Goal: Transaction & Acquisition: Purchase product/service

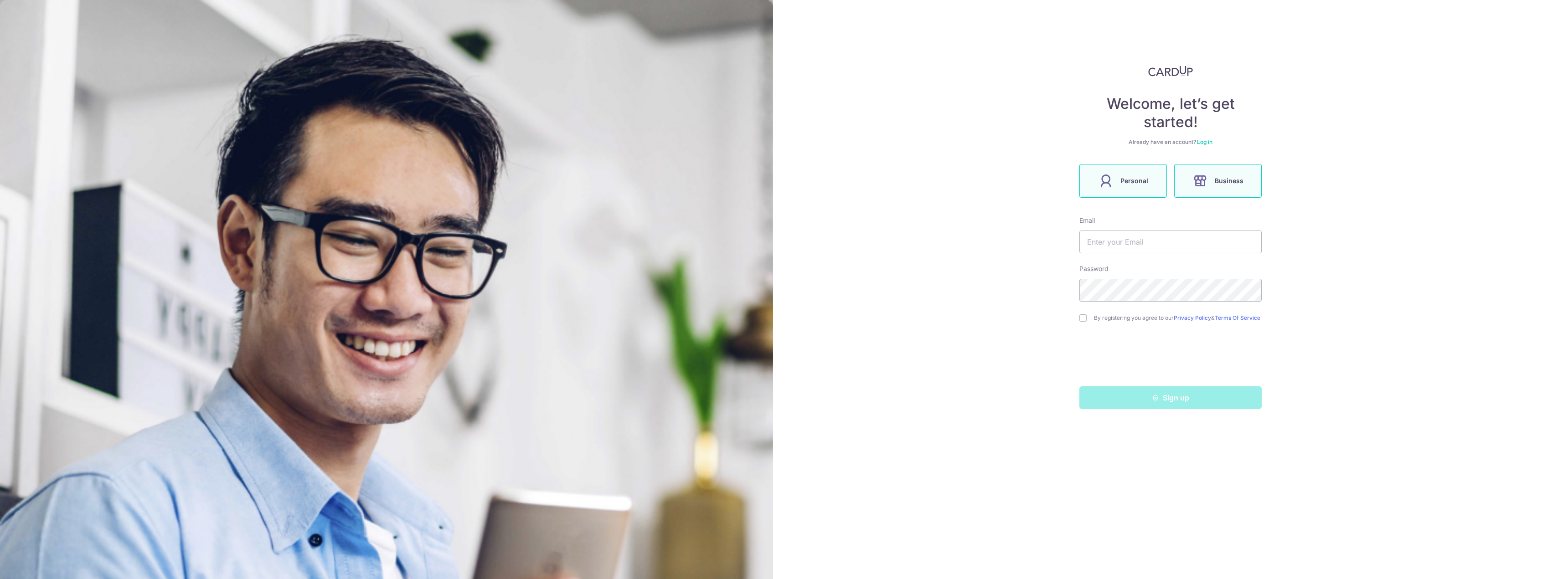
click at [1138, 190] on label "Personal" at bounding box center [1123, 181] width 88 height 33
click at [1132, 241] on input "text" at bounding box center [1171, 241] width 183 height 23
type input "ongmianli@gmail.com"
click at [1084, 321] on input "checkbox" at bounding box center [1083, 318] width 7 height 7
checkbox input "true"
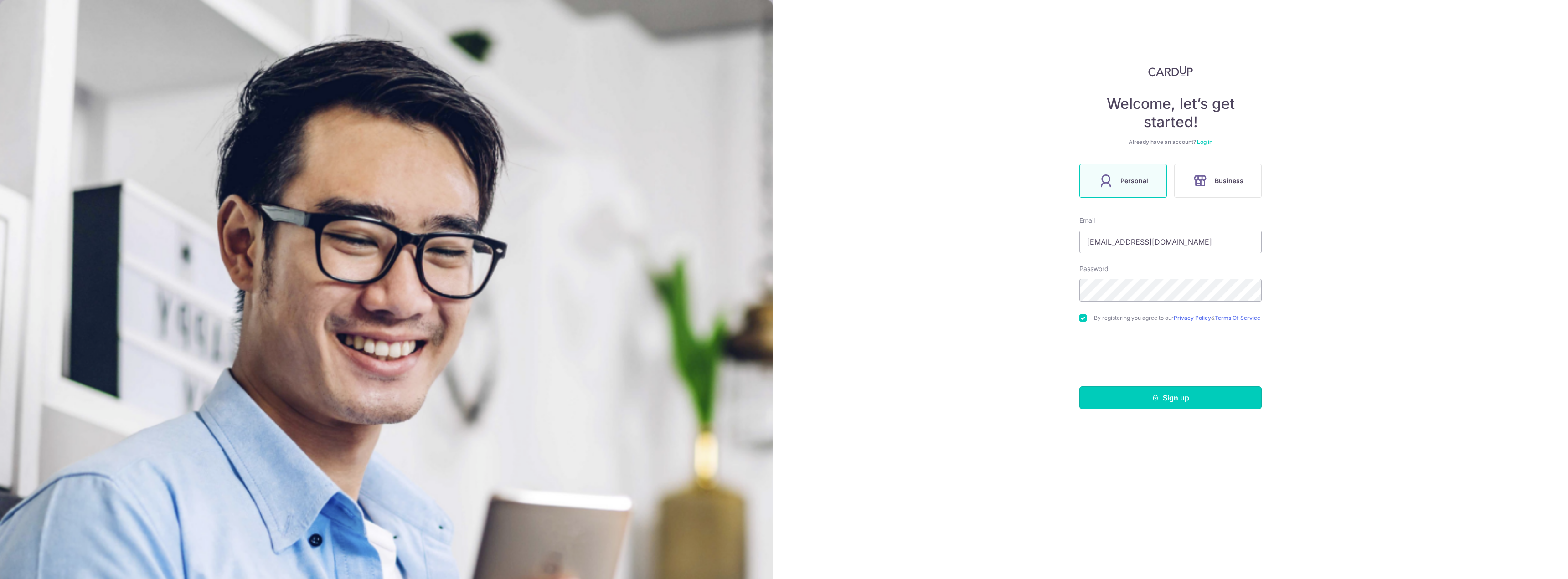
click at [1126, 406] on button "Sign up" at bounding box center [1171, 397] width 183 height 23
click at [1180, 406] on div "Sign up" at bounding box center [1171, 397] width 194 height 23
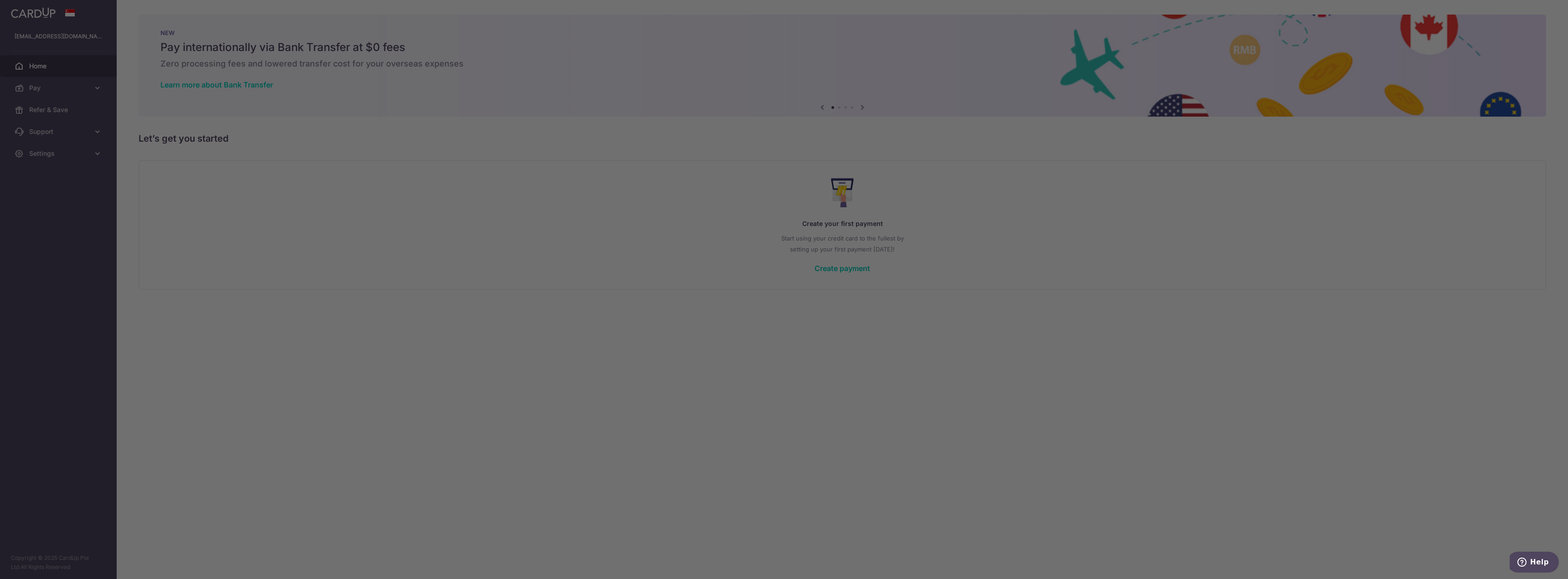
click at [995, 213] on div at bounding box center [791, 293] width 1583 height 585
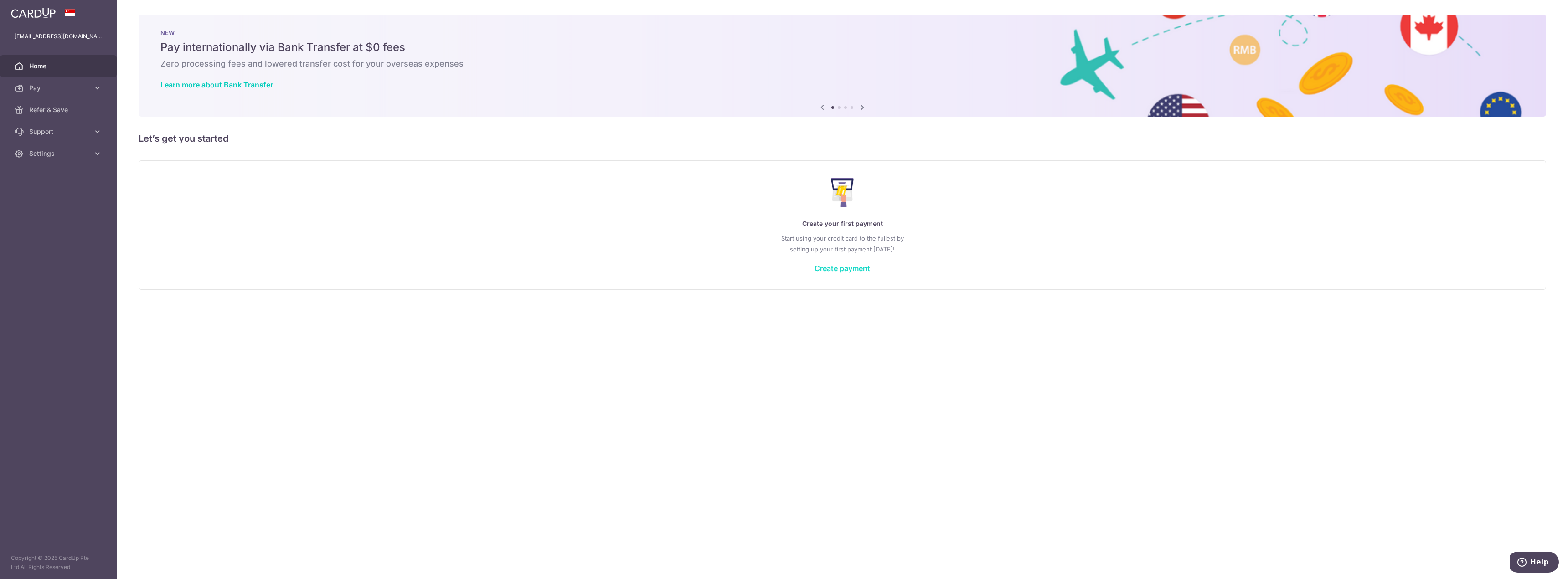
click at [832, 266] on link "Create payment" at bounding box center [842, 268] width 55 height 9
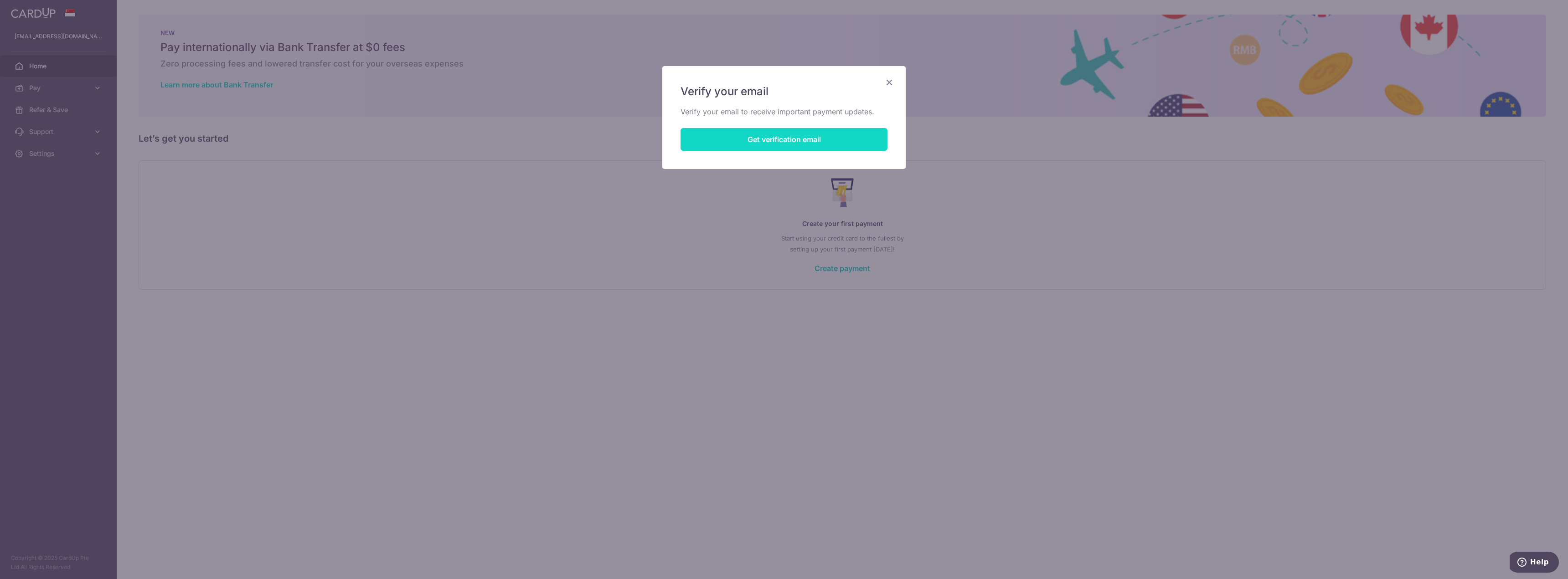
click at [787, 140] on button "Get verification email" at bounding box center [784, 139] width 207 height 23
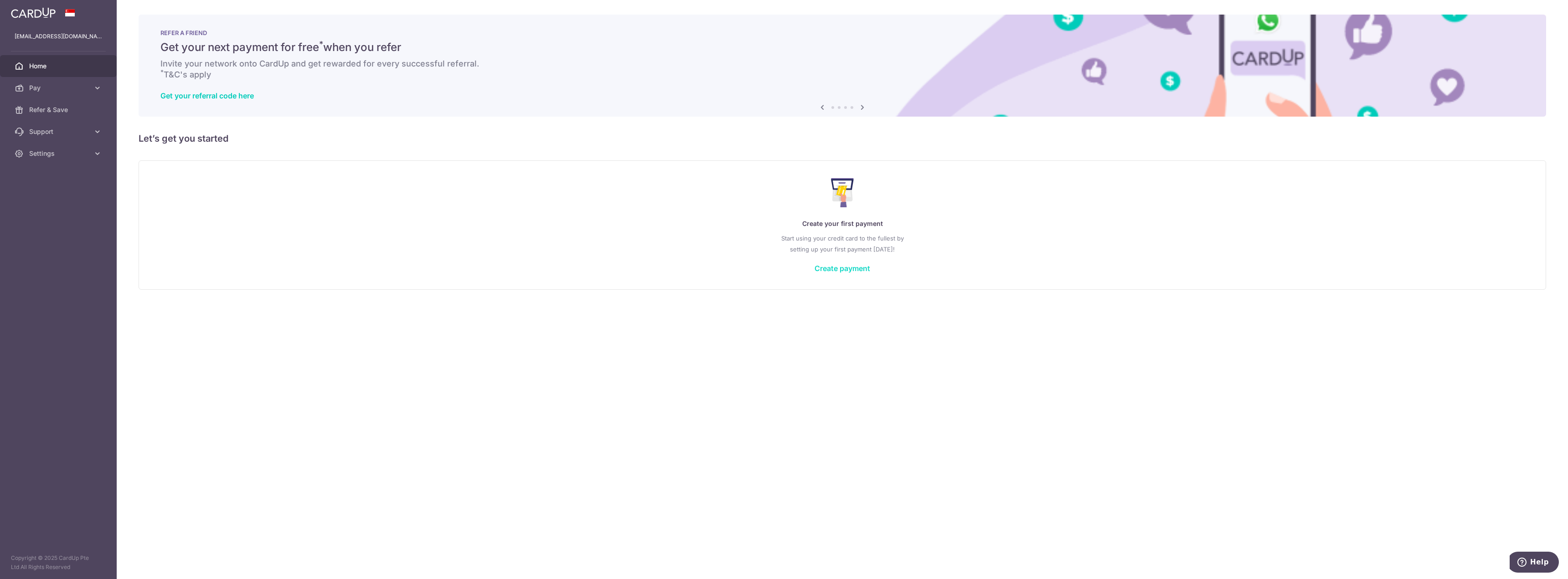
click at [829, 271] on link "Create payment" at bounding box center [842, 268] width 55 height 9
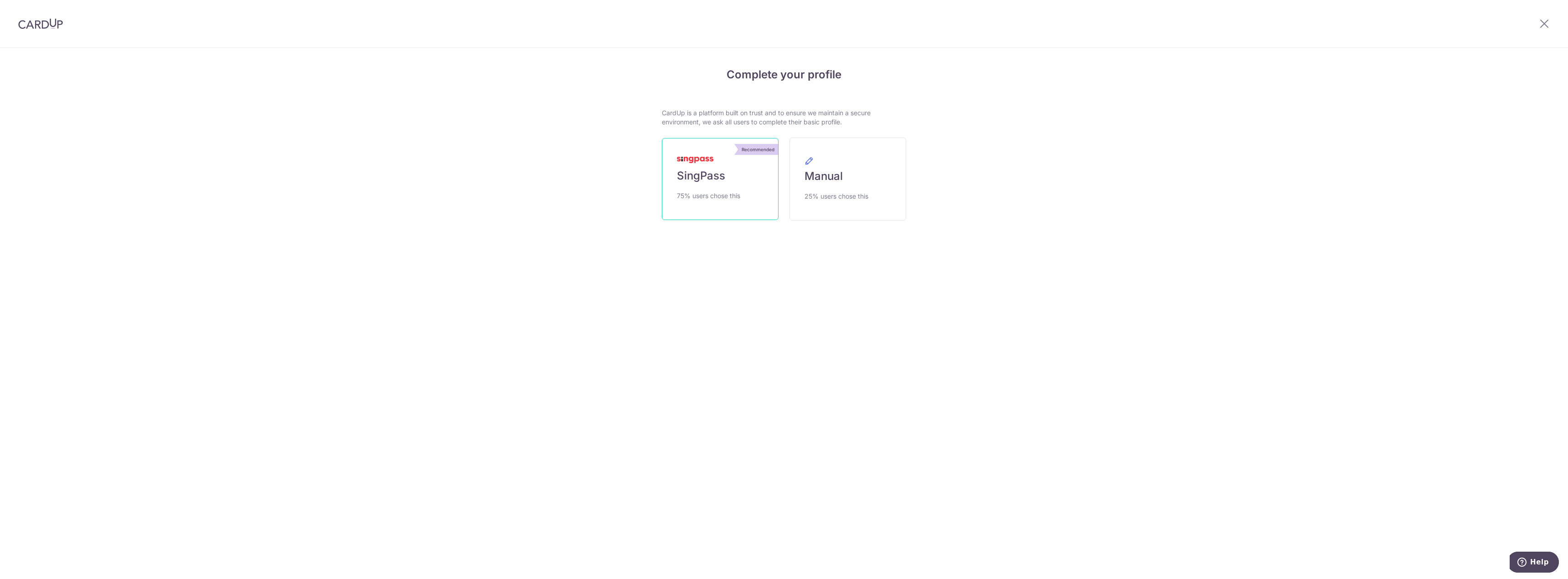
click at [743, 198] on link "Recommended SingPass 75% users chose this" at bounding box center [720, 179] width 117 height 82
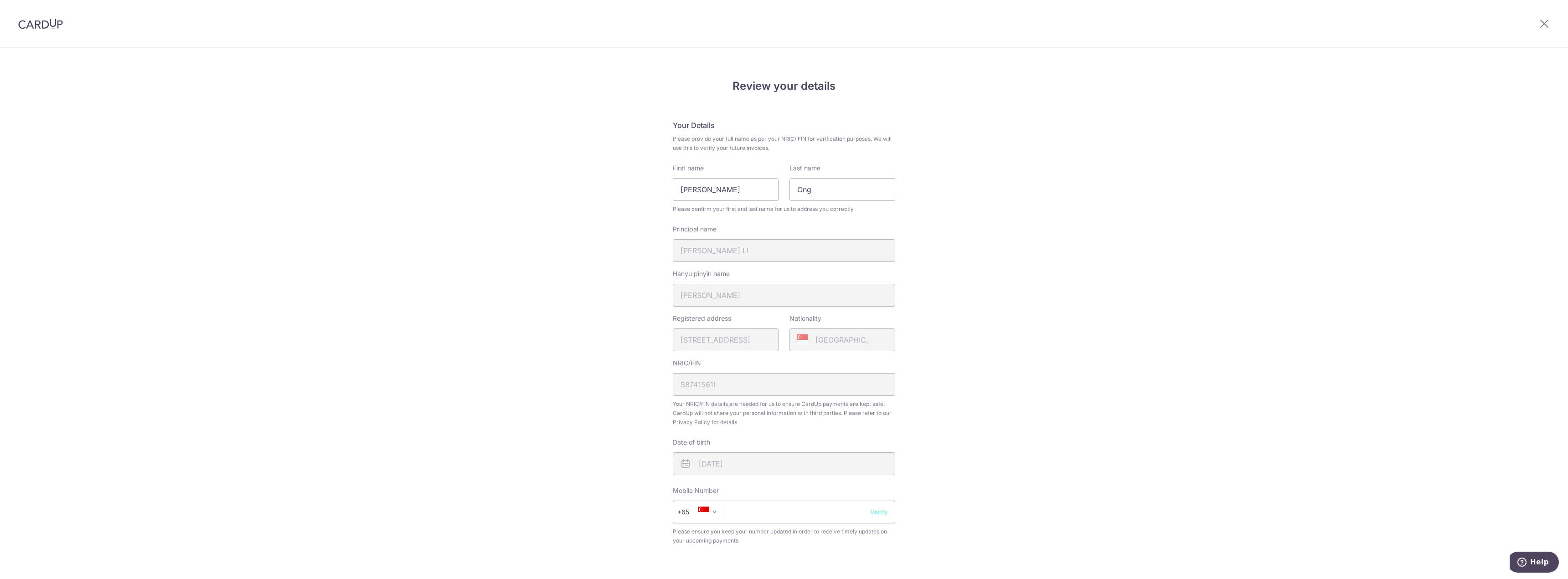
scroll to position [133, 0]
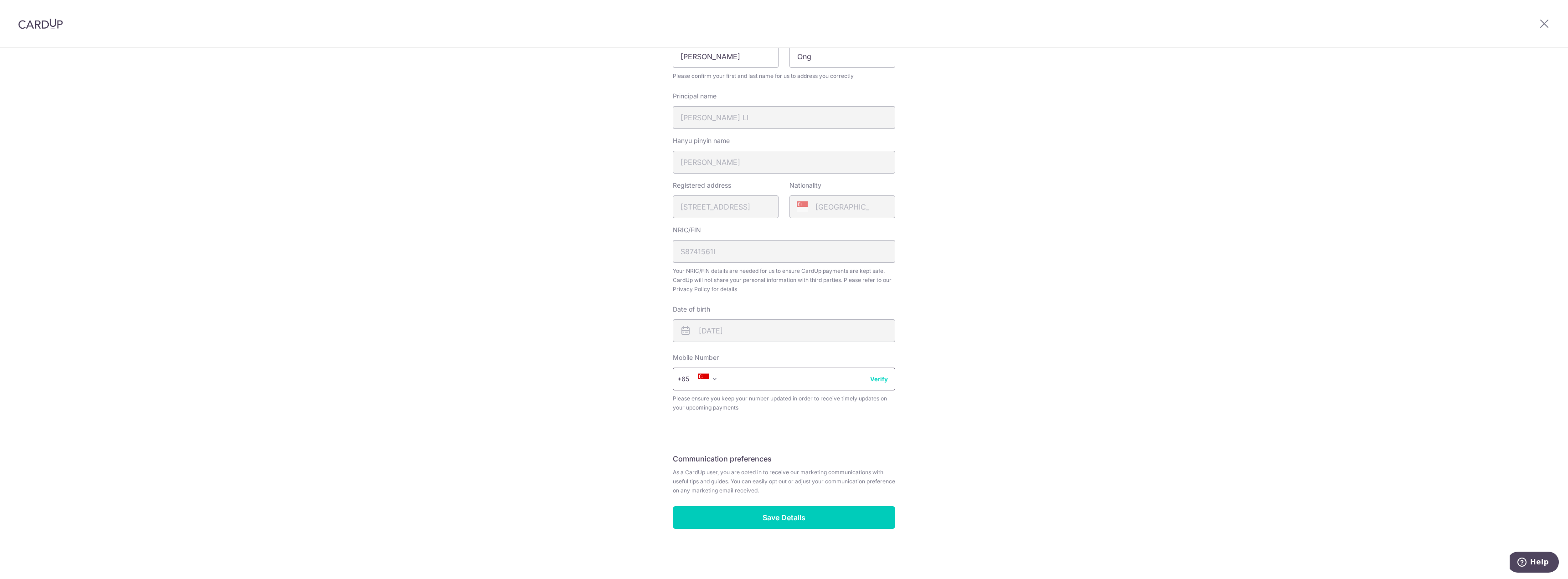
click at [779, 373] on input "text" at bounding box center [783, 378] width 222 height 23
type input "96842113"
click at [875, 378] on button "Verify" at bounding box center [879, 379] width 18 height 9
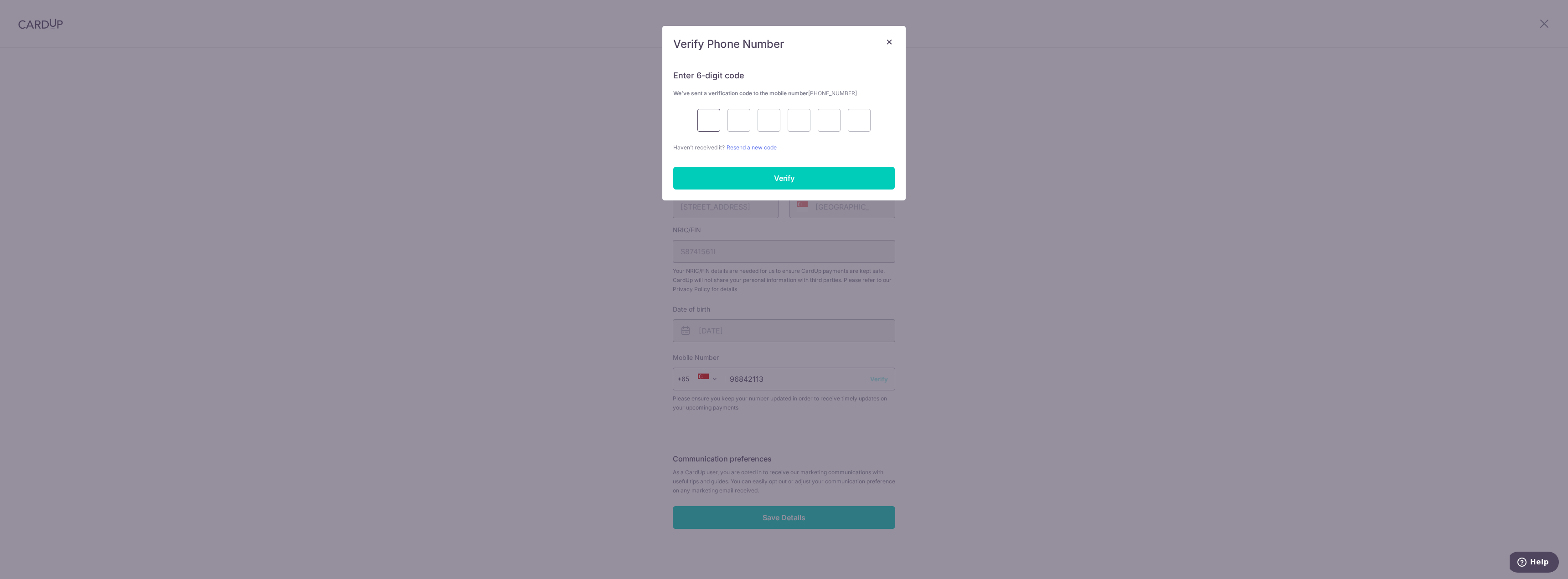
click at [707, 122] on input "text" at bounding box center [709, 120] width 23 height 23
type input "5"
type input "4"
type input "6"
type input "8"
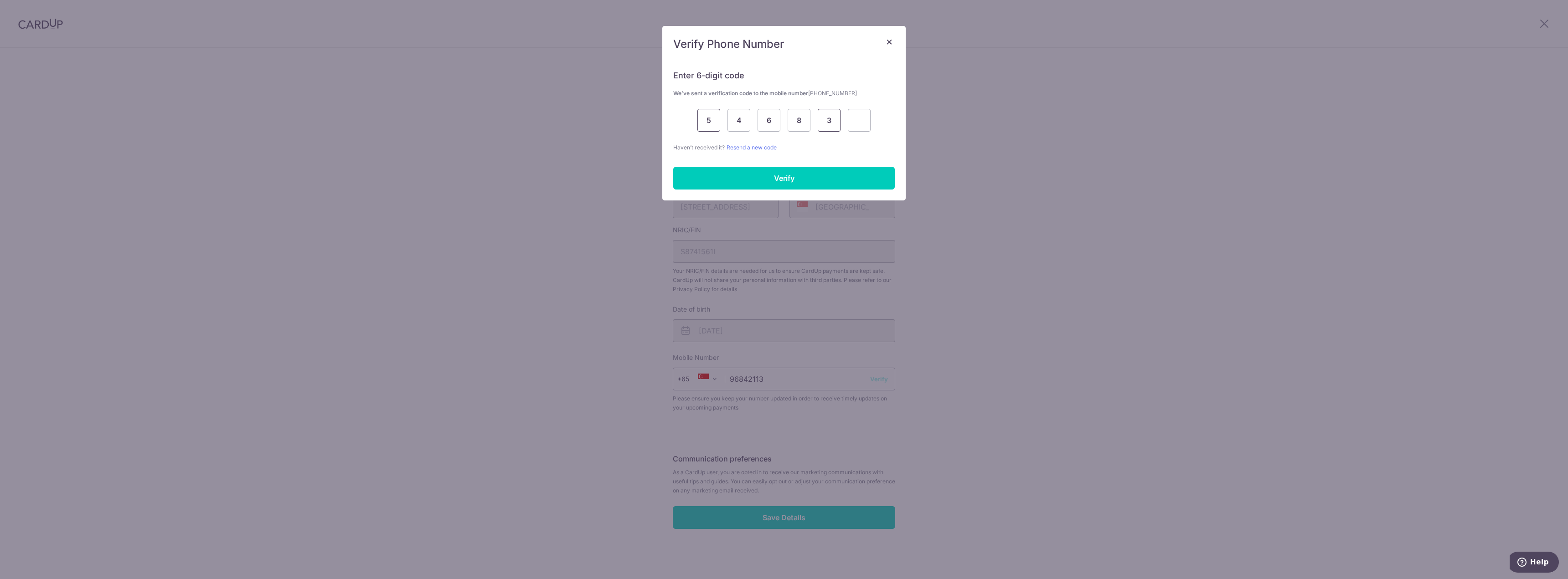
type input "3"
type input "2"
click at [782, 174] on input "Verify" at bounding box center [784, 178] width 222 height 23
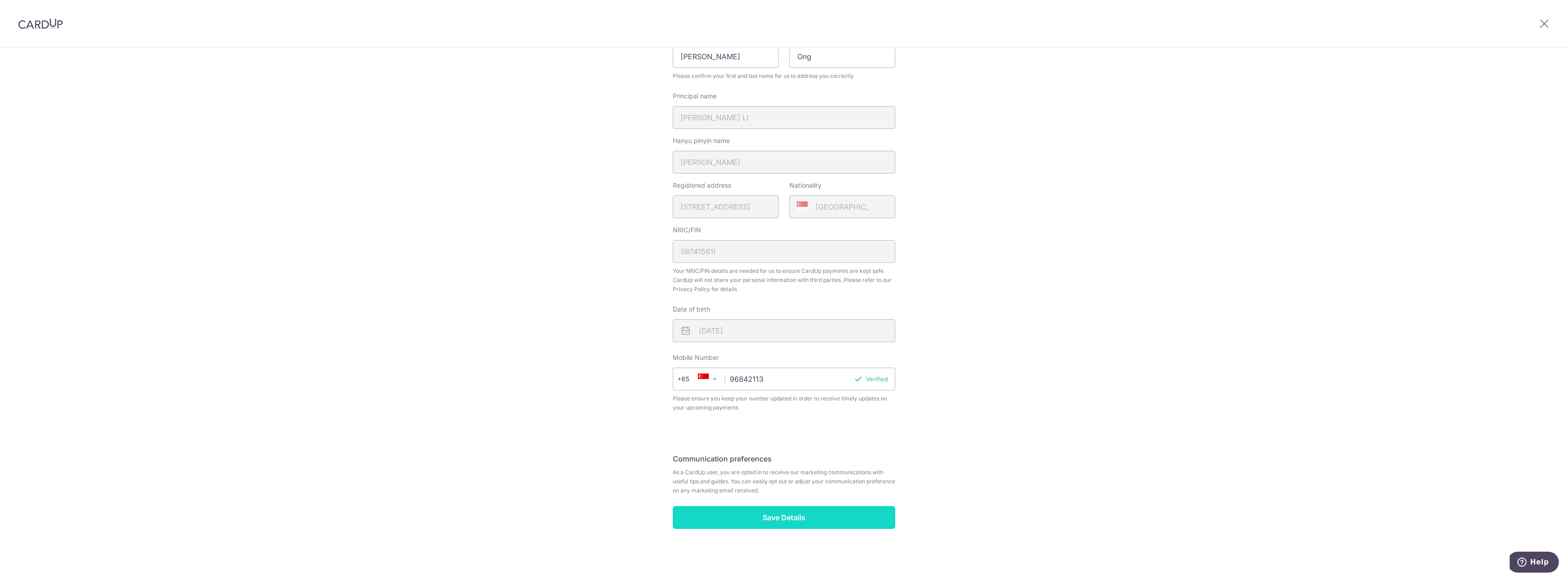
click at [827, 514] on input "Save Details" at bounding box center [783, 517] width 222 height 23
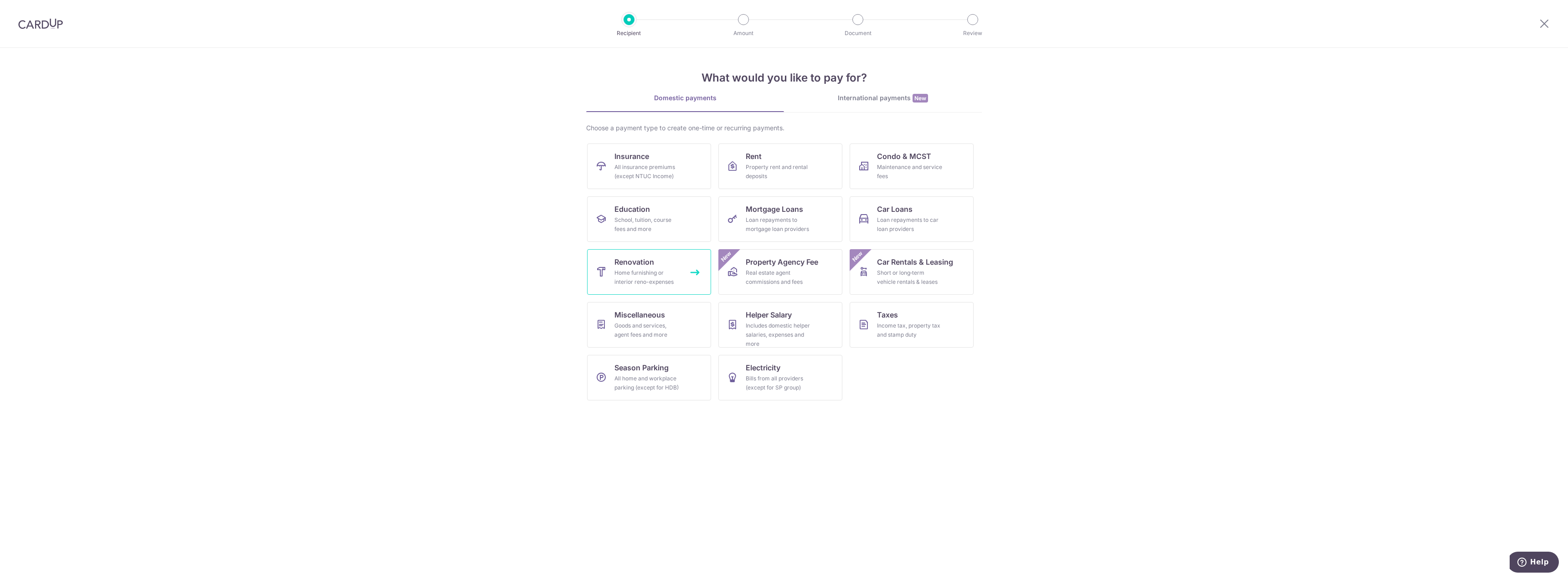
click at [671, 271] on div "Home furnishing or interior reno-expenses" at bounding box center [647, 277] width 66 height 18
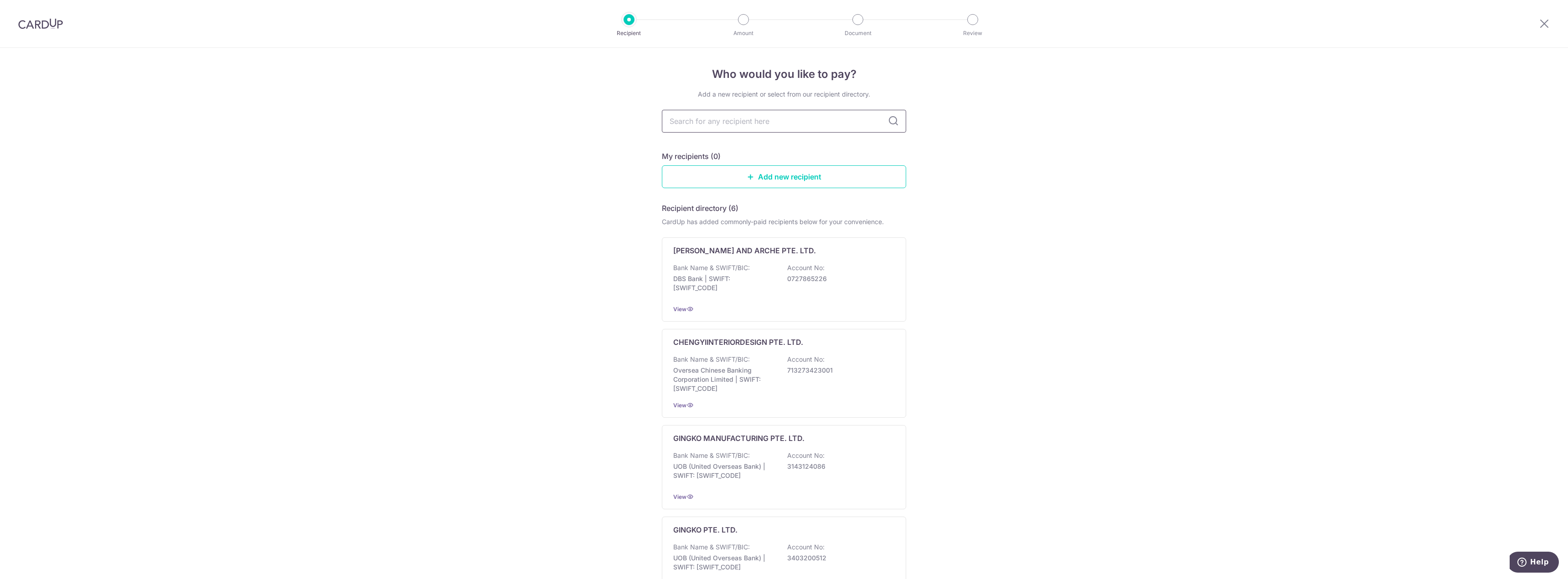
click at [760, 128] on input "text" at bounding box center [783, 120] width 244 height 23
type input "intr"
click at [894, 122] on icon at bounding box center [894, 121] width 11 height 11
click at [888, 120] on icon at bounding box center [894, 121] width 11 height 11
click at [811, 123] on input "intr" at bounding box center [783, 120] width 244 height 23
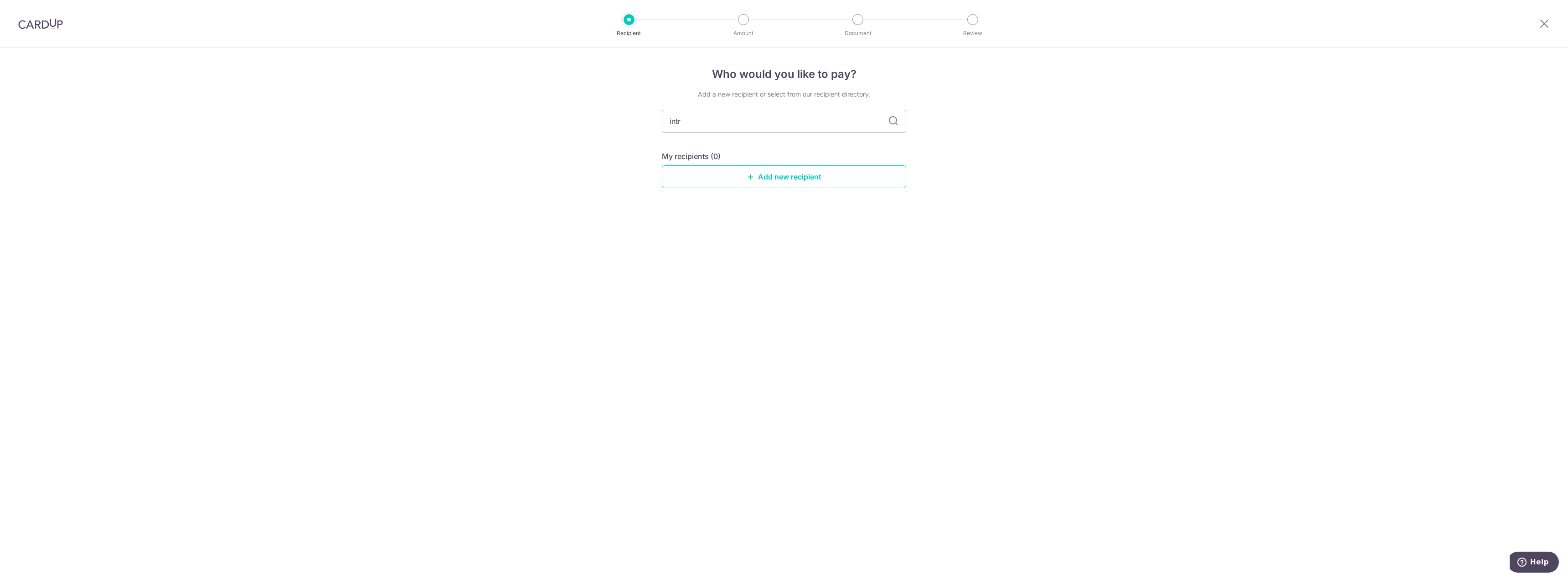
drag, startPoint x: 723, startPoint y: 125, endPoint x: 636, endPoint y: 124, distance: 87.0
click at [646, 122] on div "Who would you like to pay? Add a new recipient or select from our recipient dir…" at bounding box center [784, 313] width 1568 height 531
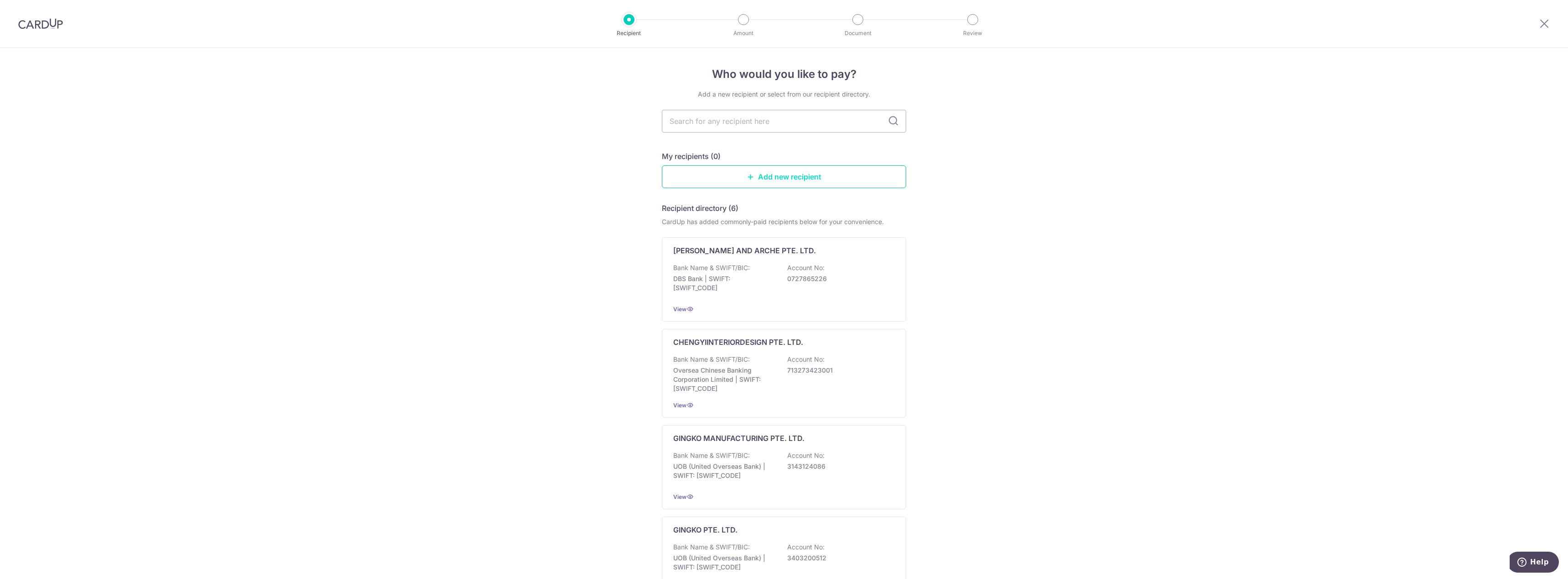
click at [797, 178] on link "Add new recipient" at bounding box center [783, 176] width 244 height 23
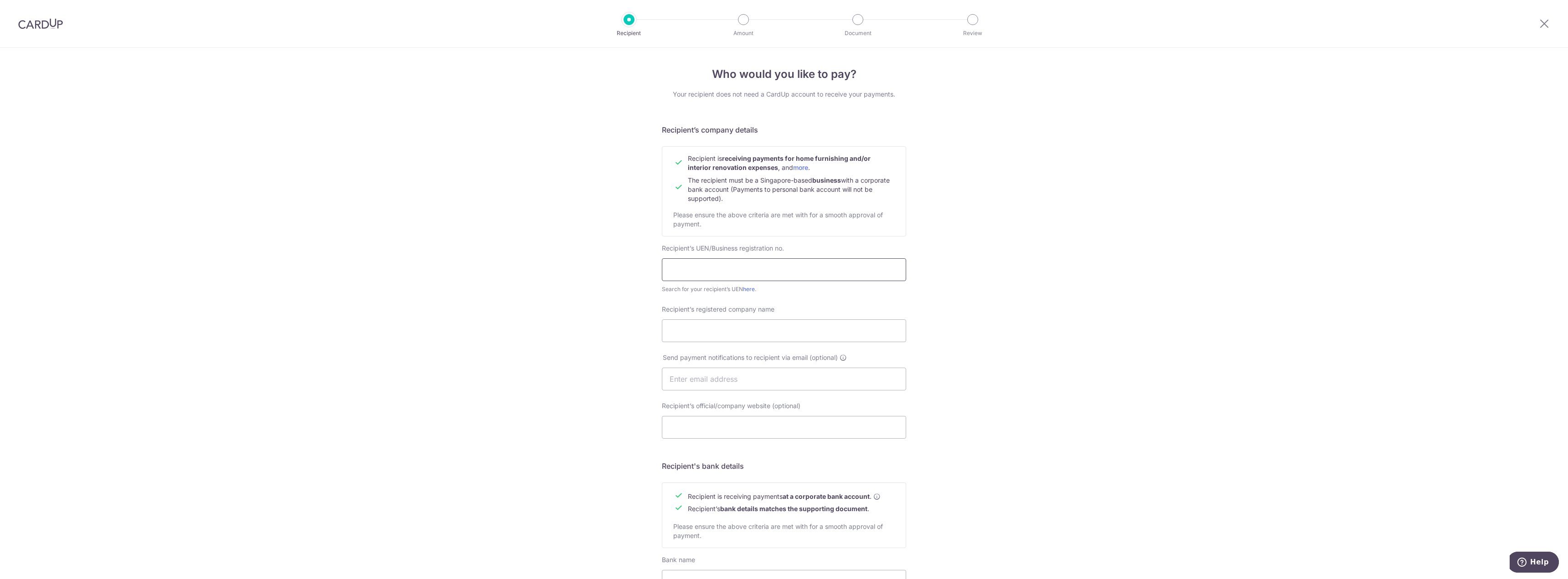
click at [790, 264] on input "text" at bounding box center [783, 269] width 244 height 23
click at [750, 290] on link "here" at bounding box center [749, 289] width 12 height 7
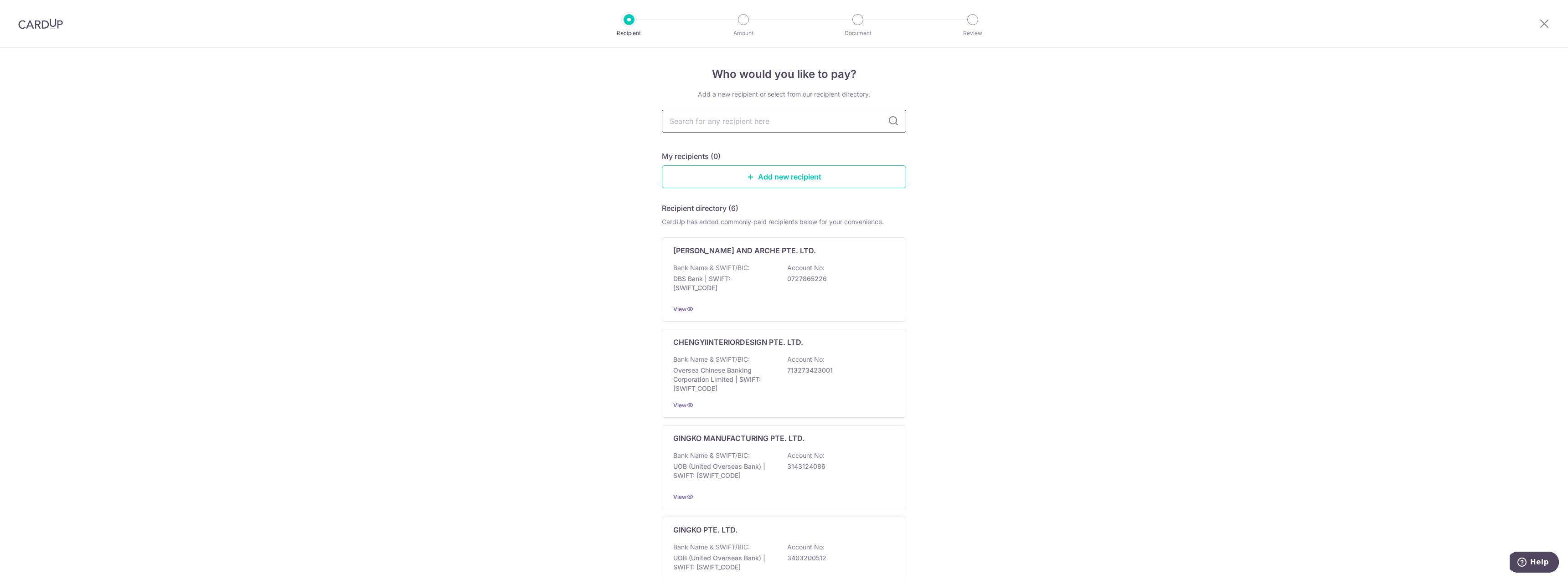
click at [698, 117] on input "text" at bounding box center [783, 120] width 244 height 23
type input "intr"
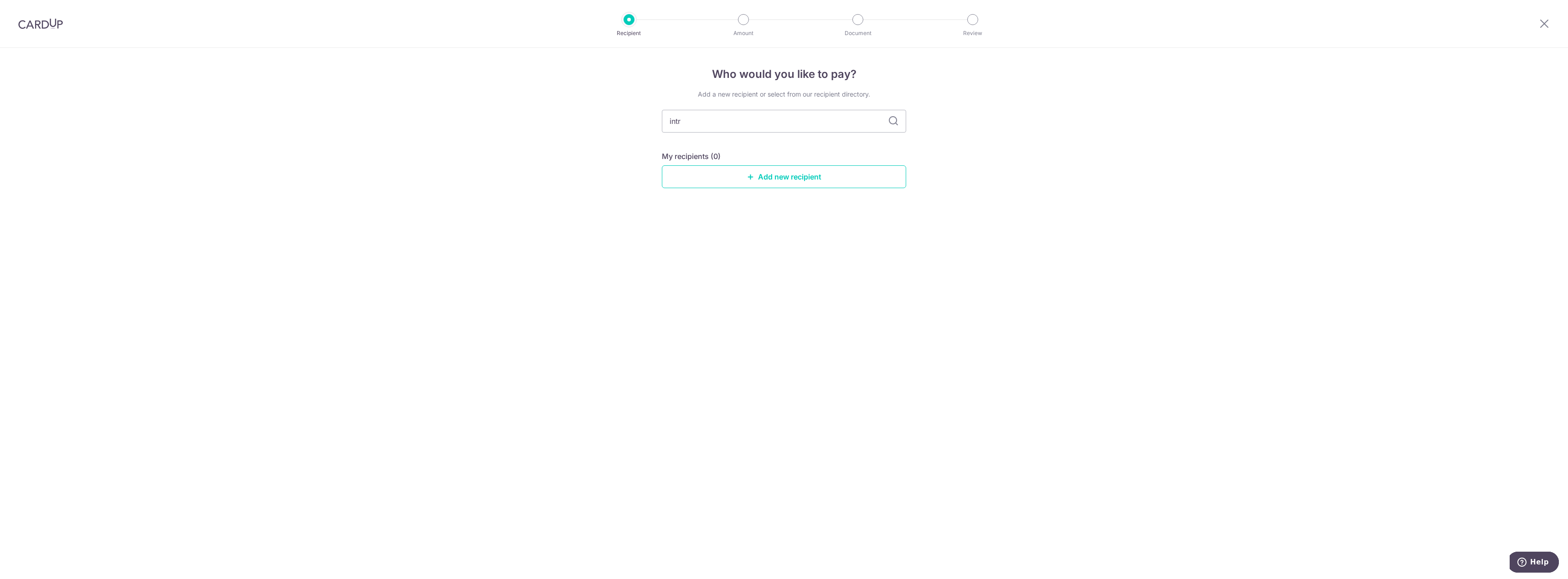
click at [892, 119] on icon at bounding box center [894, 121] width 11 height 11
click at [870, 123] on input "intr" at bounding box center [783, 120] width 244 height 23
click at [830, 177] on link "Add new recipient" at bounding box center [783, 176] width 244 height 23
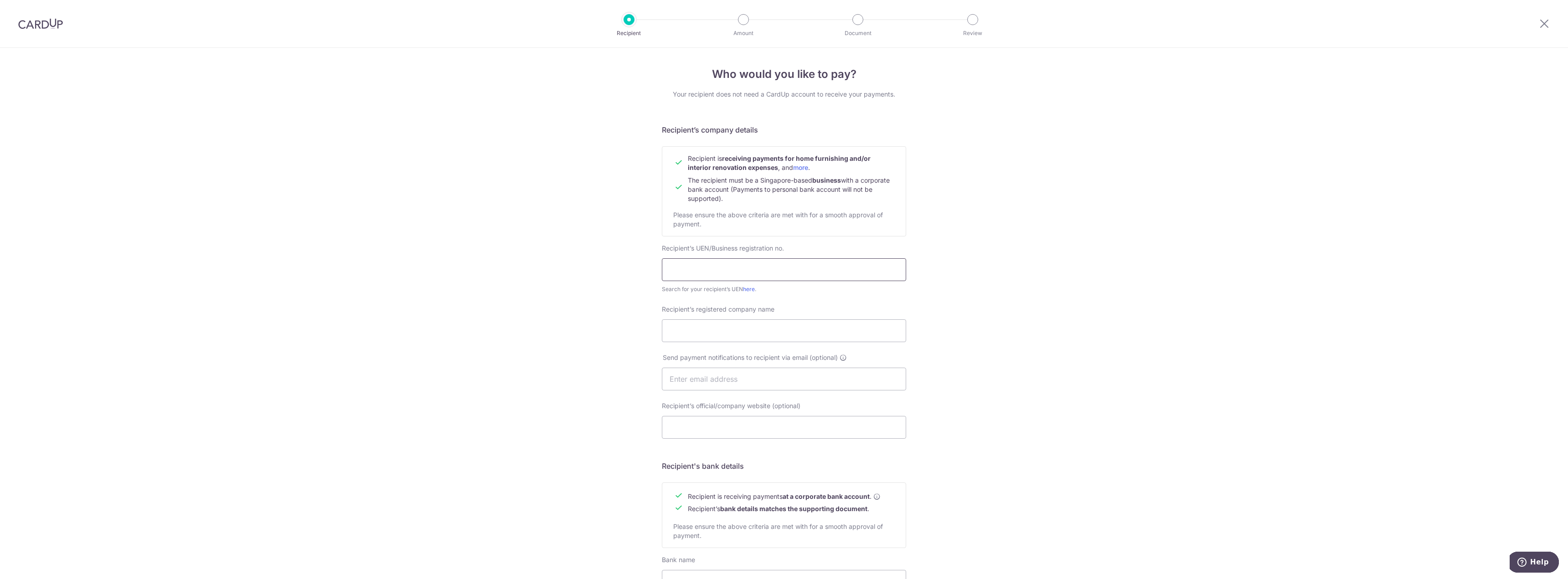
click at [710, 258] on input "text" at bounding box center [783, 269] width 244 height 23
click at [761, 327] on input "Recipient’s registered company name" at bounding box center [783, 330] width 244 height 23
click at [699, 266] on input "text" at bounding box center [783, 269] width 244 height 23
paste input "202139433D"
click at [697, 274] on input "202139433D" at bounding box center [783, 269] width 244 height 23
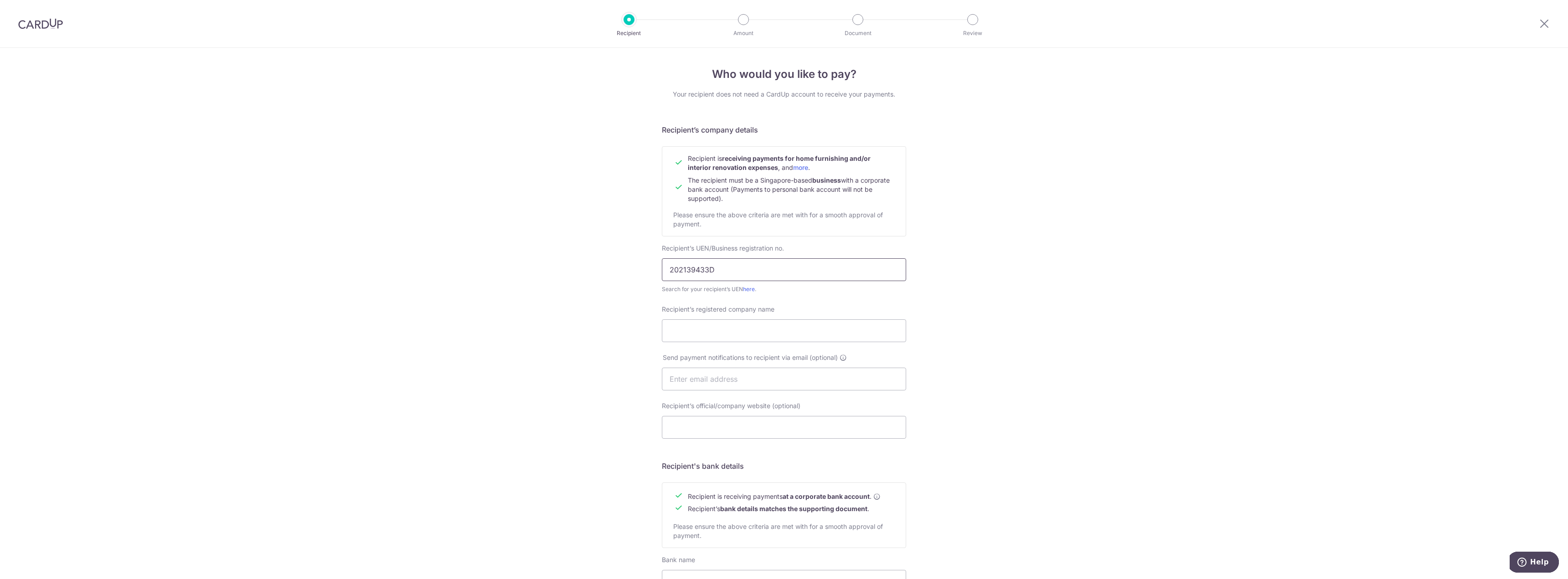
paste input "202139433D"
drag, startPoint x: 757, startPoint y: 275, endPoint x: 418, endPoint y: 302, distance: 340.1
click at [440, 296] on div "Who would you like to pay? Your recipient does not need a CardUp account to rec…" at bounding box center [784, 390] width 1568 height 685
paste input "text"
type input "202139433D"
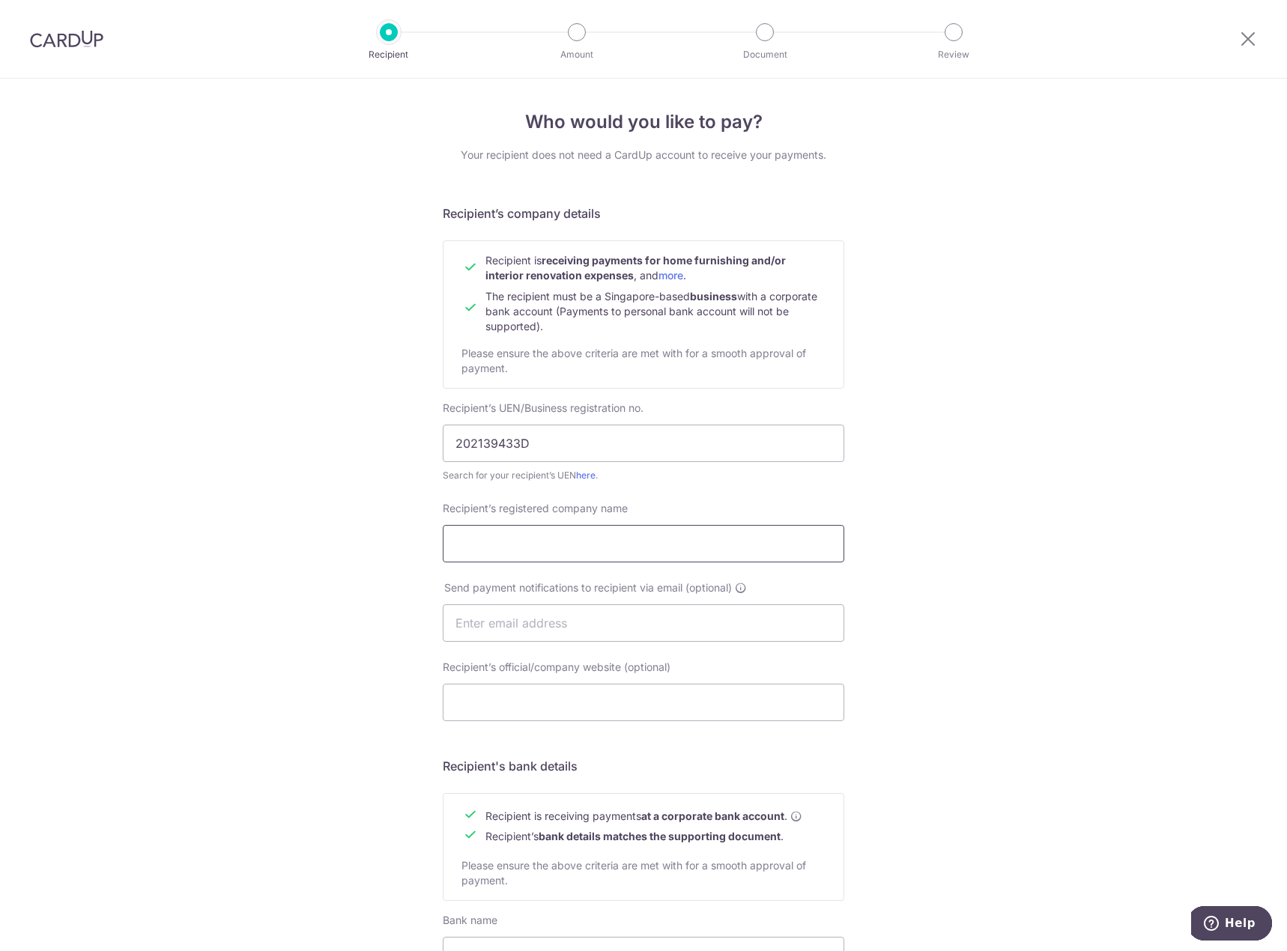
click at [487, 529] on input "Recipient’s registered company name" at bounding box center [643, 543] width 401 height 37
type input "INTR PTE. LTD."
click at [622, 630] on input "text" at bounding box center [643, 622] width 401 height 37
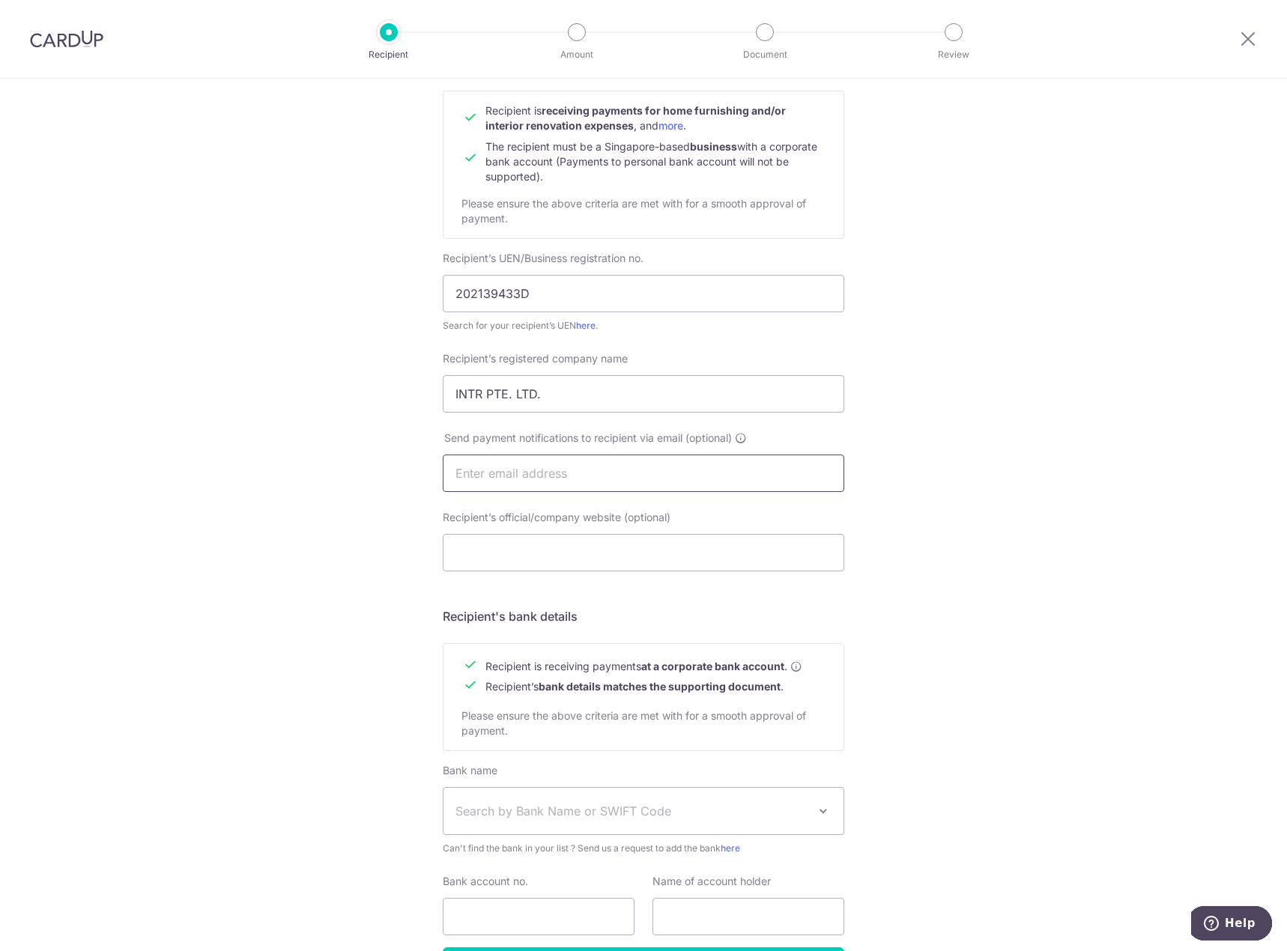
scroll to position [225, 0]
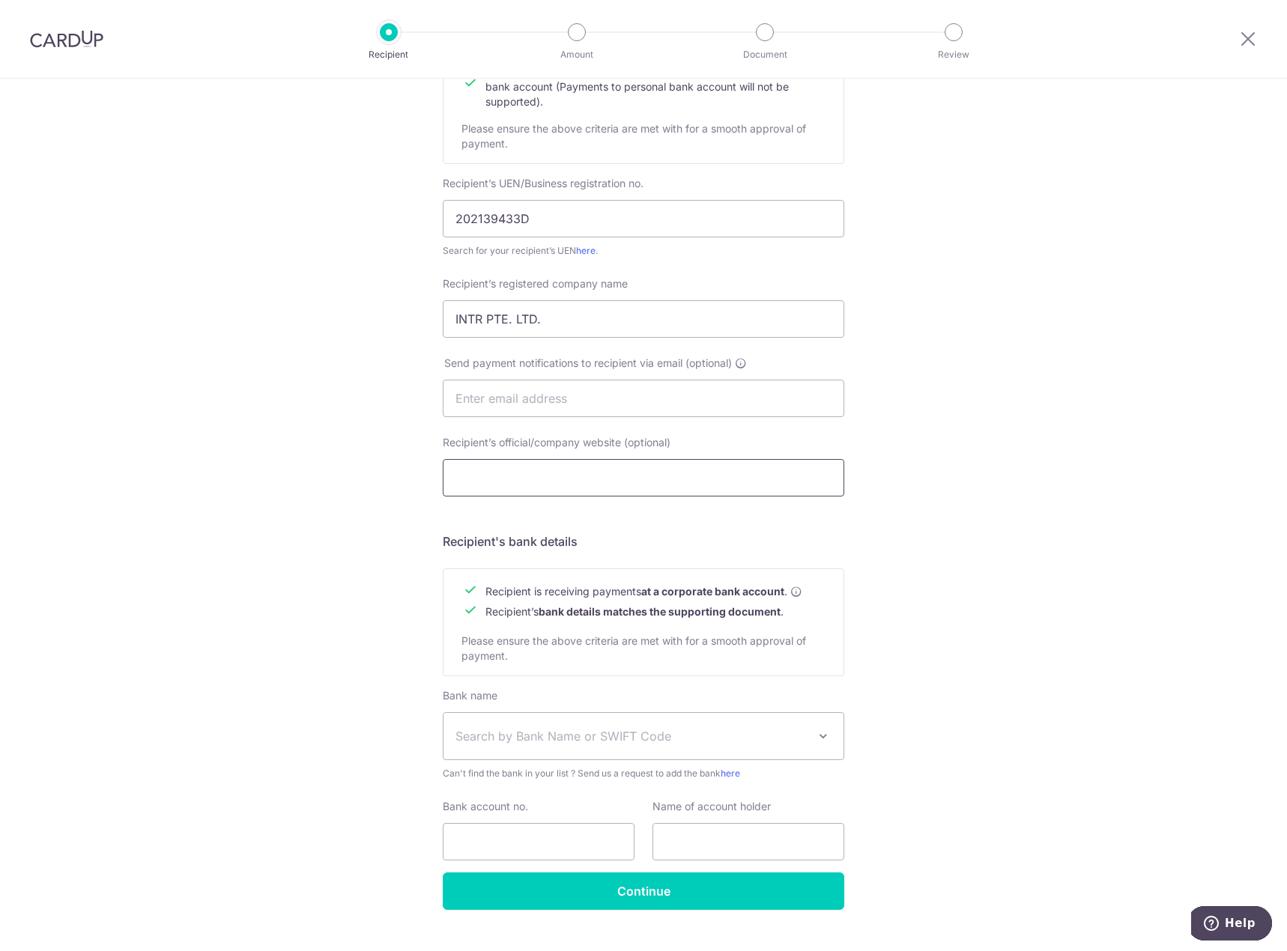
click at [688, 484] on input "Recipient’s official/company website (optional)" at bounding box center [643, 477] width 401 height 37
type input "intr.sg"
click at [1154, 430] on div "Who would you like to pay? Your recipient does not need a CardUp account to rec…" at bounding box center [643, 417] width 1287 height 1126
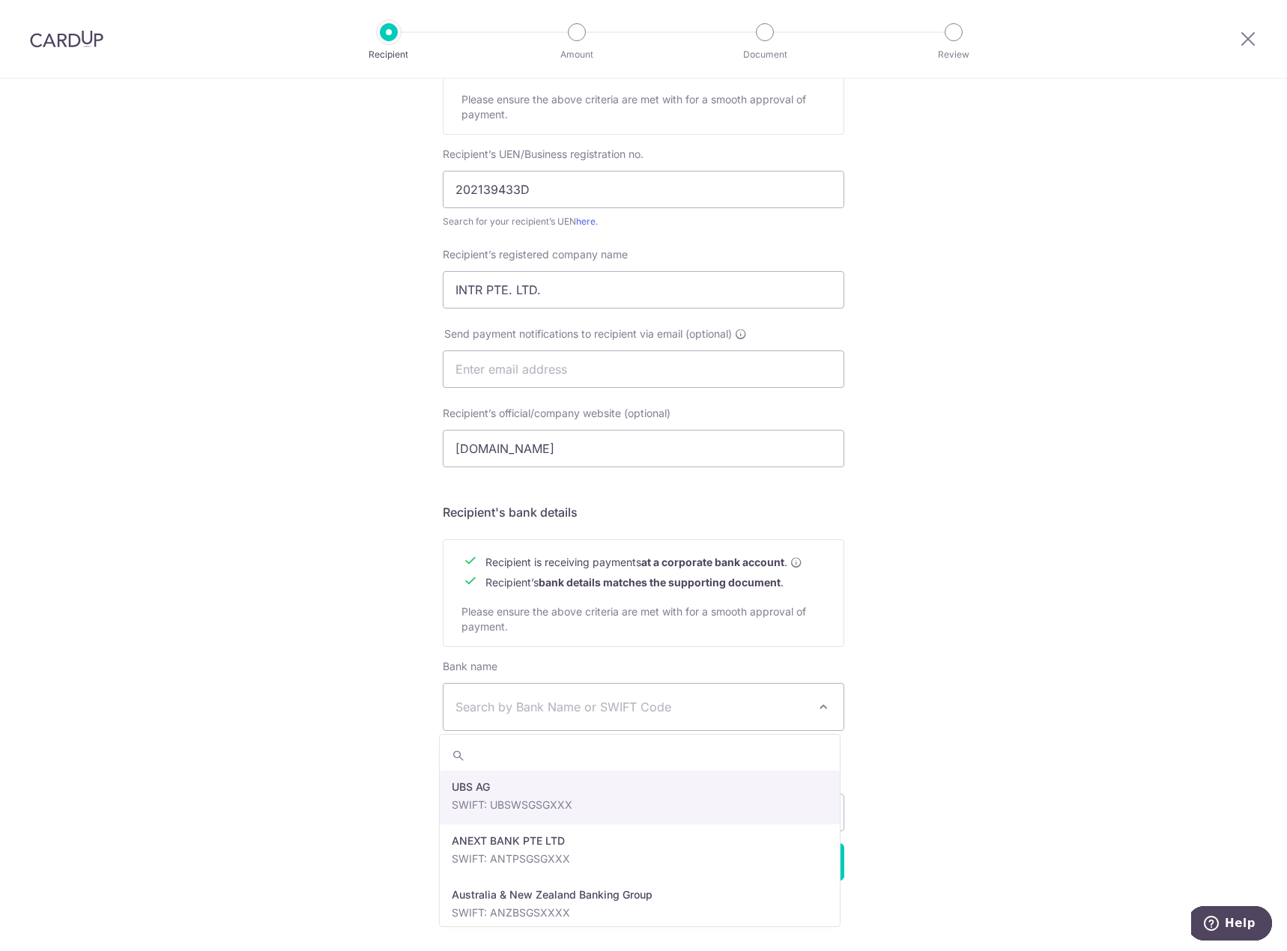
click at [700, 710] on span "Search by Bank Name or SWIFT Code" at bounding box center [631, 707] width 352 height 18
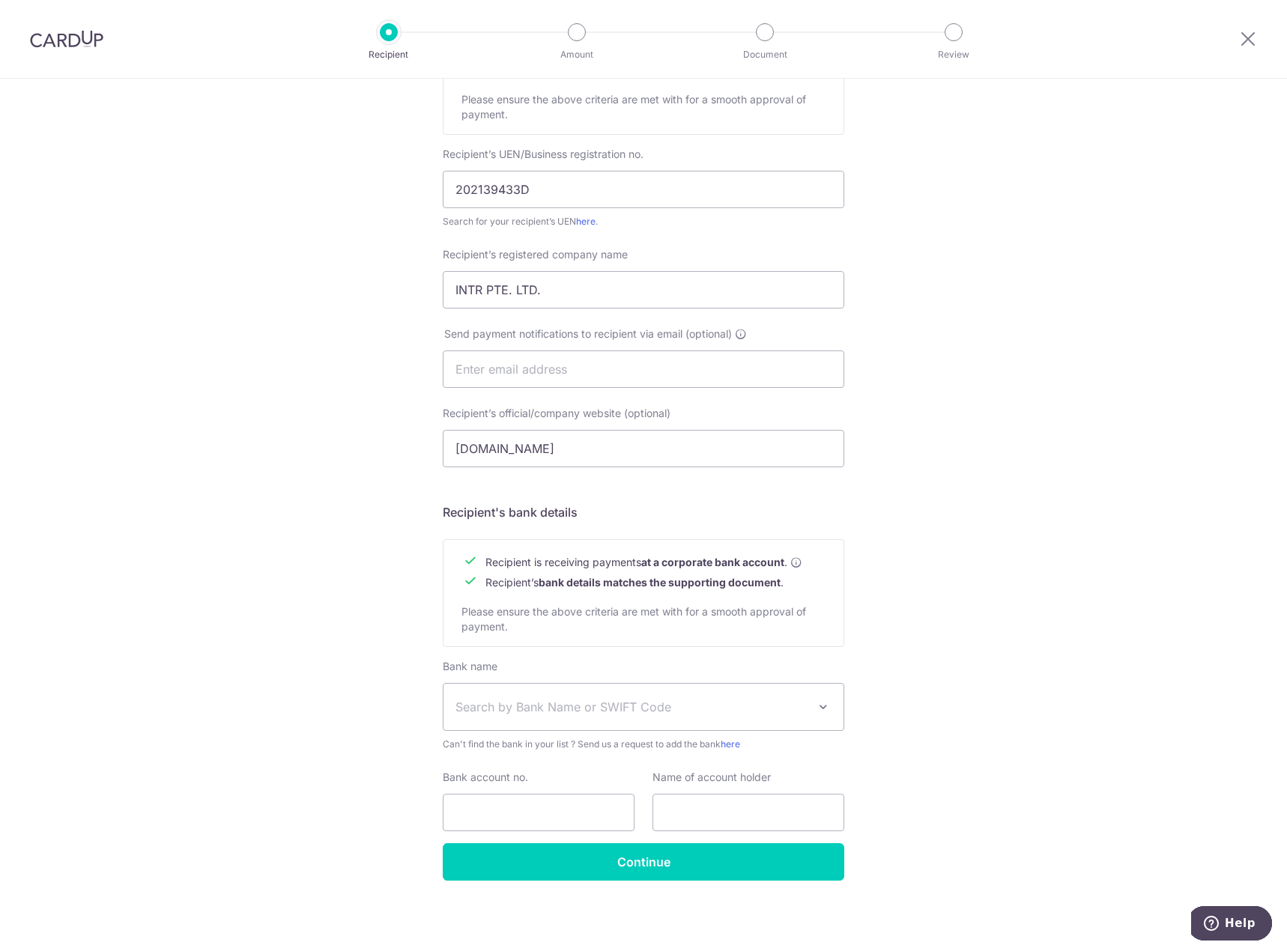
click at [1074, 596] on div "Who would you like to pay? Your recipient does not need a CardUp account to rec…" at bounding box center [643, 388] width 1287 height 1126
click at [720, 698] on span "Search by Bank Name or SWIFT Code" at bounding box center [631, 707] width 352 height 18
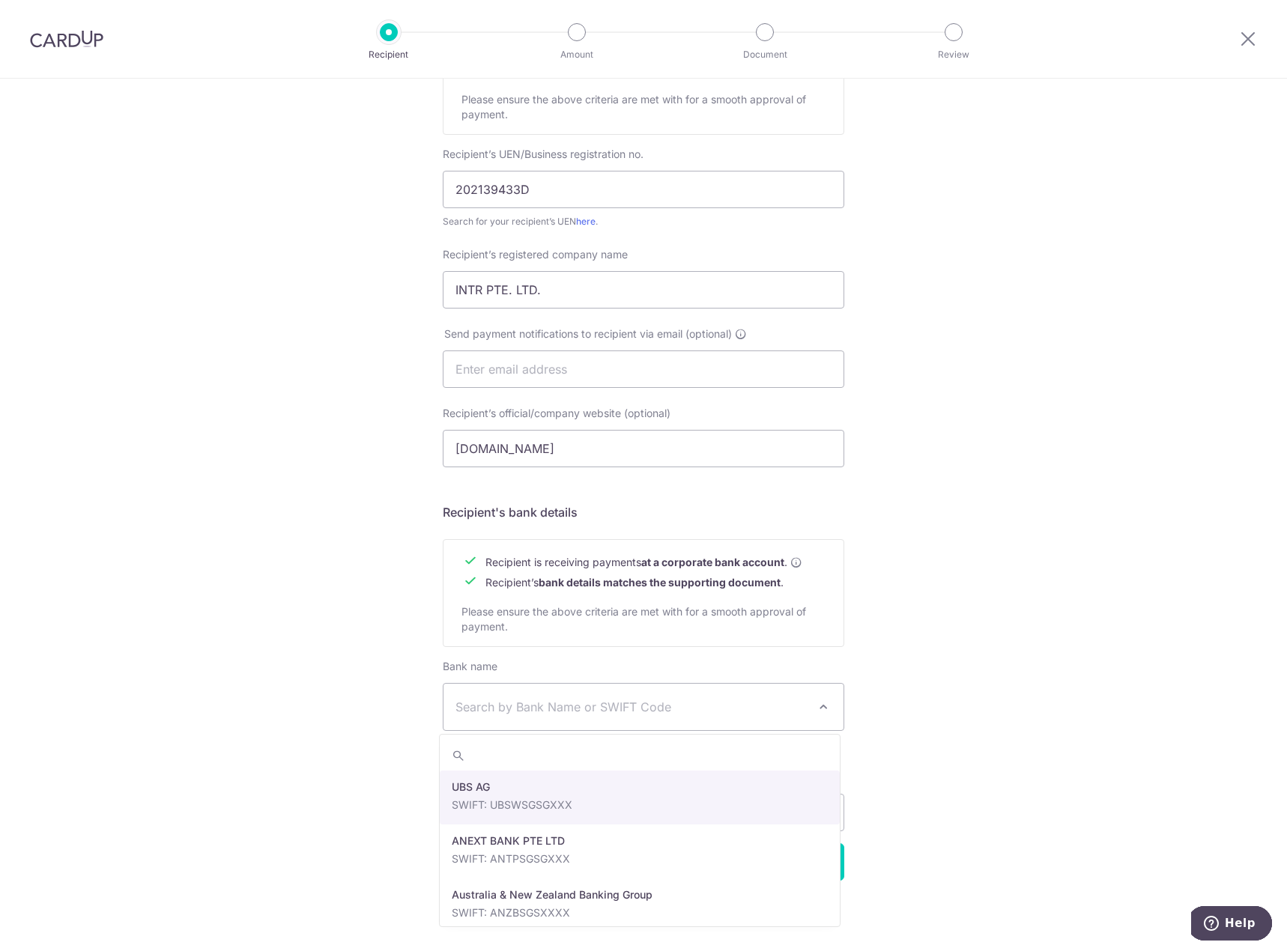
click at [1000, 550] on div "Who would you like to pay? Your recipient does not need a CardUp account to rec…" at bounding box center [643, 388] width 1287 height 1126
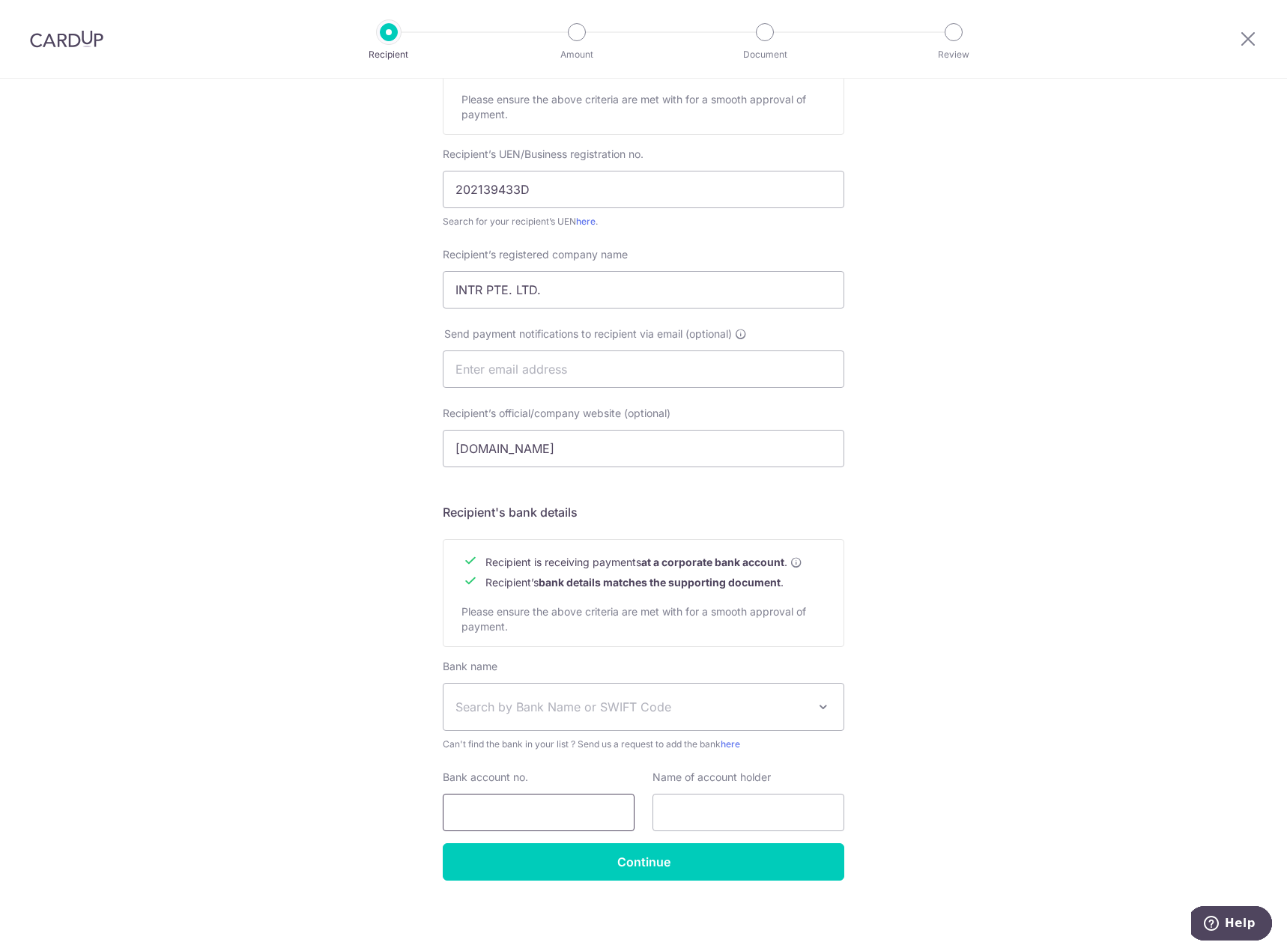
click at [550, 812] on input "Bank account no." at bounding box center [539, 812] width 192 height 37
click at [596, 359] on input "text" at bounding box center [643, 368] width 401 height 37
type input "hello@intr.sg"
click at [538, 818] on input "Bank account no." at bounding box center [539, 812] width 192 height 37
click at [597, 703] on span "Search by Bank Name or SWIFT Code" at bounding box center [631, 707] width 352 height 18
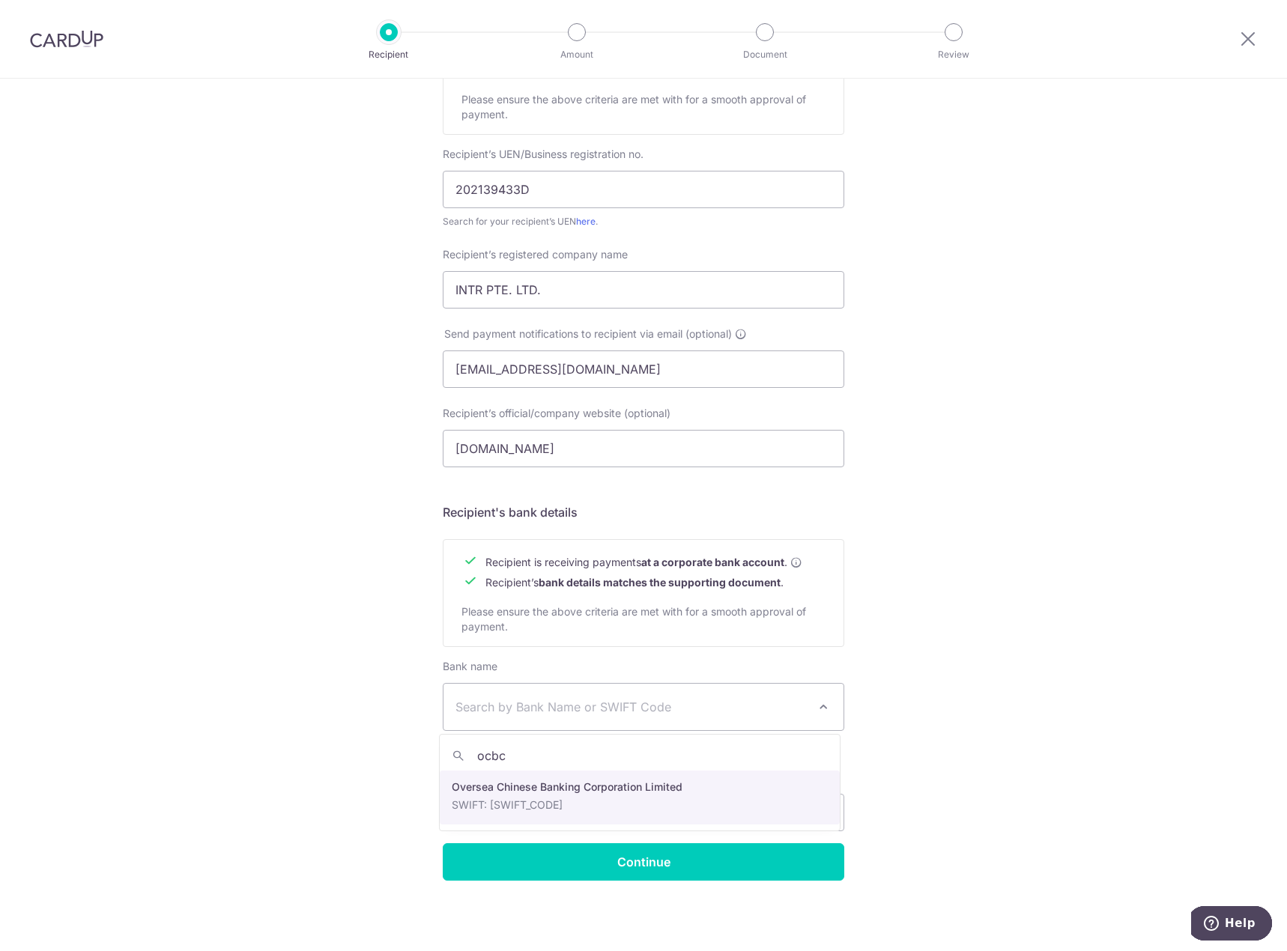
type input "ocbc"
select select "12"
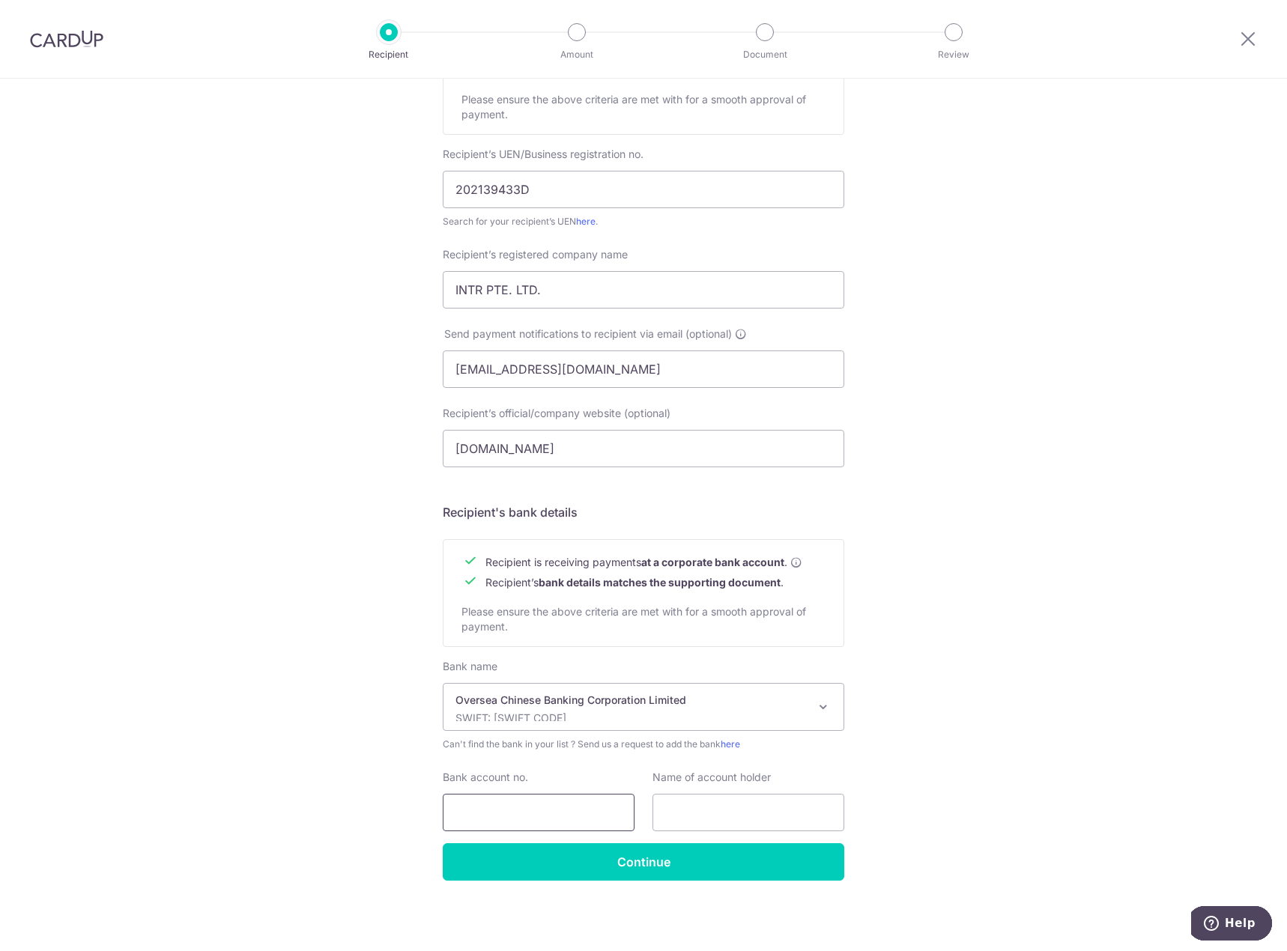
click at [514, 808] on input "Bank account no." at bounding box center [539, 812] width 192 height 37
type input "601701600001"
type input "INTR"
click at [523, 815] on input "601701600001" at bounding box center [539, 812] width 192 height 37
click at [708, 860] on input "Continue" at bounding box center [643, 861] width 401 height 37
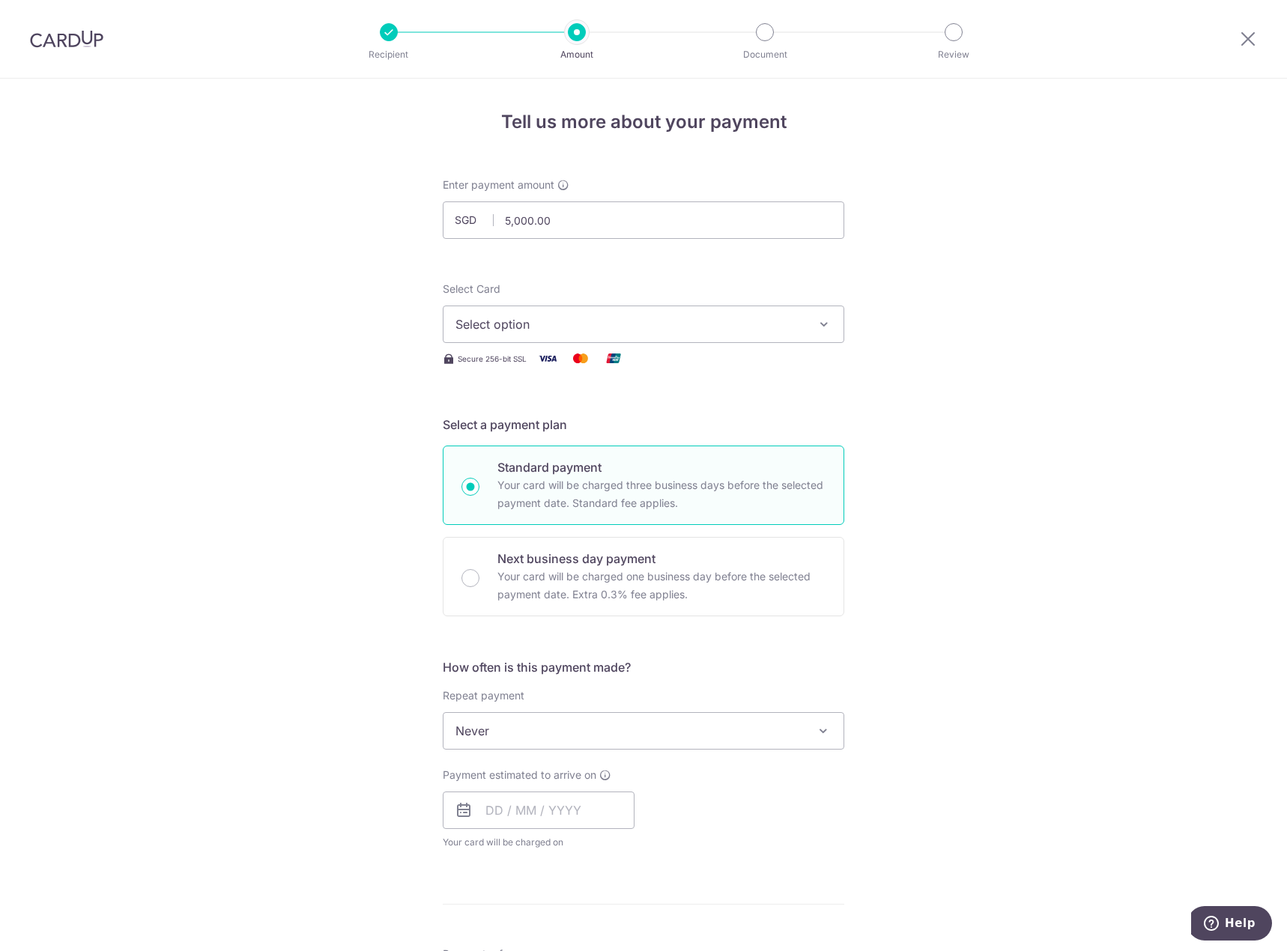
click at [815, 335] on button "Select option" at bounding box center [643, 324] width 401 height 37
drag, startPoint x: 977, startPoint y: 315, endPoint x: 997, endPoint y: 315, distance: 19.5
click at [979, 315] on div "Tell us more about your payment Enter payment amount SGD 5,000.00 5000.00 Recip…" at bounding box center [643, 806] width 1287 height 1455
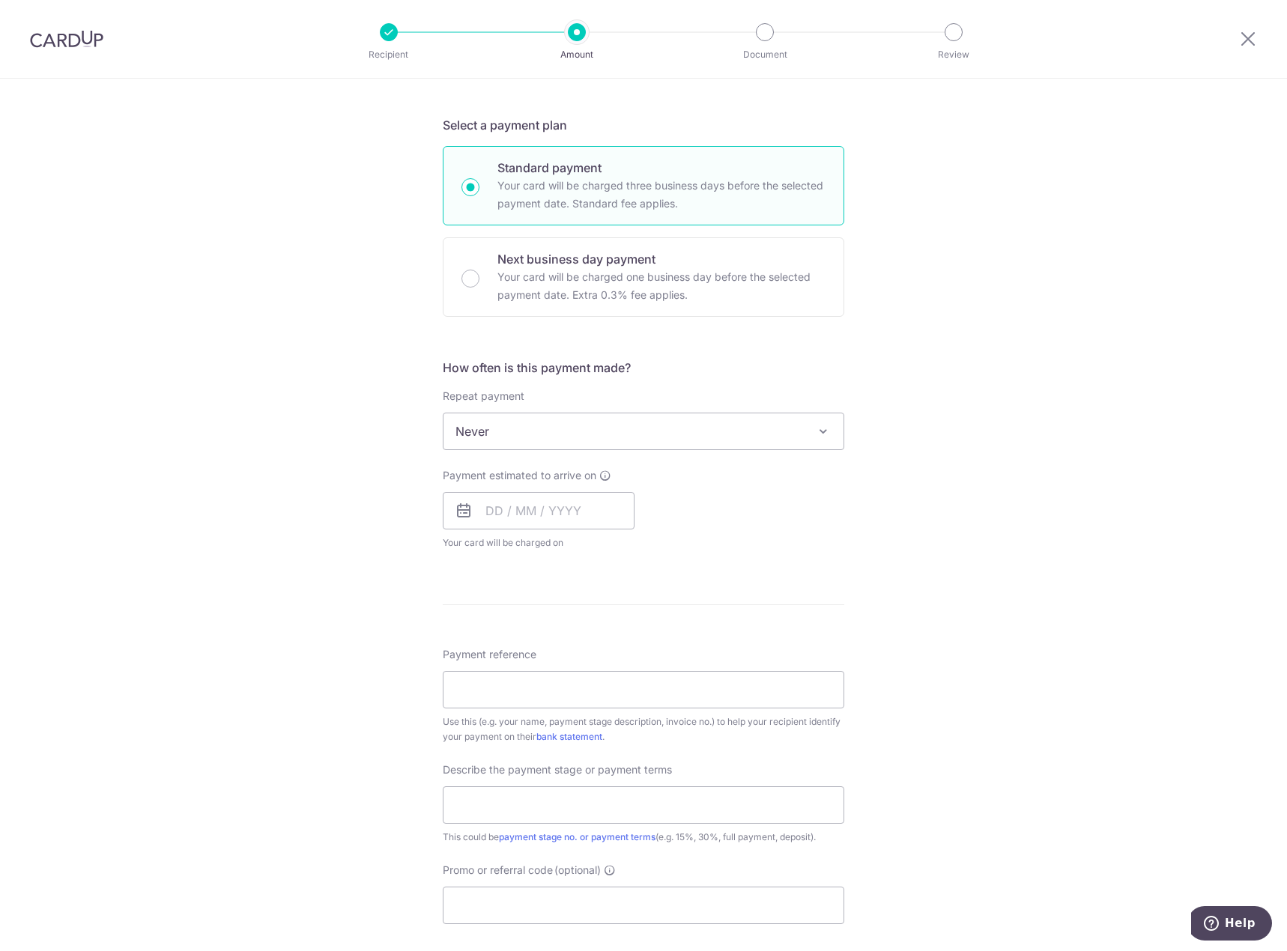
click at [792, 439] on span "Never" at bounding box center [643, 431] width 400 height 36
click at [918, 467] on div "Tell us more about your payment Enter payment amount SGD 5,000.00 5000.00 Recip…" at bounding box center [643, 506] width 1287 height 1455
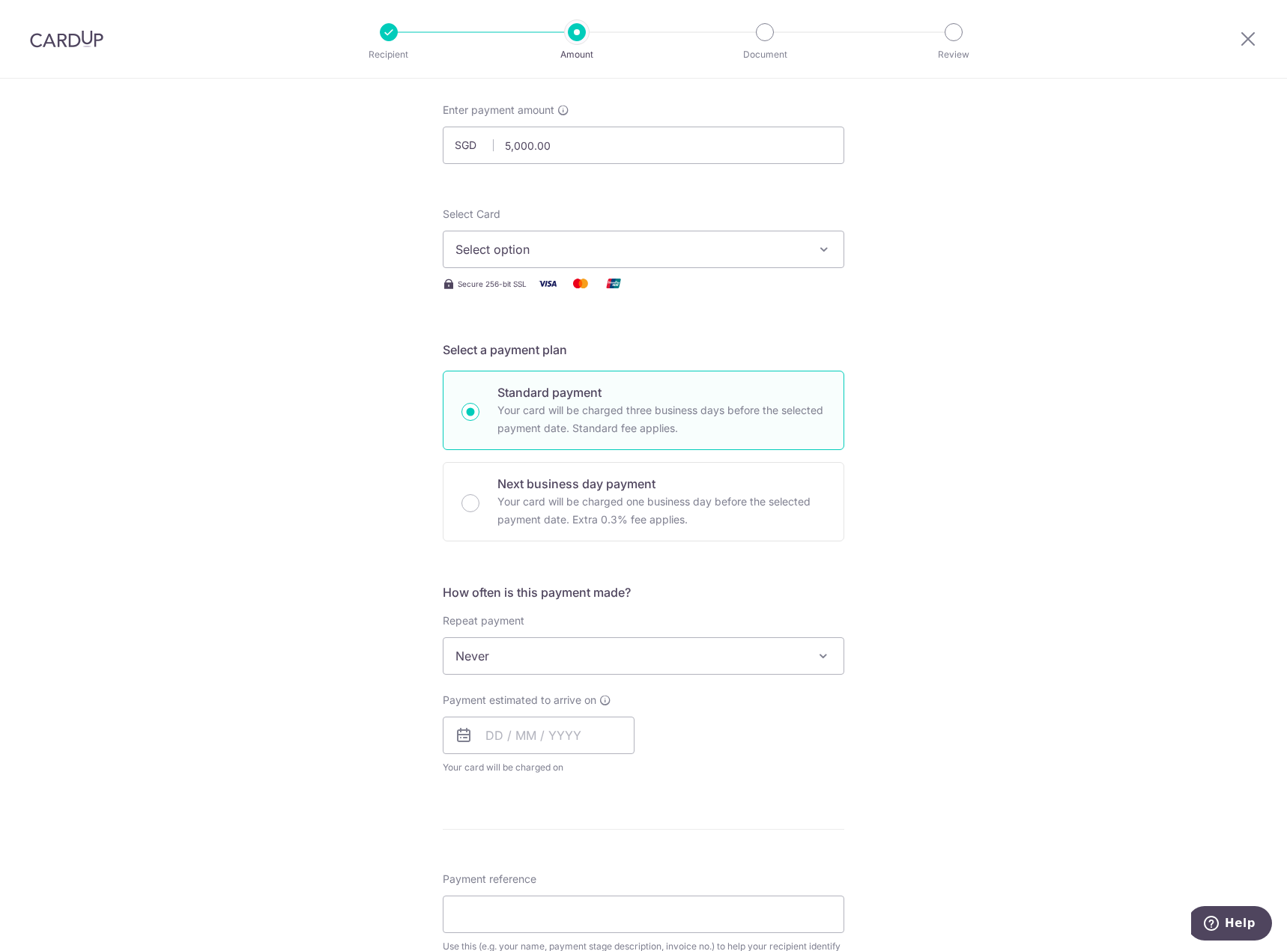
scroll to position [0, 0]
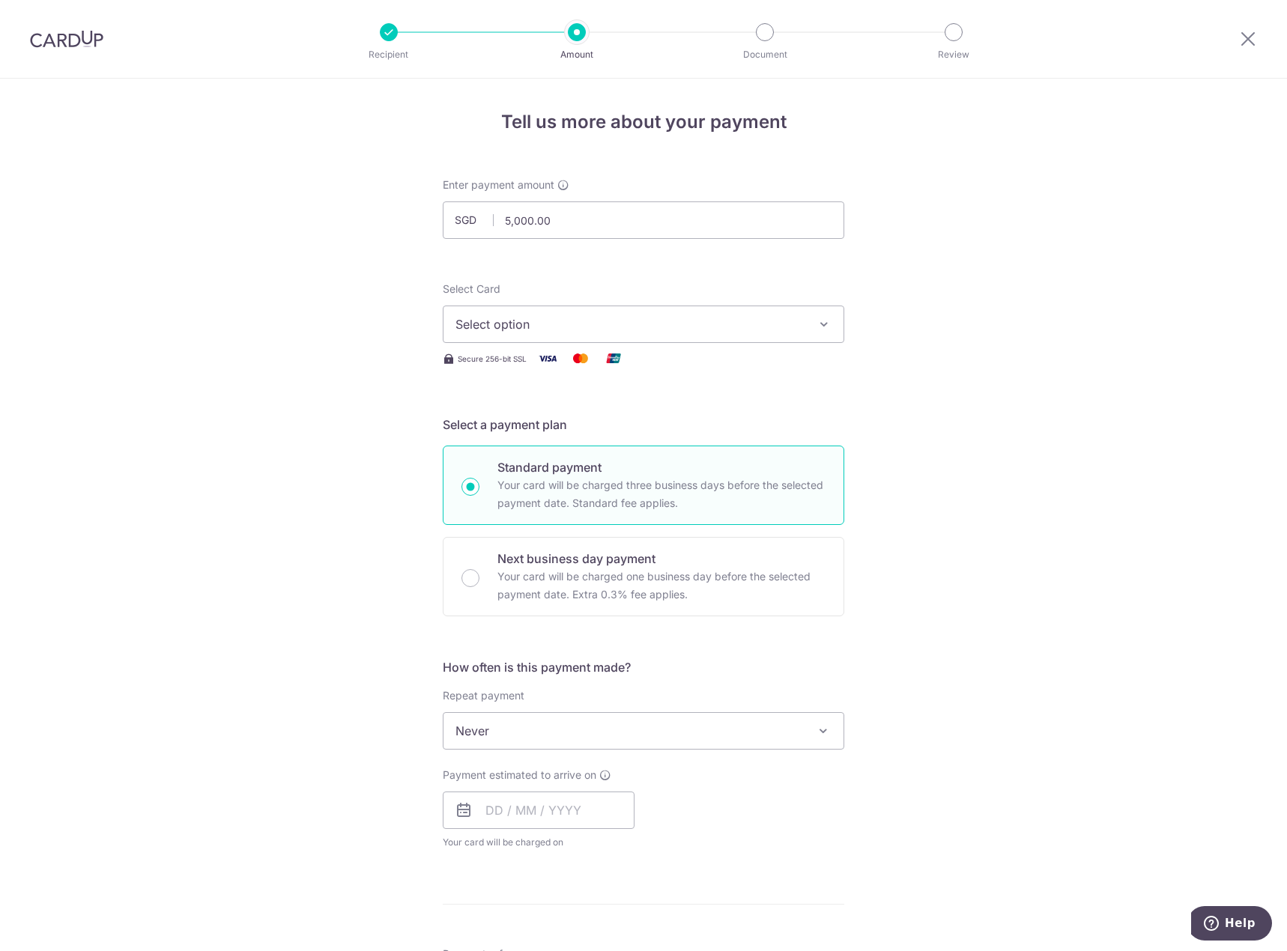
click at [617, 321] on button "Select option" at bounding box center [643, 324] width 401 height 37
click at [917, 287] on div "Tell us more about your payment Enter payment amount SGD 5,000.00 5000.00 Recip…" at bounding box center [643, 806] width 1287 height 1455
click at [655, 228] on input "5,000.00" at bounding box center [643, 219] width 401 height 37
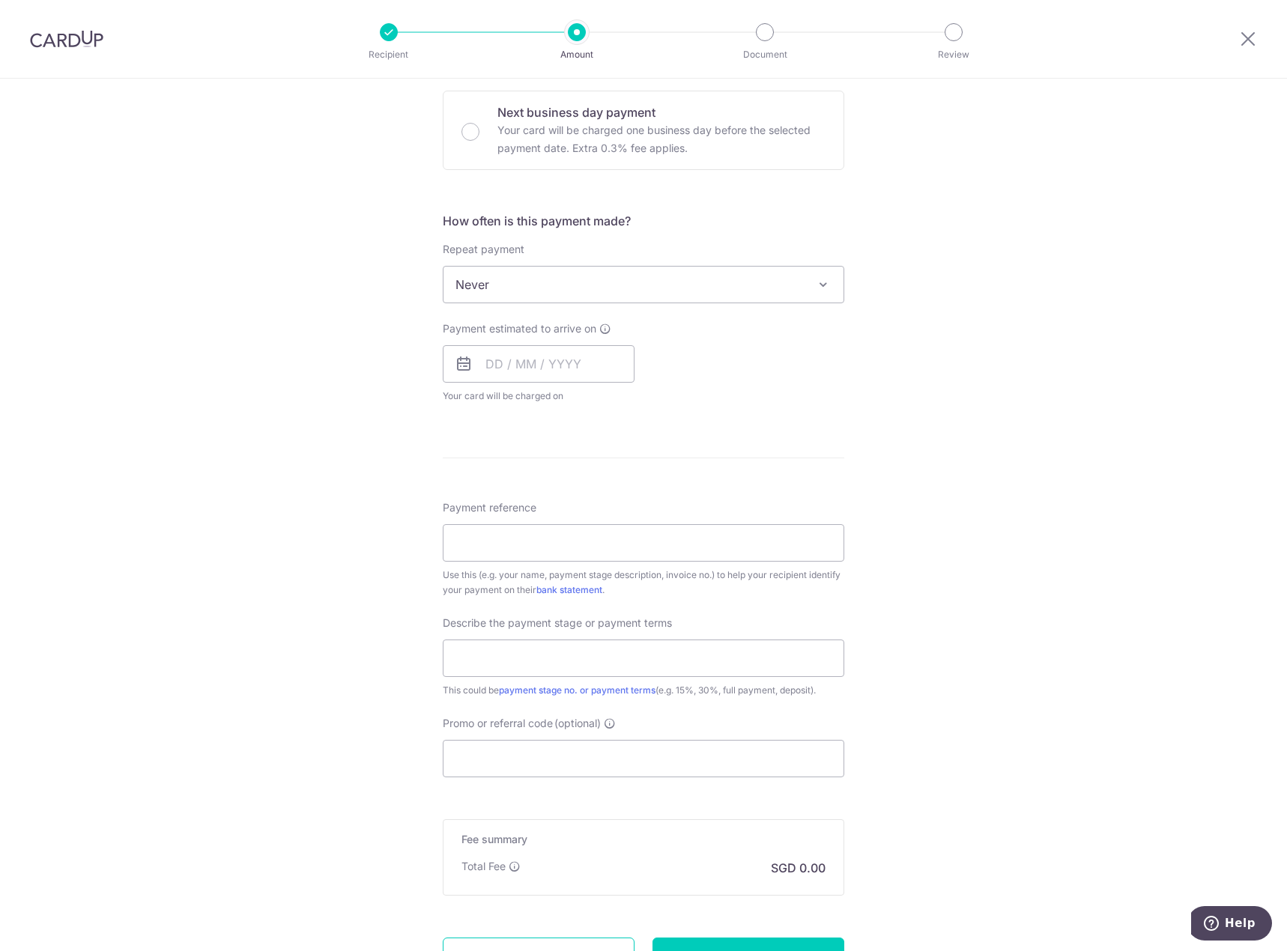
scroll to position [445, 0]
type input "5,000.00"
click at [645, 669] on input "text" at bounding box center [643, 659] width 401 height 37
type input "2nd Payment - 40%"
click at [627, 774] on input "Promo or referral code (optional)" at bounding box center [643, 759] width 401 height 37
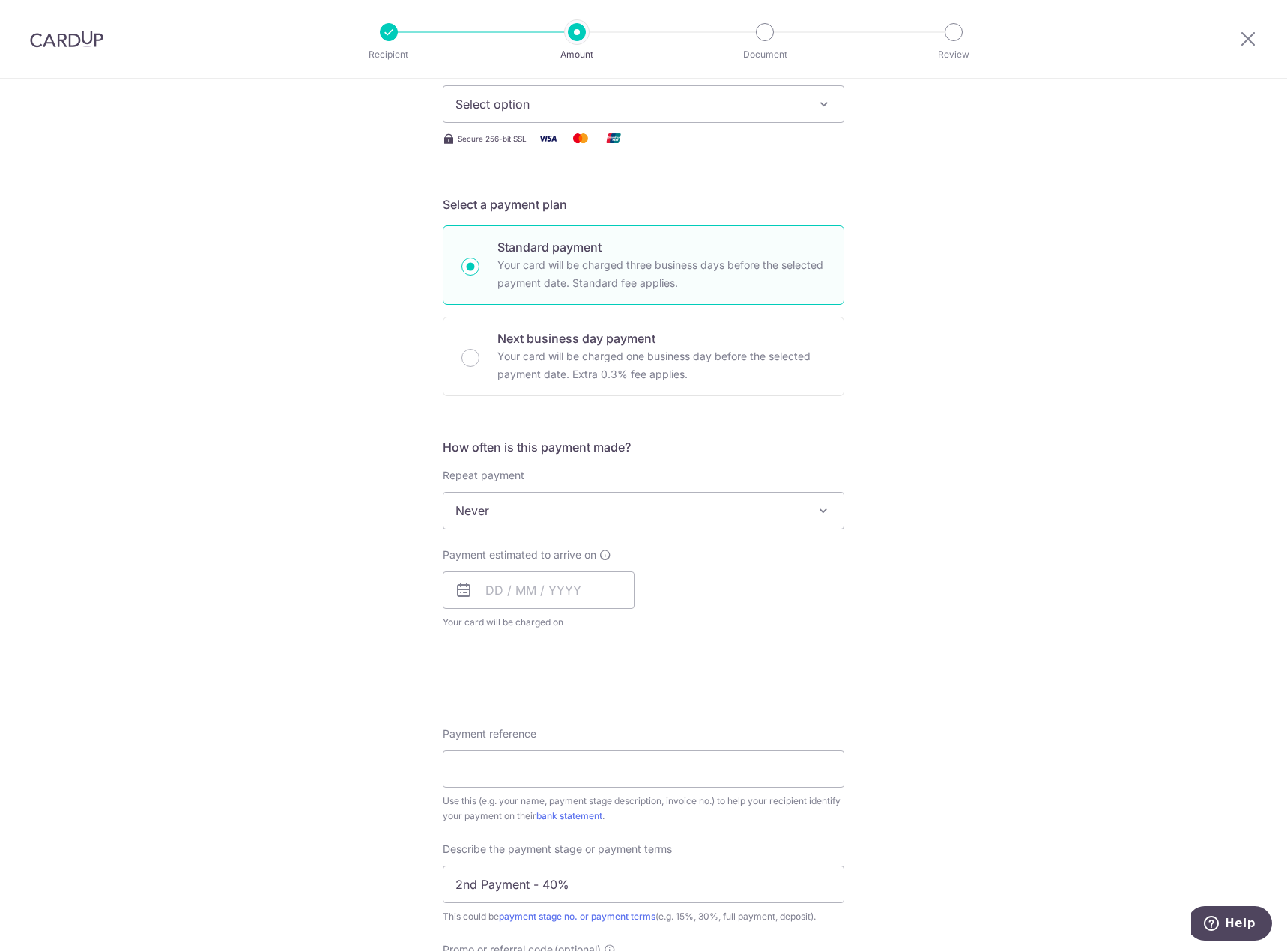
scroll to position [0, 0]
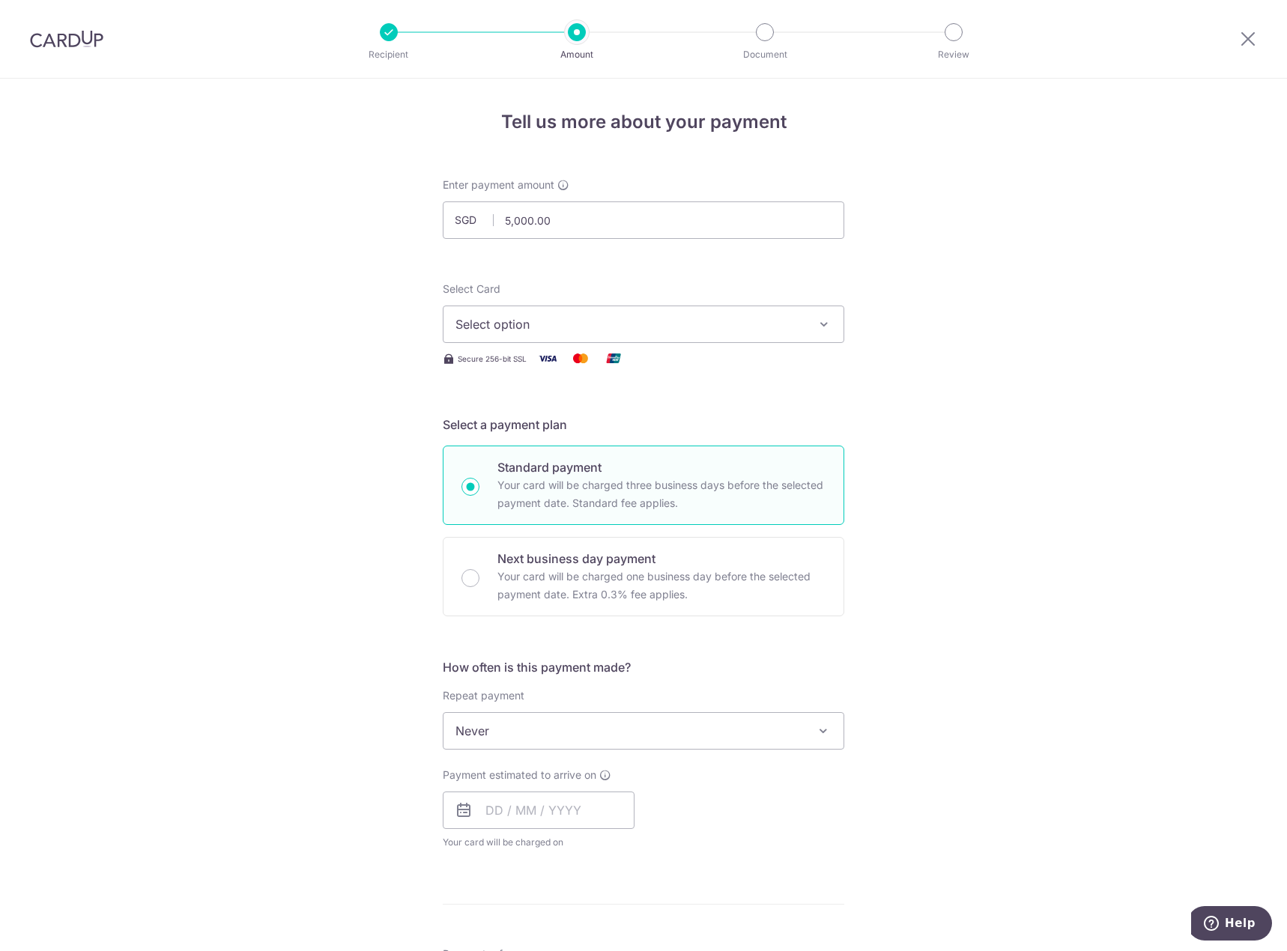
click at [670, 322] on span "Select option" at bounding box center [629, 324] width 349 height 18
click at [675, 369] on span "Add credit card" at bounding box center [656, 366] width 349 height 15
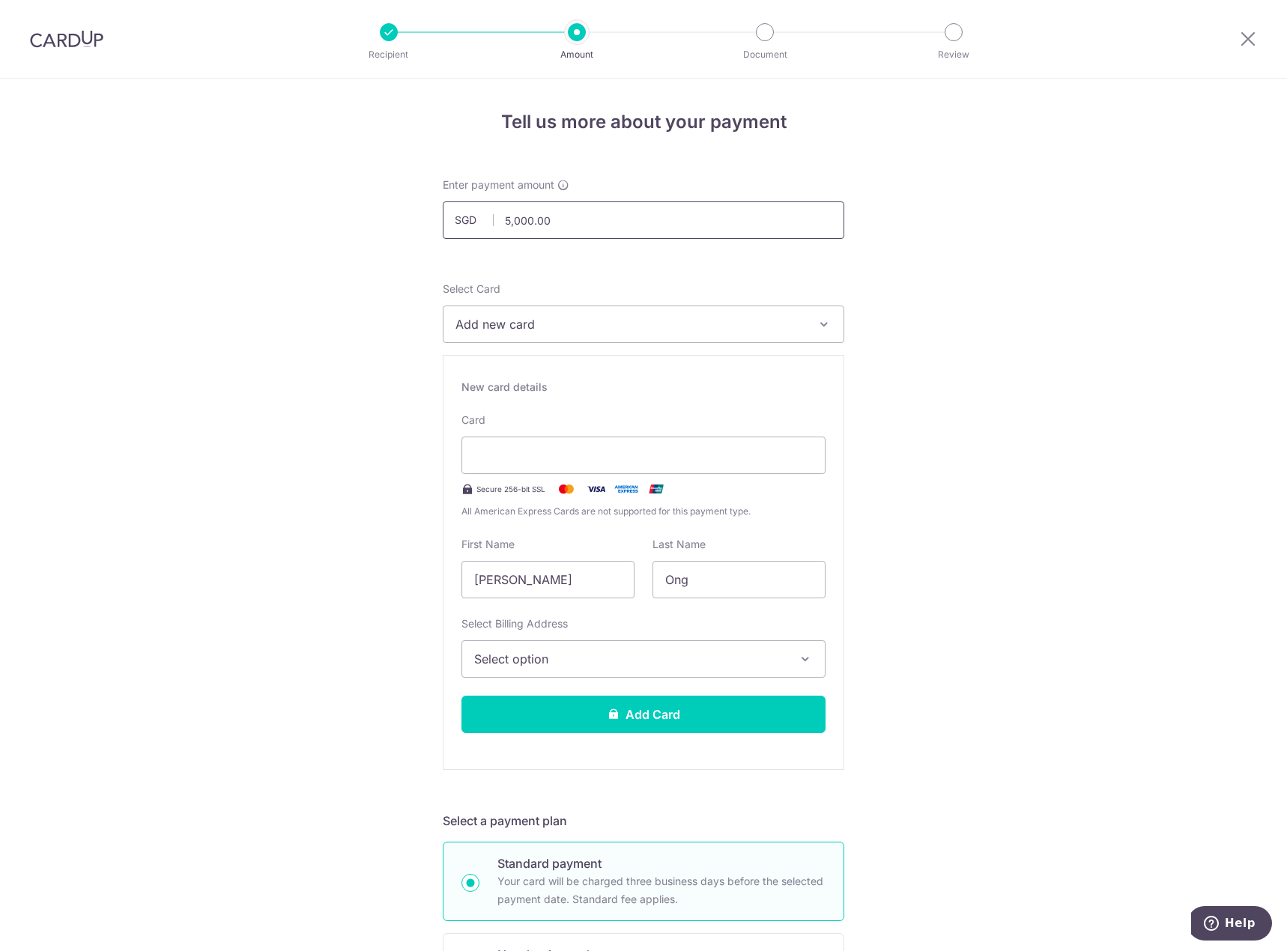
click at [675, 235] on input "5,000.00" at bounding box center [643, 219] width 401 height 37
type input "5,000.00"
click at [635, 330] on span "Add new card" at bounding box center [629, 324] width 349 height 18
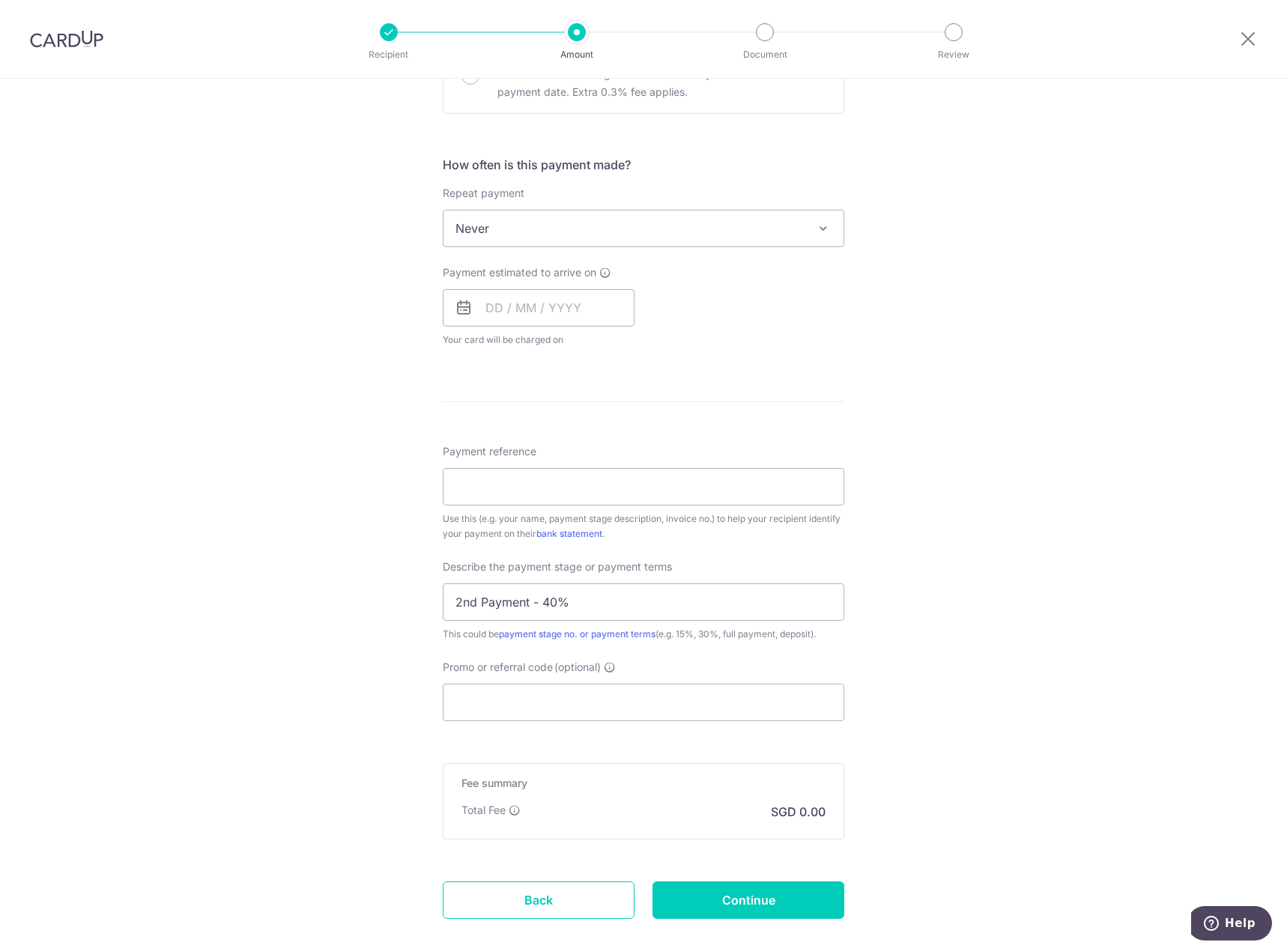
scroll to position [973, 0]
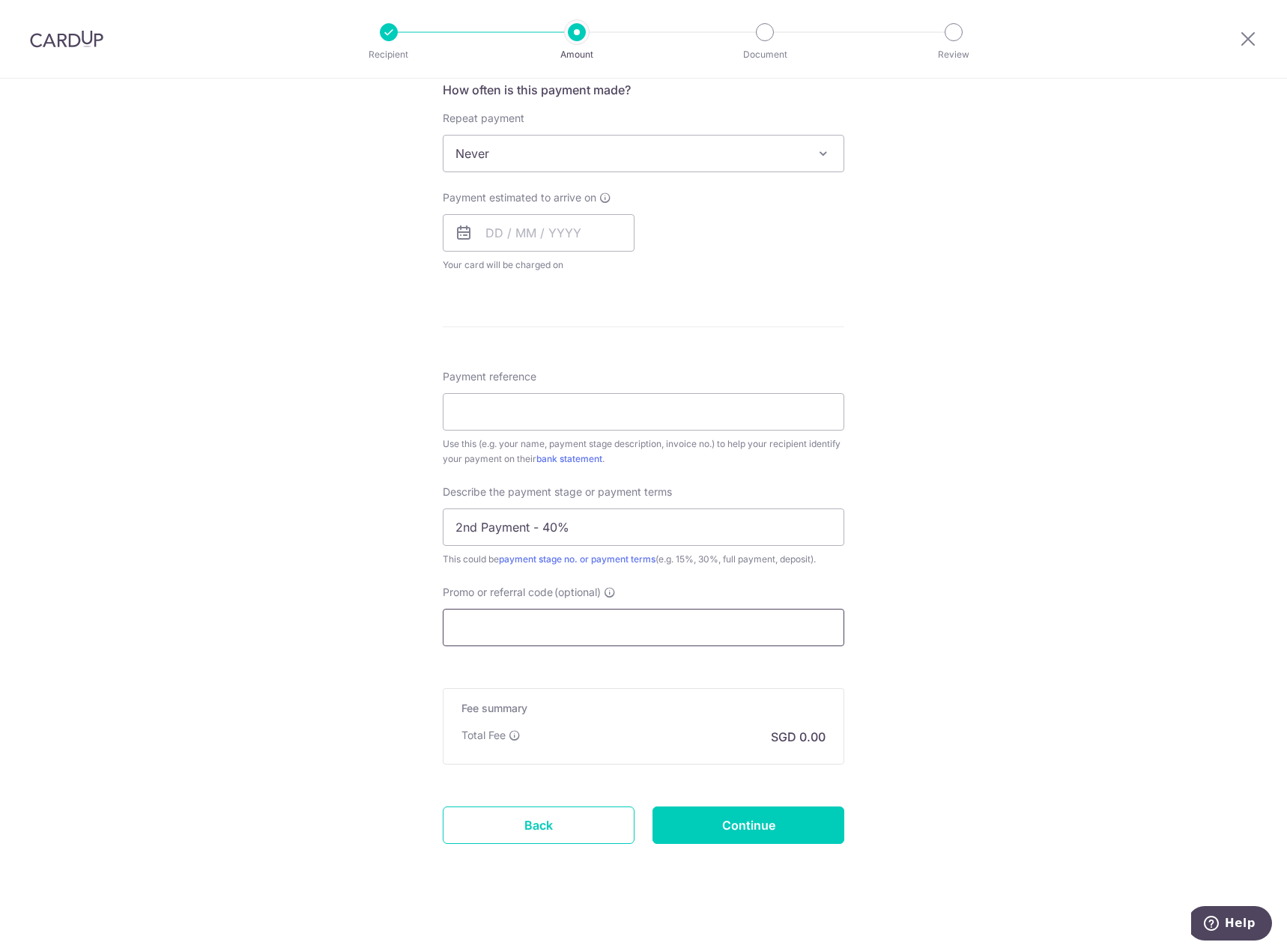
click at [767, 624] on input "Promo or referral code (optional)" at bounding box center [643, 627] width 401 height 37
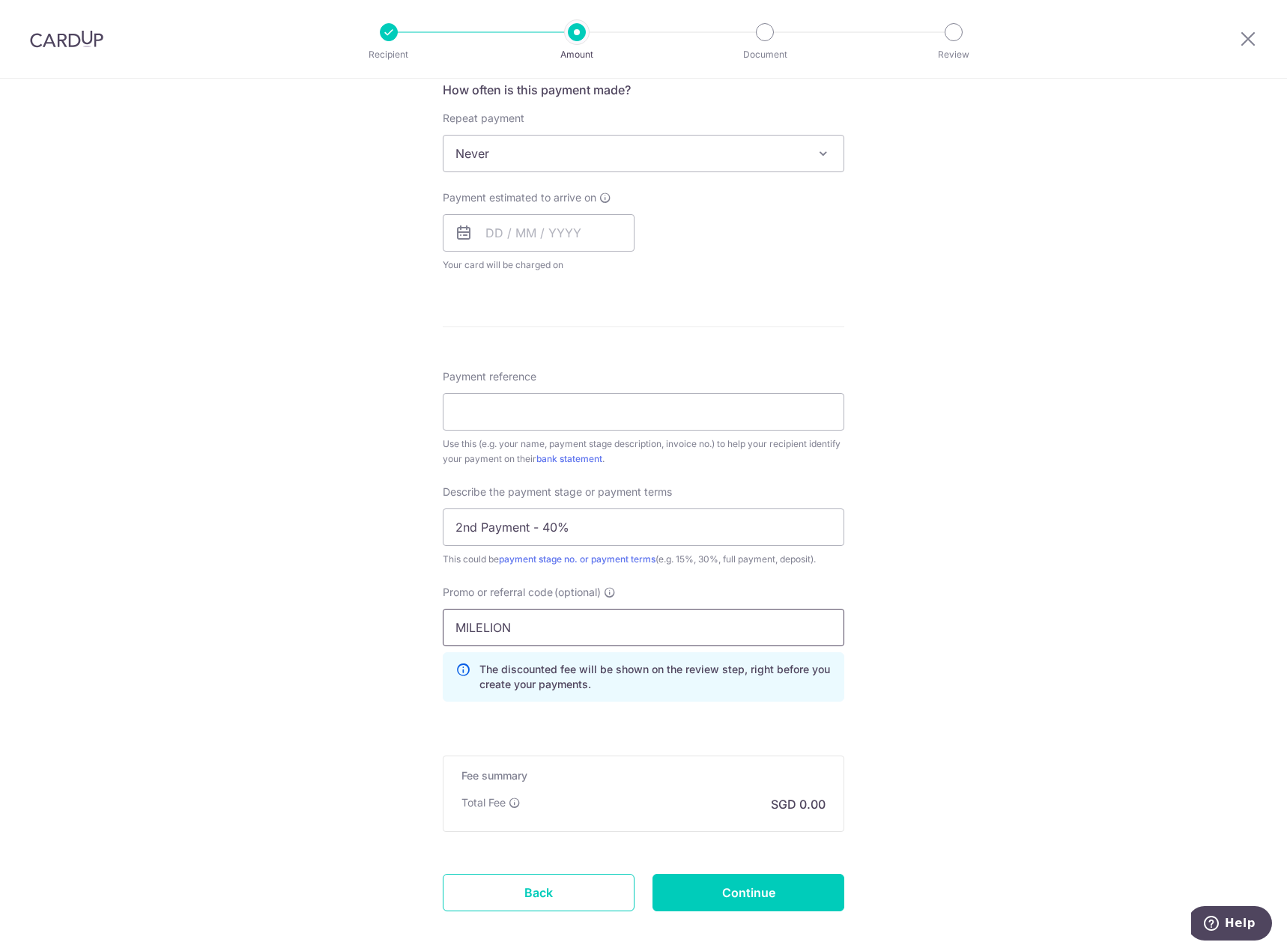
type input "MILELION"
click at [1039, 490] on div "Tell us more about your payment Enter payment amount SGD 5,000.00 5000.00 Recip…" at bounding box center [643, 64] width 1287 height 1919
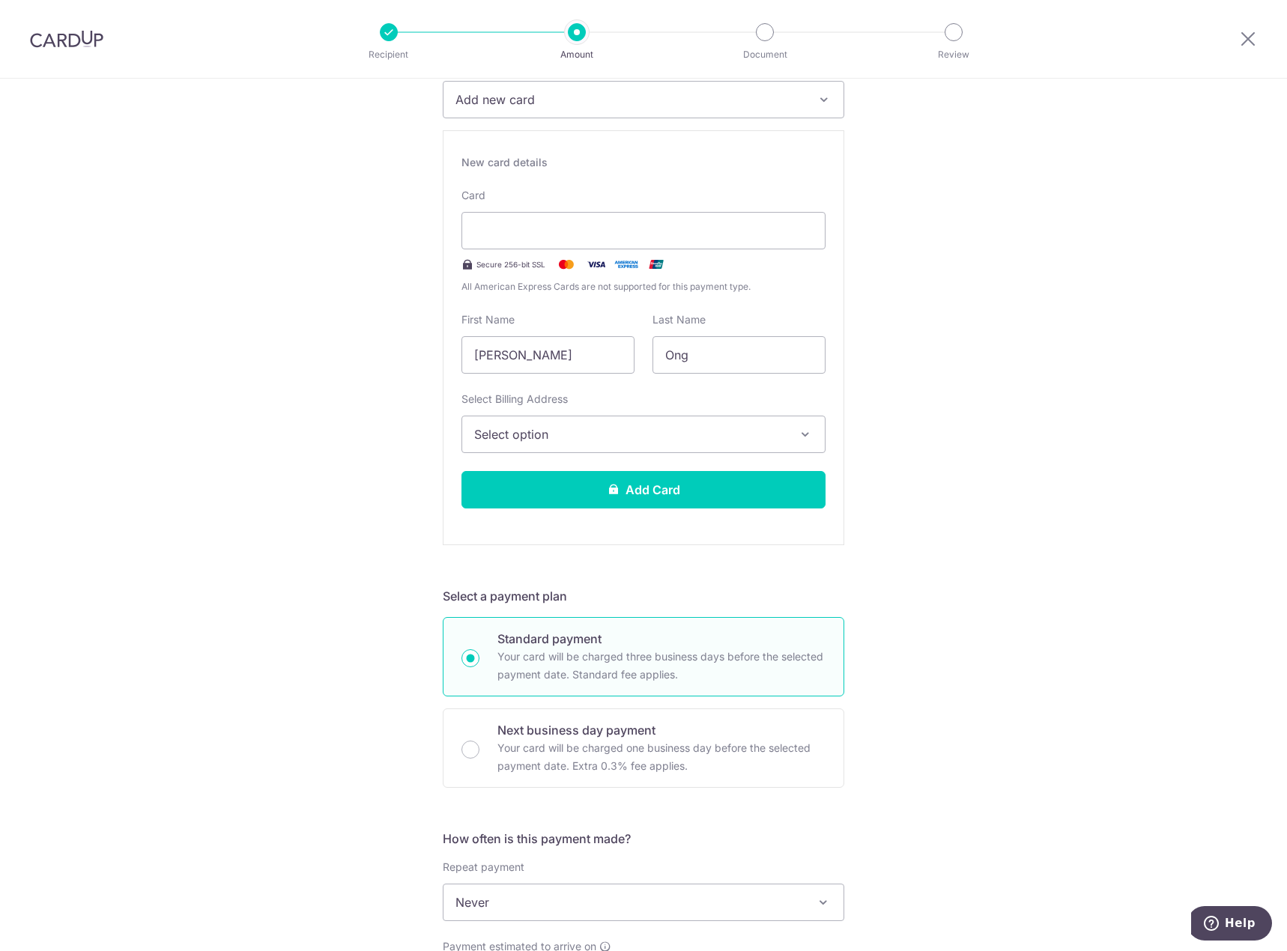
scroll to position [0, 0]
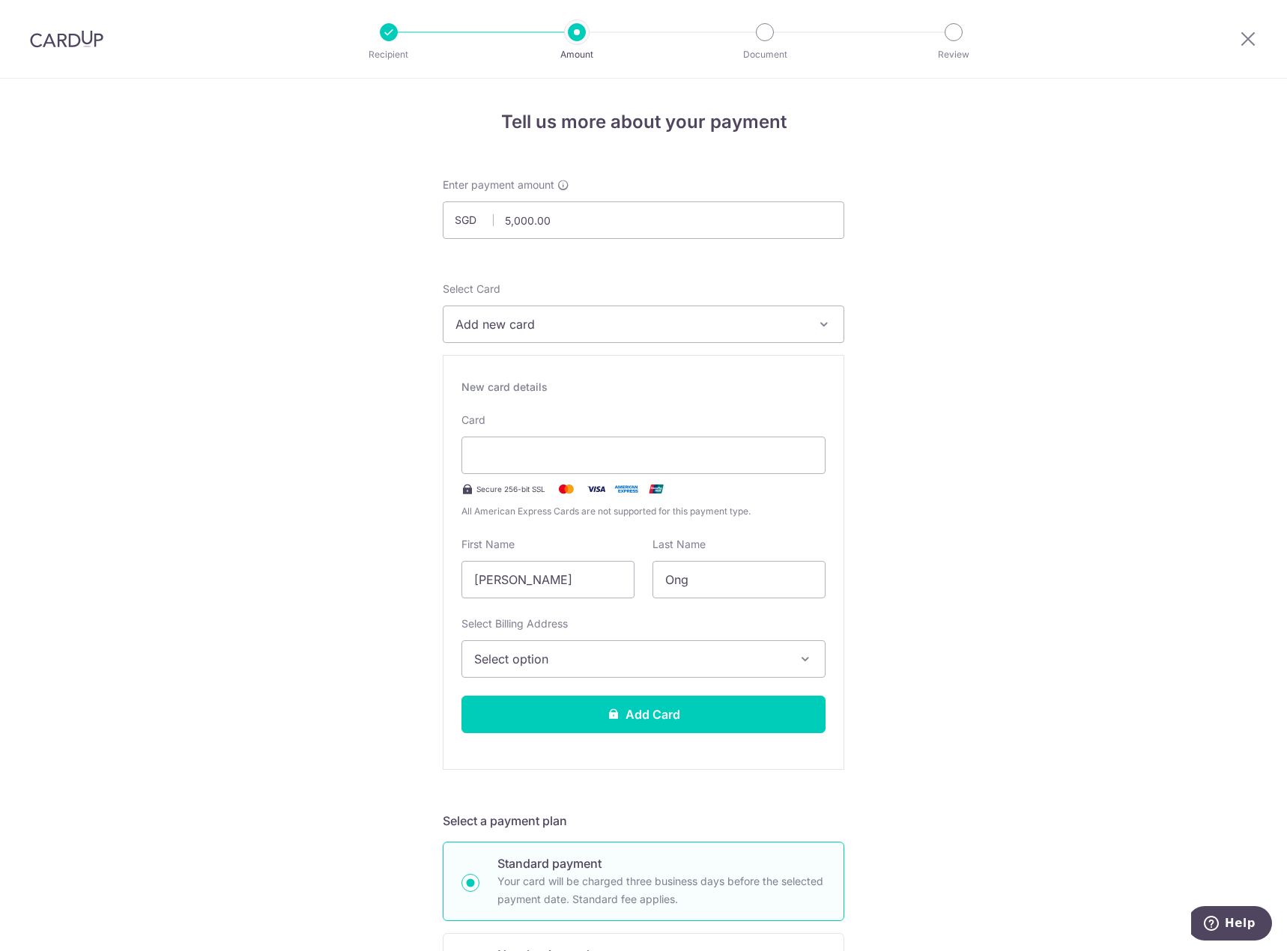
click at [732, 678] on div "New card details Card Secure 256-bit SSL All American Express Cards are not sup…" at bounding box center [643, 562] width 401 height 415
click at [740, 669] on button "Select option" at bounding box center [643, 658] width 364 height 37
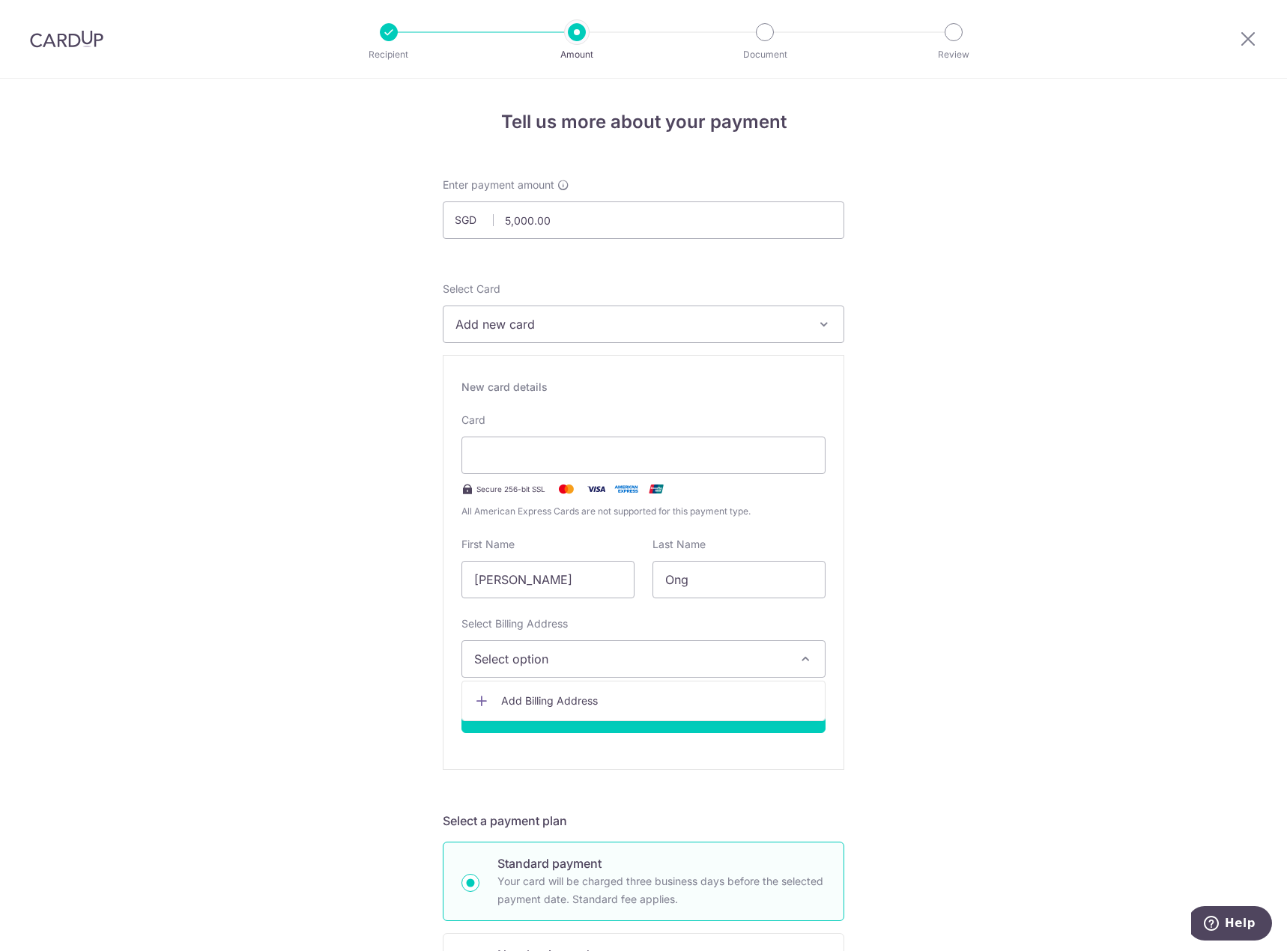
click at [731, 701] on span "Add Billing Address" at bounding box center [657, 700] width 312 height 15
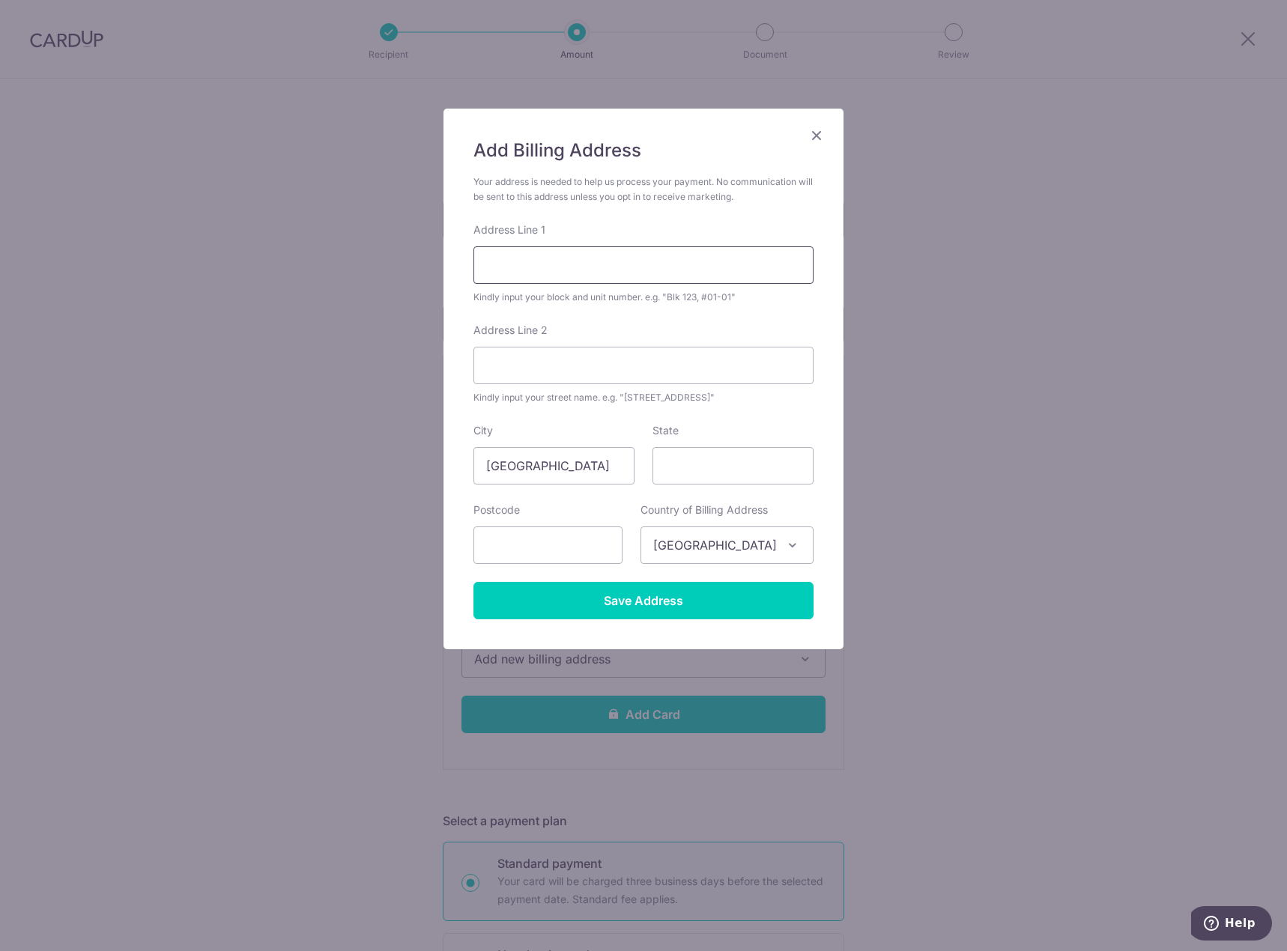
click at [546, 268] on input "Address Line 1" at bounding box center [643, 264] width 340 height 37
type input "126A Canberra Street 11-761"
type input "[GEOGRAPHIC_DATA]"
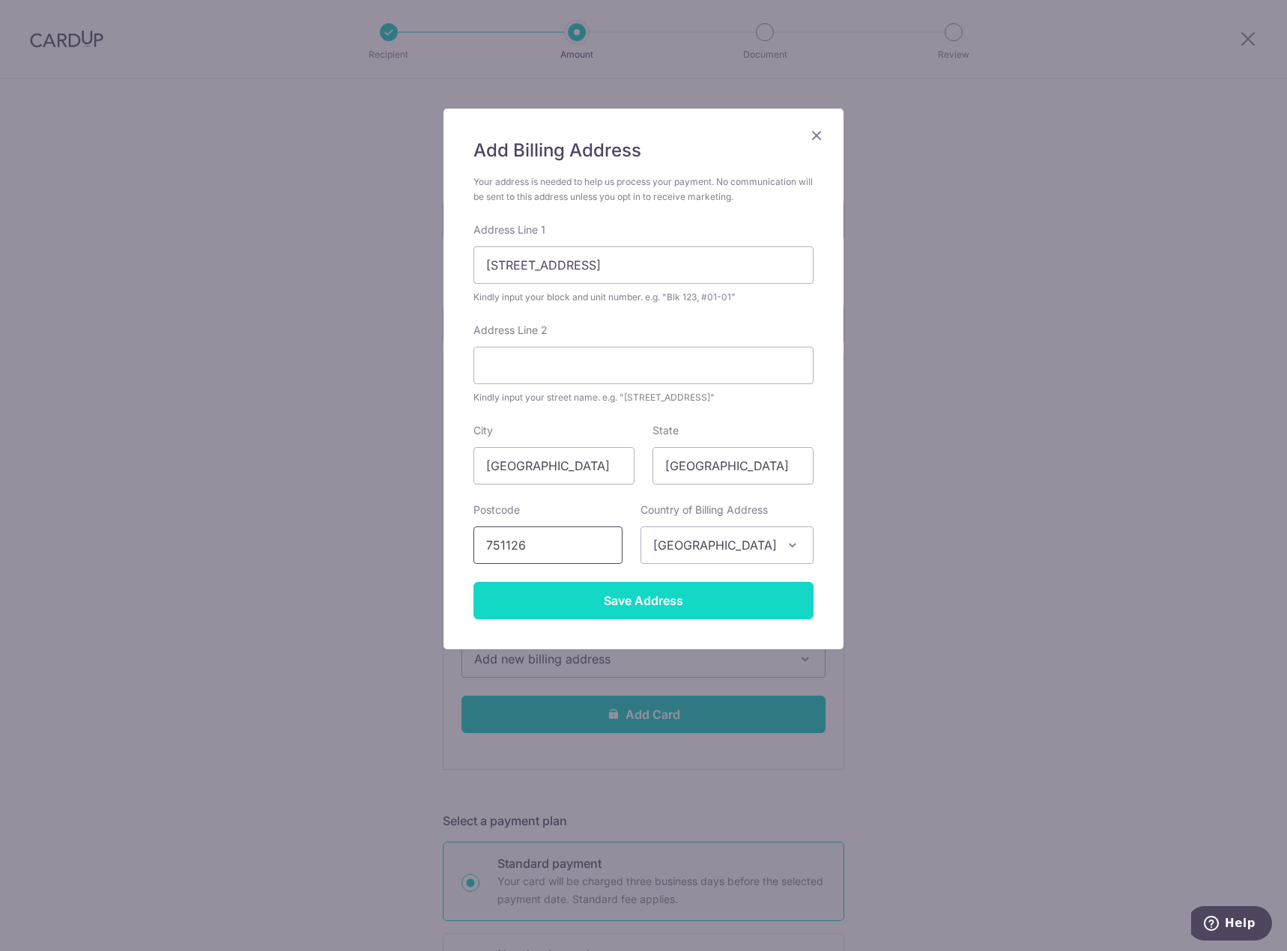
type input "751126"
click at [729, 600] on input "Save Address" at bounding box center [643, 600] width 340 height 37
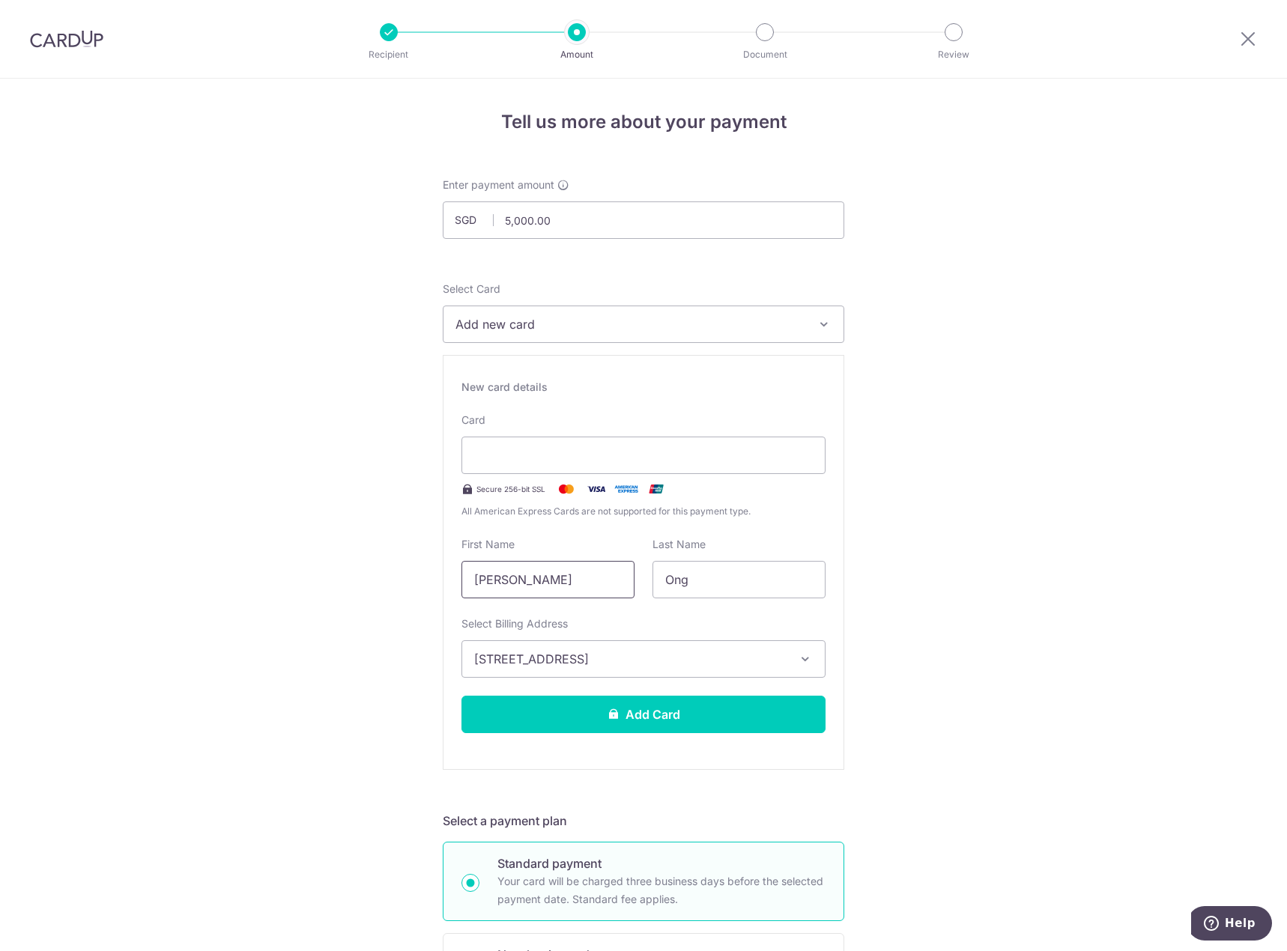
drag, startPoint x: 517, startPoint y: 585, endPoint x: 87, endPoint y: 562, distance: 430.4
type input "Merisa"
type input "Cheong"
click at [615, 465] on div at bounding box center [643, 455] width 364 height 37
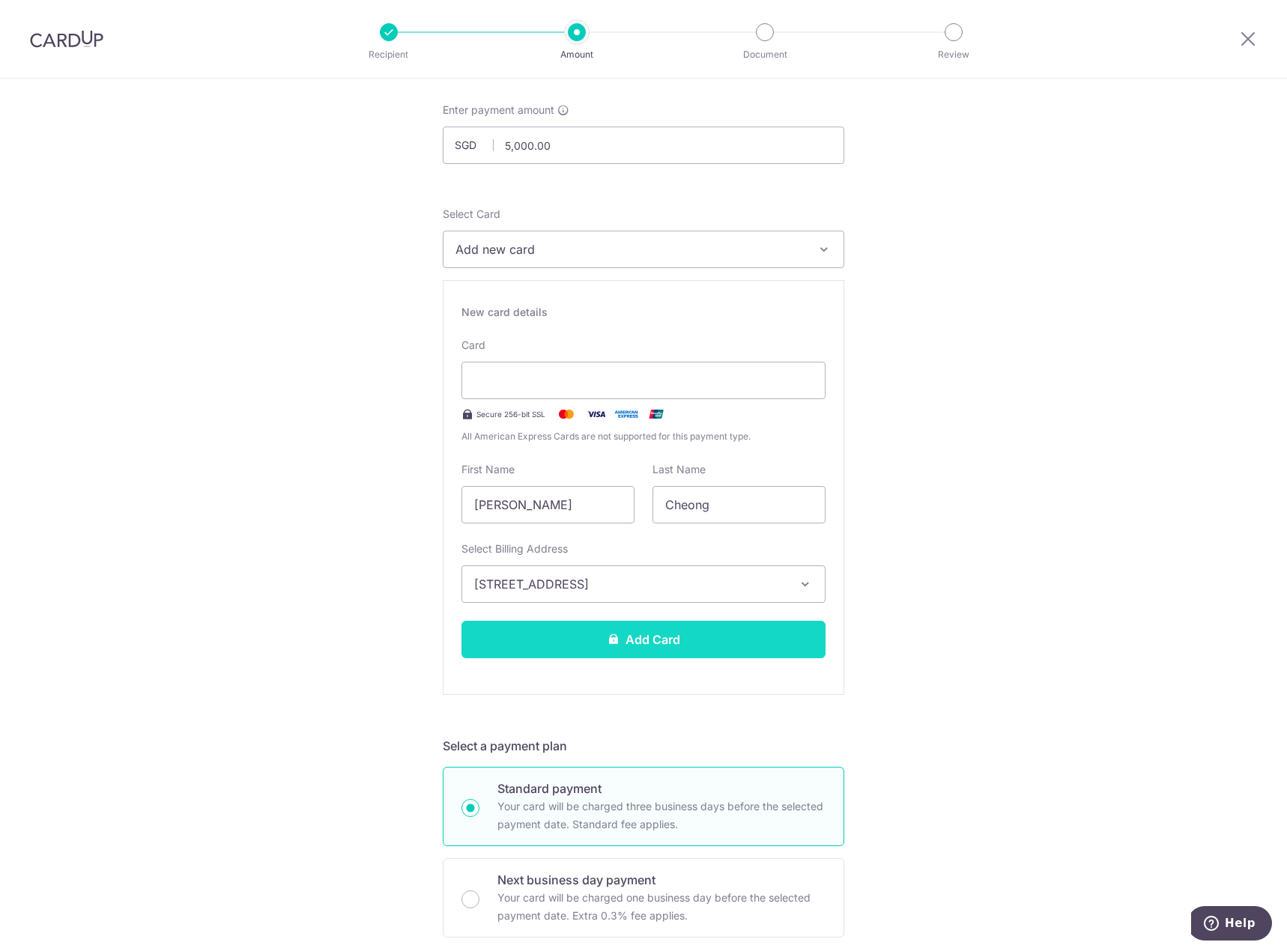
click at [744, 634] on button "Add Card" at bounding box center [643, 639] width 364 height 37
click at [740, 638] on button "Add Card" at bounding box center [643, 639] width 364 height 37
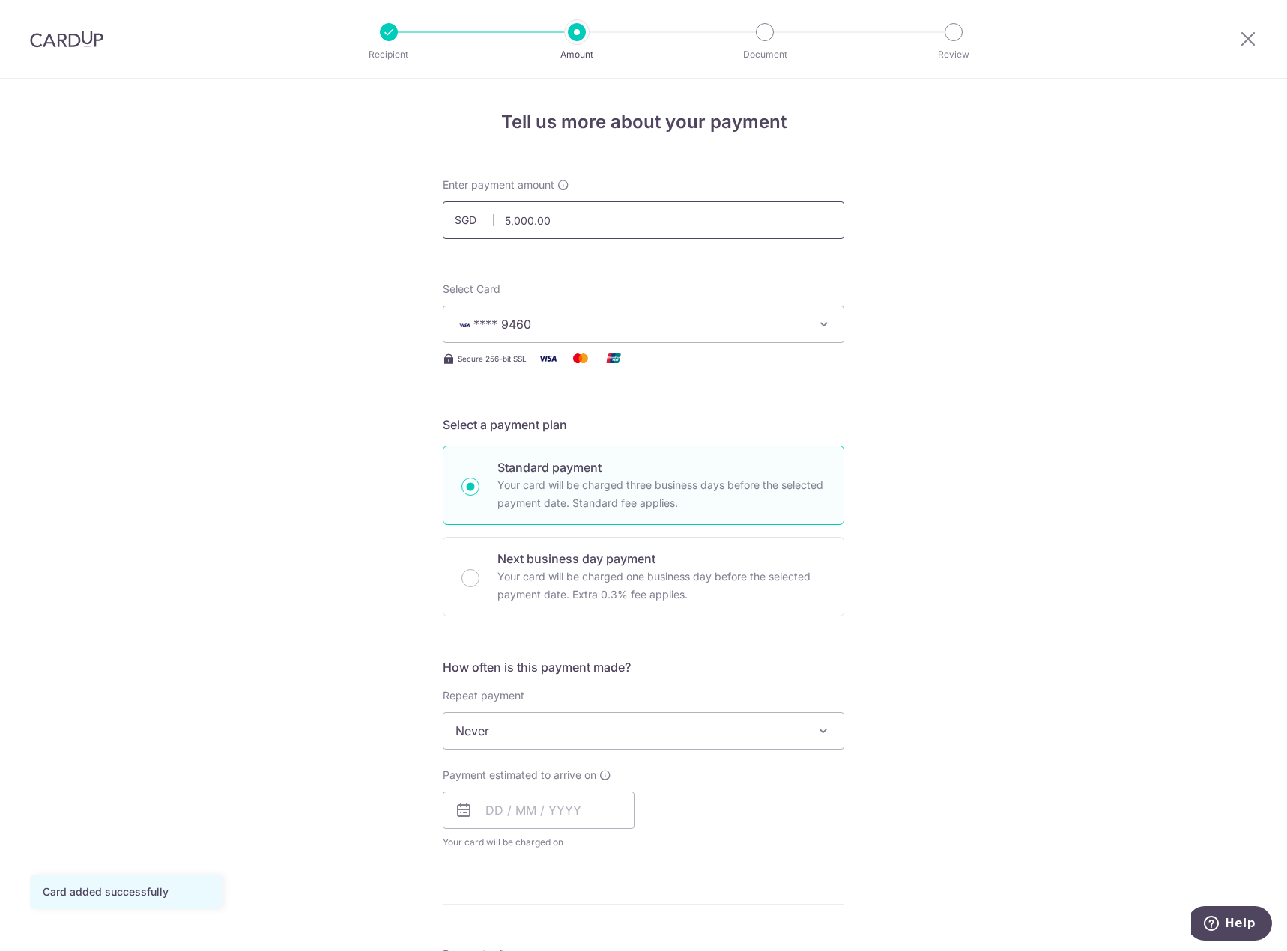
click at [624, 223] on input "5,000.00" at bounding box center [643, 219] width 401 height 37
click at [1099, 449] on div "Tell us more about your payment Enter payment amount SGD 5,000.00 5000.00 Card …" at bounding box center [643, 806] width 1287 height 1455
type input "5,000.00"
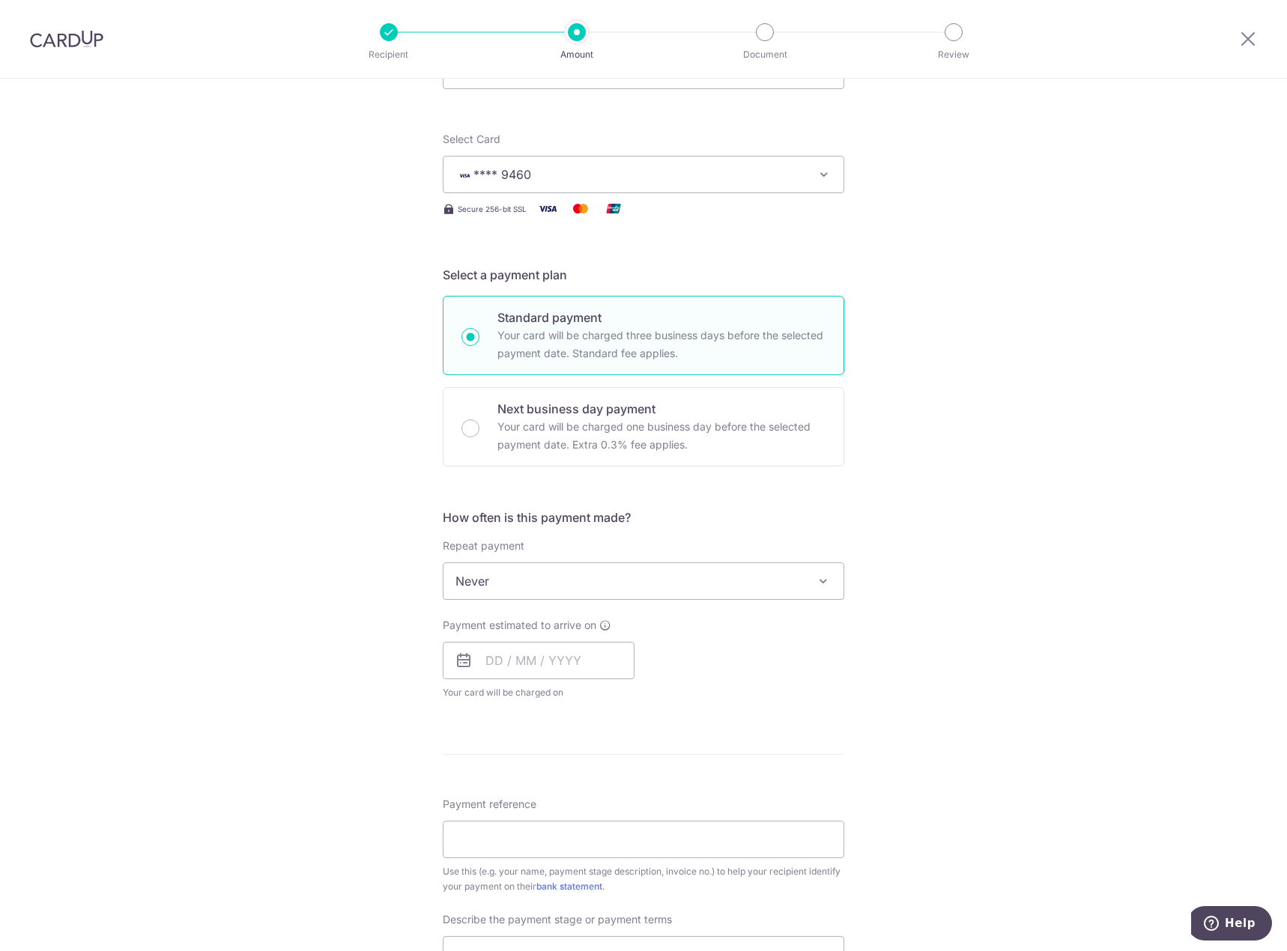
scroll to position [300, 0]
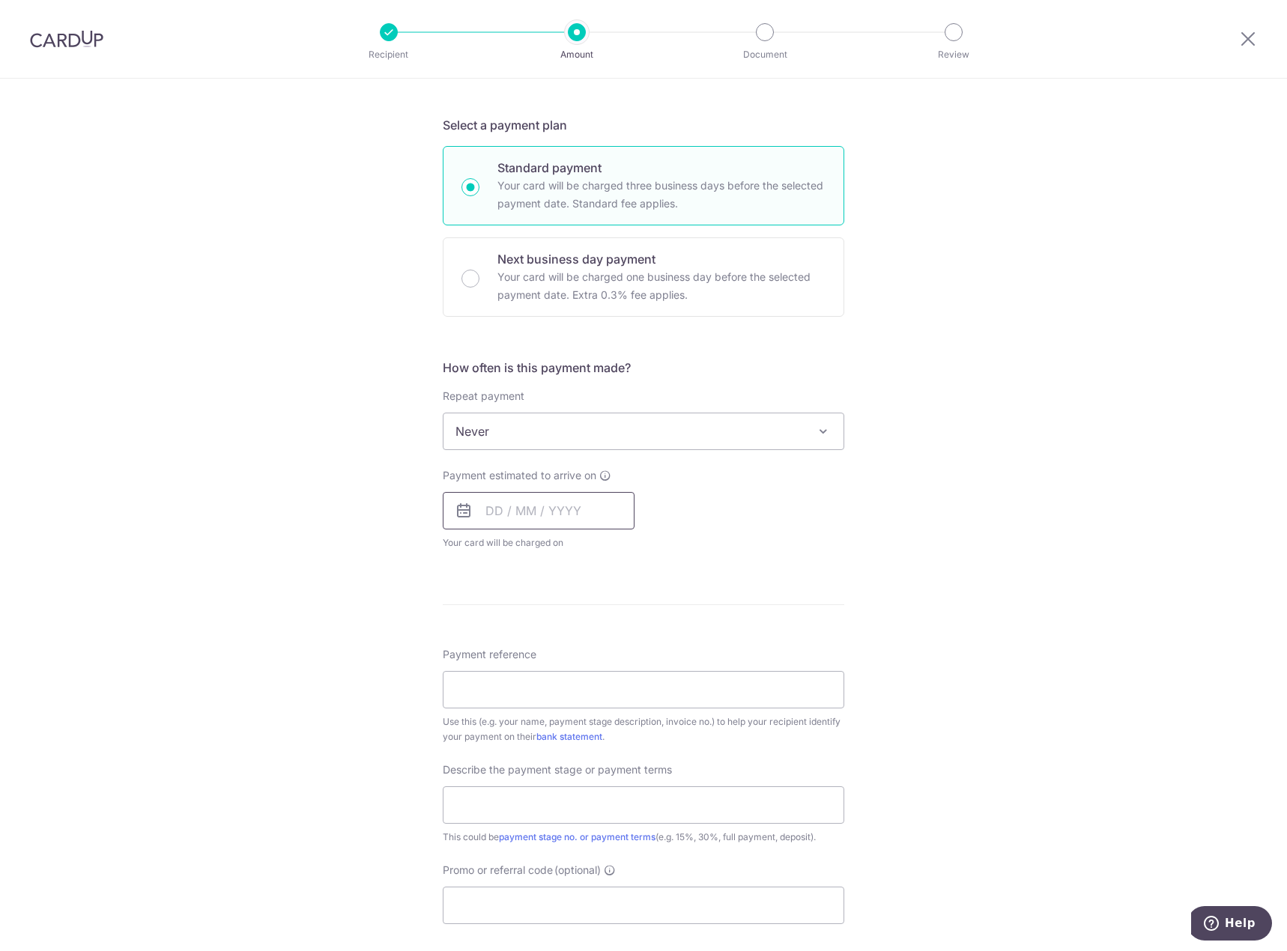
click at [574, 509] on input "text" at bounding box center [539, 510] width 192 height 37
click at [532, 710] on link "19" at bounding box center [533, 707] width 24 height 24
type input "19/08/2025"
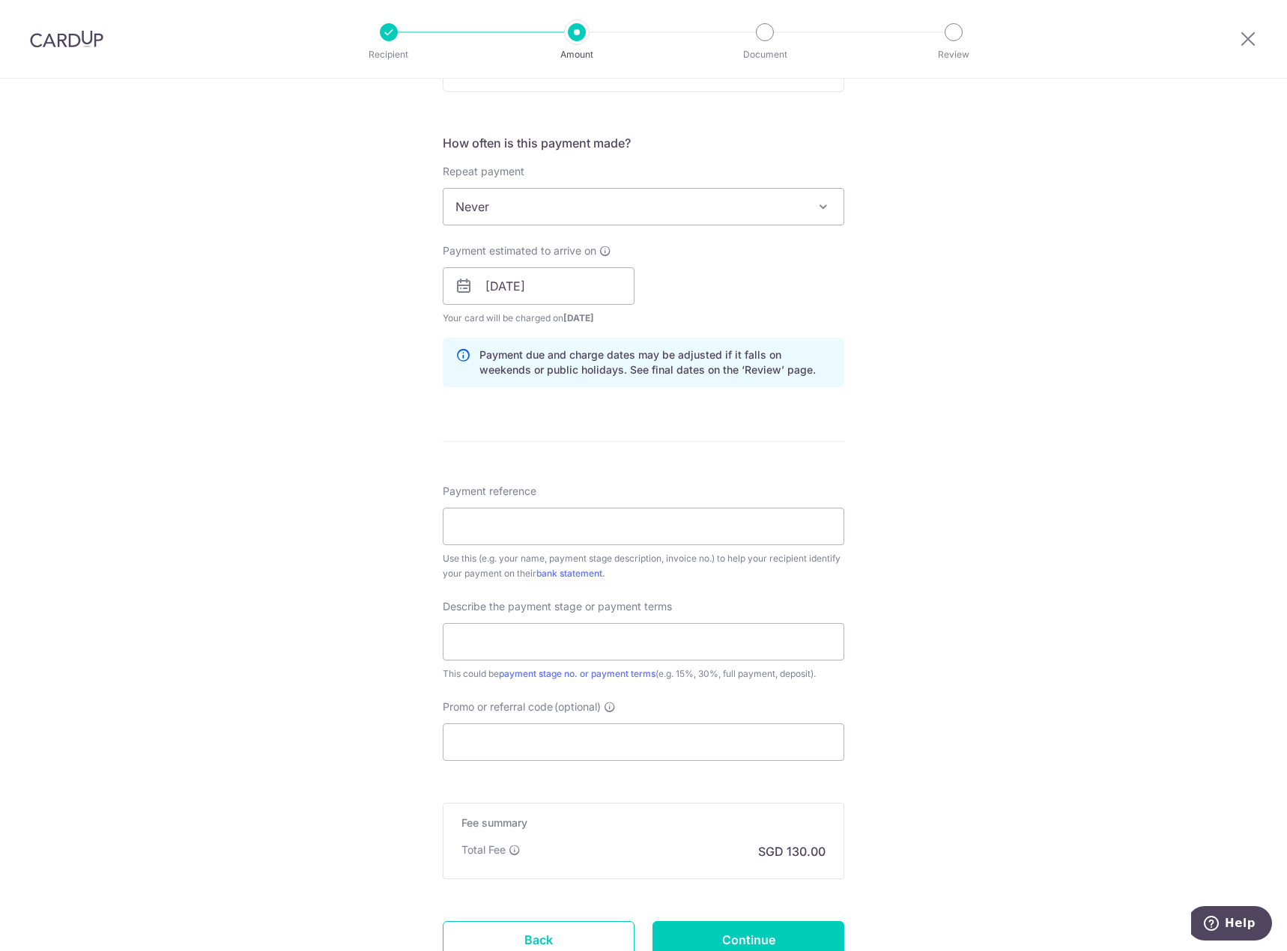
scroll to position [644, 0]
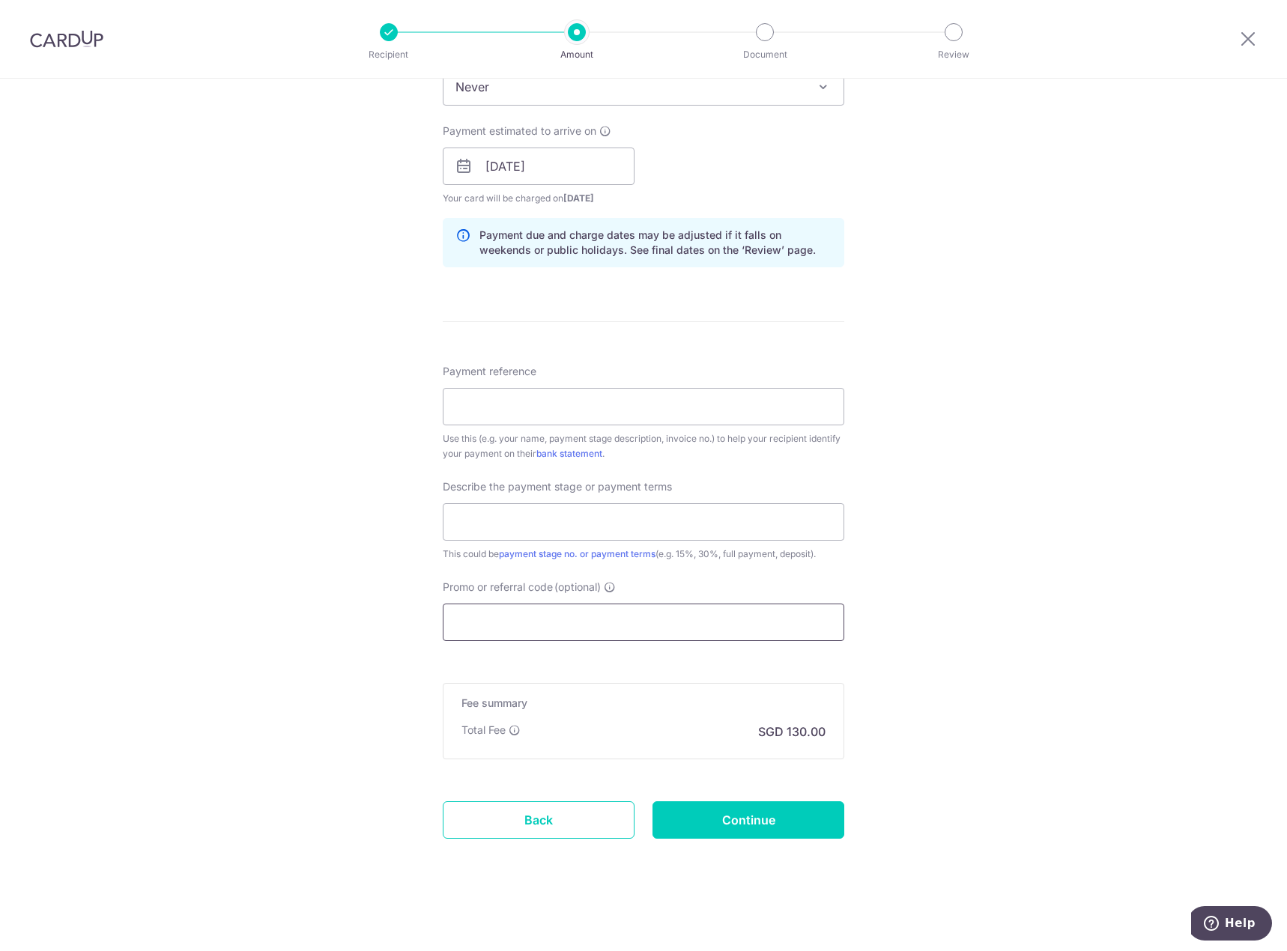
click at [668, 615] on input "Promo or referral code (optional)" at bounding box center [643, 622] width 401 height 37
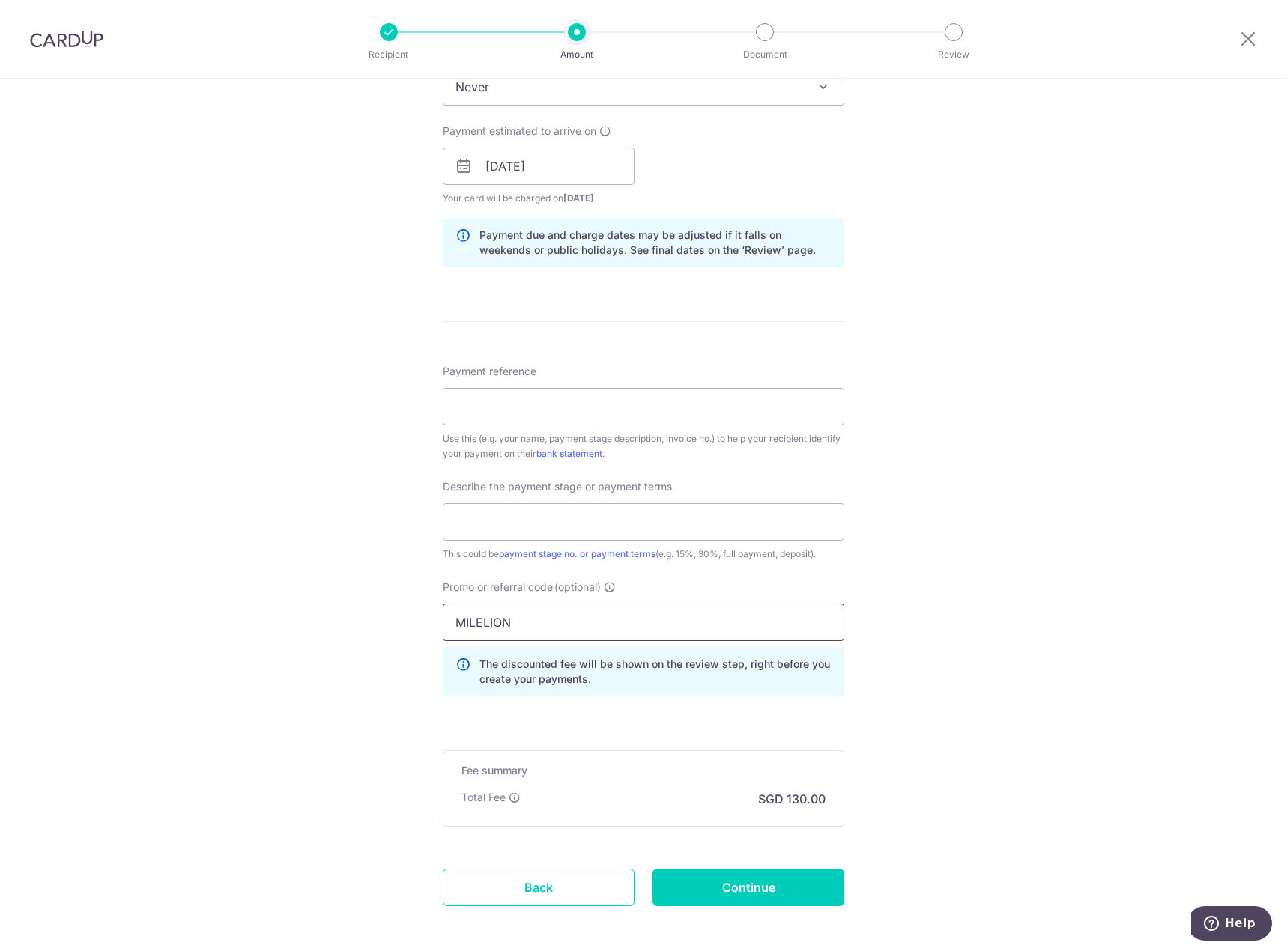
click at [568, 616] on input "MILELION" at bounding box center [643, 622] width 401 height 37
click at [567, 616] on input "MILELION" at bounding box center [643, 622] width 401 height 37
paste input "202139433D"
type input "202139433D"
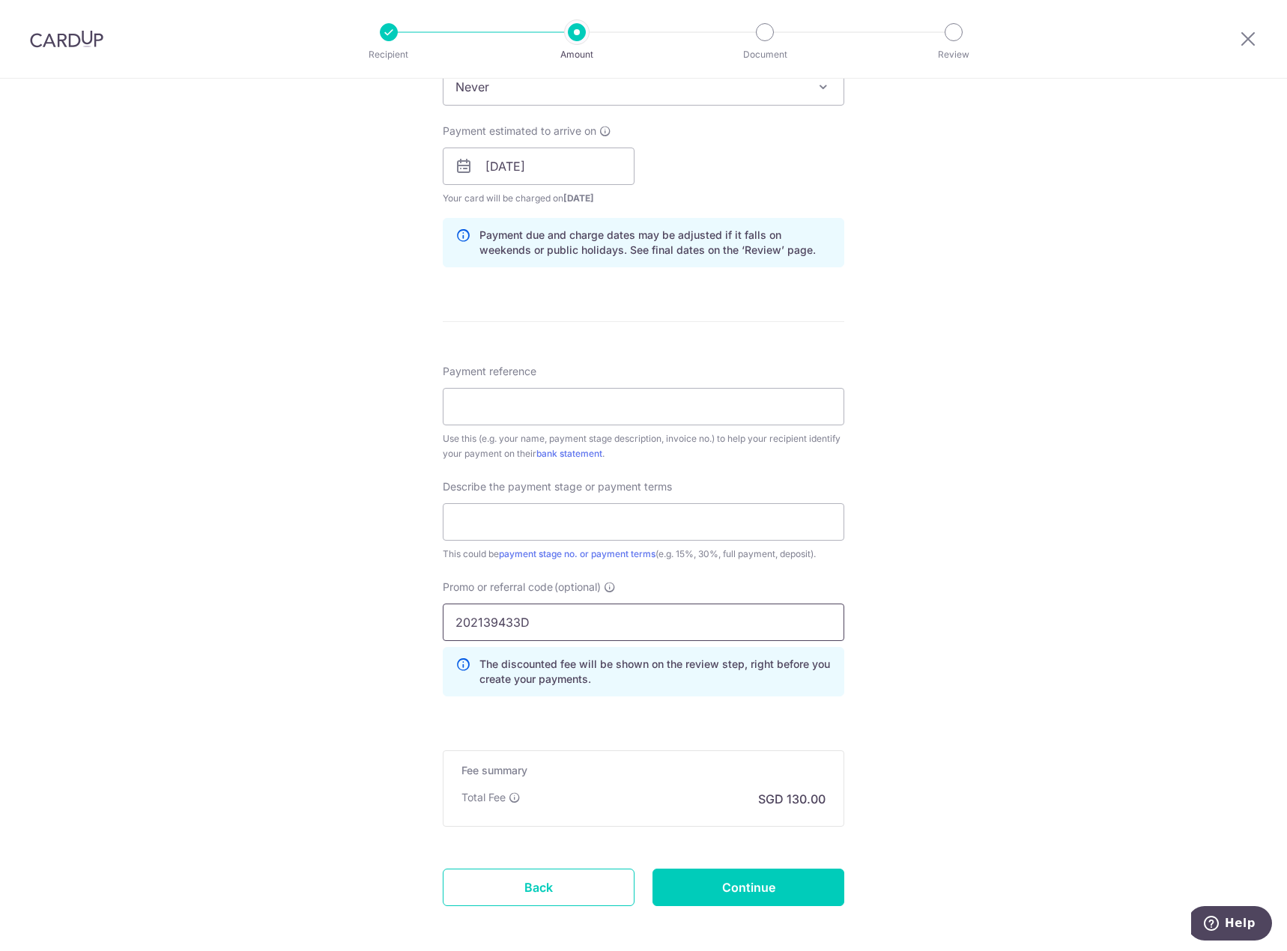
drag, startPoint x: 567, startPoint y: 616, endPoint x: 91, endPoint y: 584, distance: 477.3
click at [154, 598] on div "Tell us more about your payment Enter payment amount SGD 5,000.00 5000.00 Card …" at bounding box center [643, 227] width 1287 height 1584
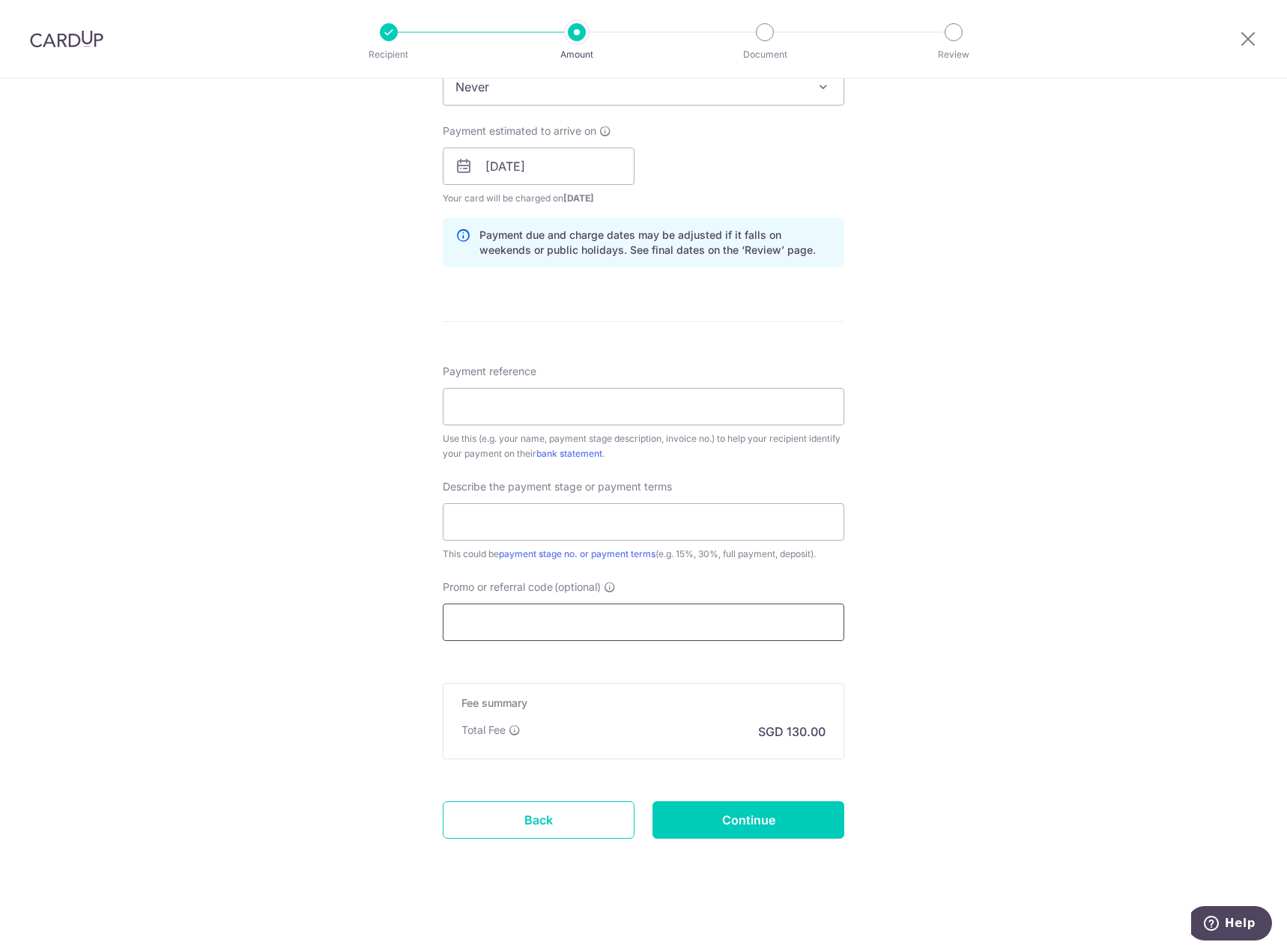
paste input "YOKEPENGMERISAC473"
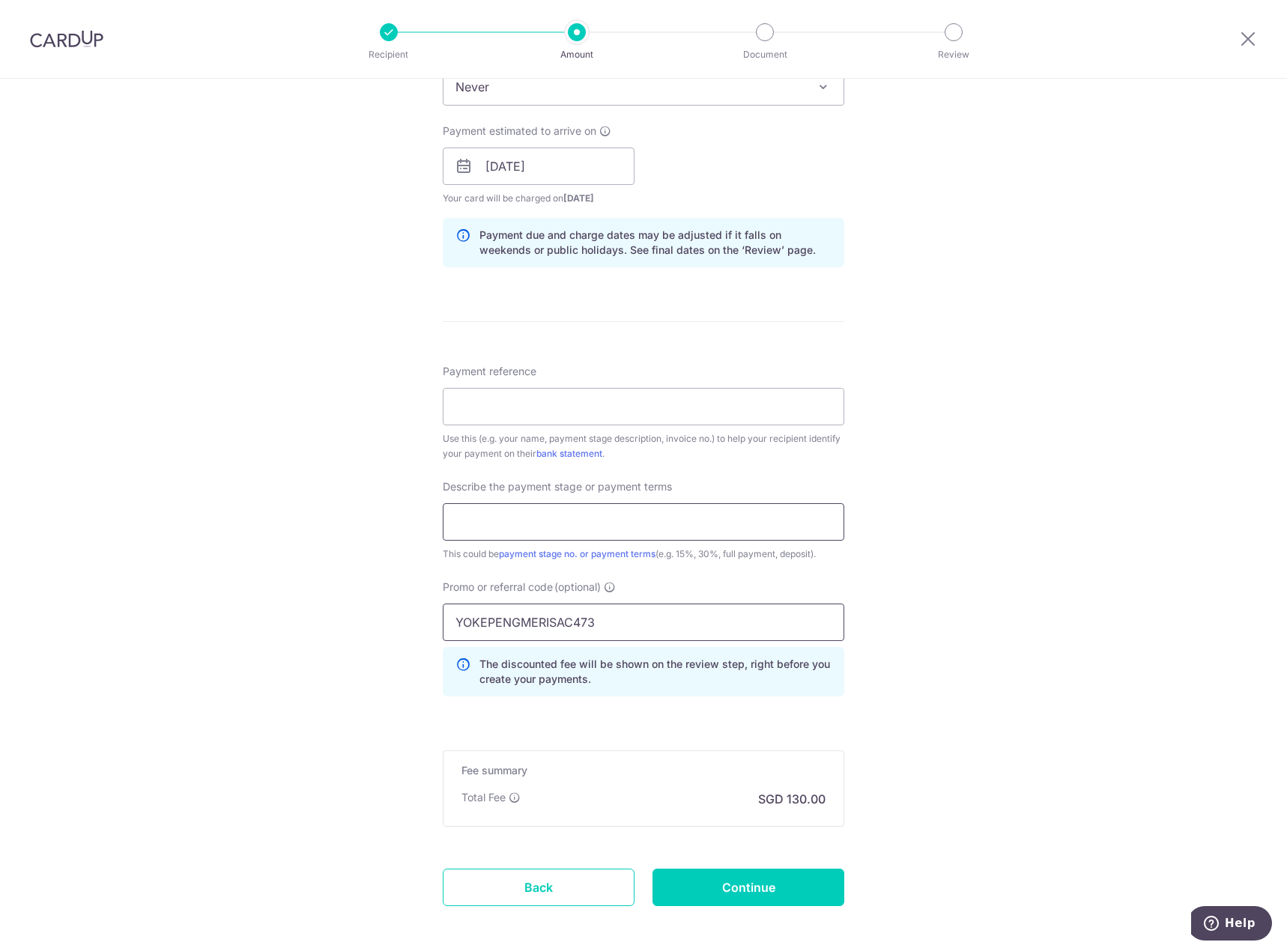
type input "YOKEPENGMERISAC473"
click at [539, 519] on input "text" at bounding box center [643, 521] width 401 height 37
type input "2nd Payment"
click at [637, 413] on input "Payment reference" at bounding box center [643, 406] width 401 height 37
type input "A25001"
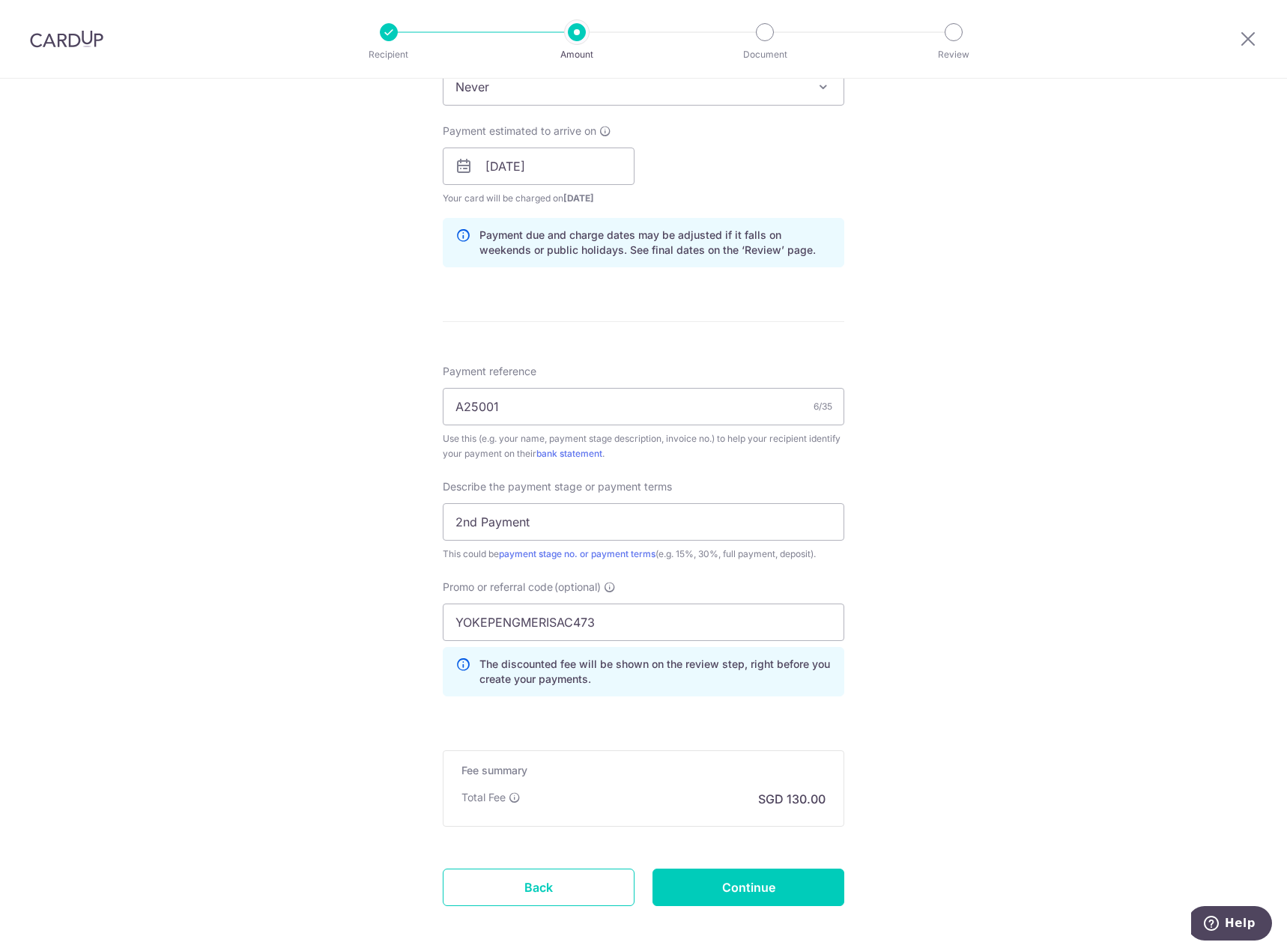
click at [1018, 505] on div "Tell us more about your payment Enter payment amount SGD 5,000.00 5000.00 Card …" at bounding box center [643, 227] width 1287 height 1584
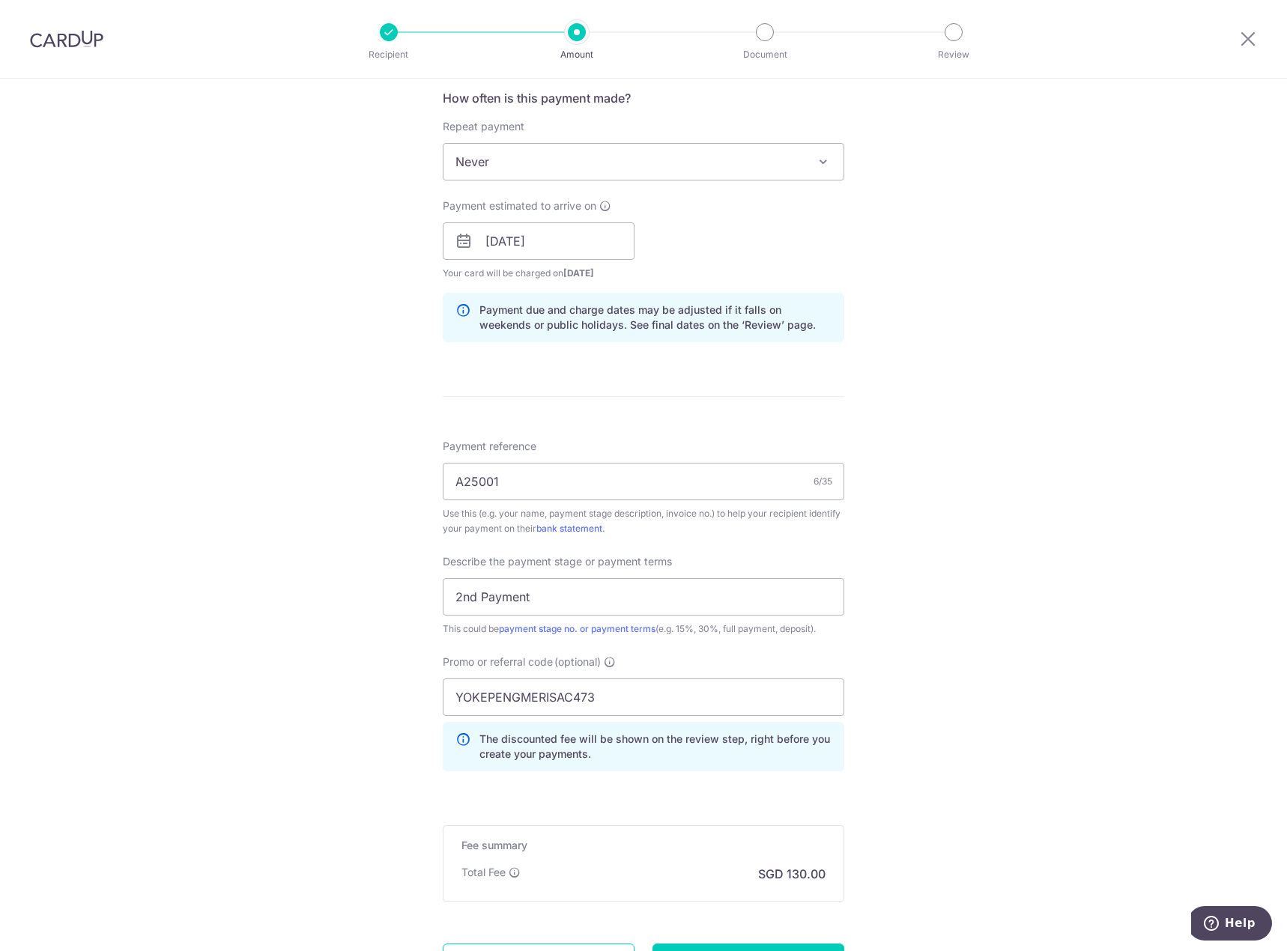
scroll to position [711, 0]
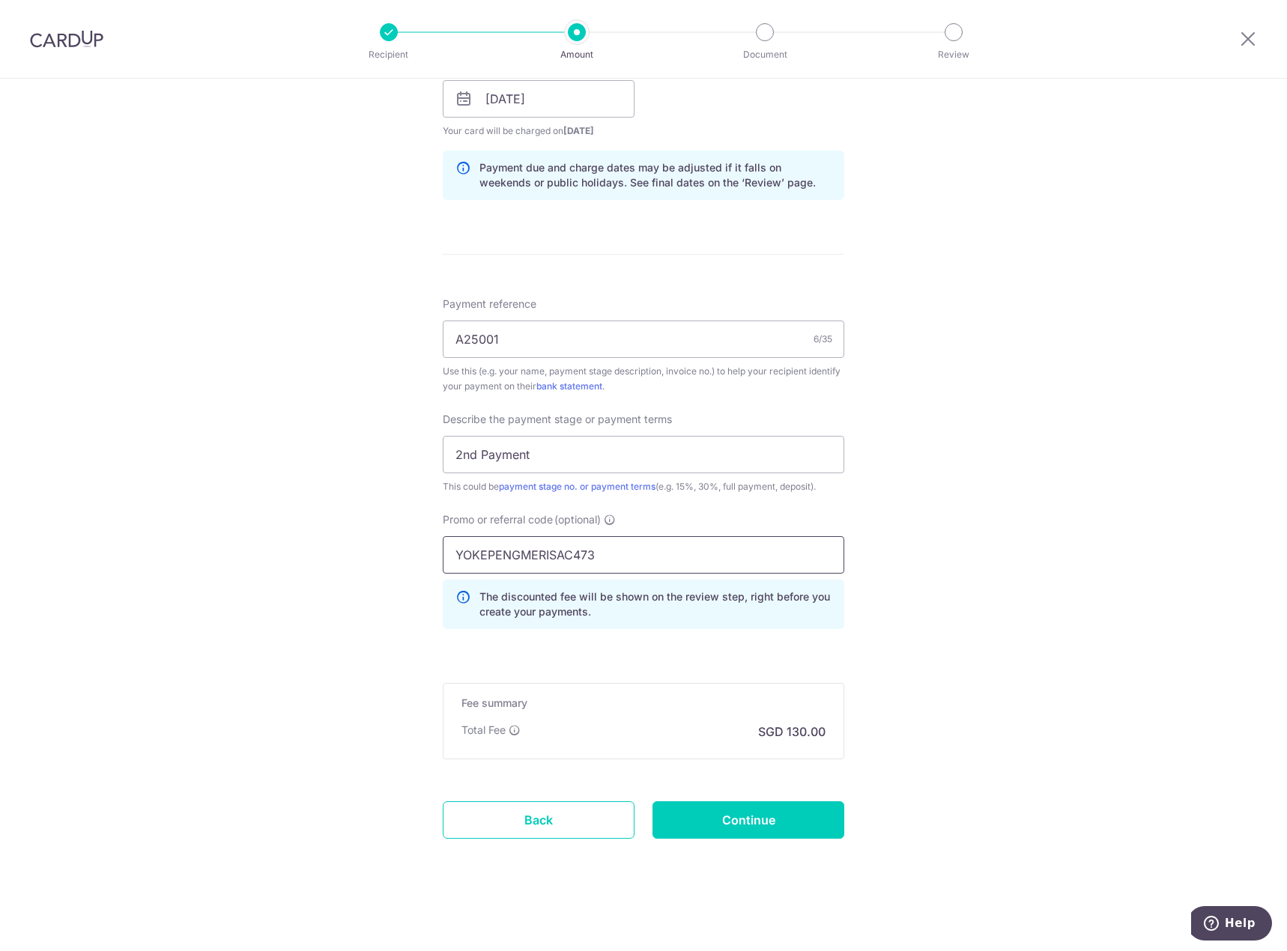
click at [622, 556] on input "YOKEPENGMERISAC473" at bounding box center [643, 554] width 401 height 37
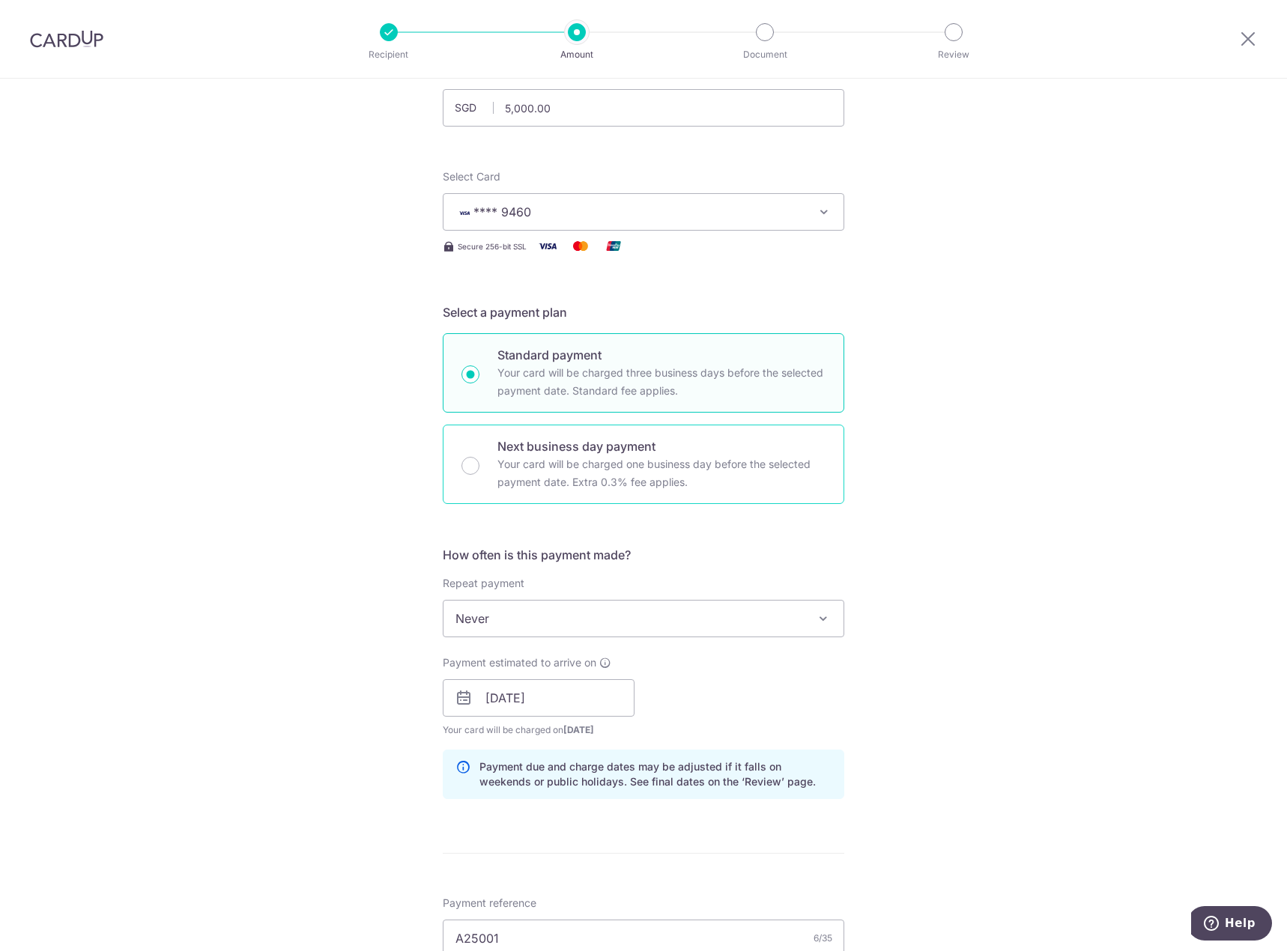
scroll to position [0, 0]
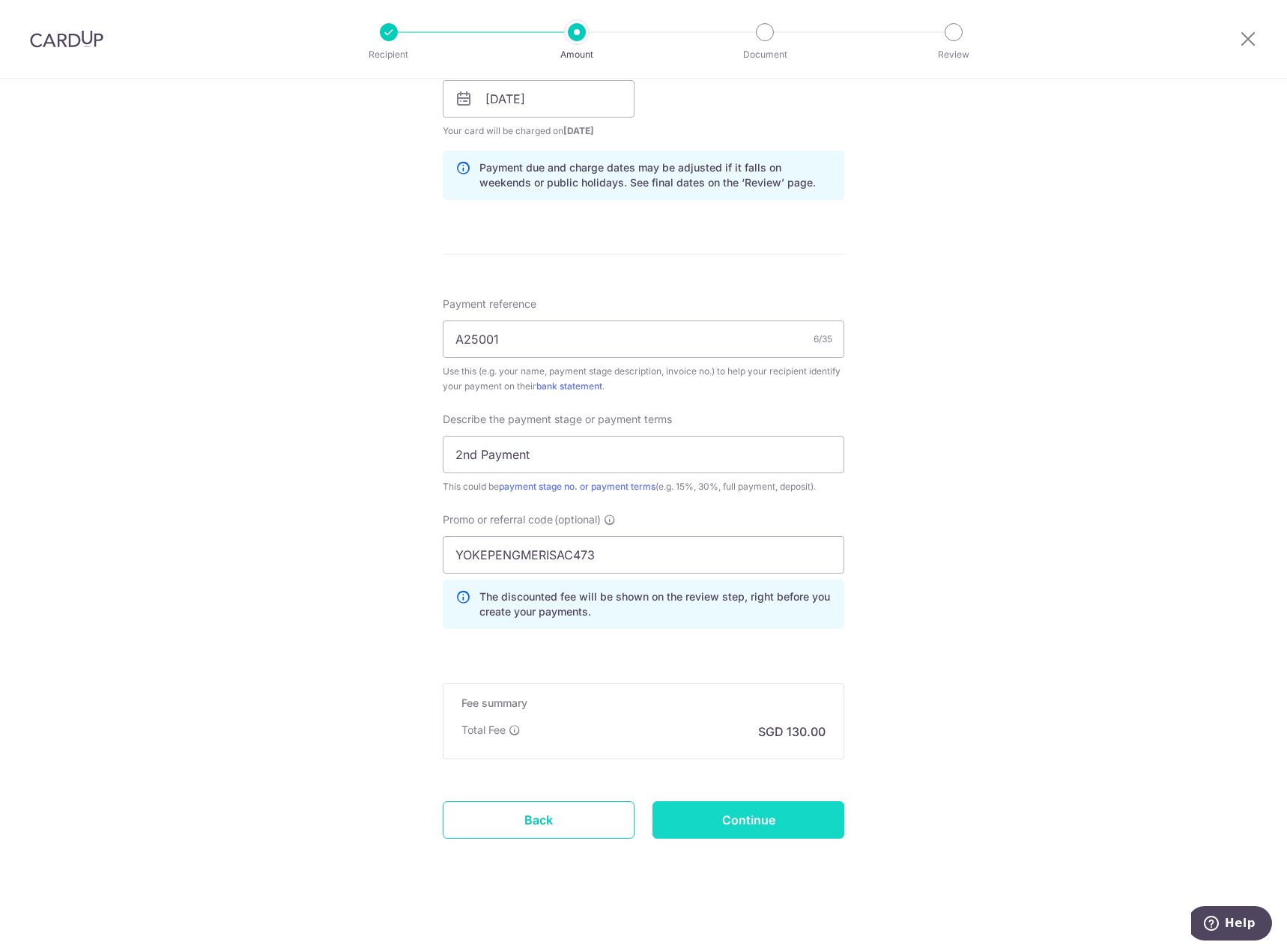
click at [723, 809] on input "Continue" at bounding box center [748, 819] width 192 height 37
type input "Create Schedule"
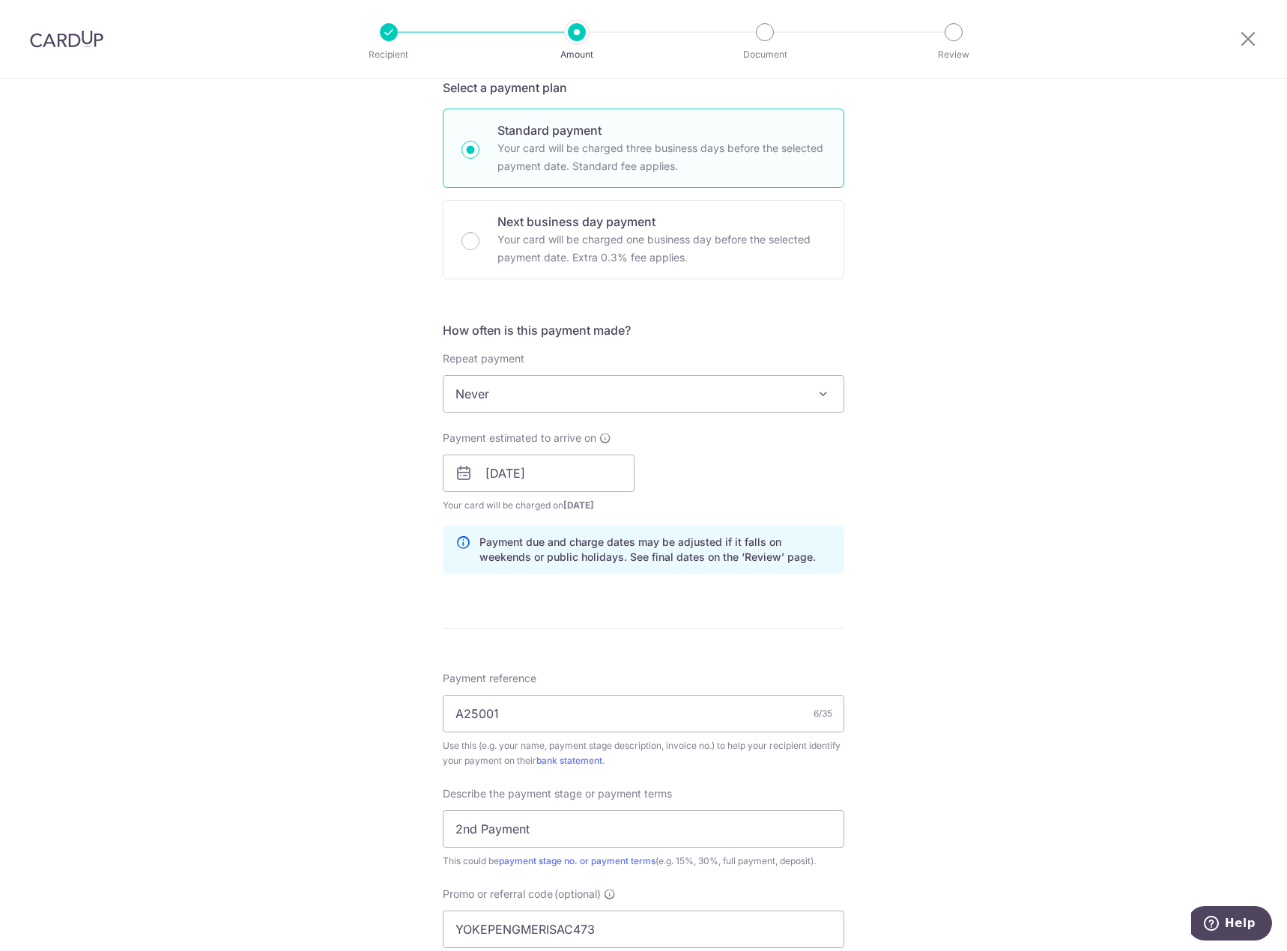
scroll to position [37, 0]
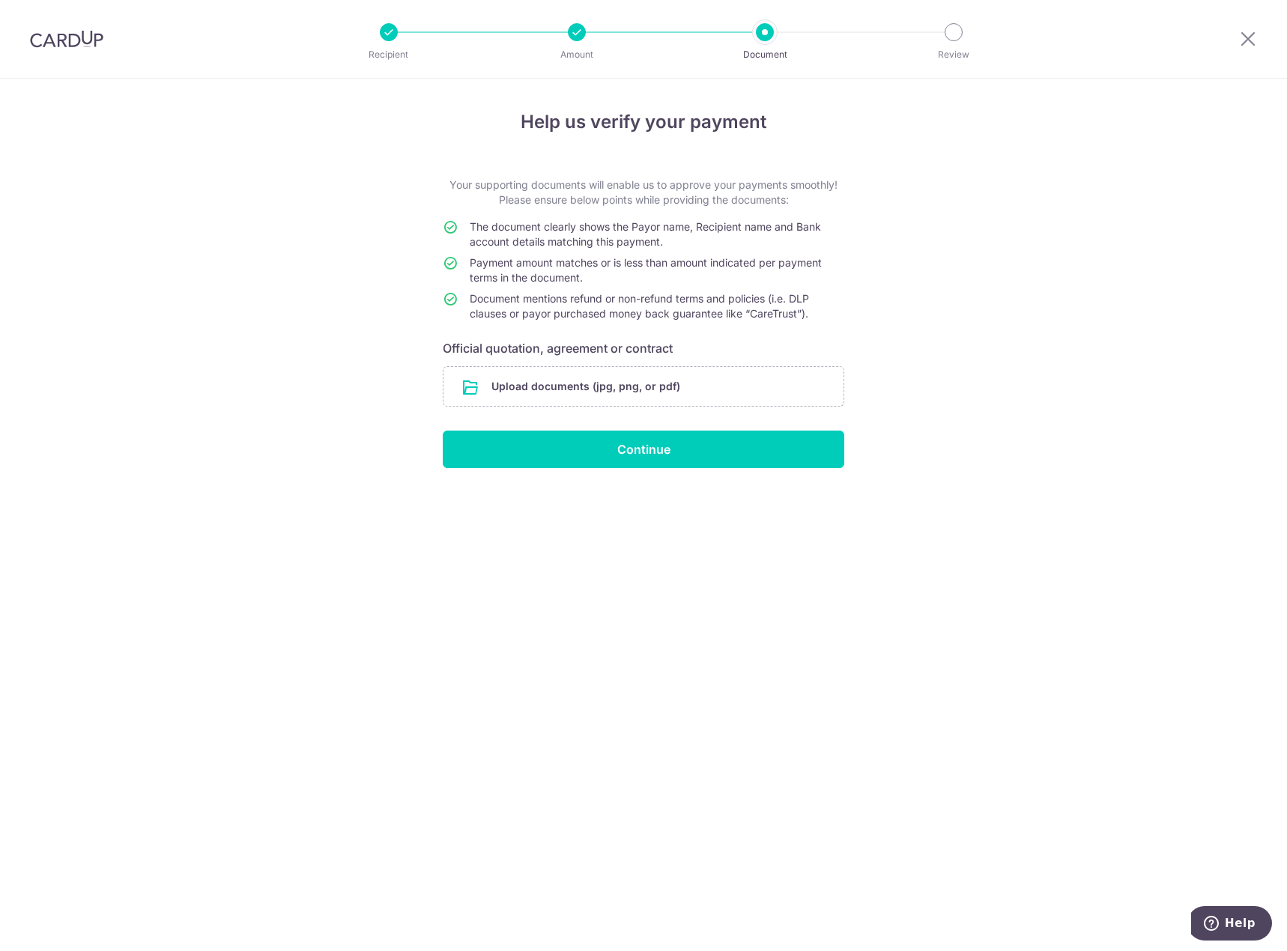
click at [267, 314] on div "Help us verify your payment Your supporting documents will enable us to approve…" at bounding box center [643, 515] width 1287 height 872
click at [752, 390] on input "file" at bounding box center [643, 386] width 400 height 39
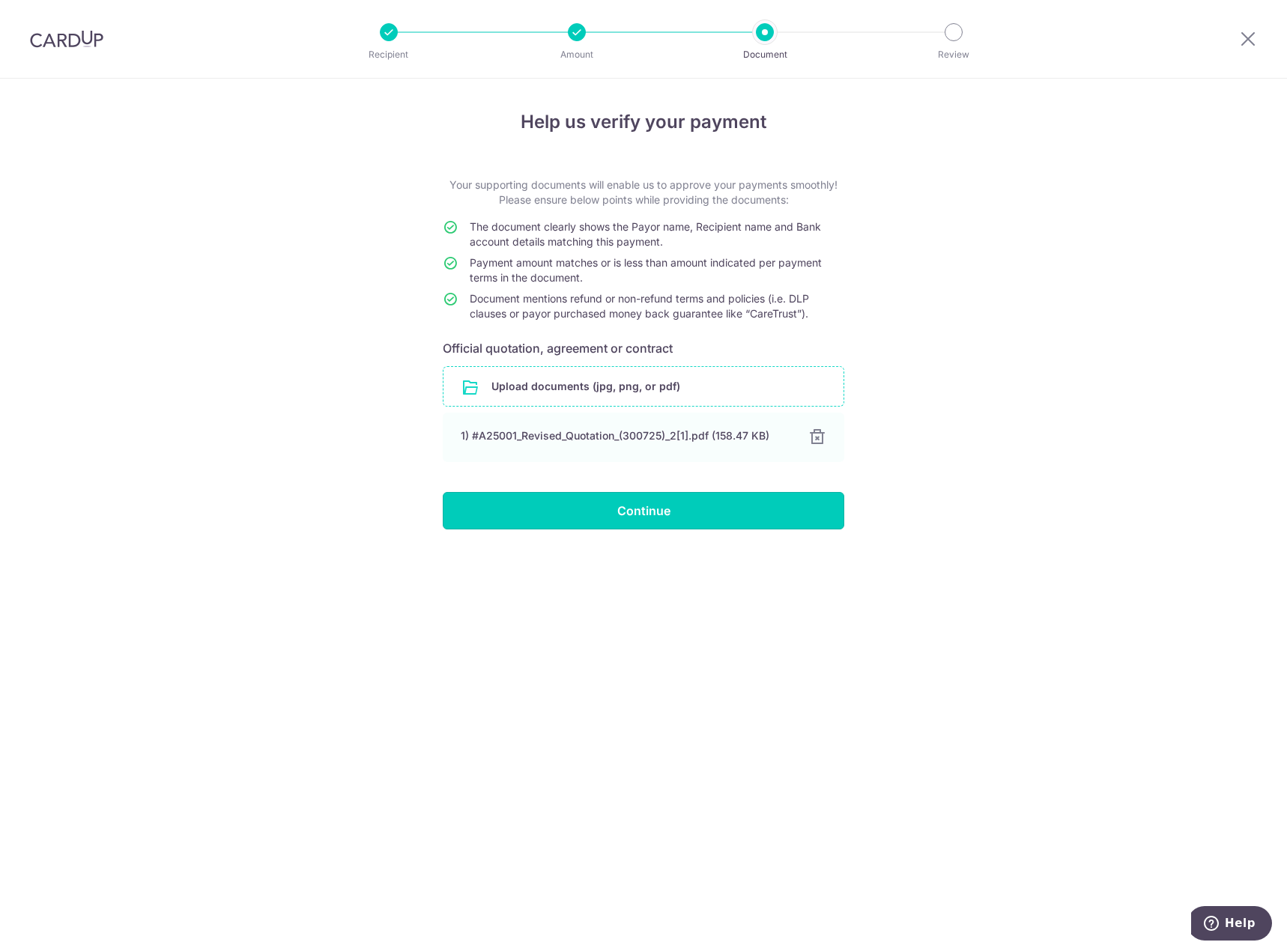
click at [699, 507] on input "Continue" at bounding box center [643, 510] width 401 height 37
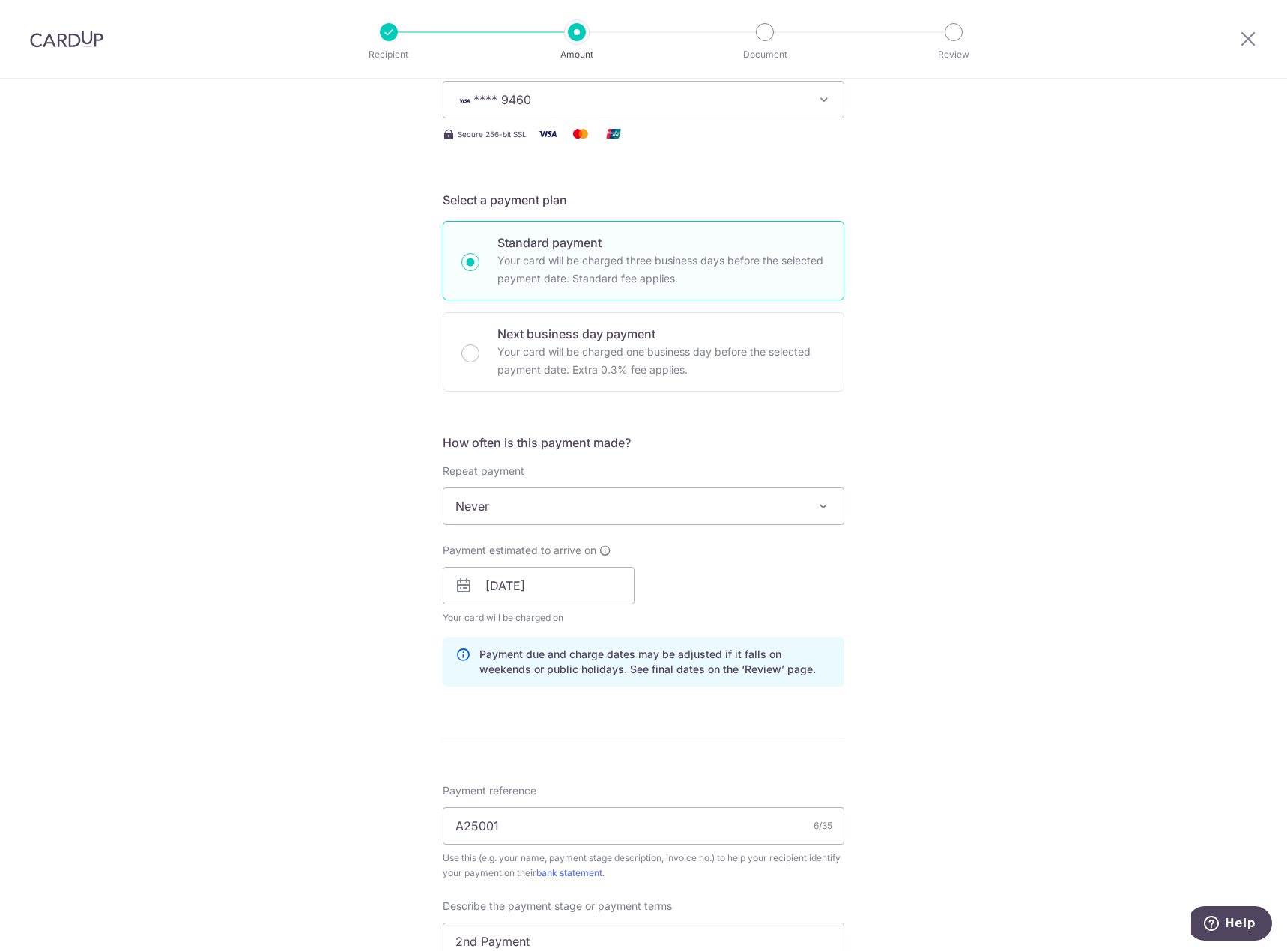
scroll to position [524, 0]
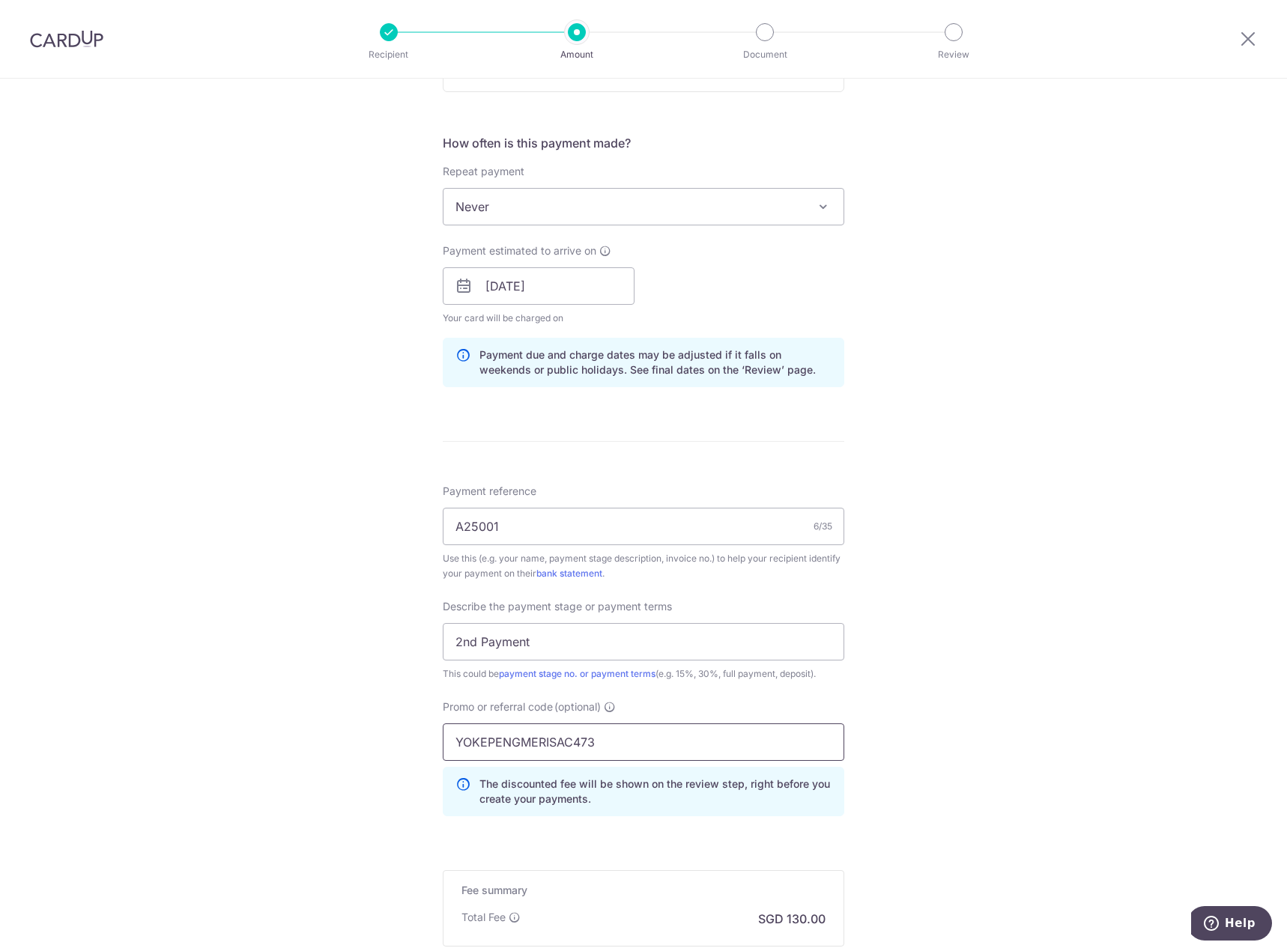
drag, startPoint x: 552, startPoint y: 747, endPoint x: 145, endPoint y: 755, distance: 407.5
click at [202, 749] on div "Tell us more about your payment Enter payment amount SGD 5,000.00 5000.00 Selec…" at bounding box center [643, 346] width 1287 height 1584
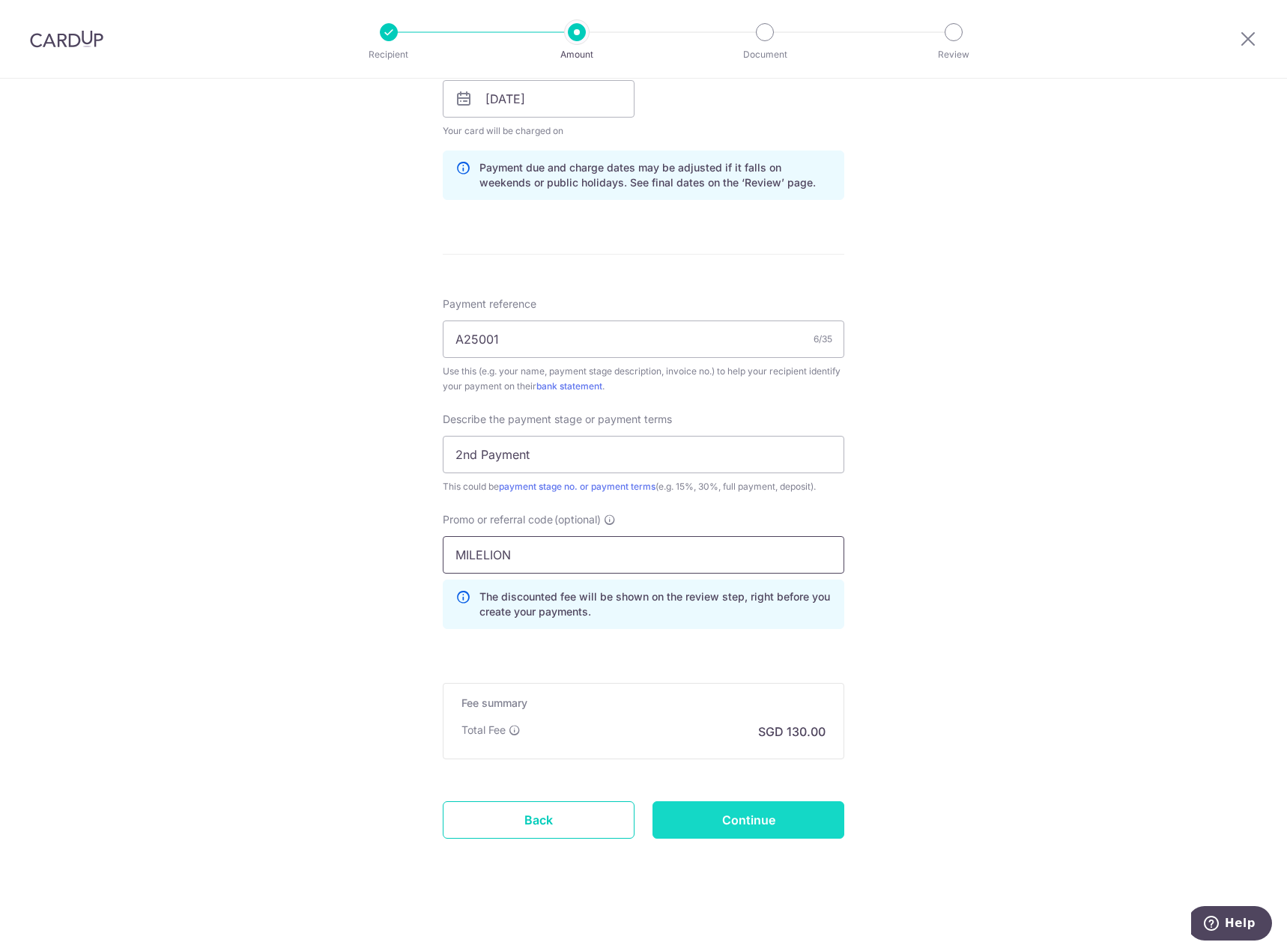
type input "MILELION"
click at [763, 827] on input "Continue" at bounding box center [748, 819] width 192 height 37
type input "Update Schedule"
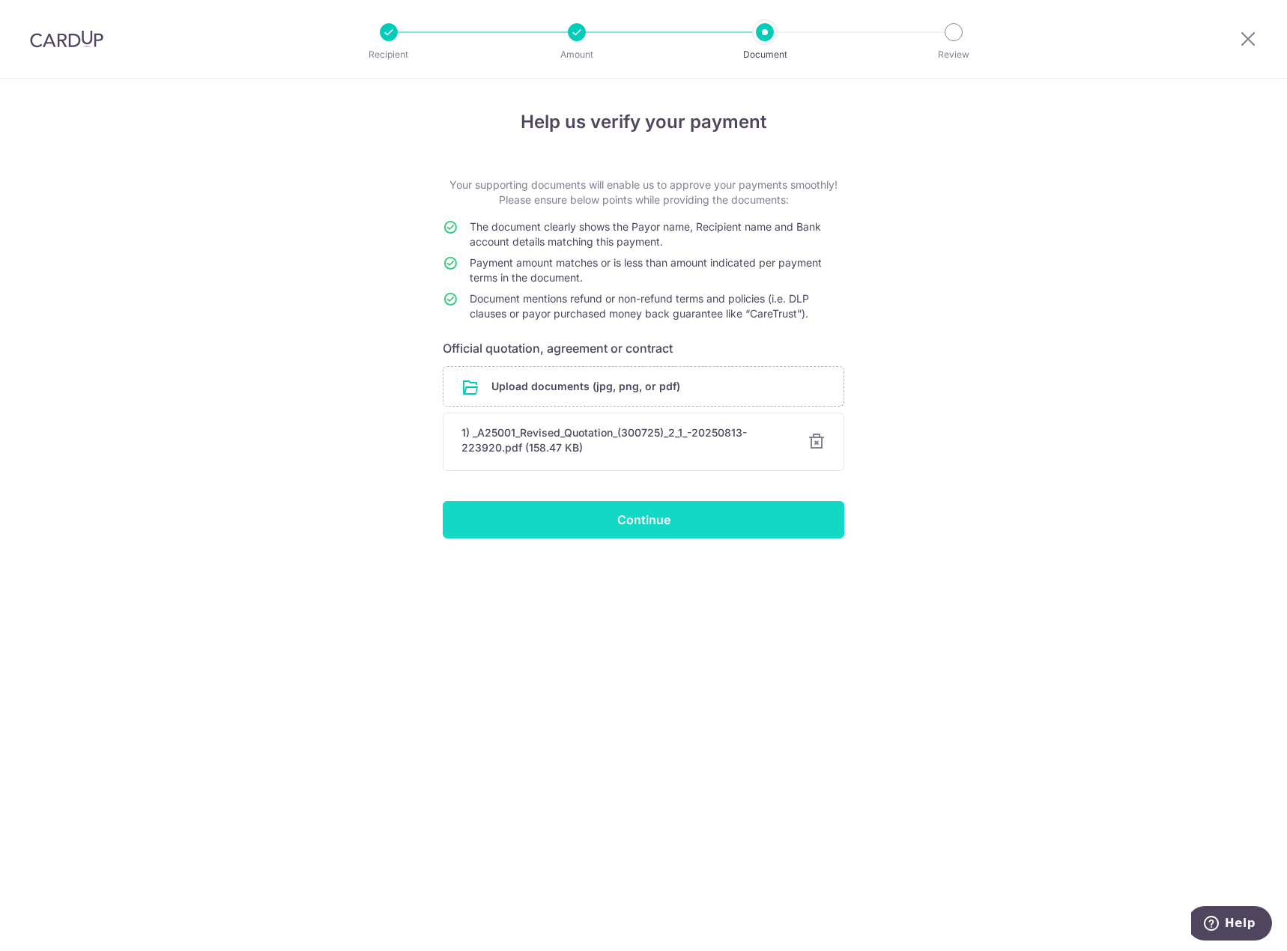
click at [720, 529] on input "Continue" at bounding box center [643, 519] width 401 height 37
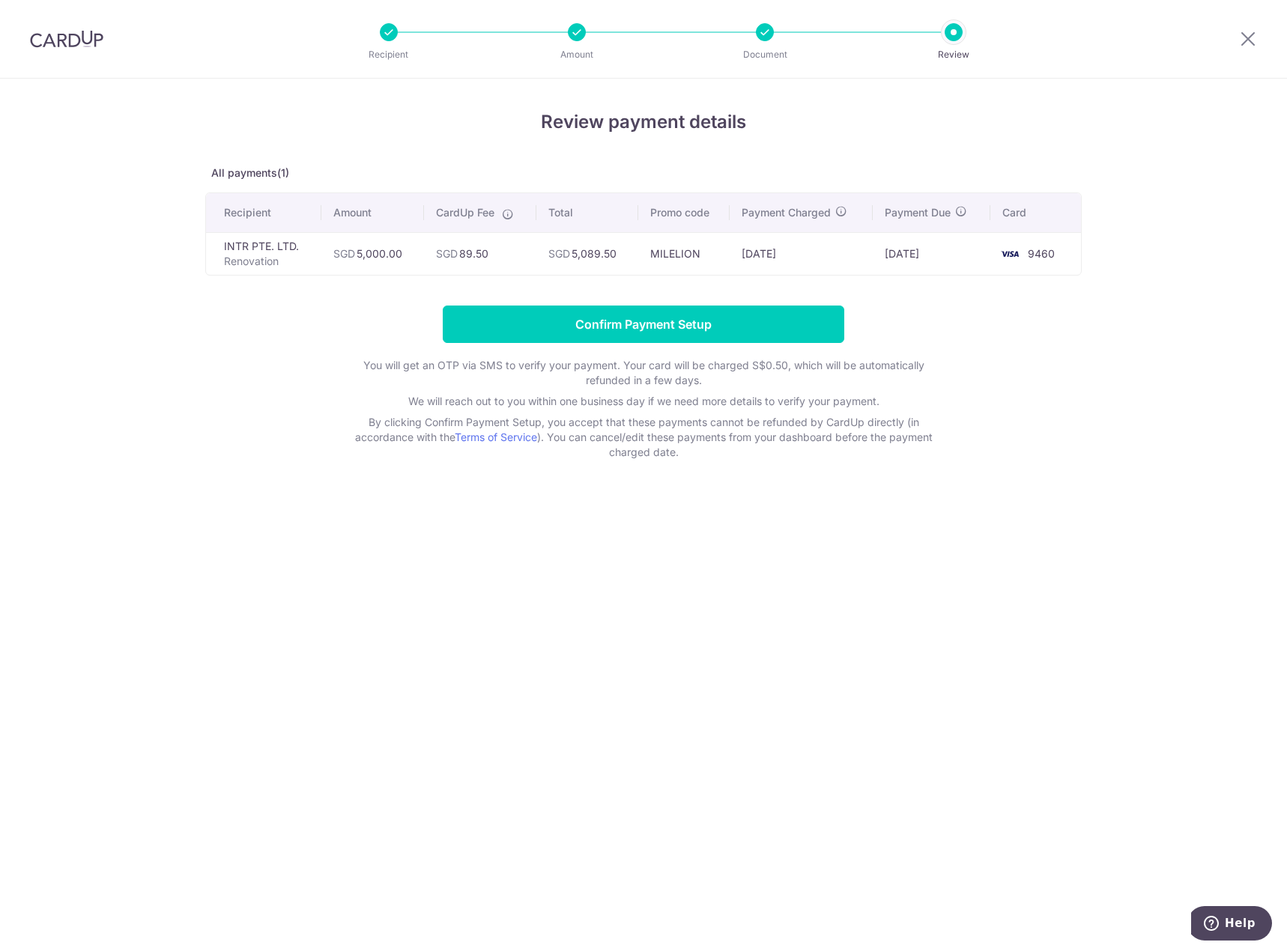
drag, startPoint x: 598, startPoint y: 255, endPoint x: 628, endPoint y: 258, distance: 30.1
click at [624, 258] on td "SGD 5,089.50" at bounding box center [587, 253] width 102 height 43
click at [1109, 379] on div "Review payment details All payments(1) Recipient Amount CardUp Fee Total Promo …" at bounding box center [643, 515] width 1287 height 872
click at [759, 328] on input "Confirm Payment Setup" at bounding box center [643, 324] width 401 height 37
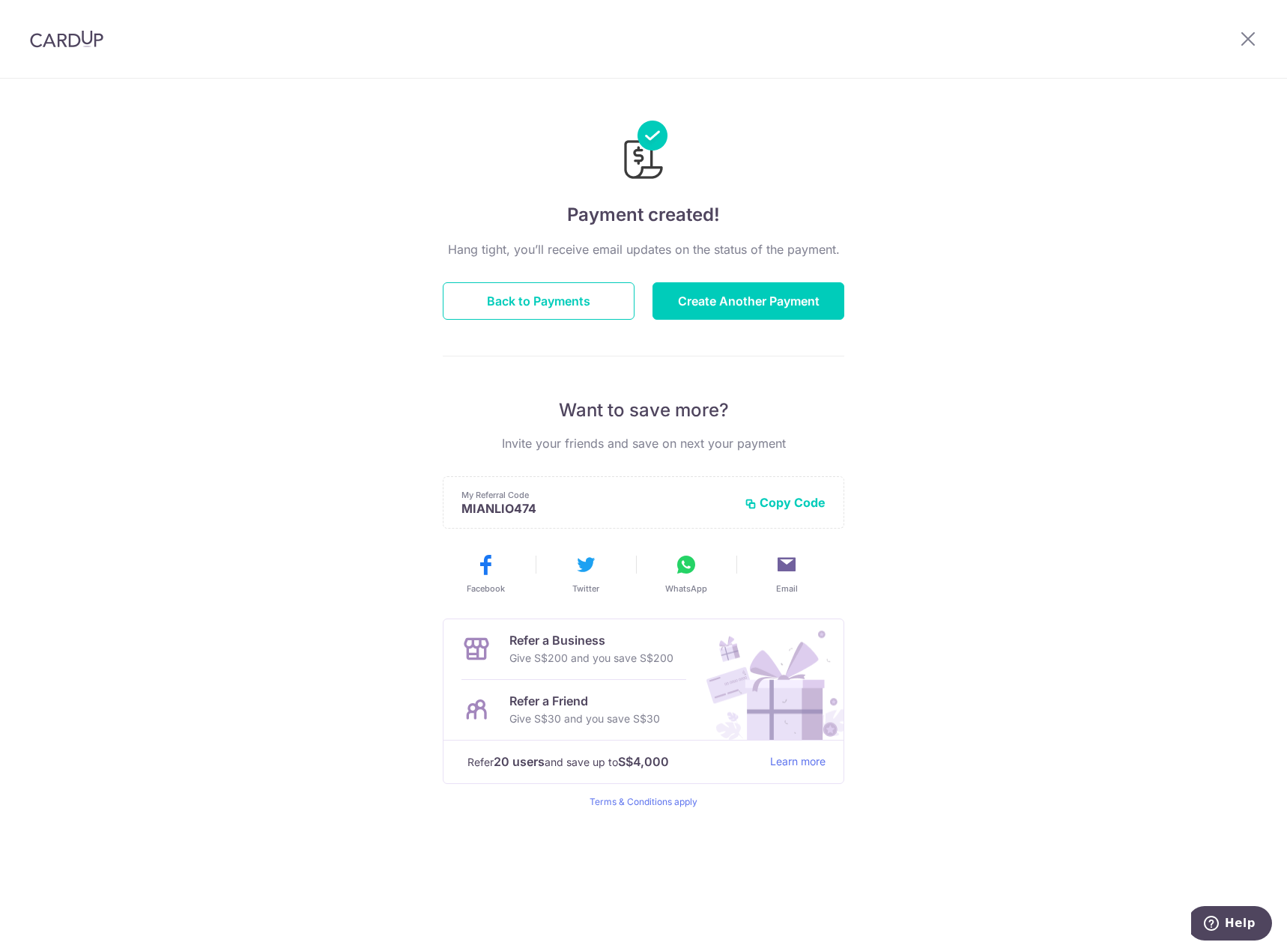
click at [556, 657] on p "Give S$200 and you save S$200" at bounding box center [591, 658] width 164 height 18
click at [649, 653] on p "Give S$200 and you save S$200" at bounding box center [591, 658] width 164 height 18
click at [1154, 485] on div "Payment created! Hang tight, you’ll receive email updates on the status of the …" at bounding box center [643, 515] width 1287 height 872
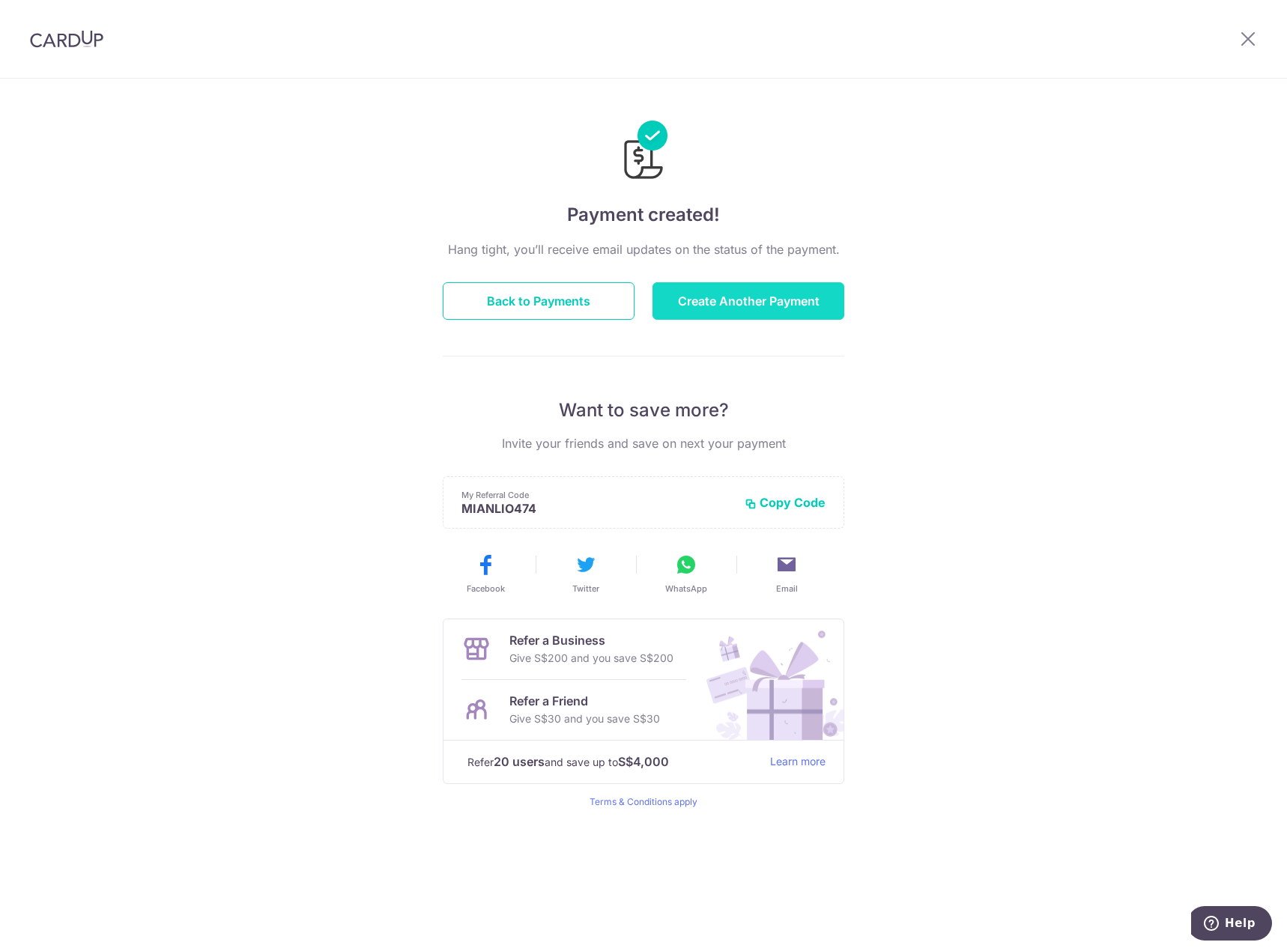
click at [789, 315] on button "Create Another Payment" at bounding box center [748, 300] width 192 height 37
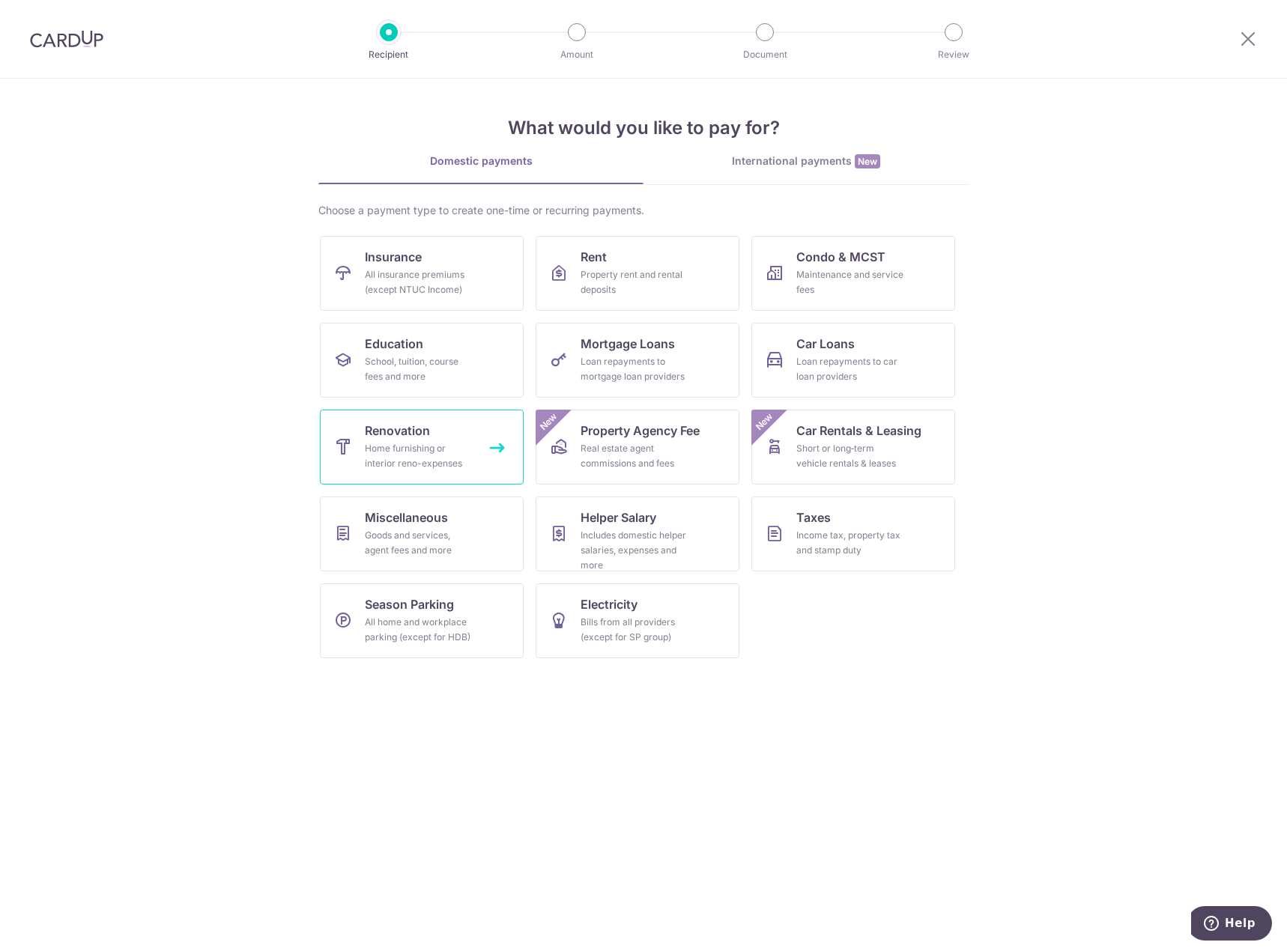
click at [443, 453] on div "Home furnishing or interior reno-expenses" at bounding box center [419, 456] width 108 height 30
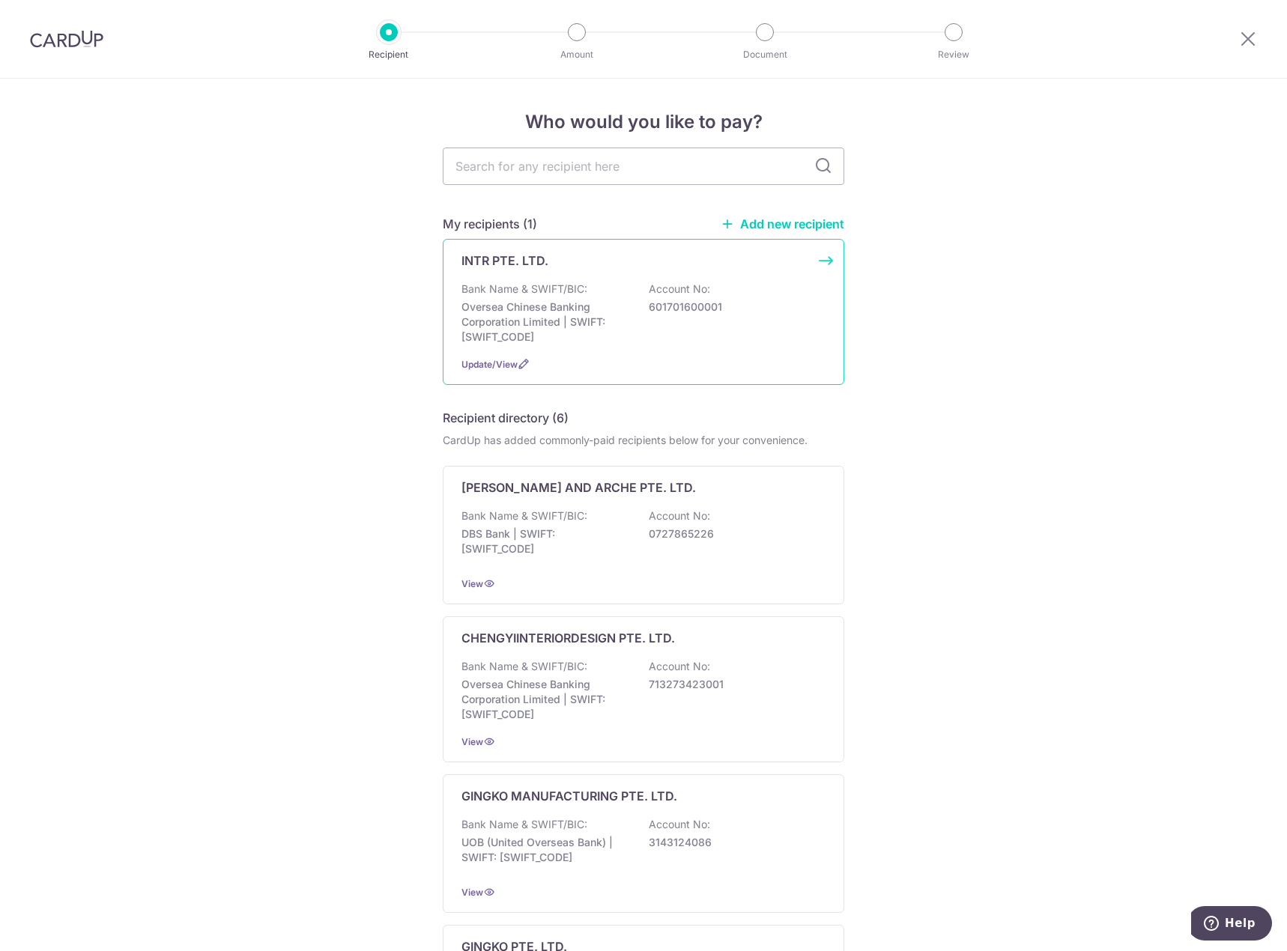
click at [789, 305] on p "601701600001" at bounding box center [732, 307] width 168 height 15
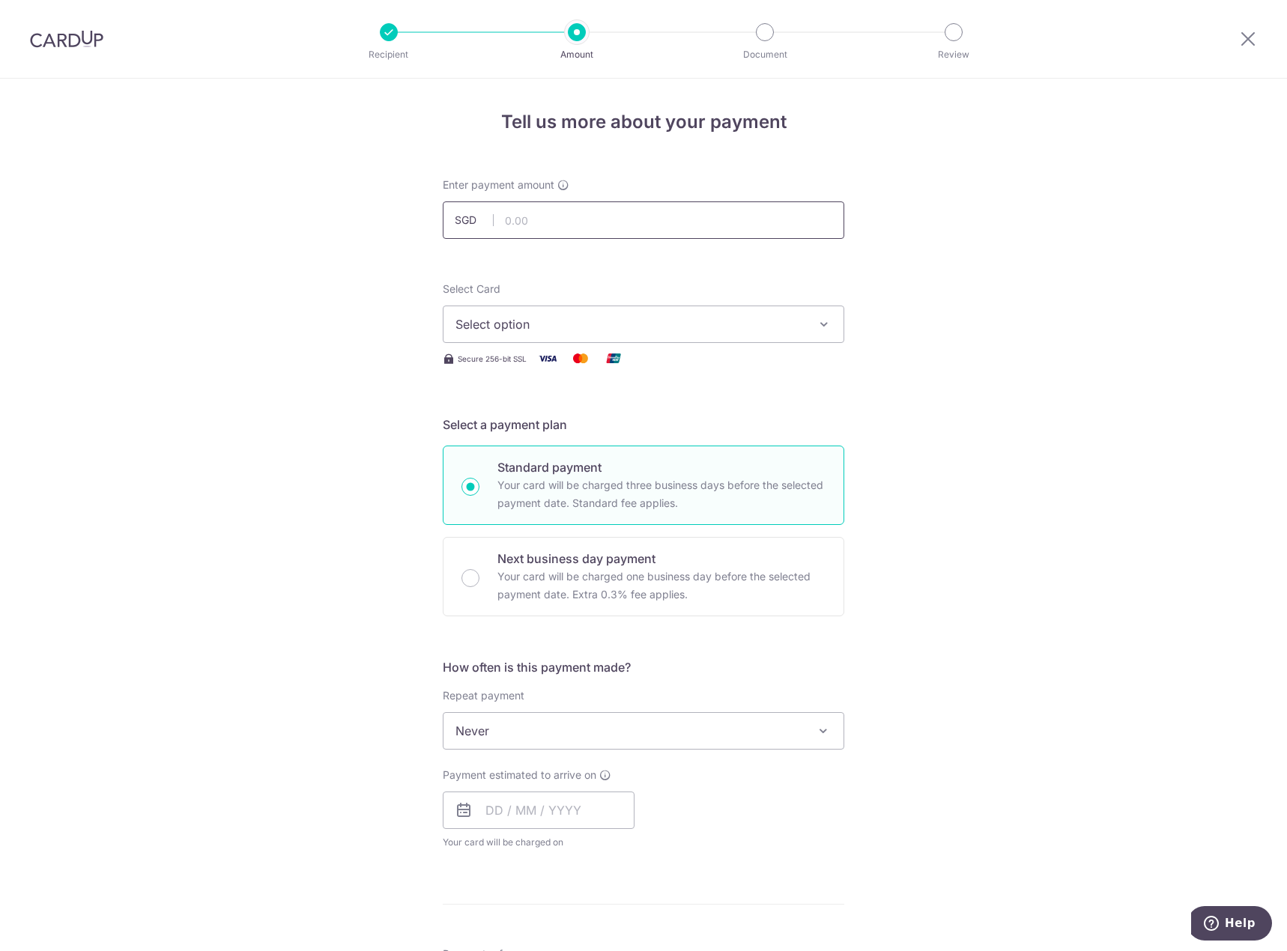
click at [659, 228] on input "text" at bounding box center [643, 219] width 401 height 37
type input "1,000.00"
click at [687, 322] on span "Select option" at bounding box center [629, 324] width 349 height 18
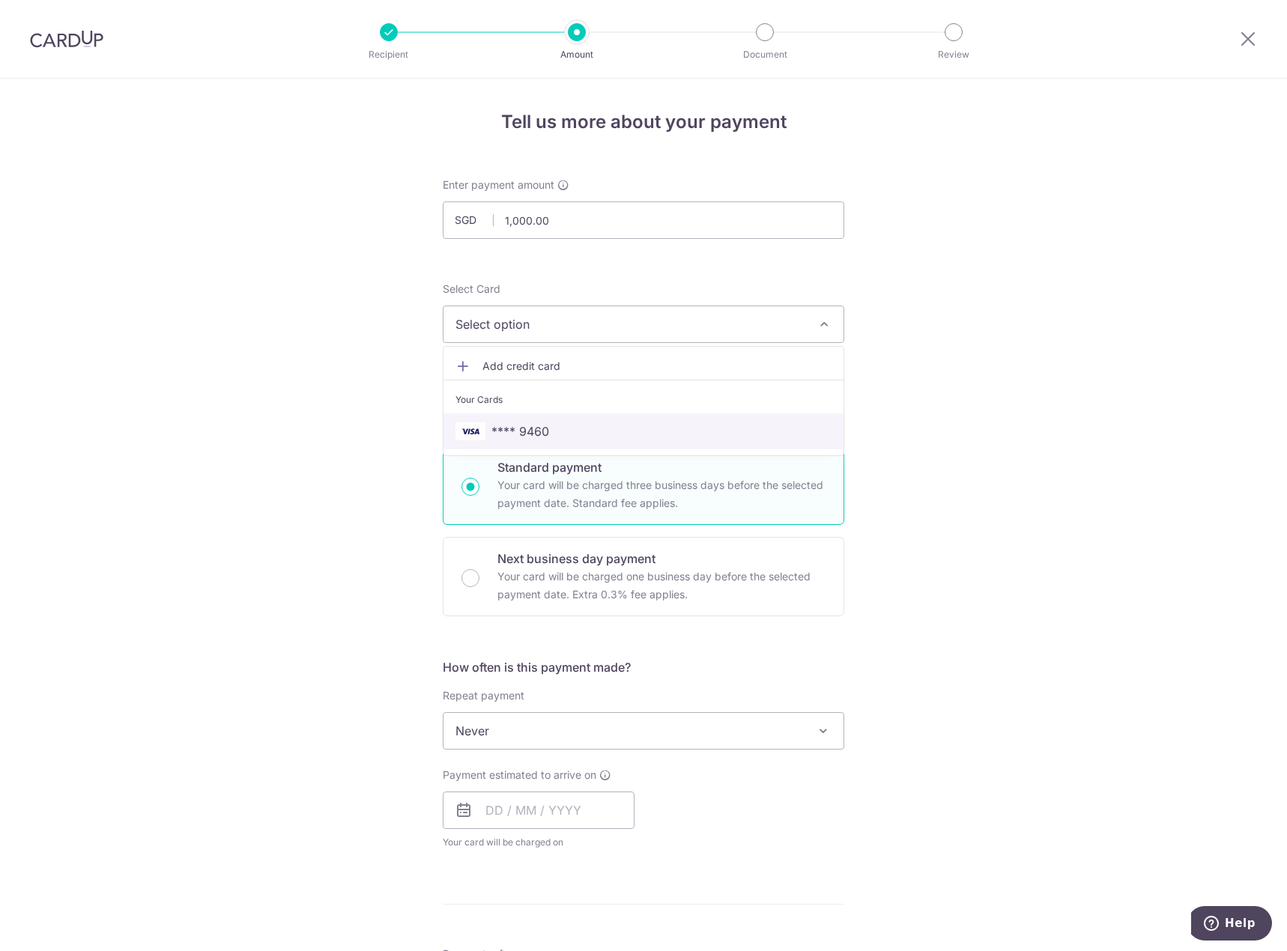
click at [650, 437] on span "**** 9460" at bounding box center [643, 431] width 376 height 18
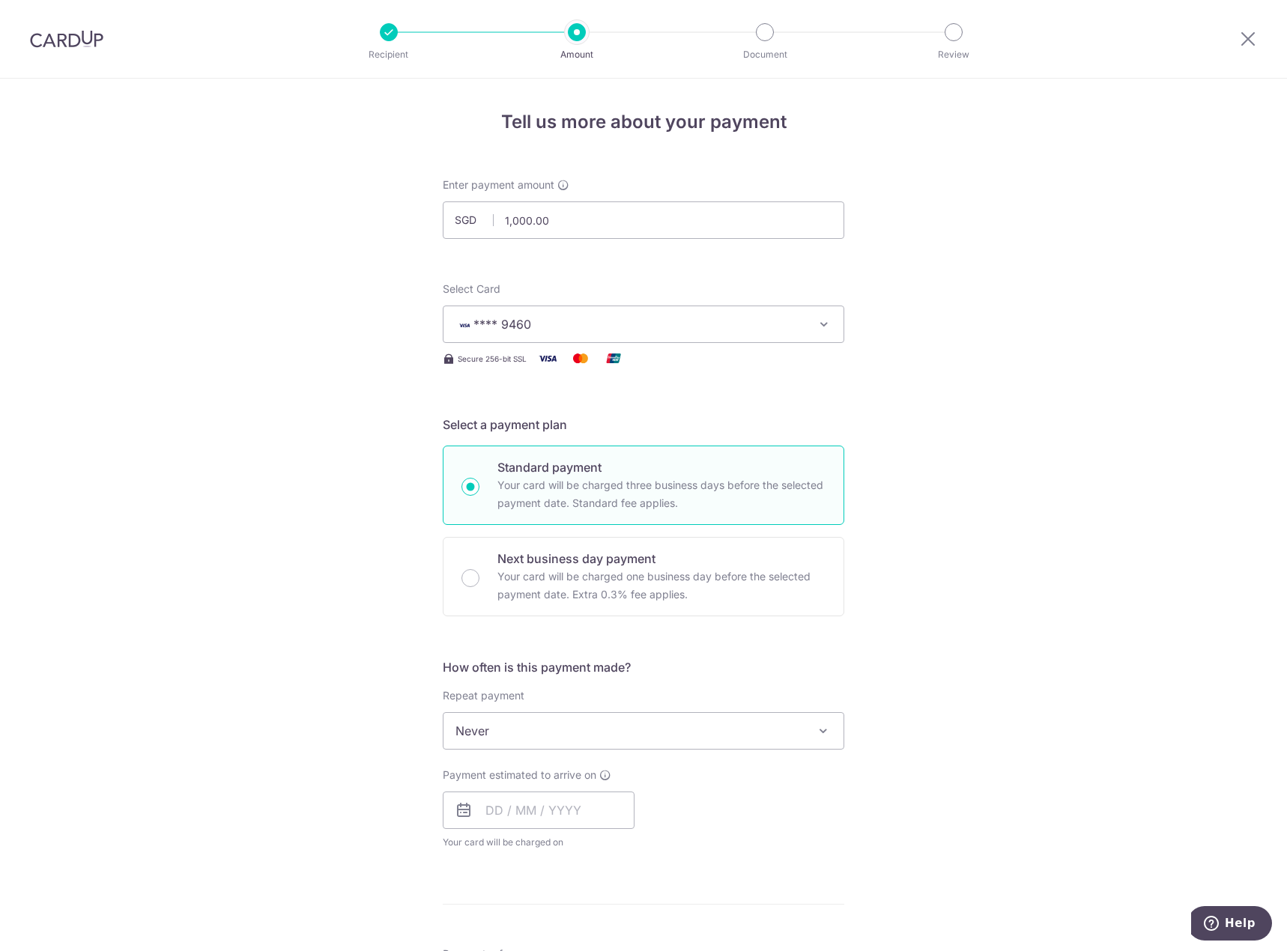
scroll to position [225, 0]
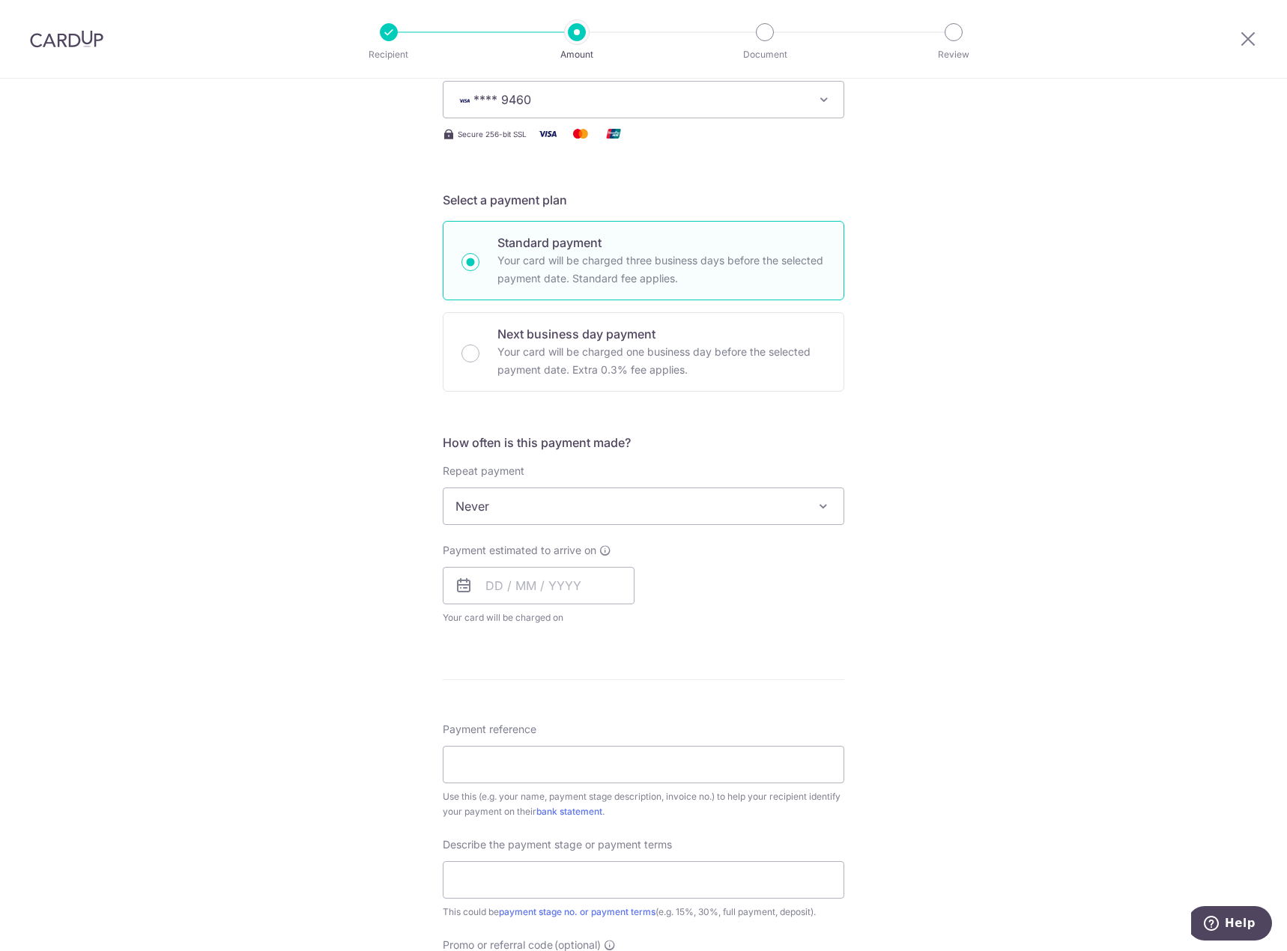
click at [532, 507] on span "Never" at bounding box center [643, 506] width 400 height 36
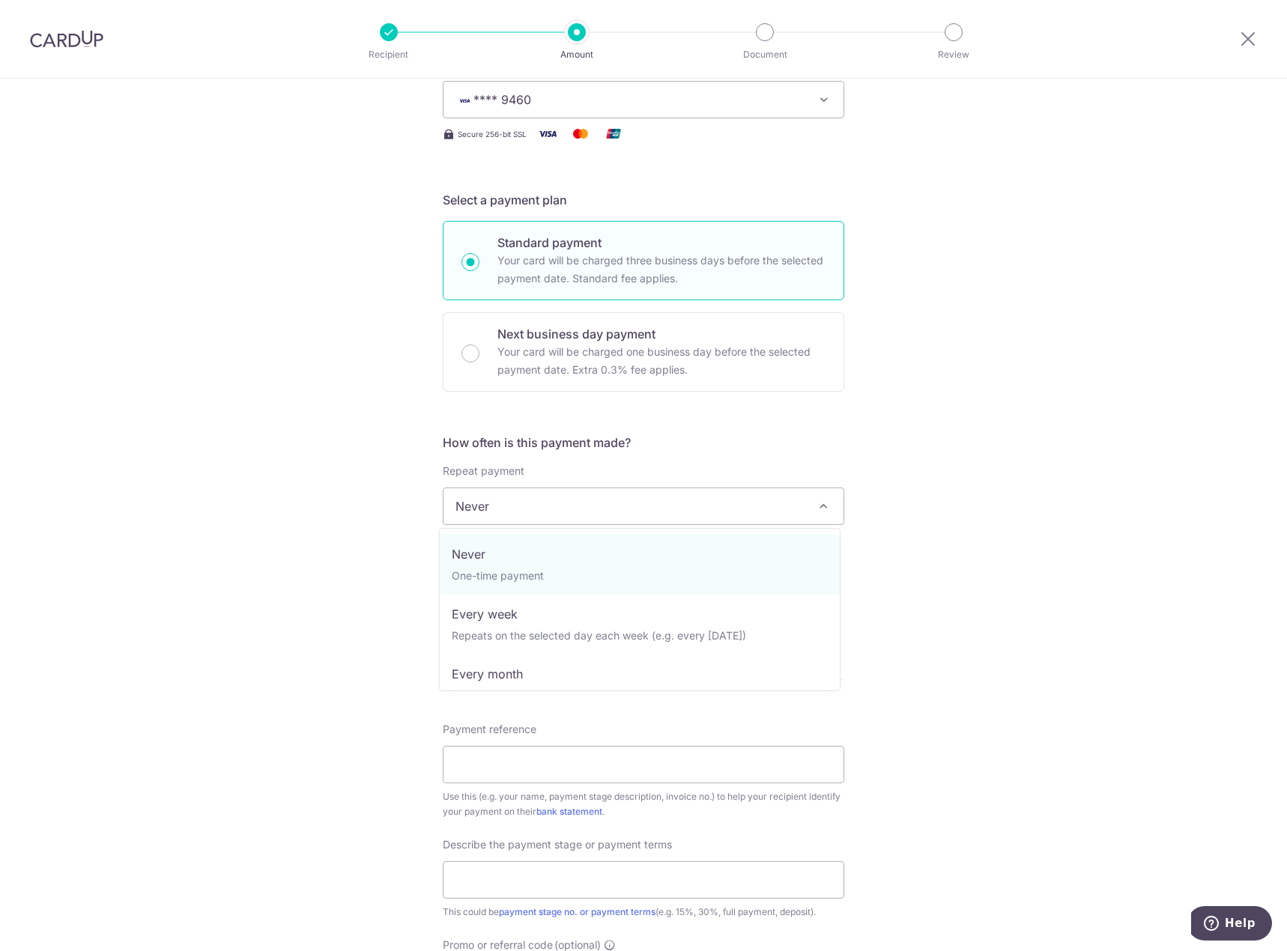
click at [389, 517] on div "Tell us more about your payment Enter payment amount SGD 1,000.00 1000.00 Selec…" at bounding box center [643, 581] width 1287 height 1455
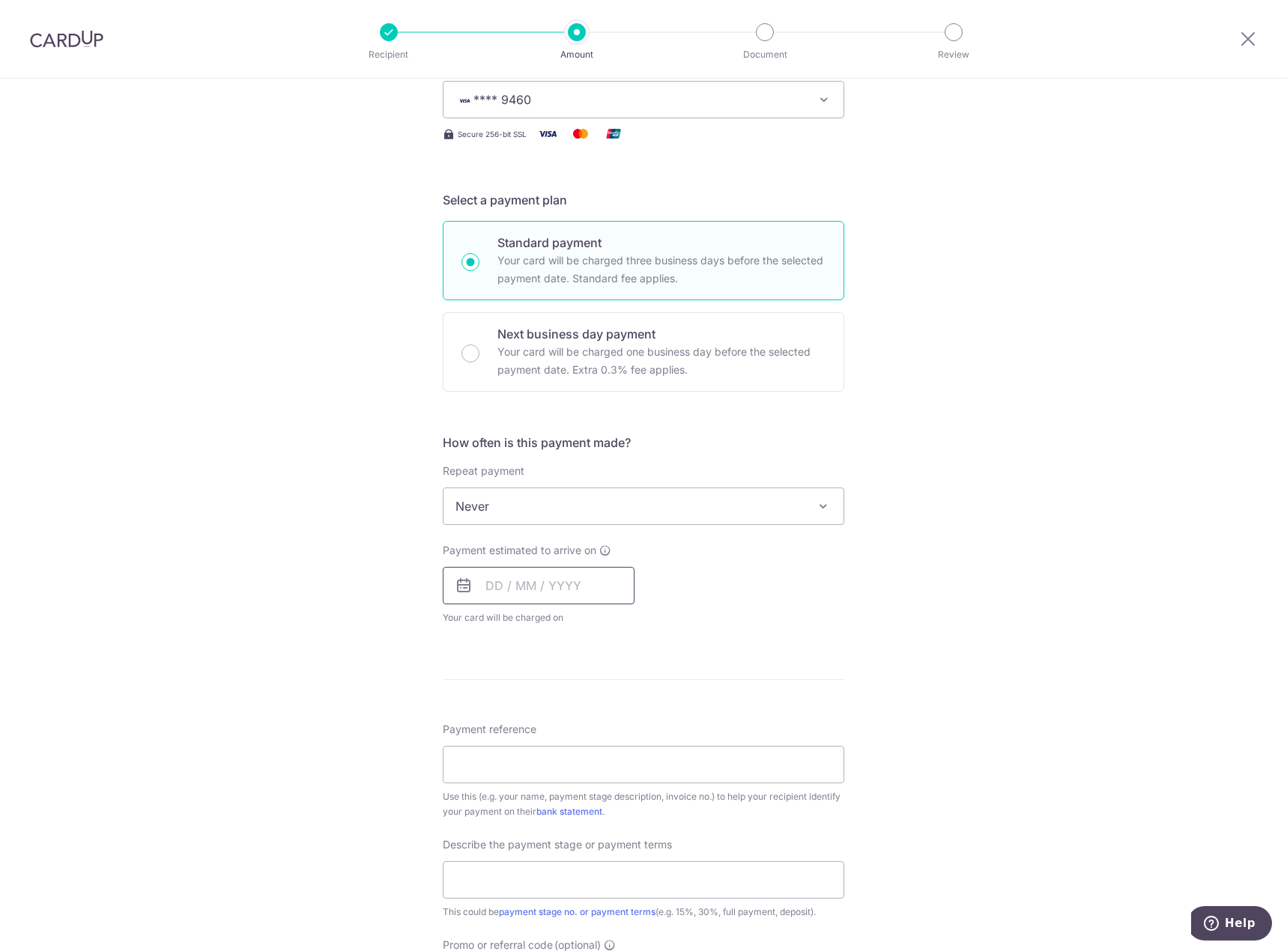
click at [505, 587] on input "text" at bounding box center [539, 585] width 192 height 37
click at [535, 783] on link "19" at bounding box center [533, 782] width 24 height 24
type input "[DATE]"
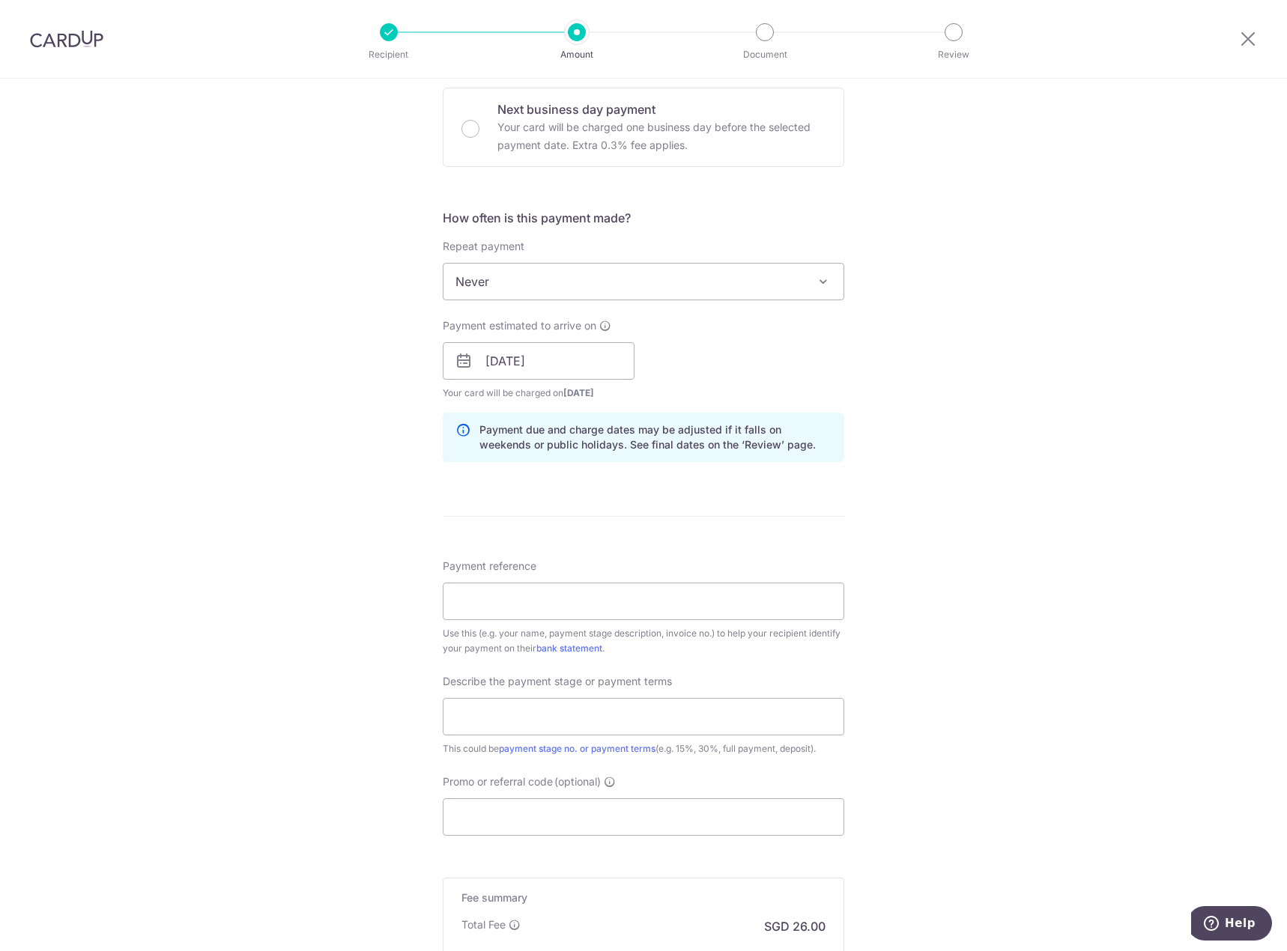
scroll to position [524, 0]
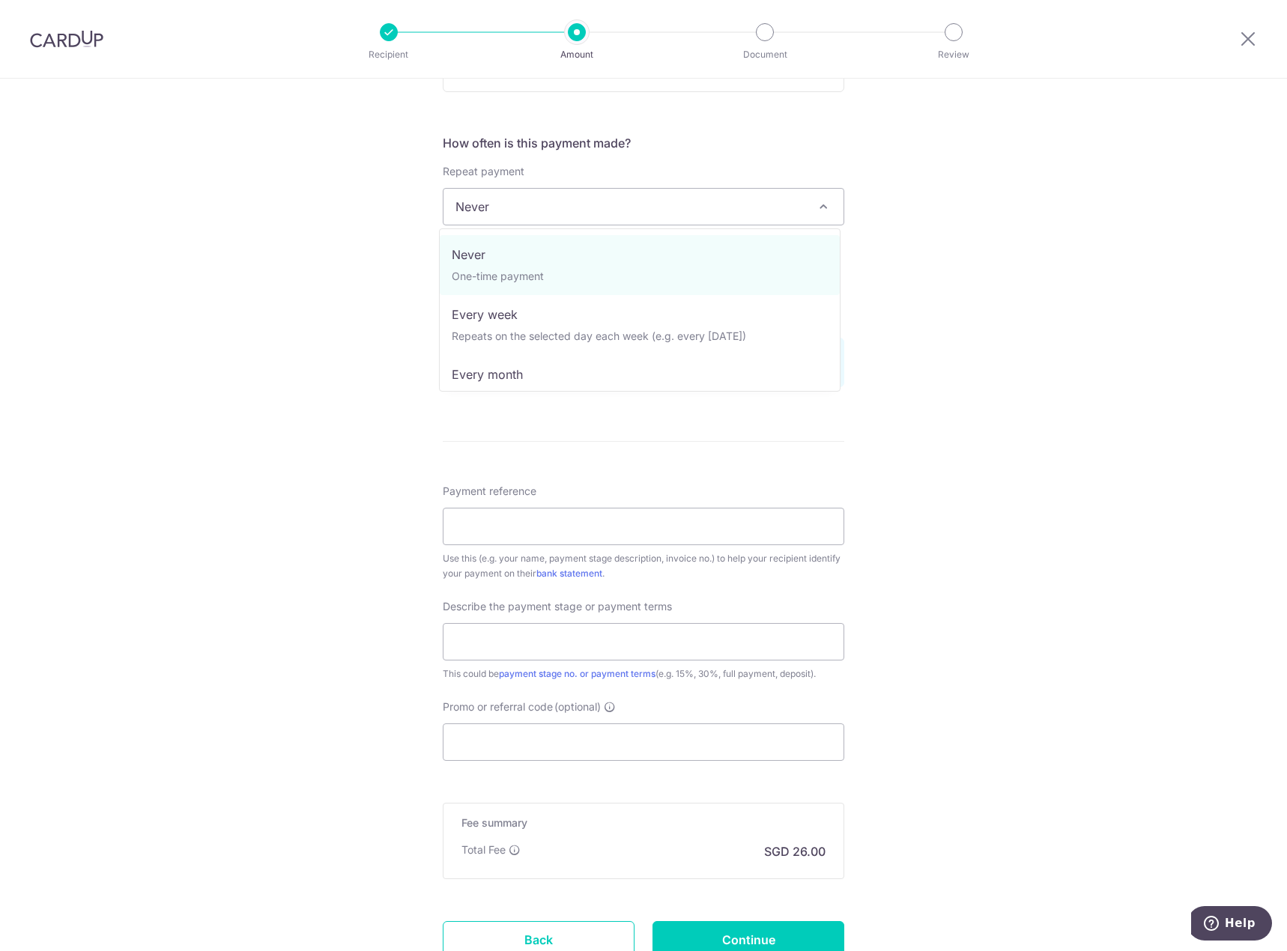
click at [493, 213] on span "Never" at bounding box center [643, 207] width 400 height 36
click at [494, 213] on span "Never" at bounding box center [643, 207] width 400 height 36
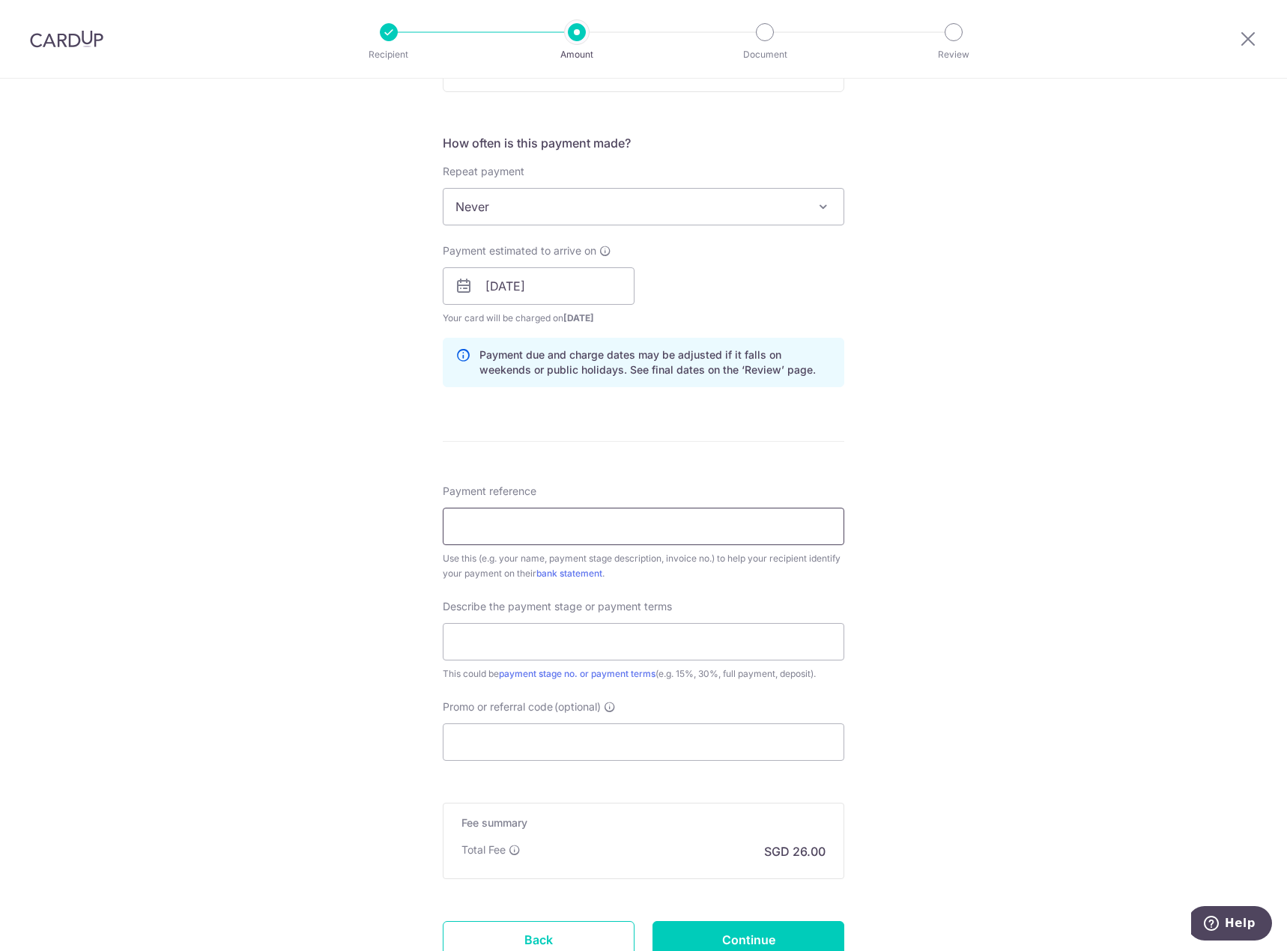
click at [482, 517] on input "Payment reference" at bounding box center [643, 526] width 401 height 37
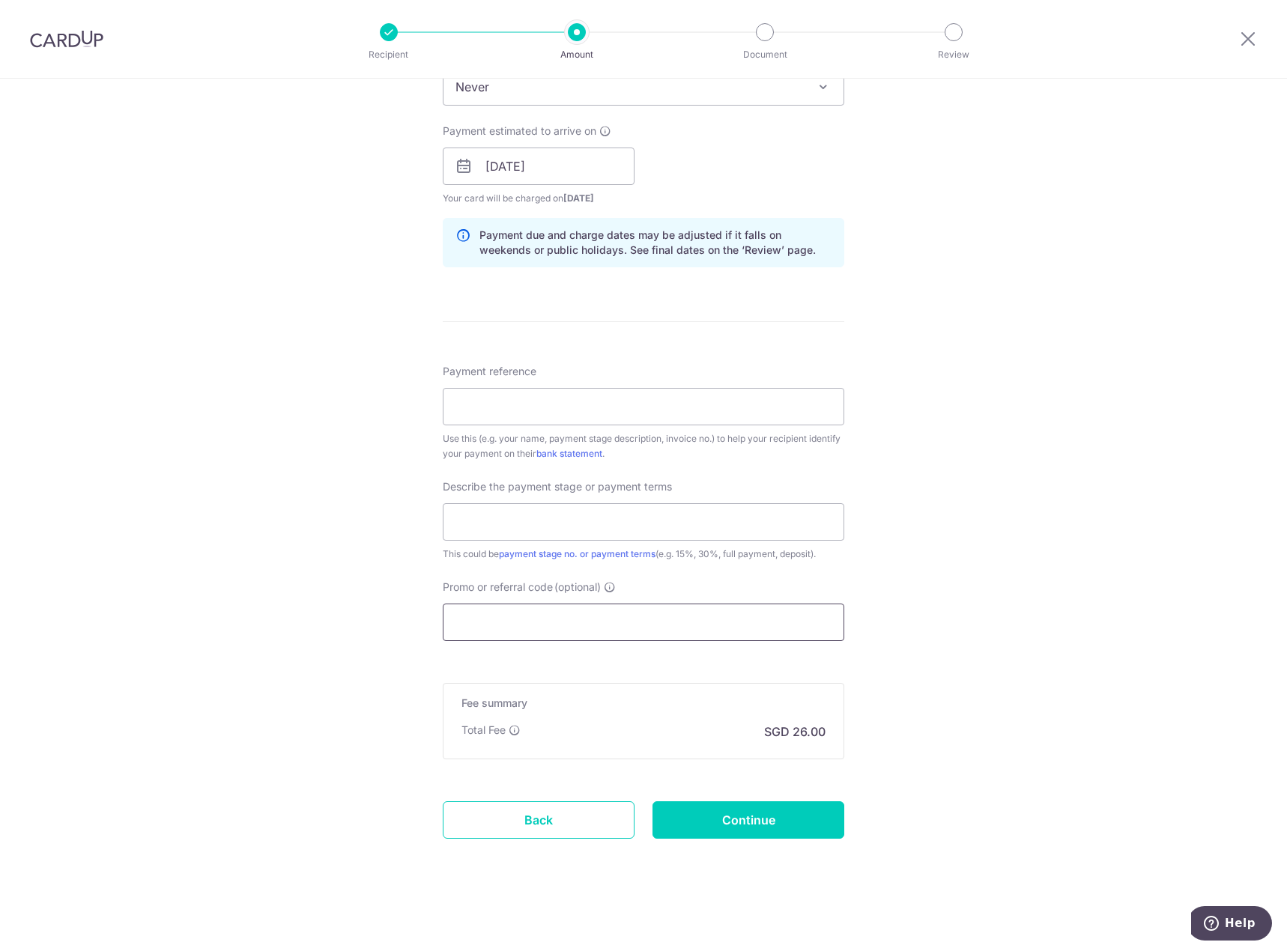
click at [520, 621] on input "Promo or referral code (optional)" at bounding box center [643, 622] width 401 height 37
paste input "YOKEPENGMERISAC473"
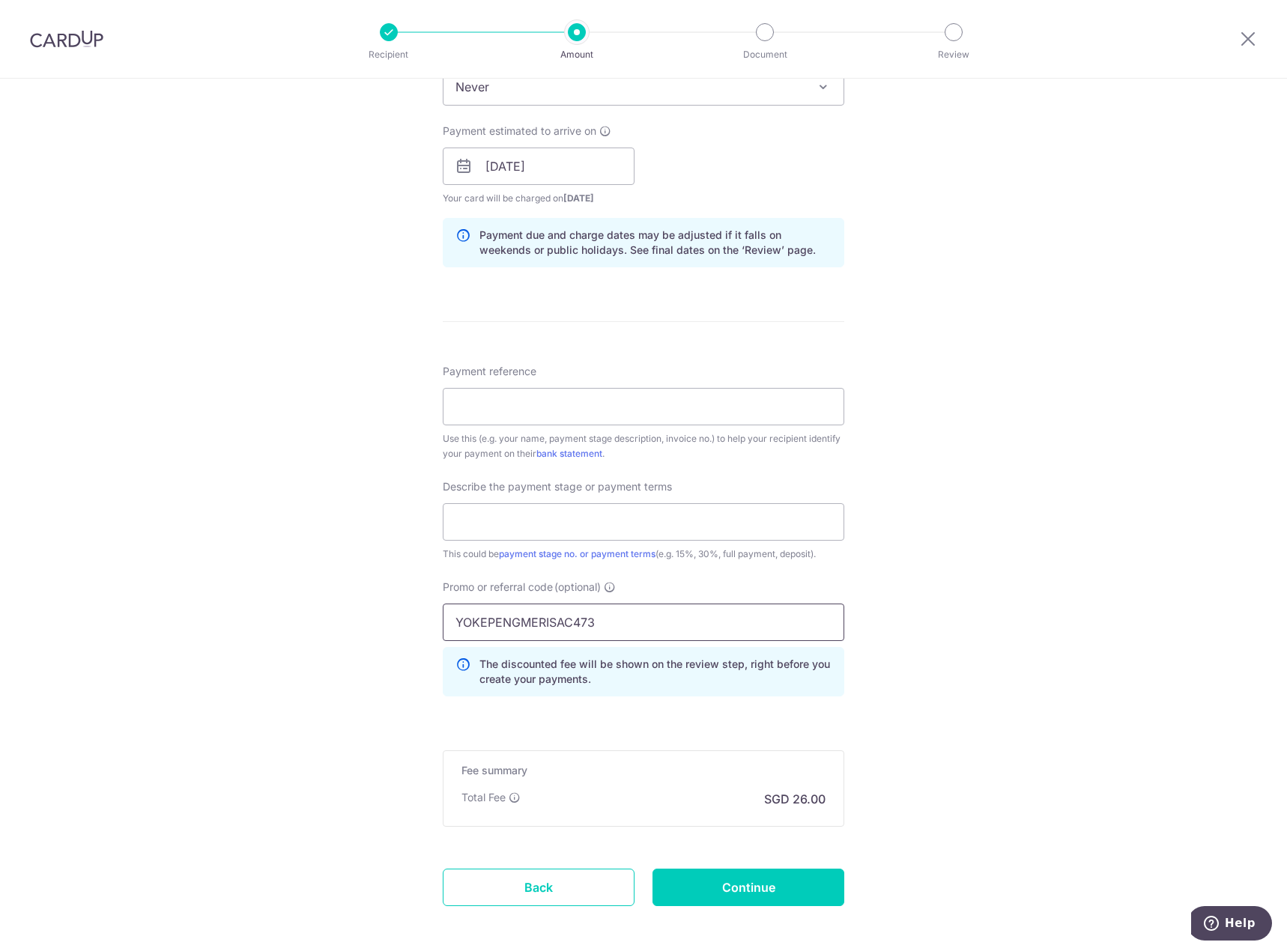
type input "YOKEPENGMERISAC473"
click at [909, 628] on div "Tell us more about your payment Enter payment amount SGD 1,000.00 1000.00 Selec…" at bounding box center [643, 227] width 1287 height 1584
click at [812, 886] on input "Continue" at bounding box center [748, 887] width 192 height 37
type input "Create Schedule"
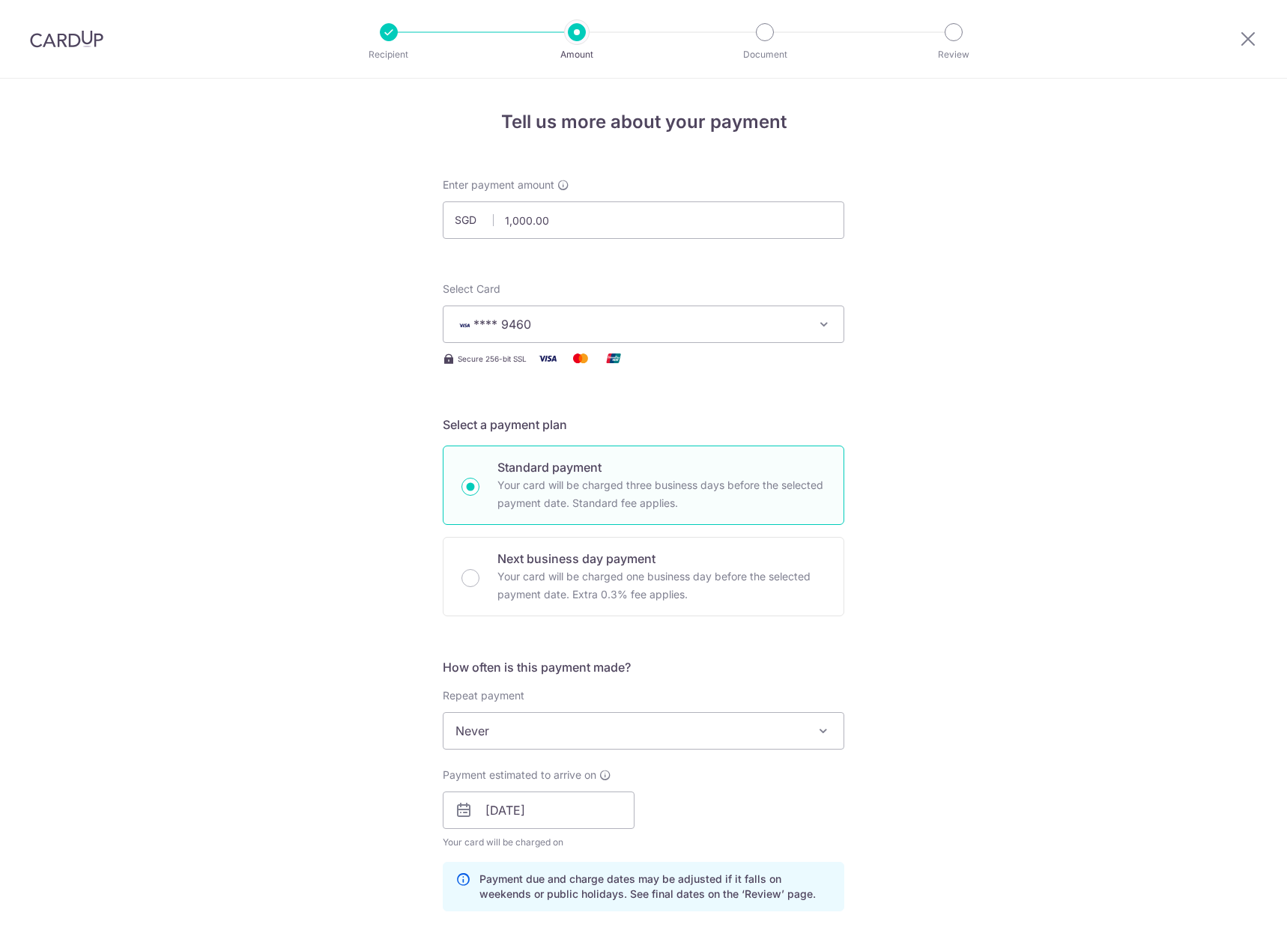
scroll to position [774, 0]
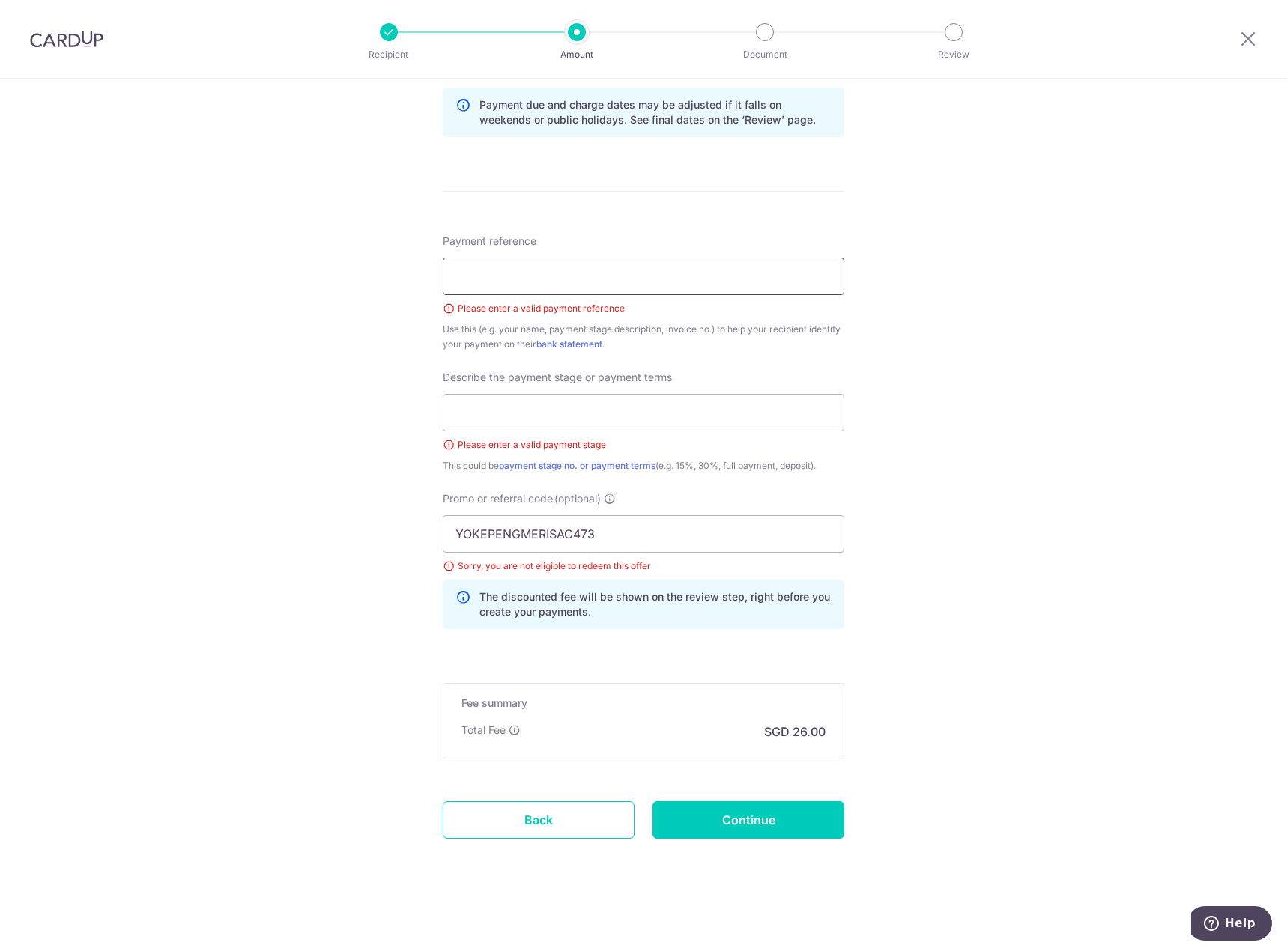
click at [576, 262] on input "Payment reference" at bounding box center [643, 276] width 401 height 37
type input "A"
drag, startPoint x: 628, startPoint y: 405, endPoint x: 631, endPoint y: 413, distance: 8.8
click at [628, 405] on input "text" at bounding box center [643, 412] width 401 height 37
type input "A"
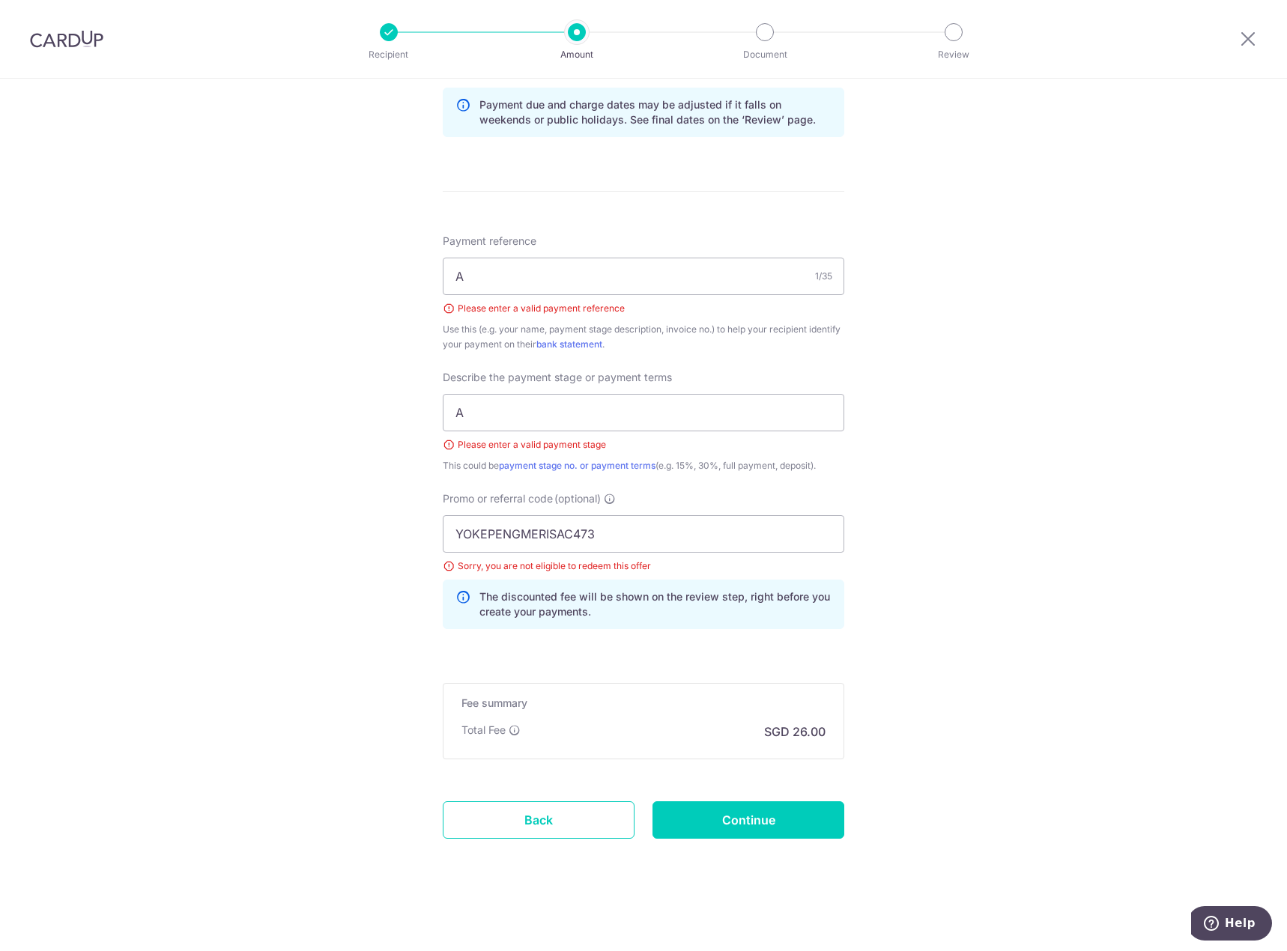
click at [894, 524] on div "Tell us more about your payment Enter payment amount SGD 1,000.00 1000.00 Selec…" at bounding box center [643, 127] width 1287 height 1647
click at [811, 815] on input "Continue" at bounding box center [748, 819] width 192 height 37
type input "Create Schedule"
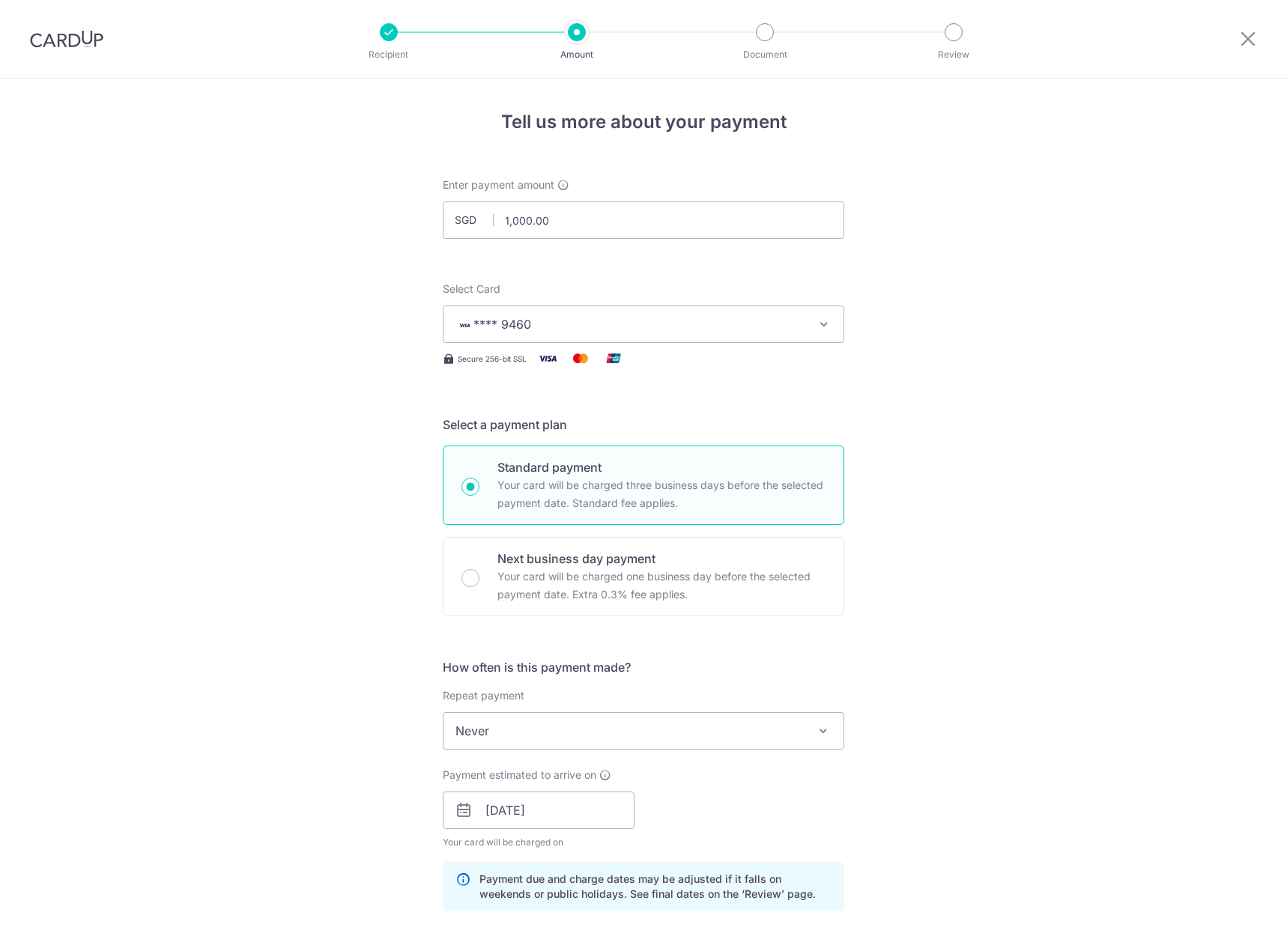
scroll to position [732, 0]
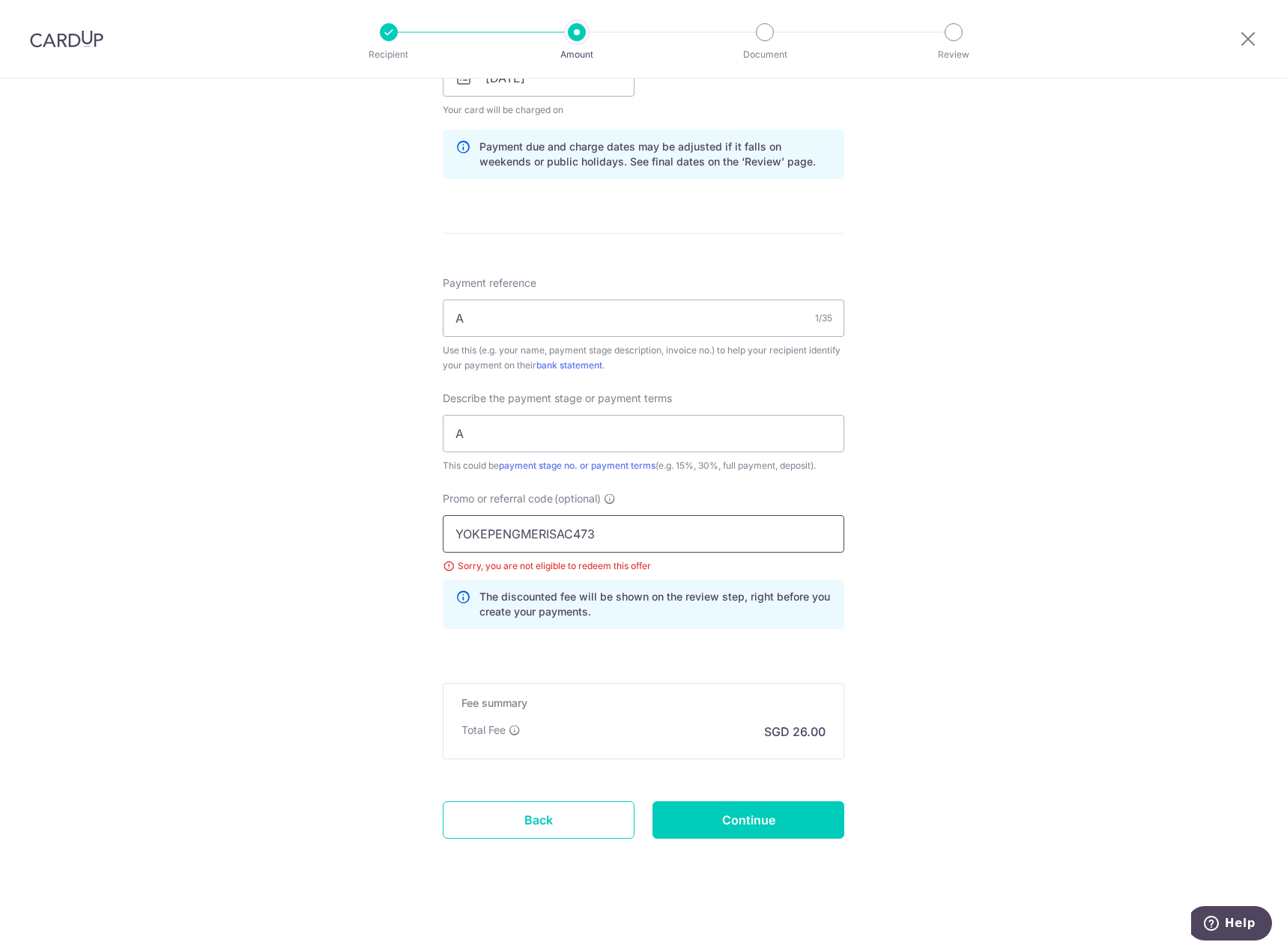
click at [640, 533] on input "YOKEPENGMERISAC473" at bounding box center [643, 533] width 401 height 37
click at [639, 535] on input "YOKEPENGMERISAC473" at bounding box center [643, 533] width 401 height 37
click at [574, 821] on link "Back" at bounding box center [539, 819] width 192 height 37
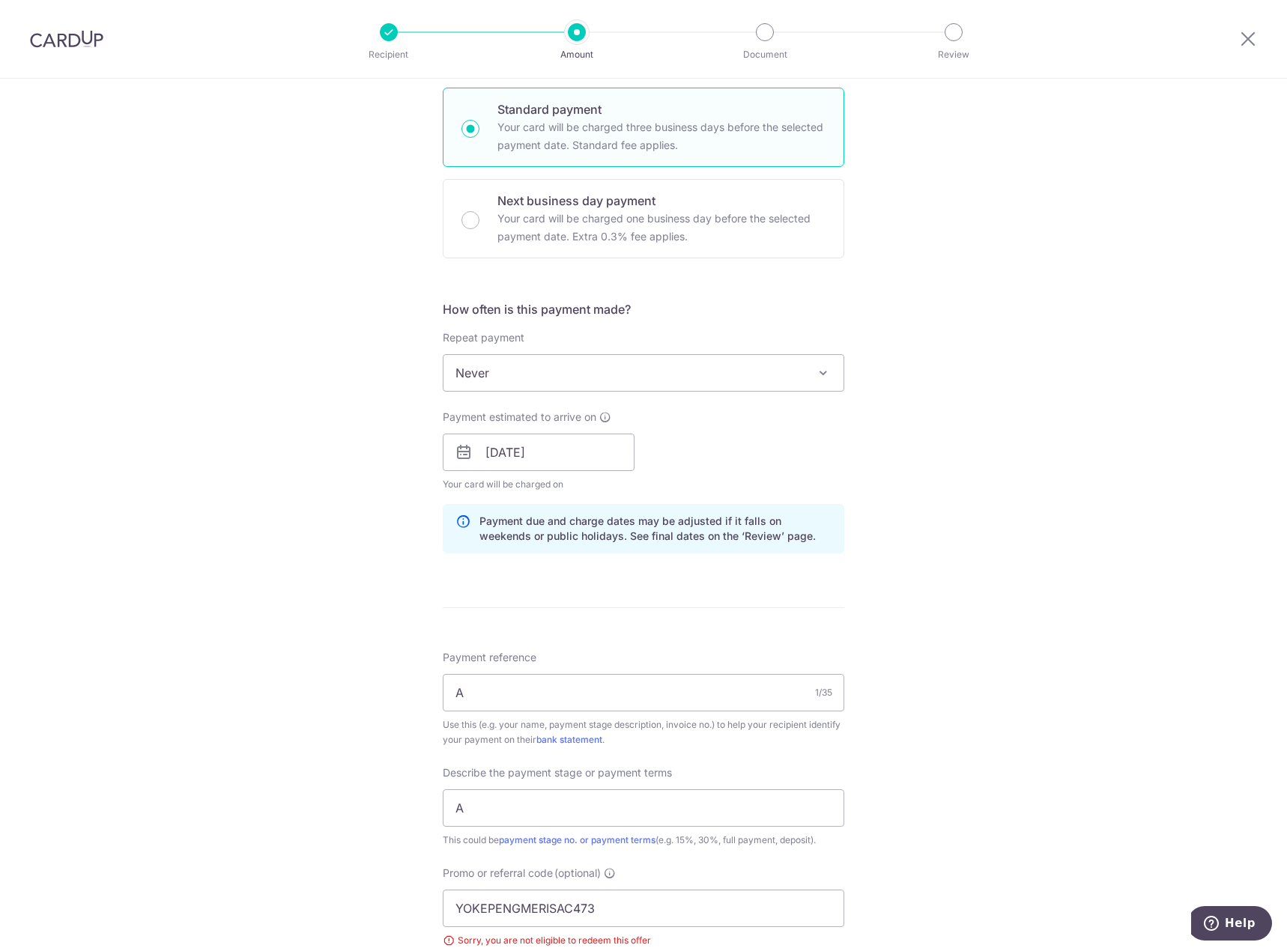
scroll to position [0, 0]
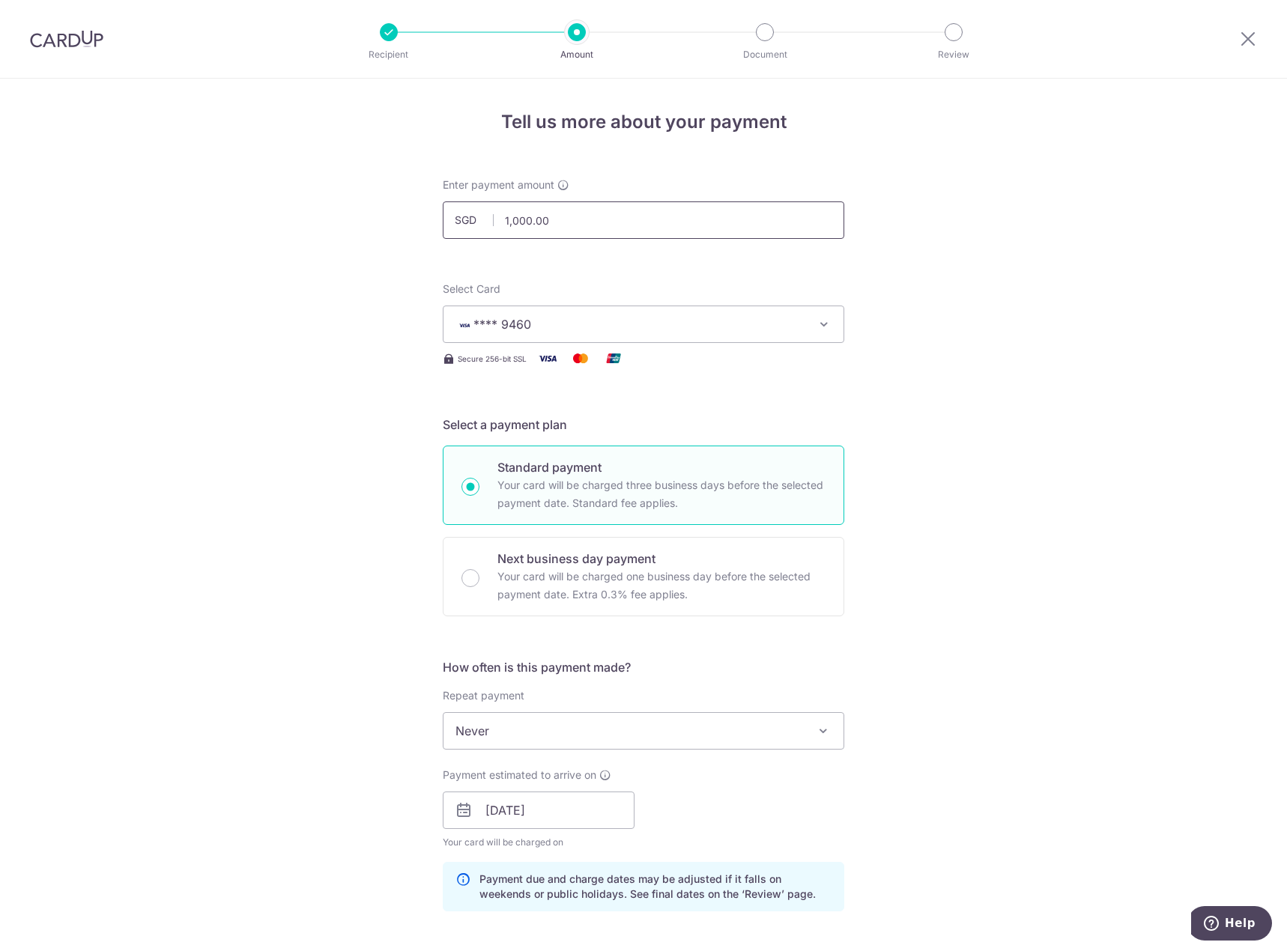
drag, startPoint x: 603, startPoint y: 210, endPoint x: 151, endPoint y: 204, distance: 451.6
click at [265, 204] on div "Tell us more about your payment Enter payment amount SGD 1,000.00 1000.00 Selec…" at bounding box center [643, 881] width 1287 height 1605
click at [911, 396] on div "Tell us more about your payment Enter payment amount SGD 20000 1000.00 Select C…" at bounding box center [643, 881] width 1287 height 1605
type input "20,000.00"
drag, startPoint x: 137, startPoint y: 194, endPoint x: 54, endPoint y: 183, distance: 83.8
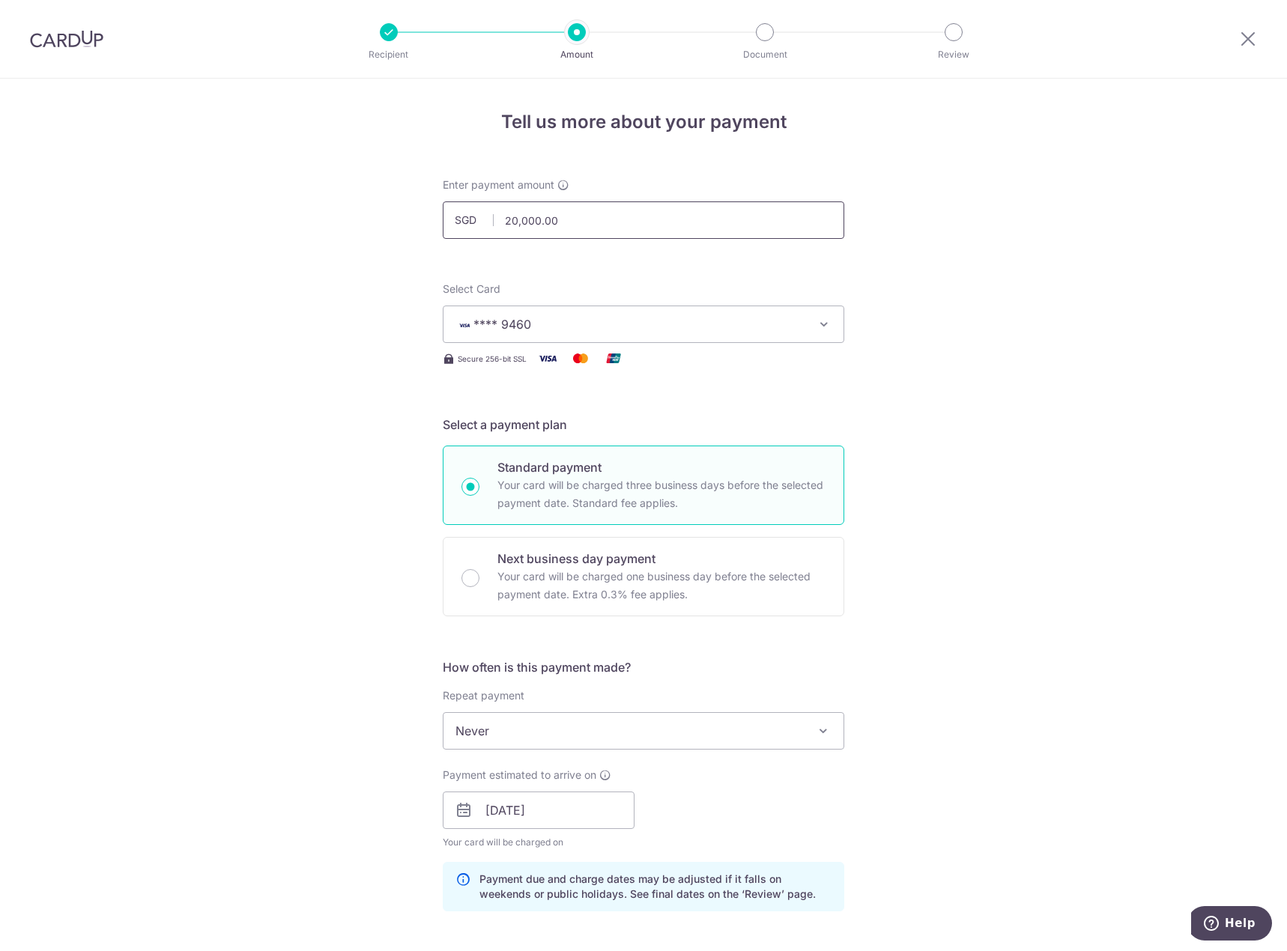
click at [54, 183] on div "Tell us more about your payment Enter payment amount SGD 20,000.00 20000.00 Sel…" at bounding box center [643, 881] width 1287 height 1605
click at [562, 231] on input "text" at bounding box center [643, 219] width 401 height 37
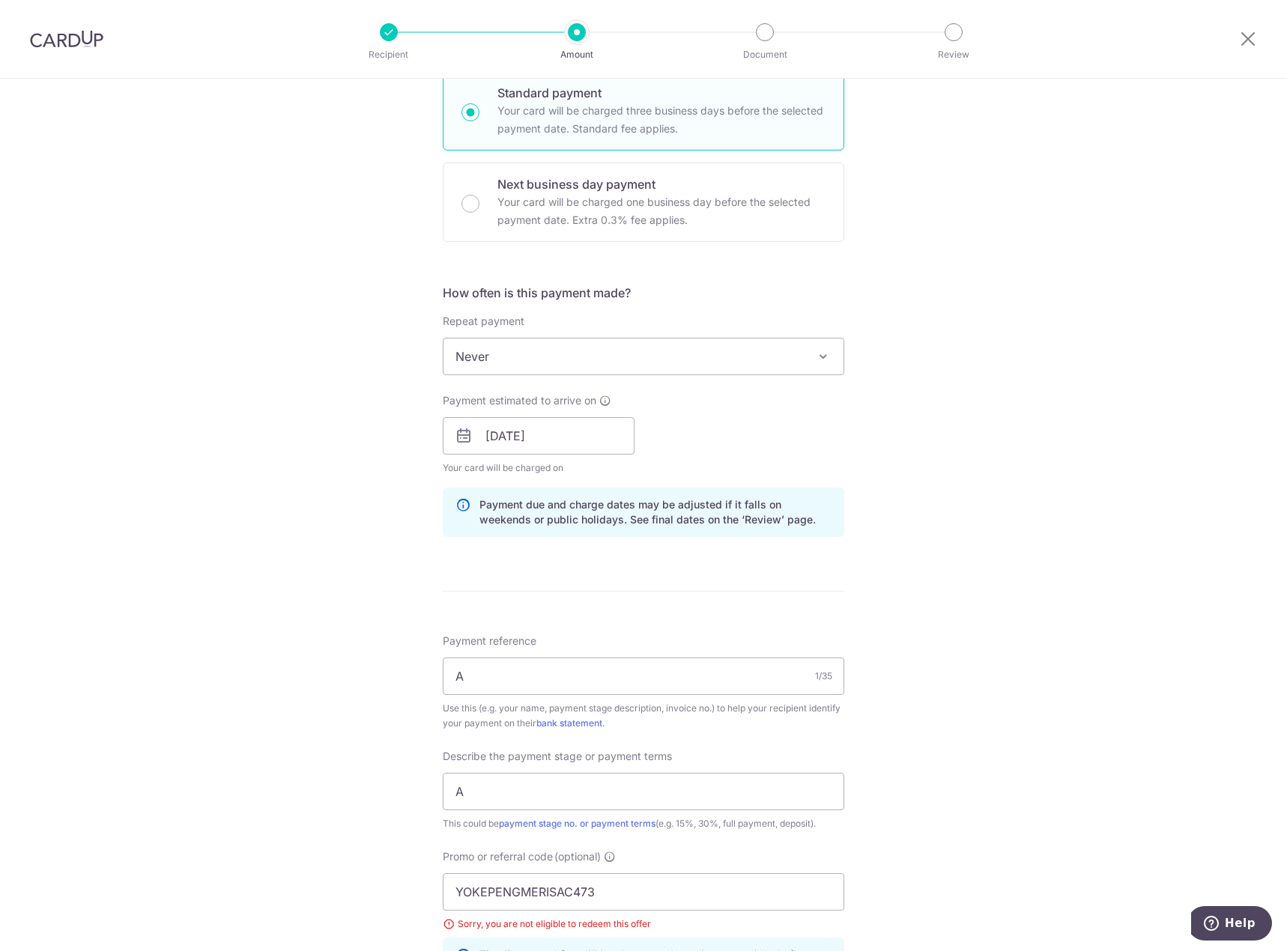
scroll to position [674, 0]
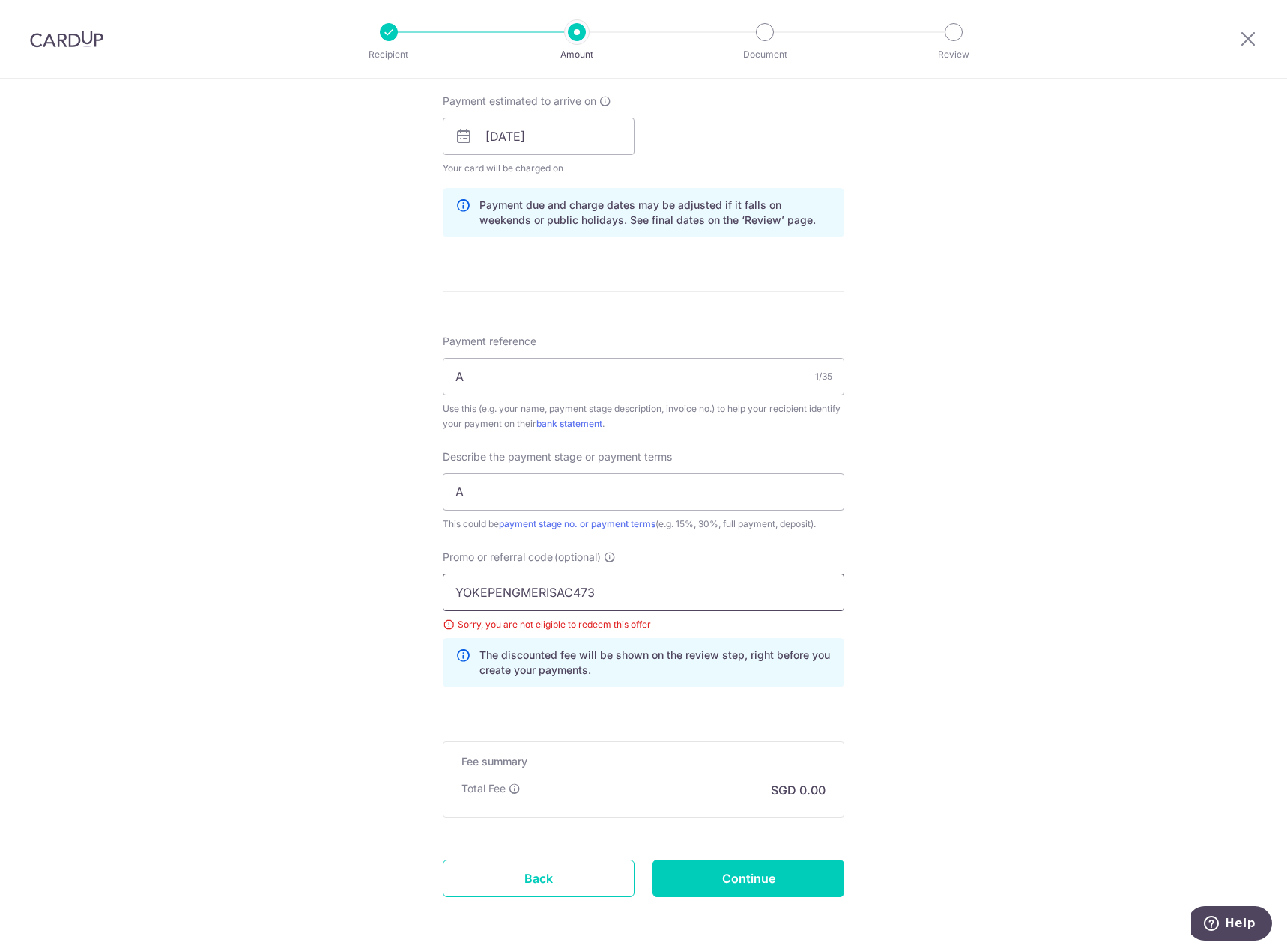
drag, startPoint x: 656, startPoint y: 592, endPoint x: 81, endPoint y: 592, distance: 575.1
click at [255, 589] on div "Tell us more about your payment Enter payment amount SGD 40000 Select Card ****…" at bounding box center [643, 207] width 1287 height 1605
type input "40,000.00"
click at [1137, 518] on div "Tell us more about your payment Enter payment amount SGD 40,000.00 40000.00 Sel…" at bounding box center [643, 207] width 1287 height 1605
drag, startPoint x: 655, startPoint y: 599, endPoint x: 178, endPoint y: 595, distance: 477.0
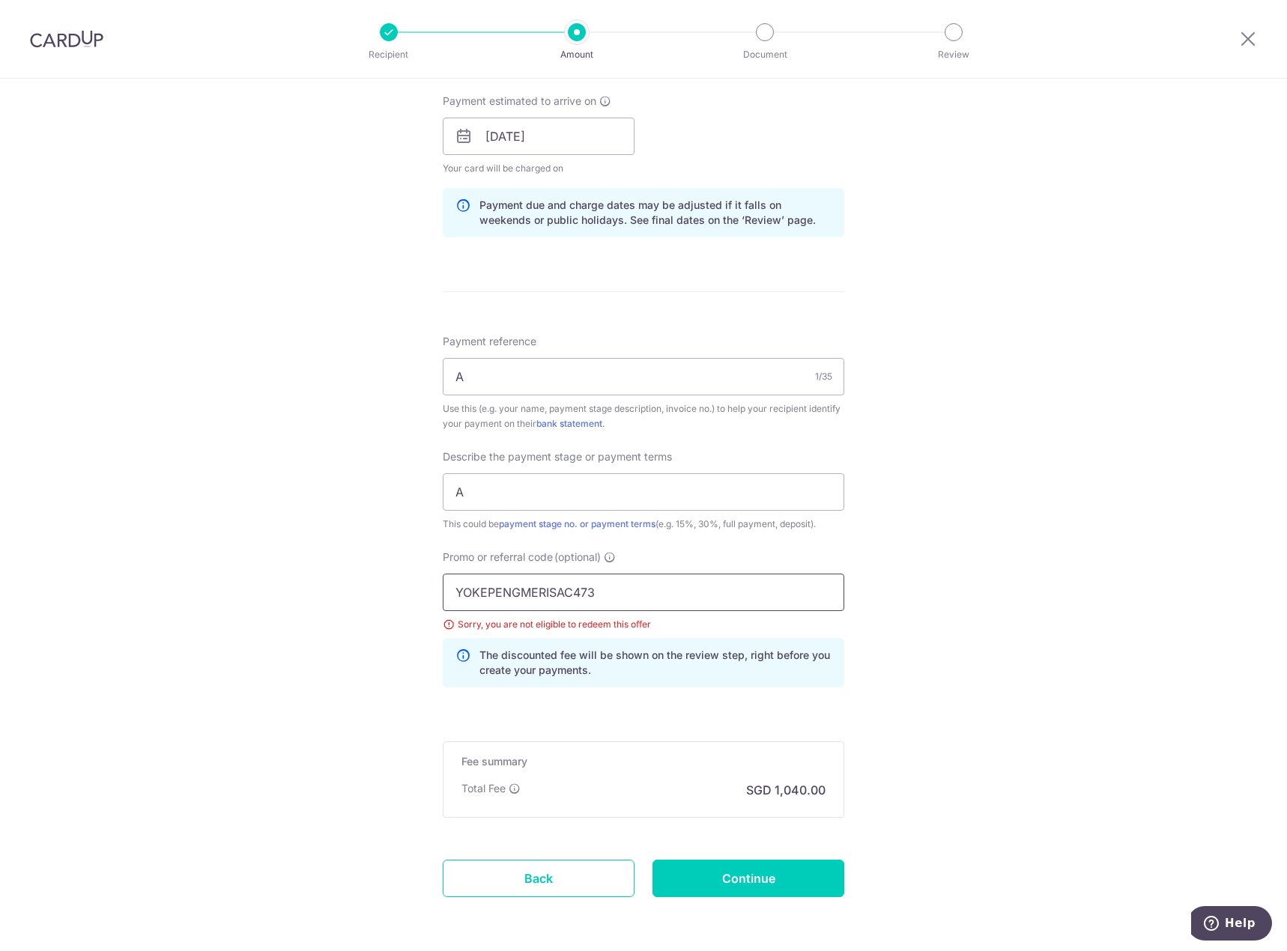
click at [292, 589] on div "Tell us more about your payment Enter payment amount SGD 40,000.00 40000.00 Sel…" at bounding box center [643, 207] width 1287 height 1605
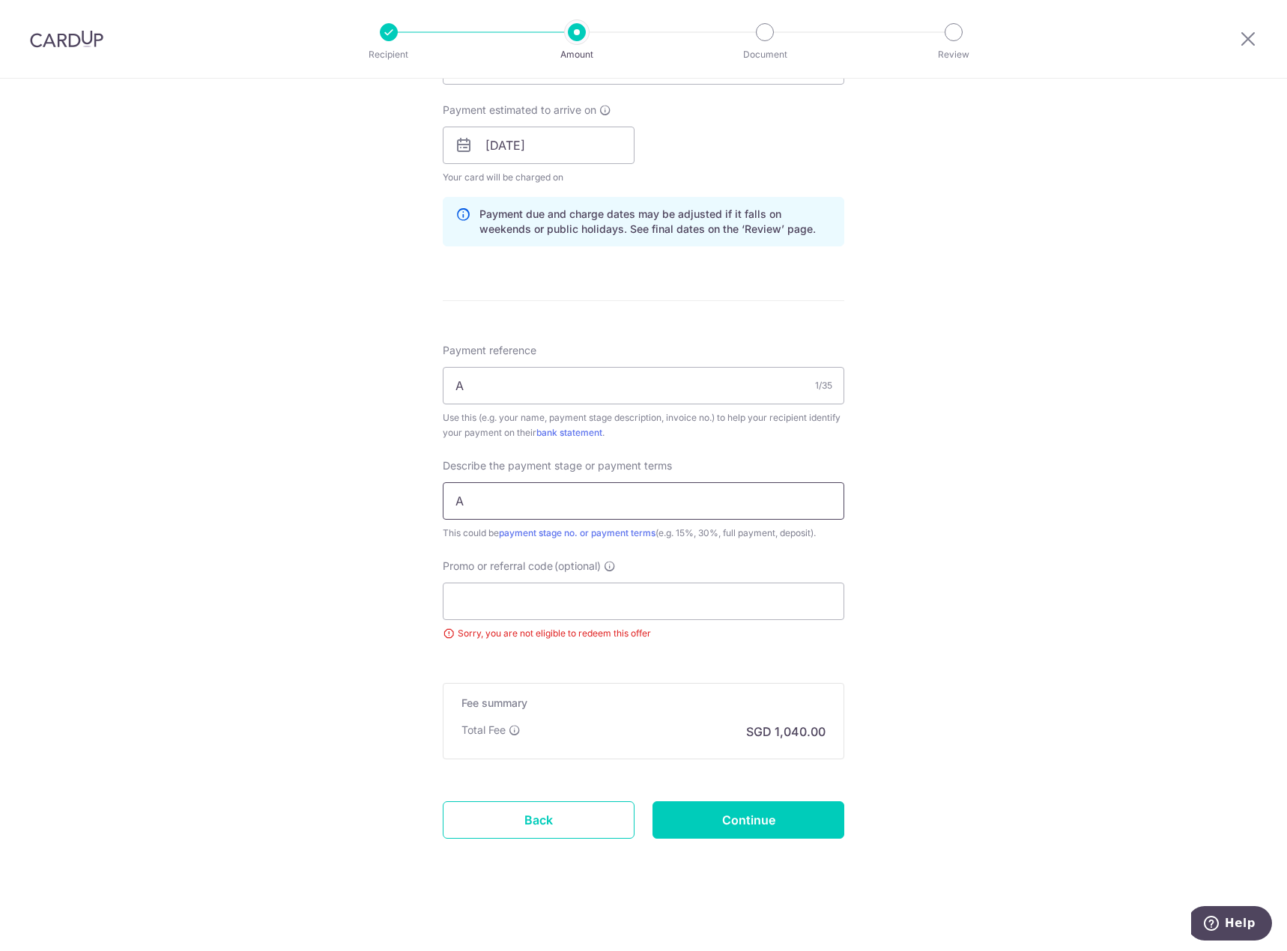
drag, startPoint x: 521, startPoint y: 495, endPoint x: 449, endPoint y: 501, distance: 72.1
click at [497, 499] on input "A" at bounding box center [643, 500] width 401 height 37
type input "4"
type input "2nd Payment"
click at [519, 587] on input "Promo or referral code (optional)" at bounding box center [643, 601] width 401 height 37
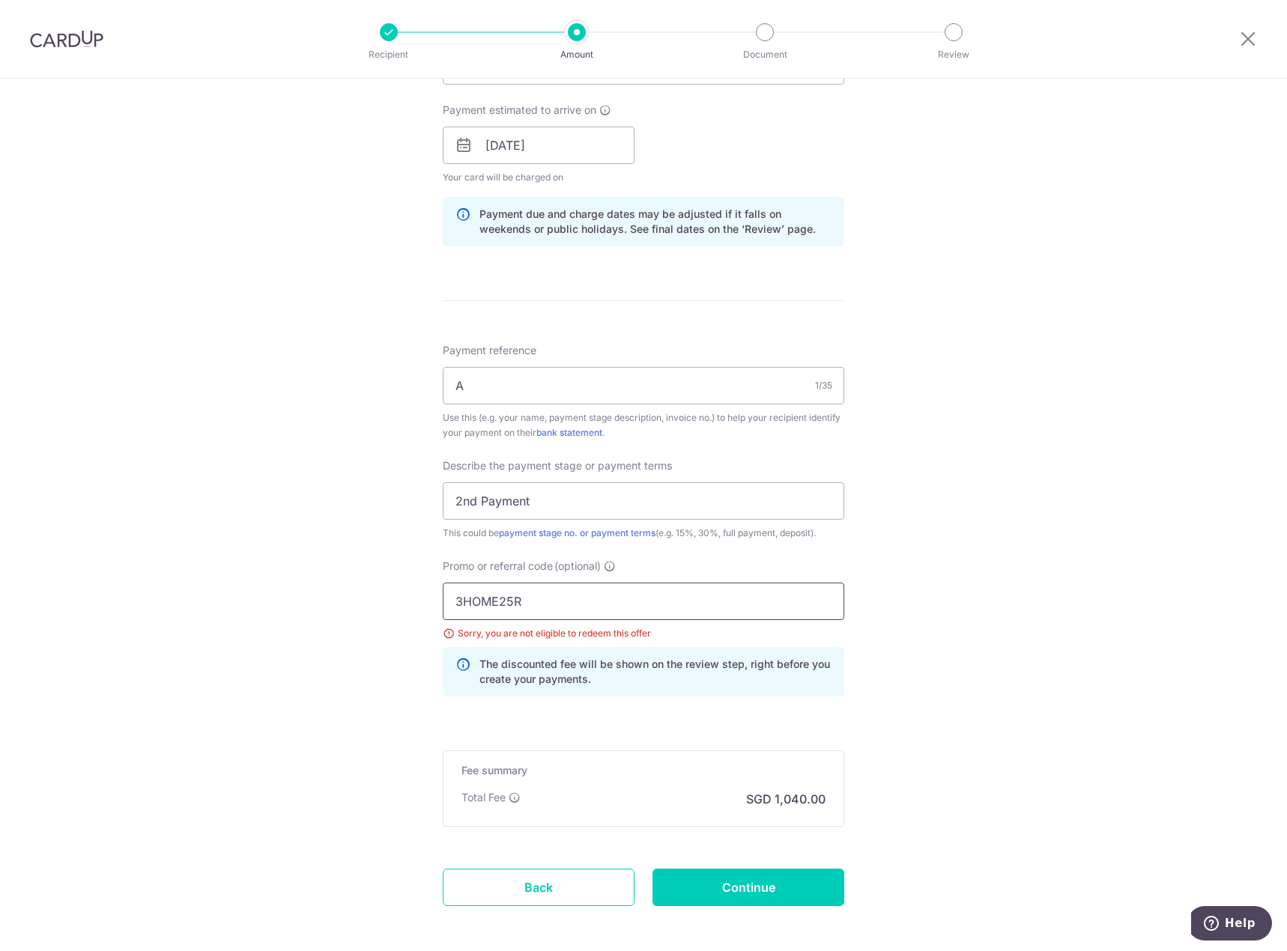
type input "3HOME25R"
click at [1045, 589] on div "Tell us more about your payment Enter payment amount SGD 40,000.00 40000.00 Sel…" at bounding box center [643, 216] width 1287 height 1605
click at [754, 592] on input "3HOME25R" at bounding box center [643, 601] width 401 height 37
click at [744, 503] on input "2nd Payment" at bounding box center [643, 500] width 401 height 37
click at [667, 602] on input "3HOME25R" at bounding box center [643, 601] width 401 height 37
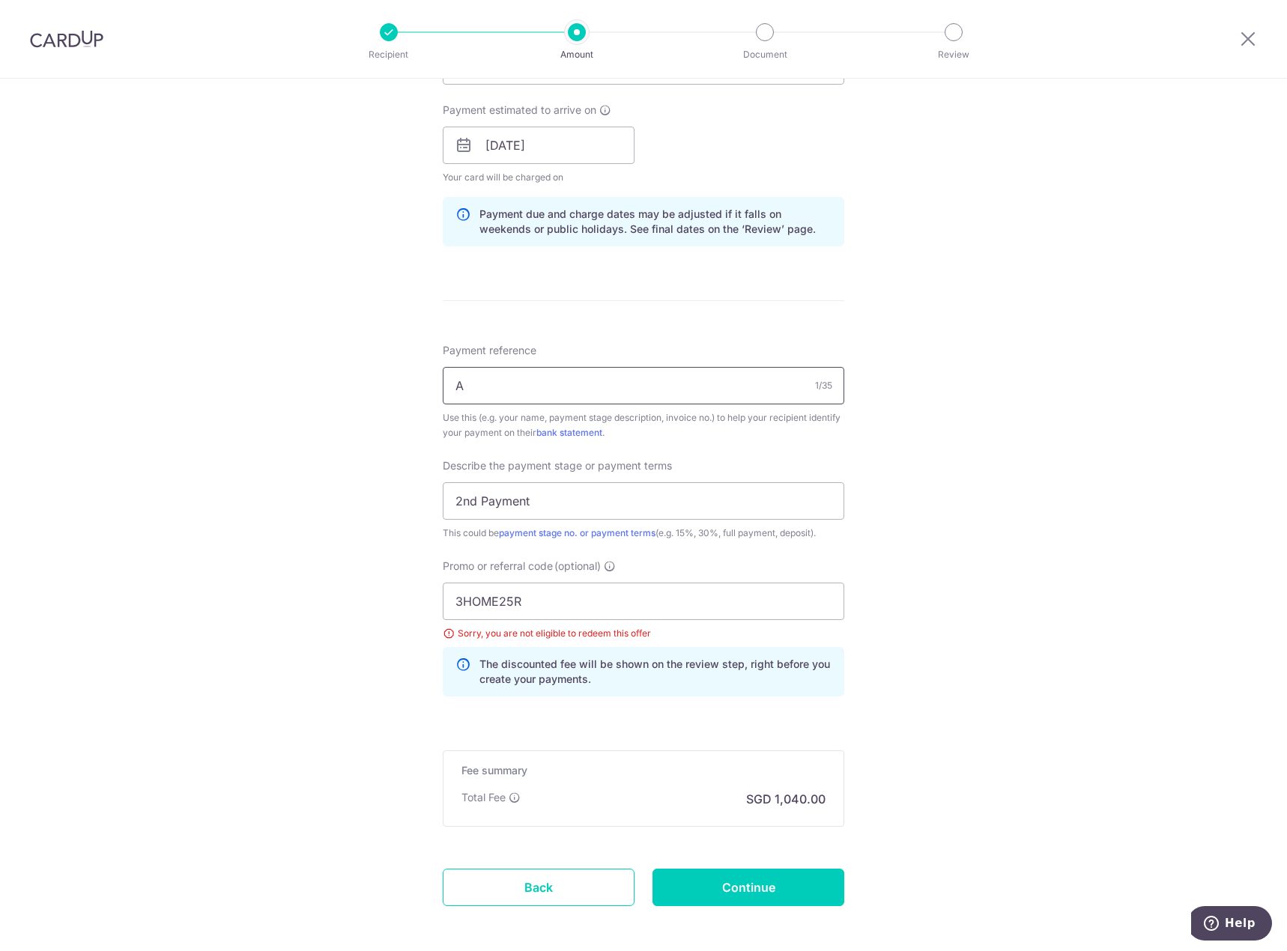
click at [504, 386] on input "A" at bounding box center [643, 385] width 401 height 37
type input "A25001"
click at [1015, 517] on div "Tell us more about your payment Enter payment amount SGD 40,000.00 40000.00 Sel…" at bounding box center [643, 216] width 1287 height 1605
click at [674, 493] on input "2nd Payment" at bounding box center [643, 500] width 401 height 37
click at [484, 636] on div "Sorry, you are not eligible to redeem this offer" at bounding box center [643, 633] width 401 height 15
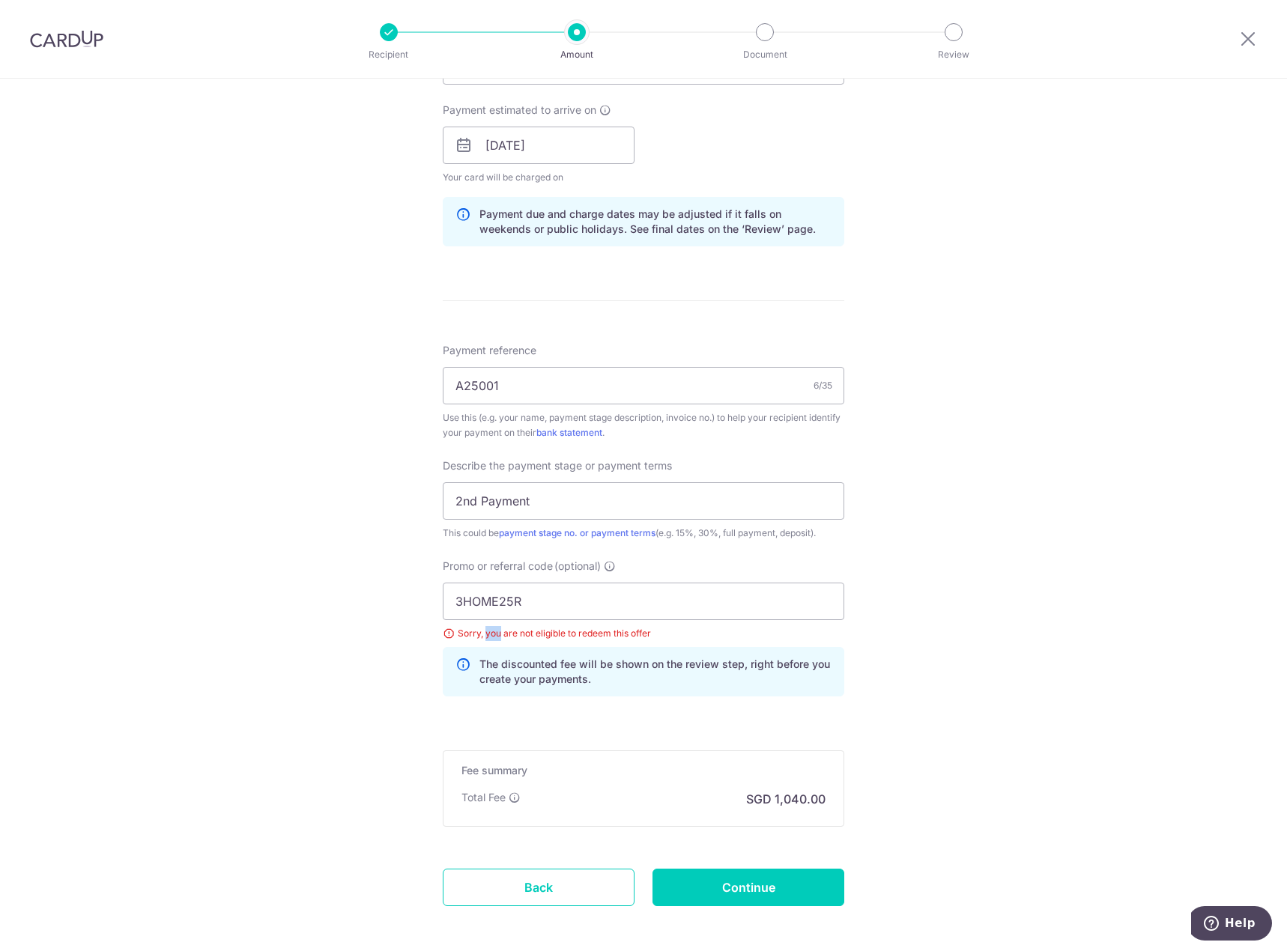
click at [484, 635] on div "Sorry, you are not eligible to redeem this offer" at bounding box center [643, 633] width 401 height 15
click at [579, 593] on input "3HOME25R" at bounding box center [643, 601] width 401 height 37
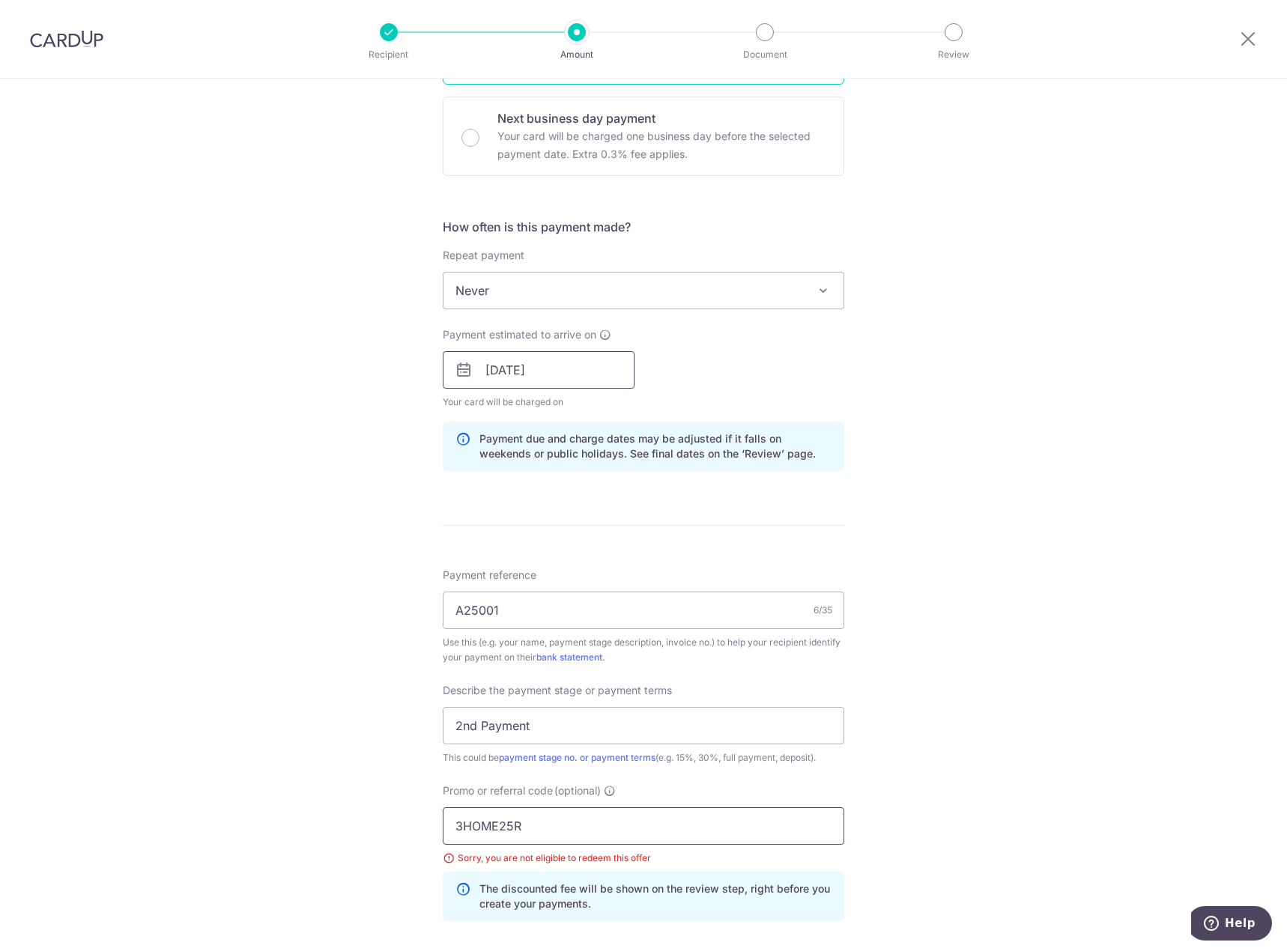
scroll to position [365, 0]
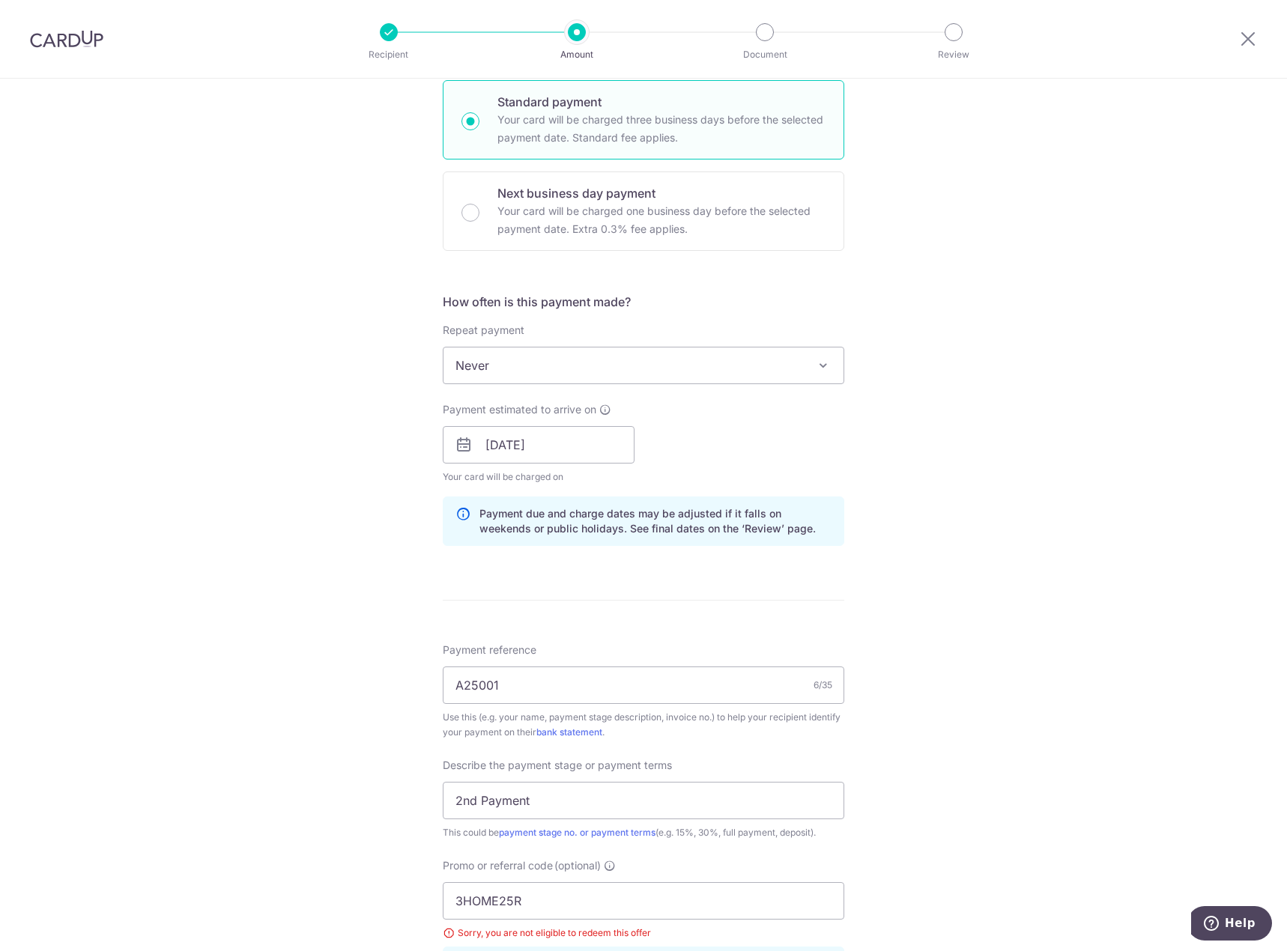
click at [601, 365] on span "Never" at bounding box center [643, 365] width 400 height 36
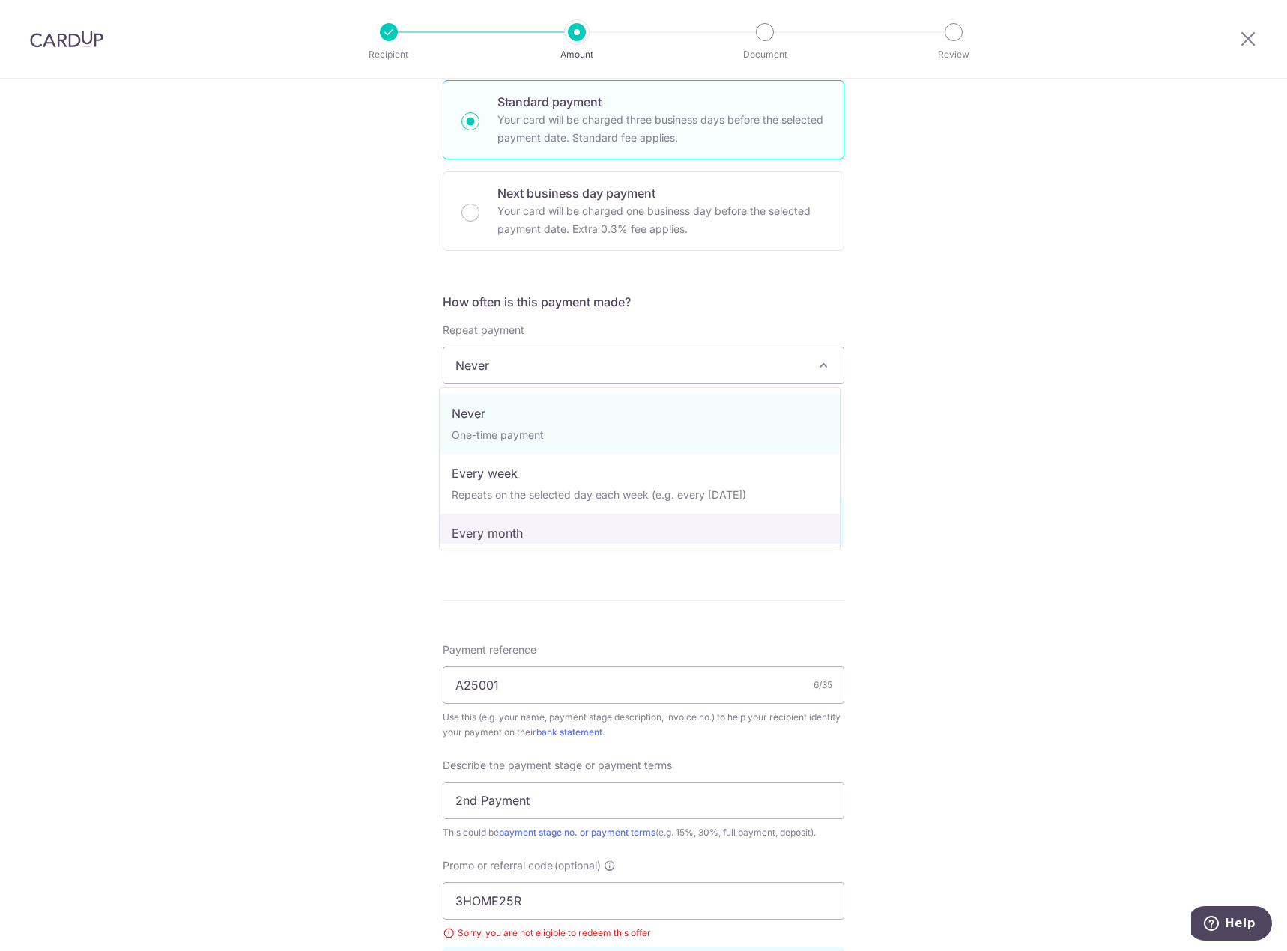
scroll to position [75, 0]
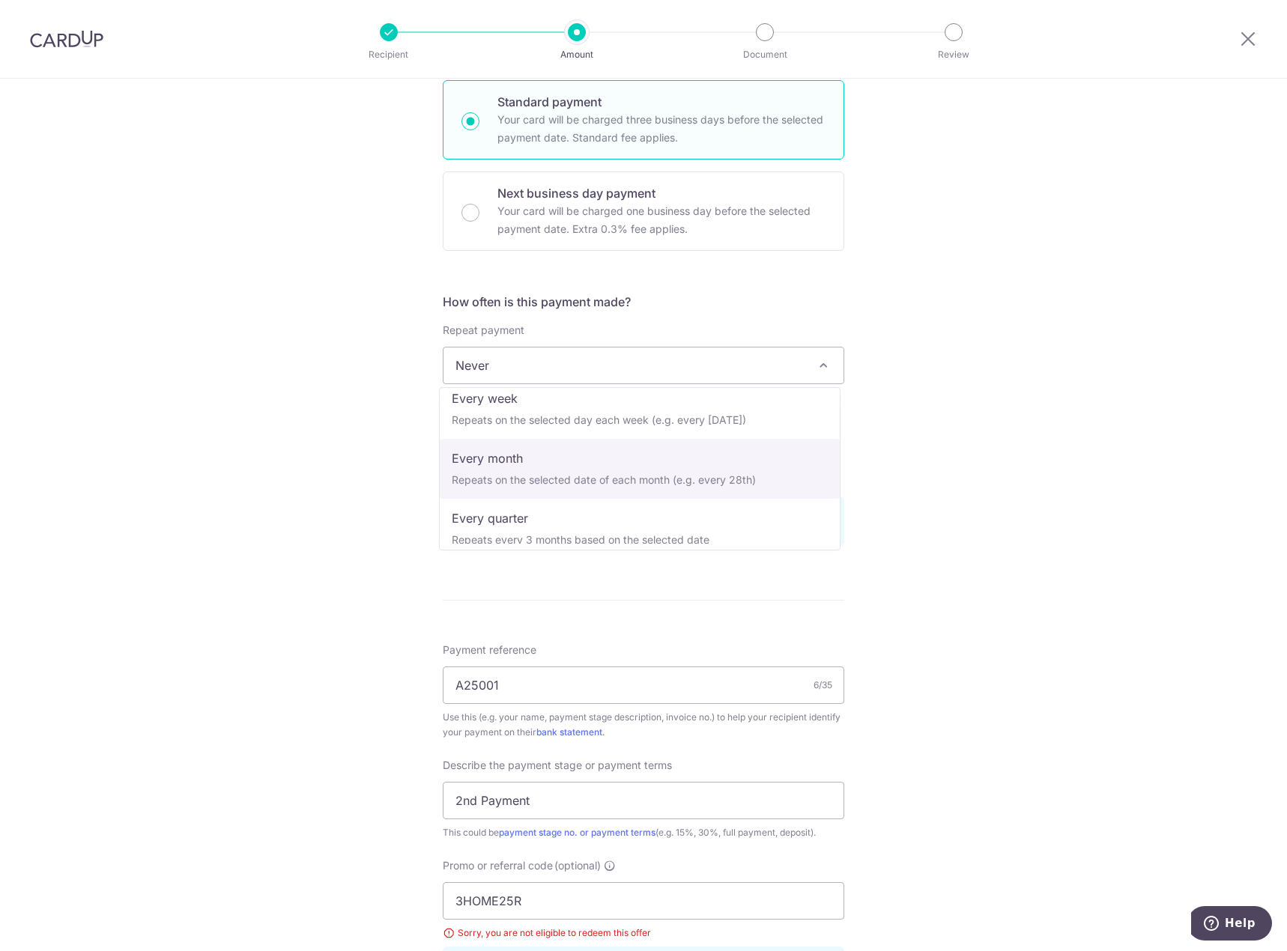
select select "3"
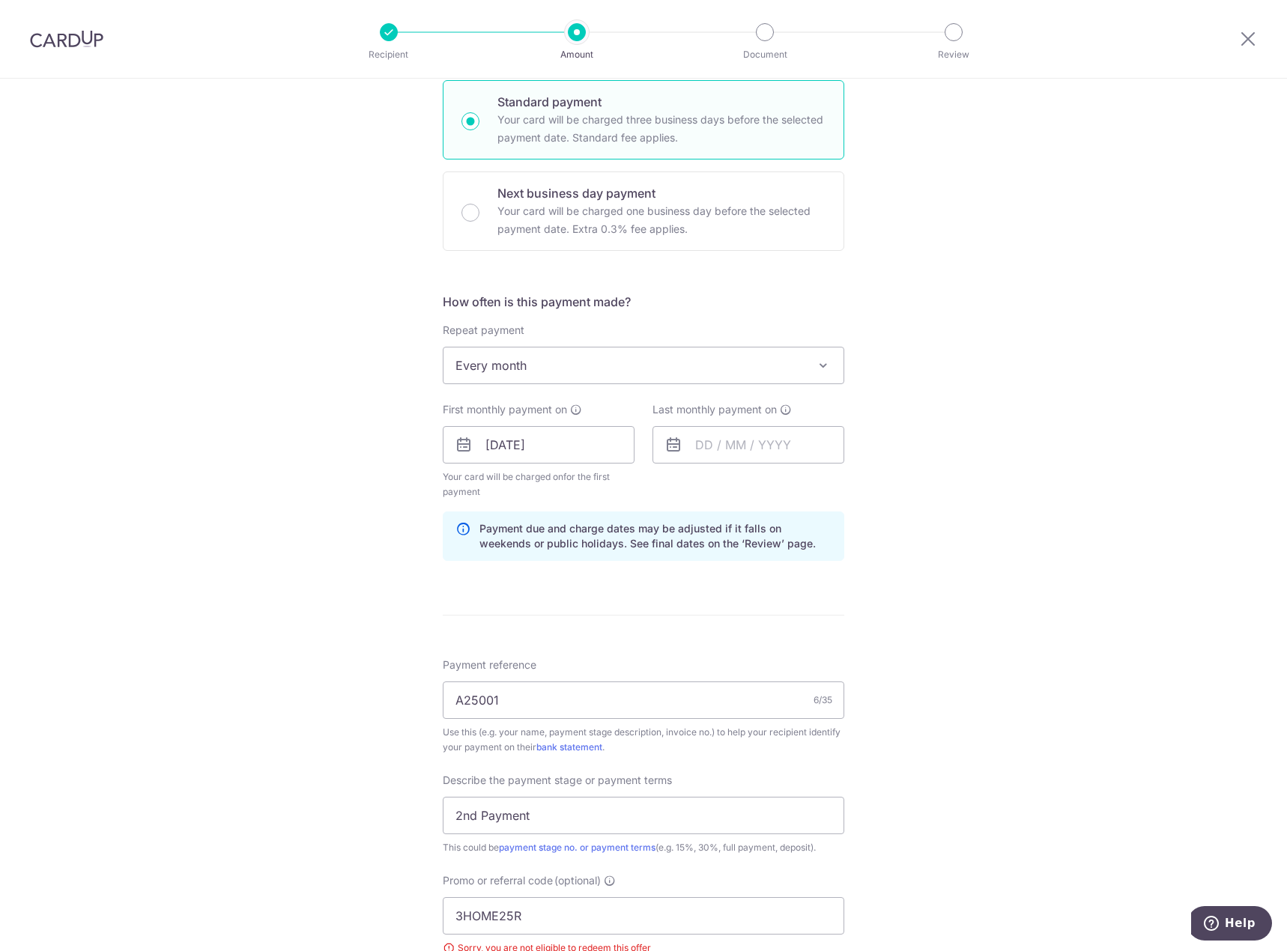
scroll to position [590, 0]
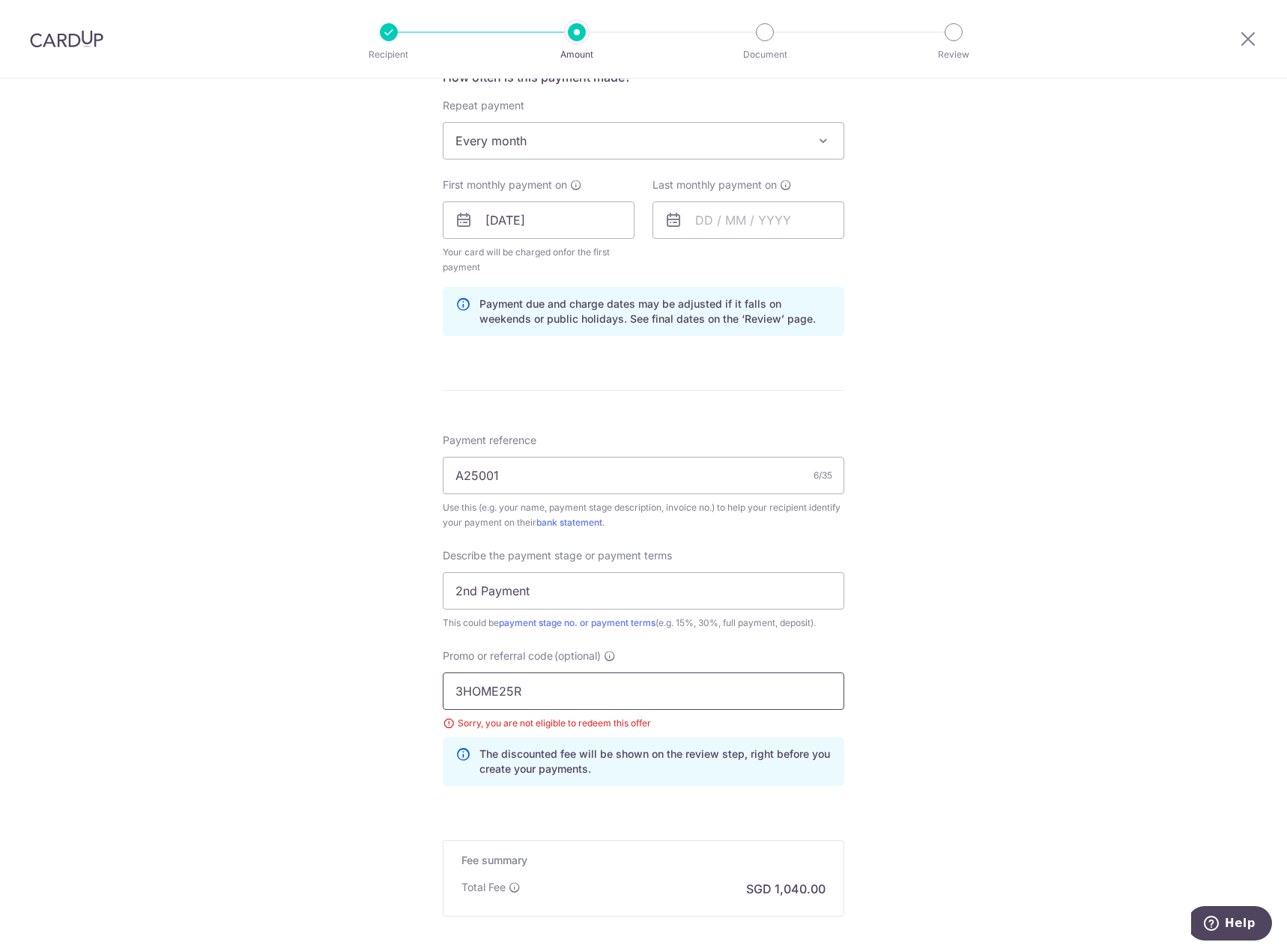
click at [636, 694] on input "3HOME25R" at bounding box center [643, 690] width 401 height 37
click at [711, 221] on input "text" at bounding box center [748, 219] width 192 height 37
click at [750, 261] on select "Aug Sep Oct Nov Dec" at bounding box center [737, 261] width 40 height 12
click at [745, 446] on link "28" at bounding box center [743, 446] width 24 height 24
type input "[DATE]"
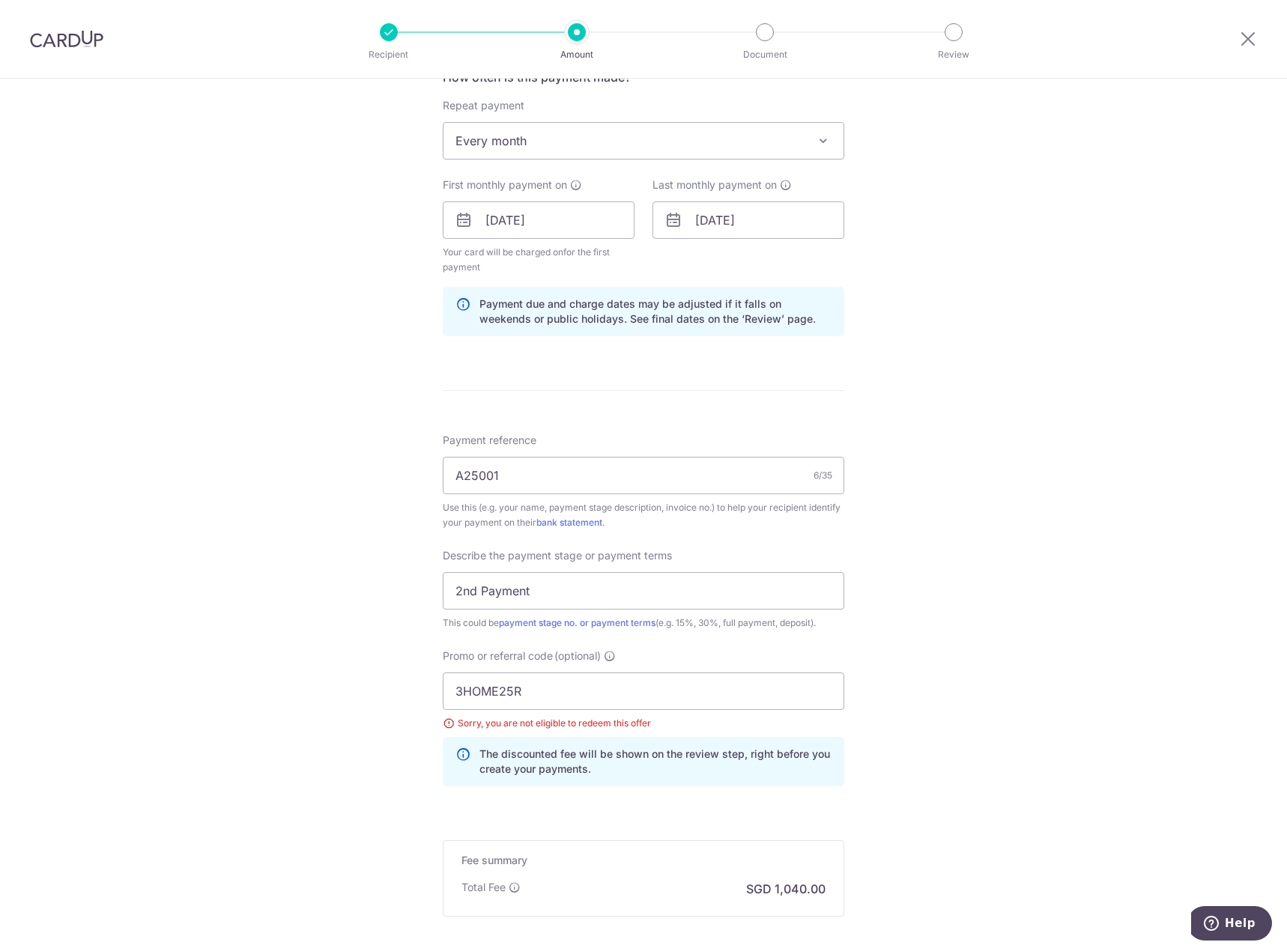
click at [988, 473] on div "Tell us more about your payment Enter payment amount SGD 40,000.00 40000.00 Sel…" at bounding box center [643, 299] width 1287 height 1620
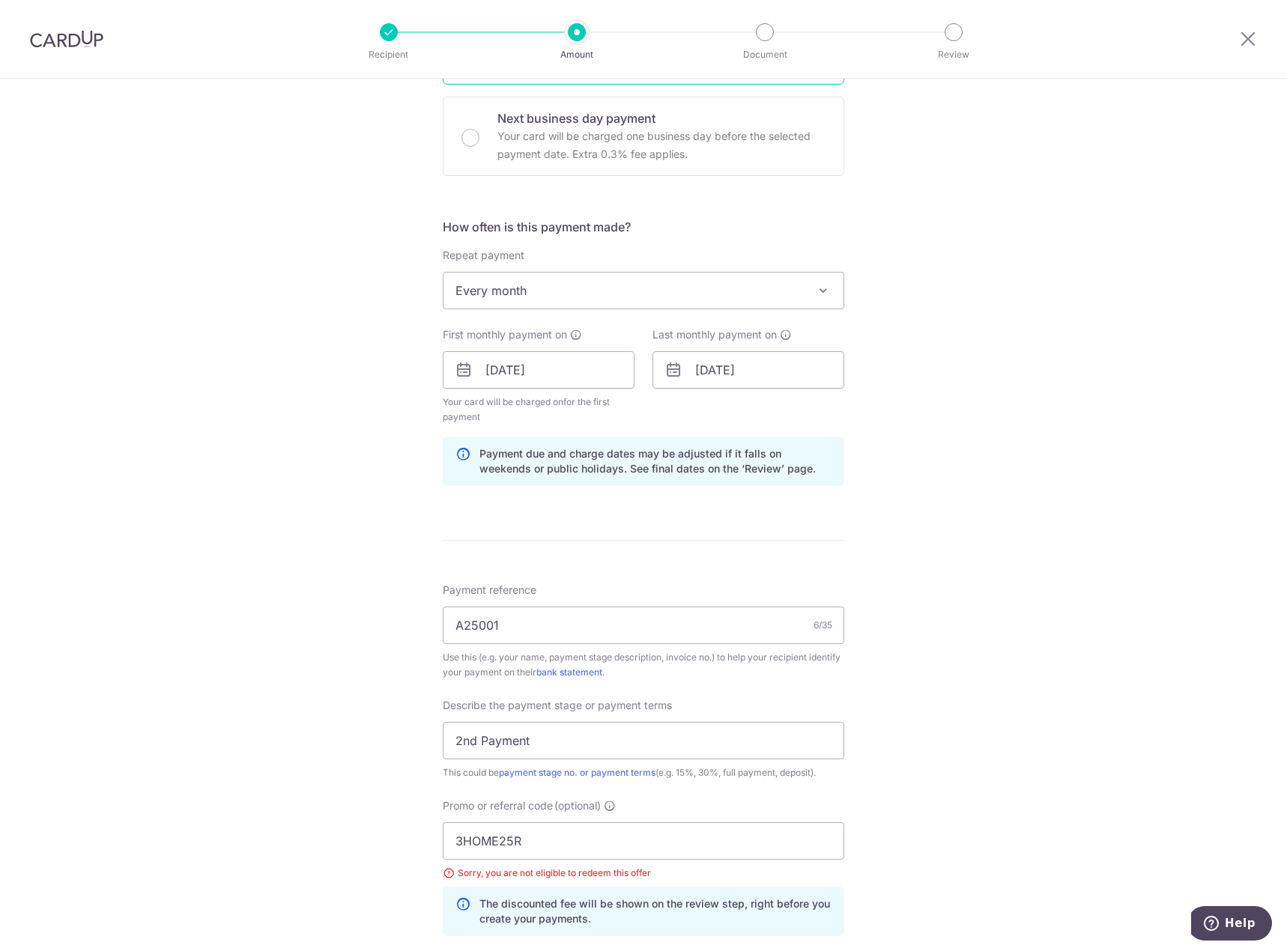
scroll to position [665, 0]
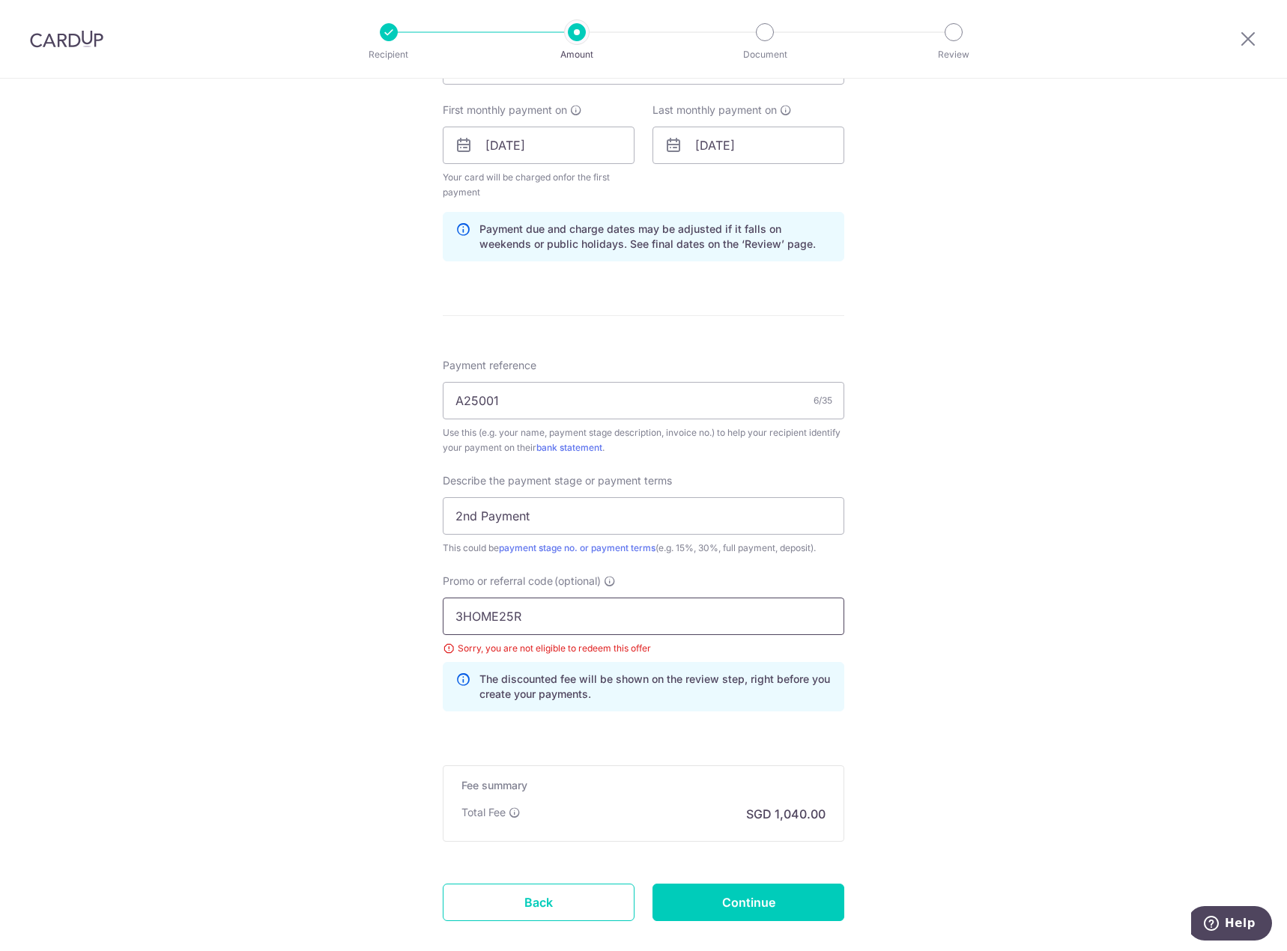
click at [642, 602] on input "3HOME25R" at bounding box center [643, 616] width 401 height 37
click at [586, 606] on input "3HOME25R" at bounding box center [643, 616] width 401 height 37
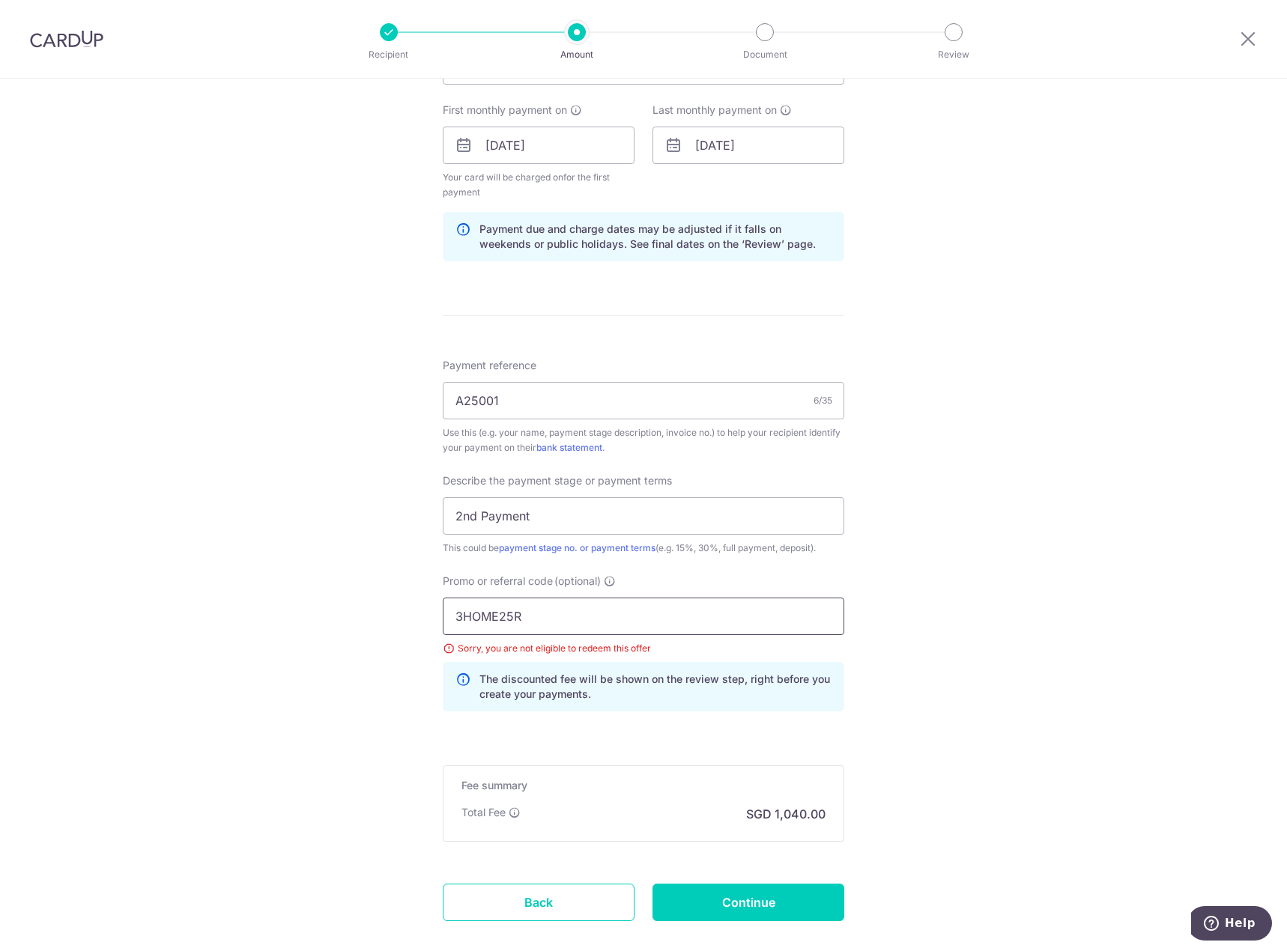
click at [586, 606] on input "3HOME25R" at bounding box center [643, 616] width 401 height 37
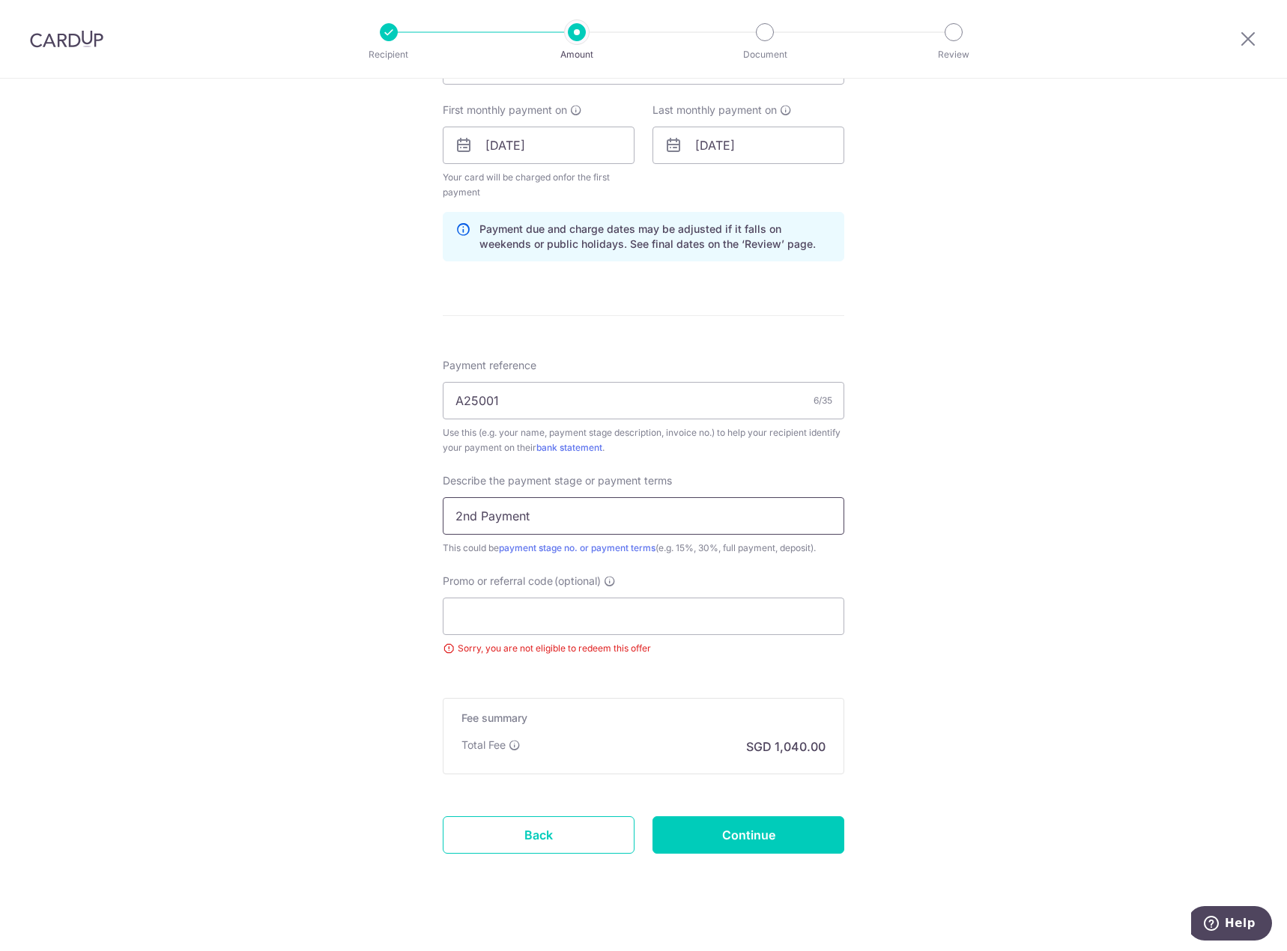
click at [613, 510] on input "2nd Payment" at bounding box center [643, 515] width 401 height 37
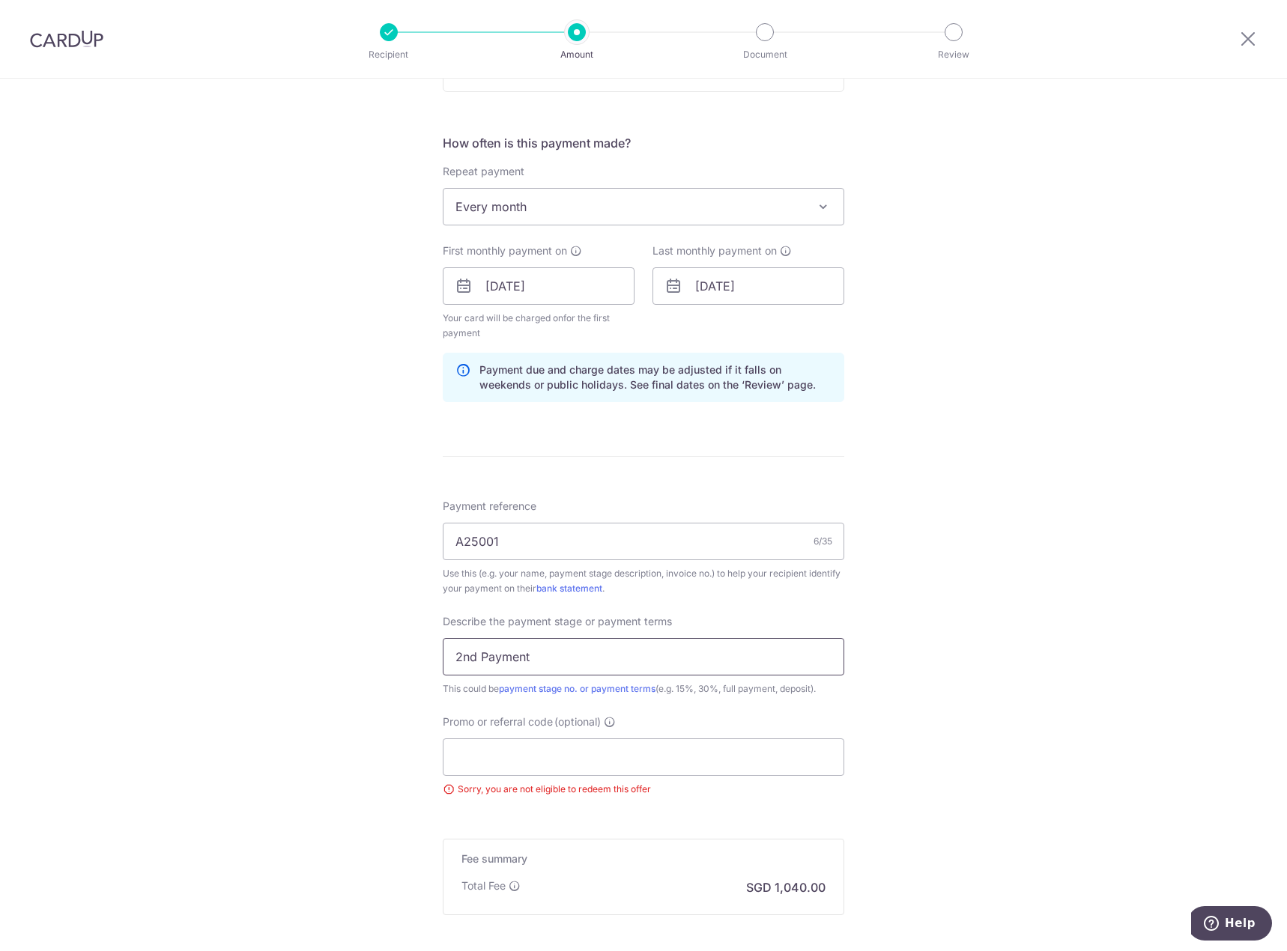
scroll to position [680, 0]
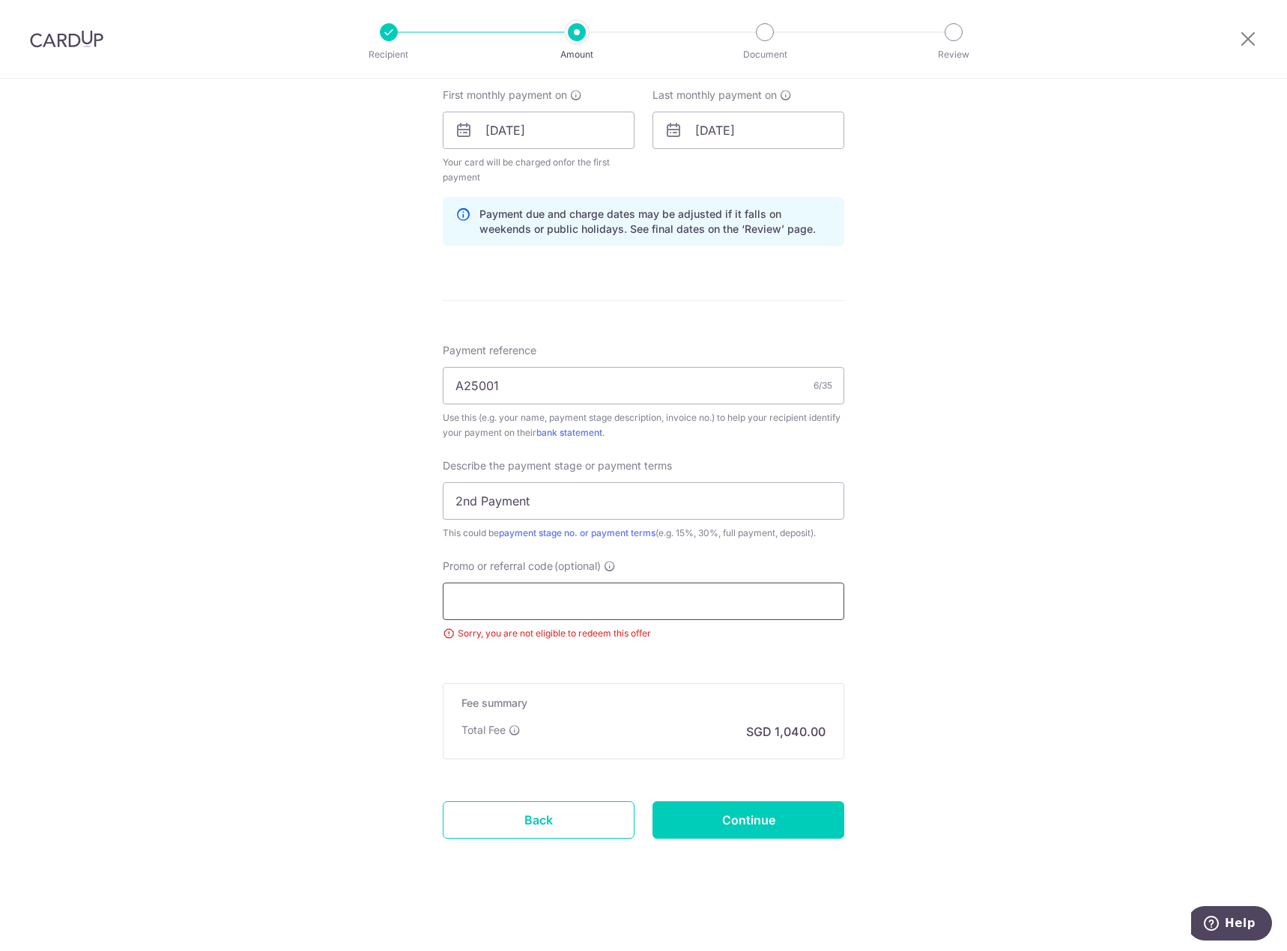
click at [608, 598] on input "Promo or referral code (optional)" at bounding box center [643, 601] width 401 height 37
paste input "3HOME25R"
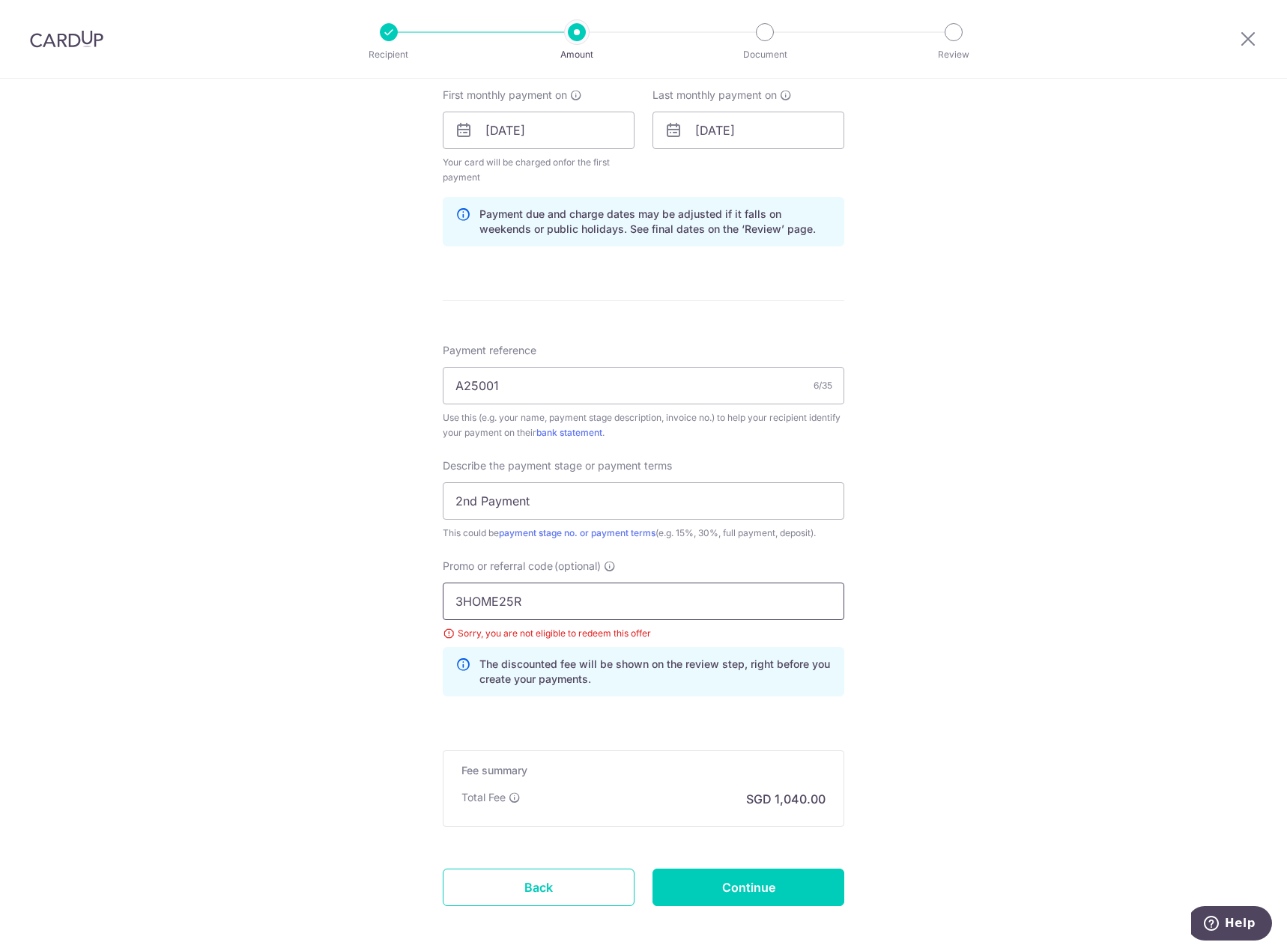
type input "3HOME25R"
click at [446, 637] on div "Sorry, you are not eligible to redeem this offer" at bounding box center [643, 633] width 401 height 15
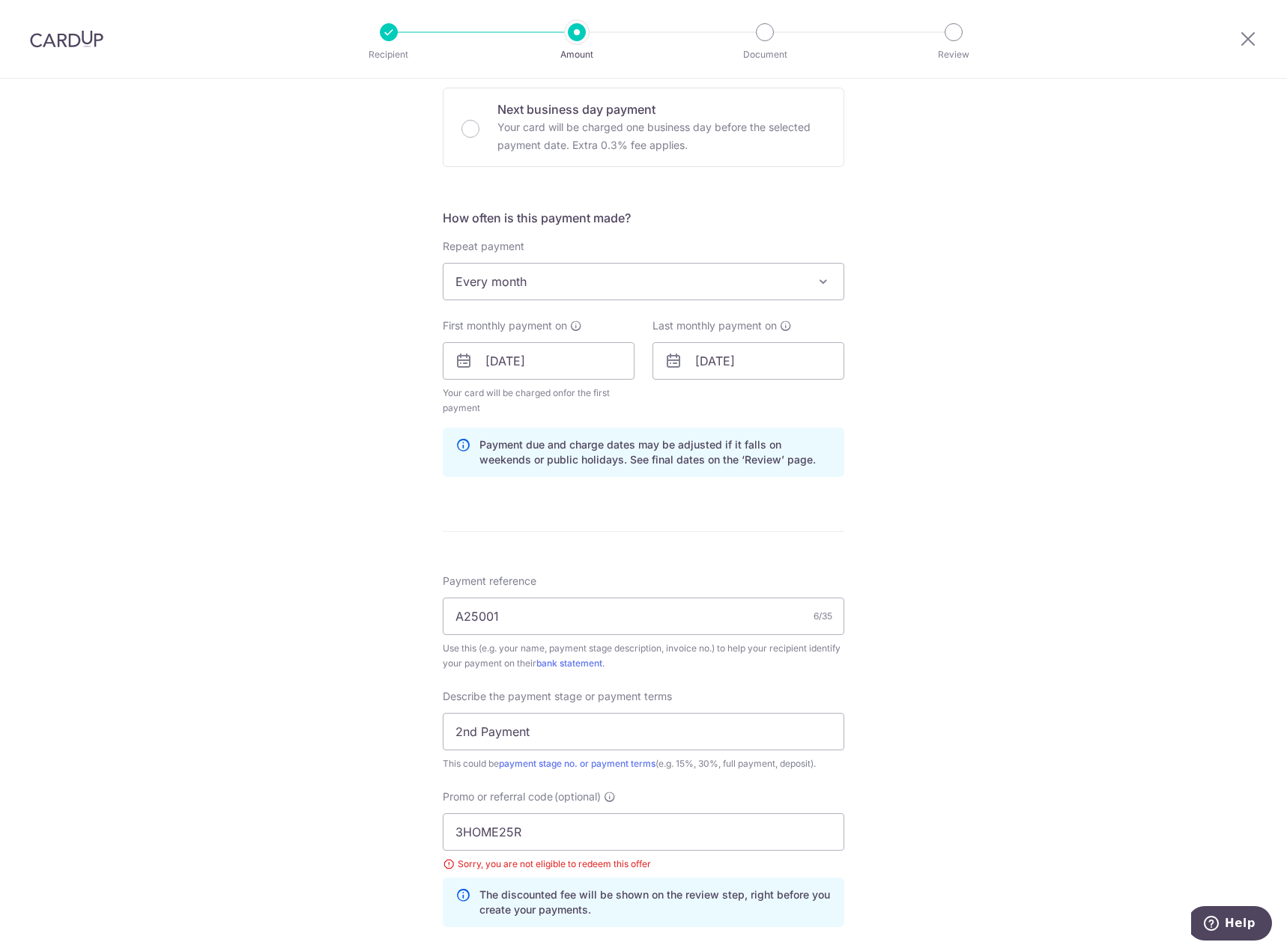
scroll to position [747, 0]
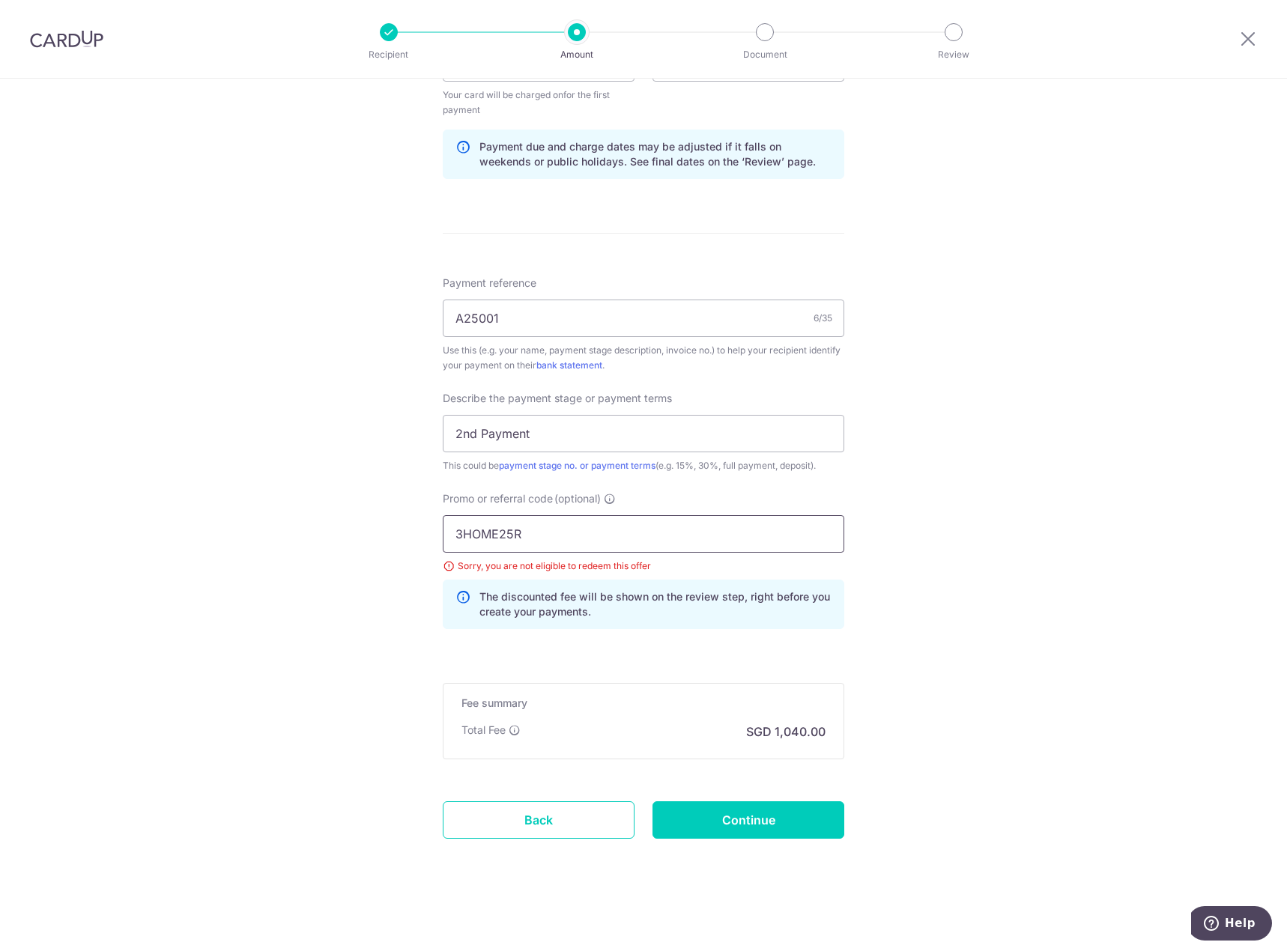
drag, startPoint x: 550, startPoint y: 538, endPoint x: -1, endPoint y: 601, distance: 554.1
click at [0, 601] on html "Recipient Amount Document Review Tell us more about your payment Enter payment …" at bounding box center [643, 475] width 1287 height 951
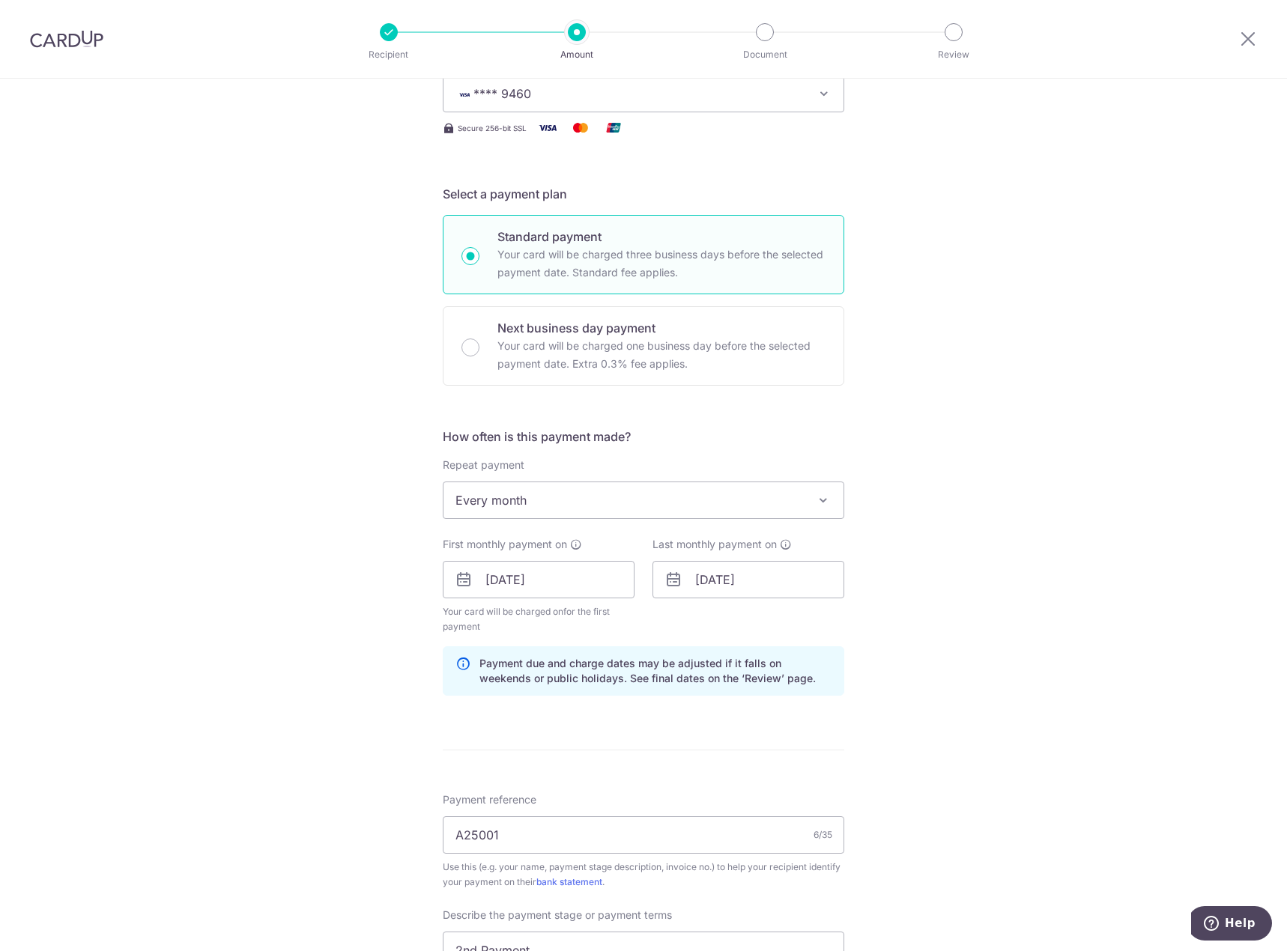
scroll to position [0, 0]
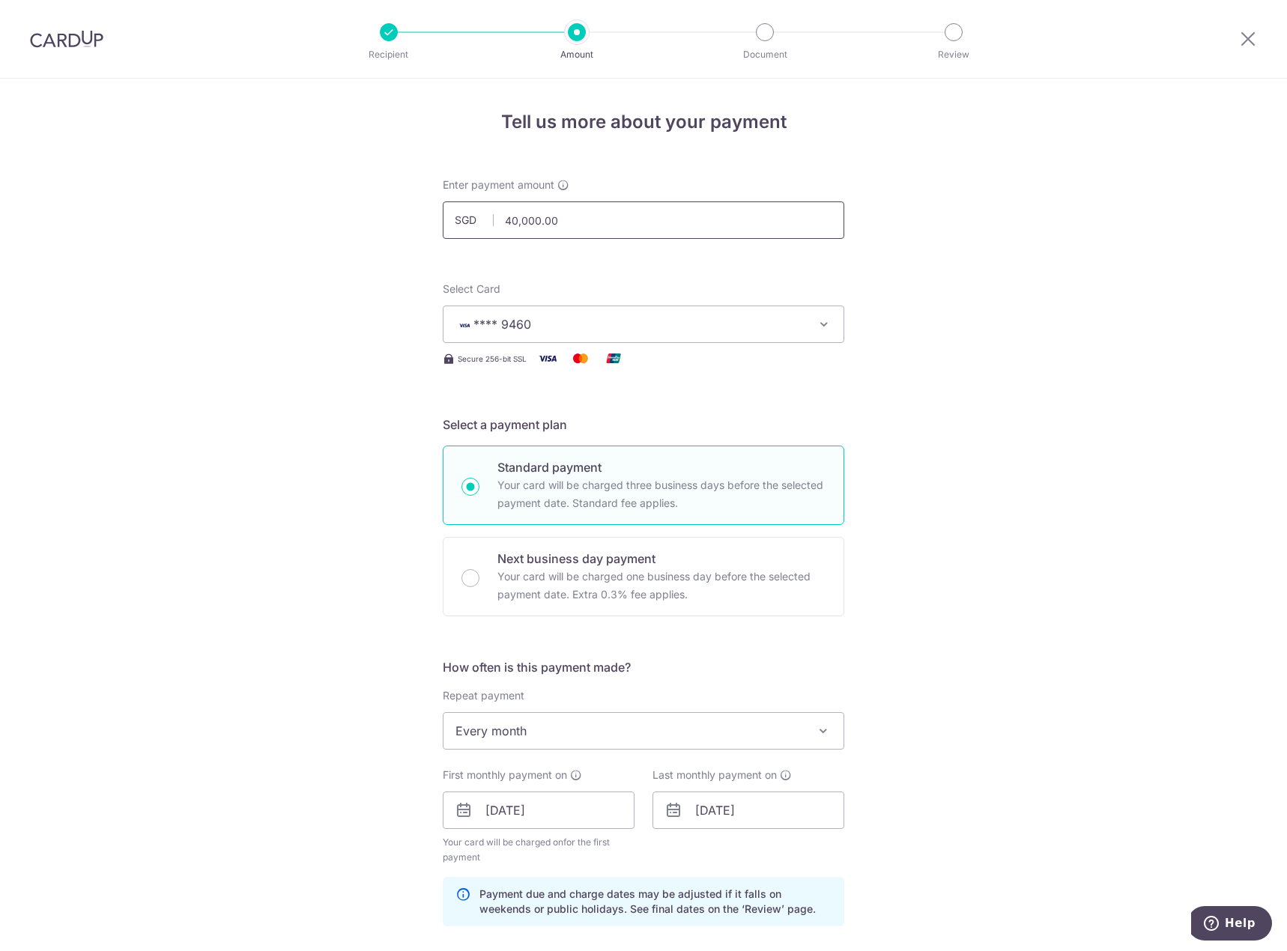
drag, startPoint x: 570, startPoint y: 227, endPoint x: 54, endPoint y: 216, distance: 516.1
click at [54, 216] on div "Tell us more about your payment Enter payment amount SGD 40,000.00 40000.00 Sel…" at bounding box center [643, 855] width 1287 height 1552
click at [211, 366] on div "Tell us more about your payment Enter payment amount SGD 5000 40000.00 Select C…" at bounding box center [643, 855] width 1287 height 1552
type input "5,000.00"
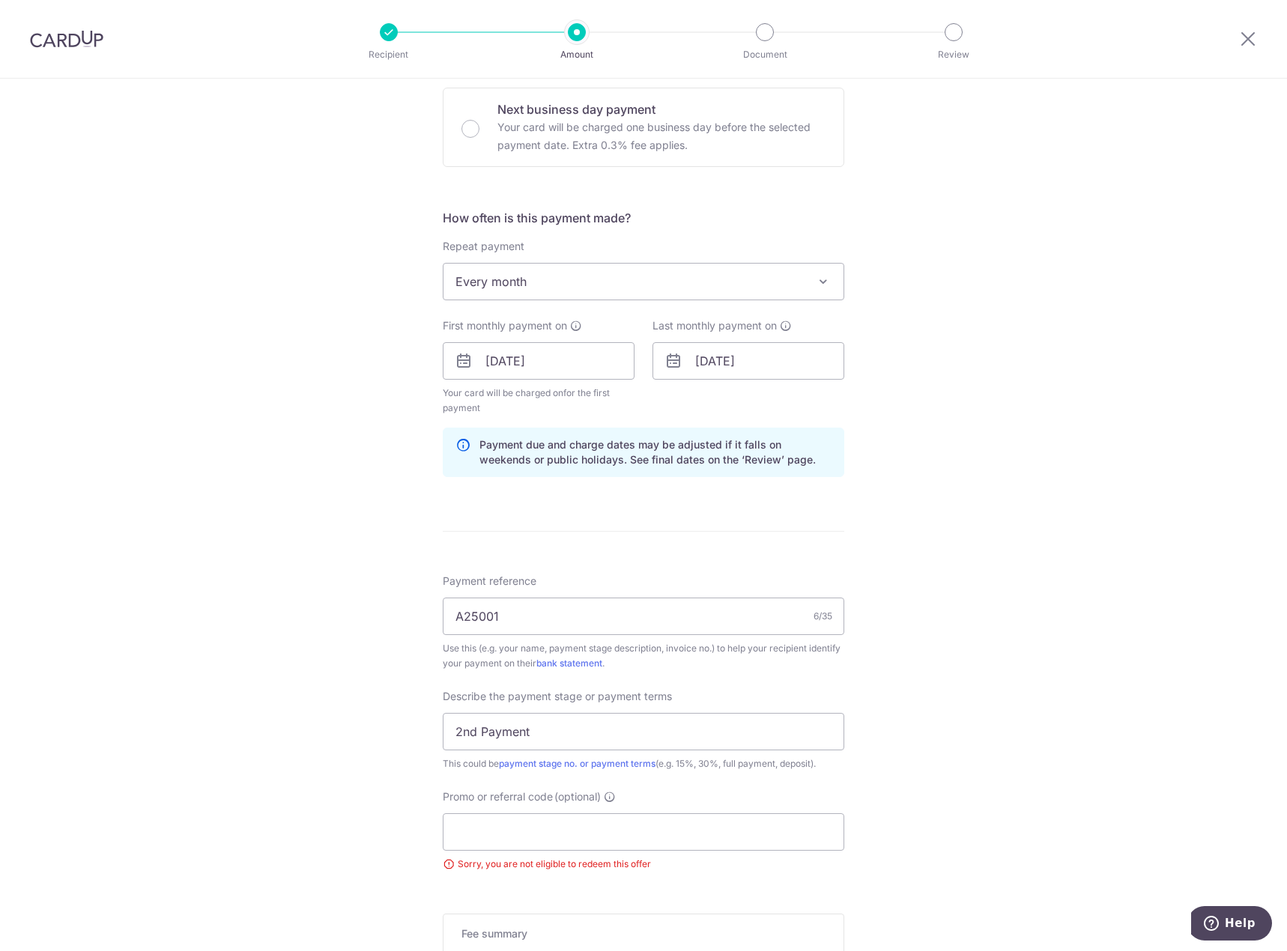
scroll to position [680, 0]
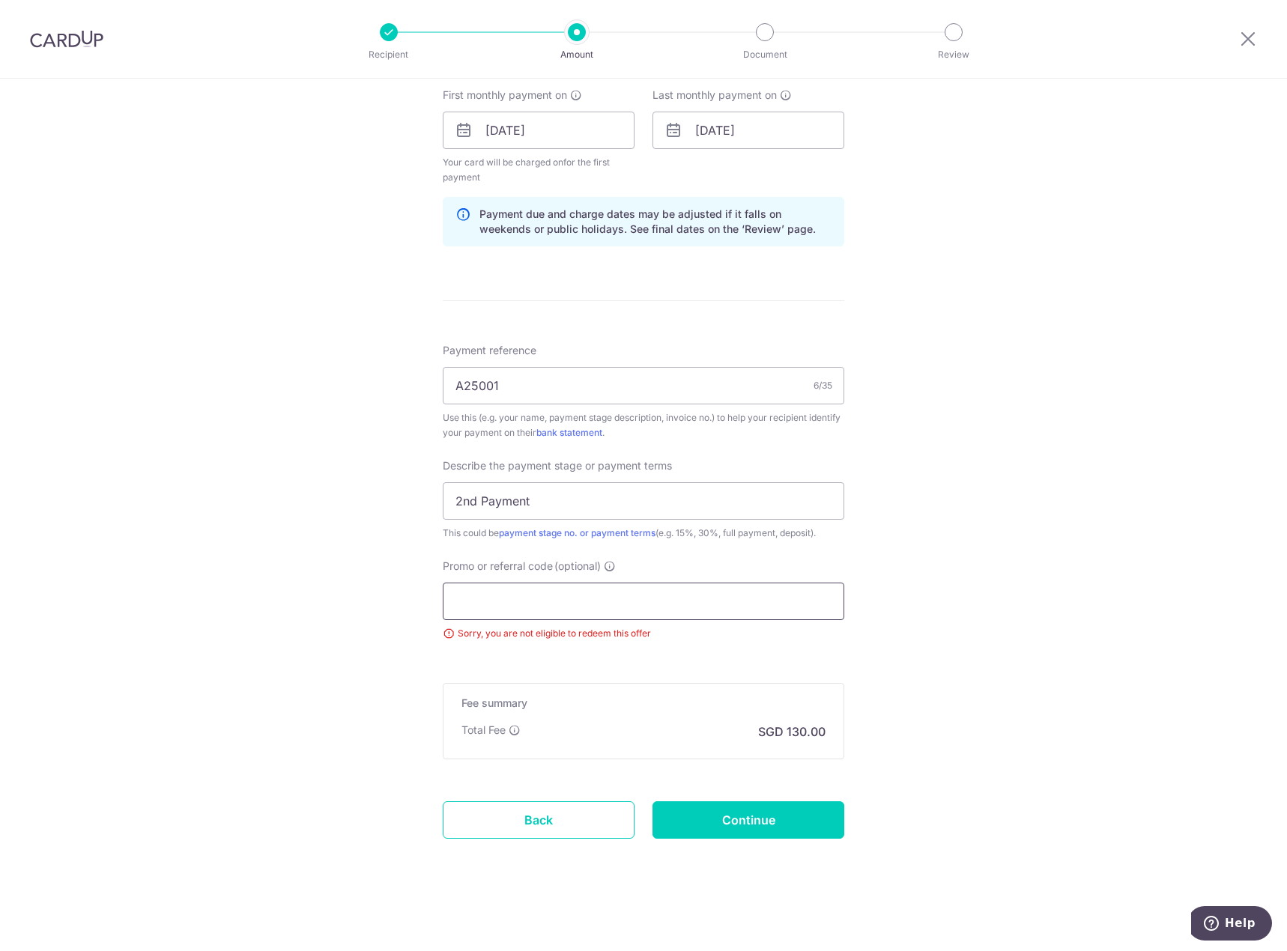
click at [589, 588] on input "Promo or referral code (optional)" at bounding box center [643, 601] width 401 height 37
paste input "3HOME25R"
type input "3HOME25R"
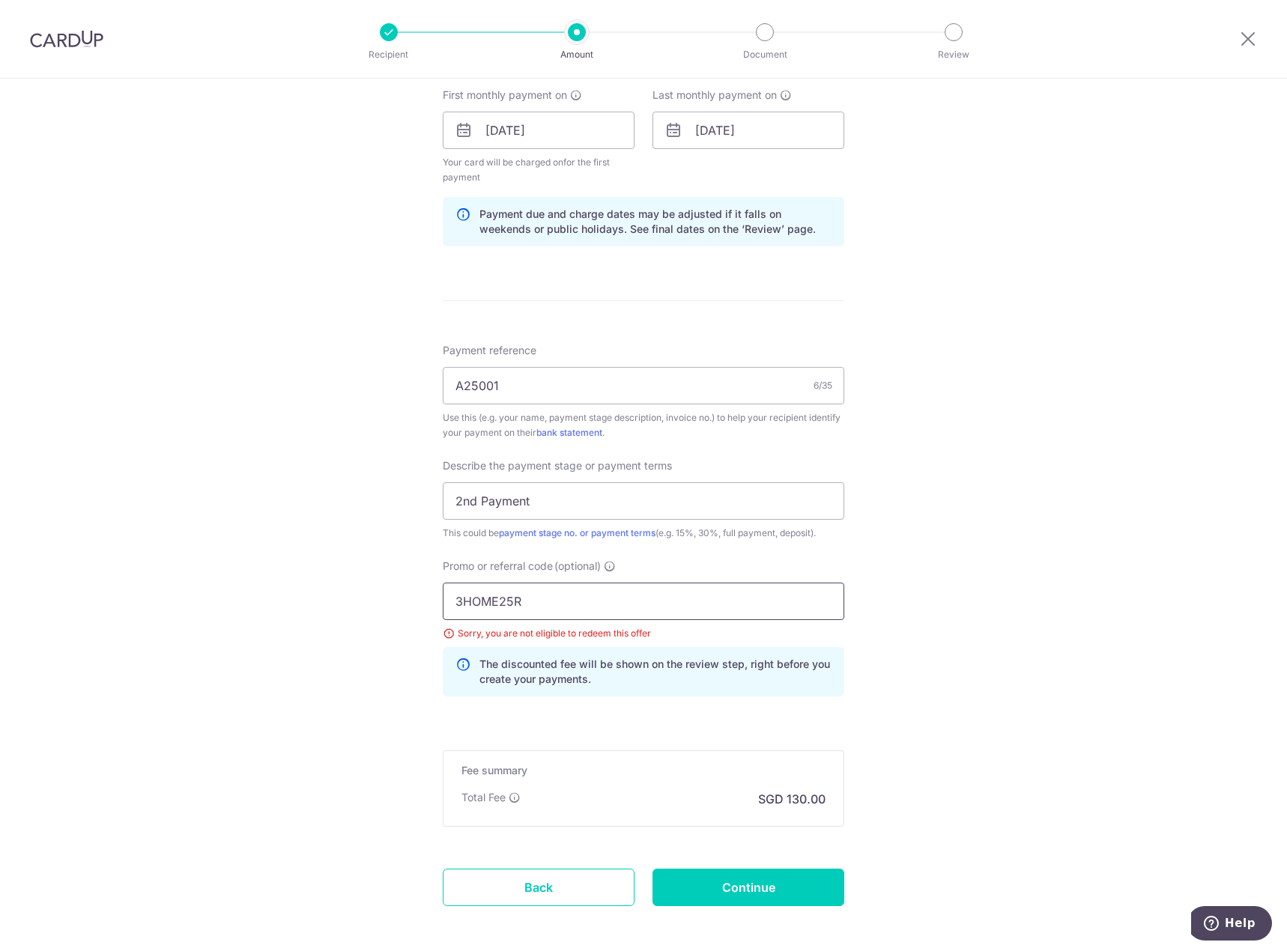
drag, startPoint x: 316, startPoint y: 580, endPoint x: -1, endPoint y: 535, distance: 319.9
click at [0, 535] on html "Recipient Amount Document Review Tell us more about your payment Enter payment …" at bounding box center [643, 475] width 1287 height 951
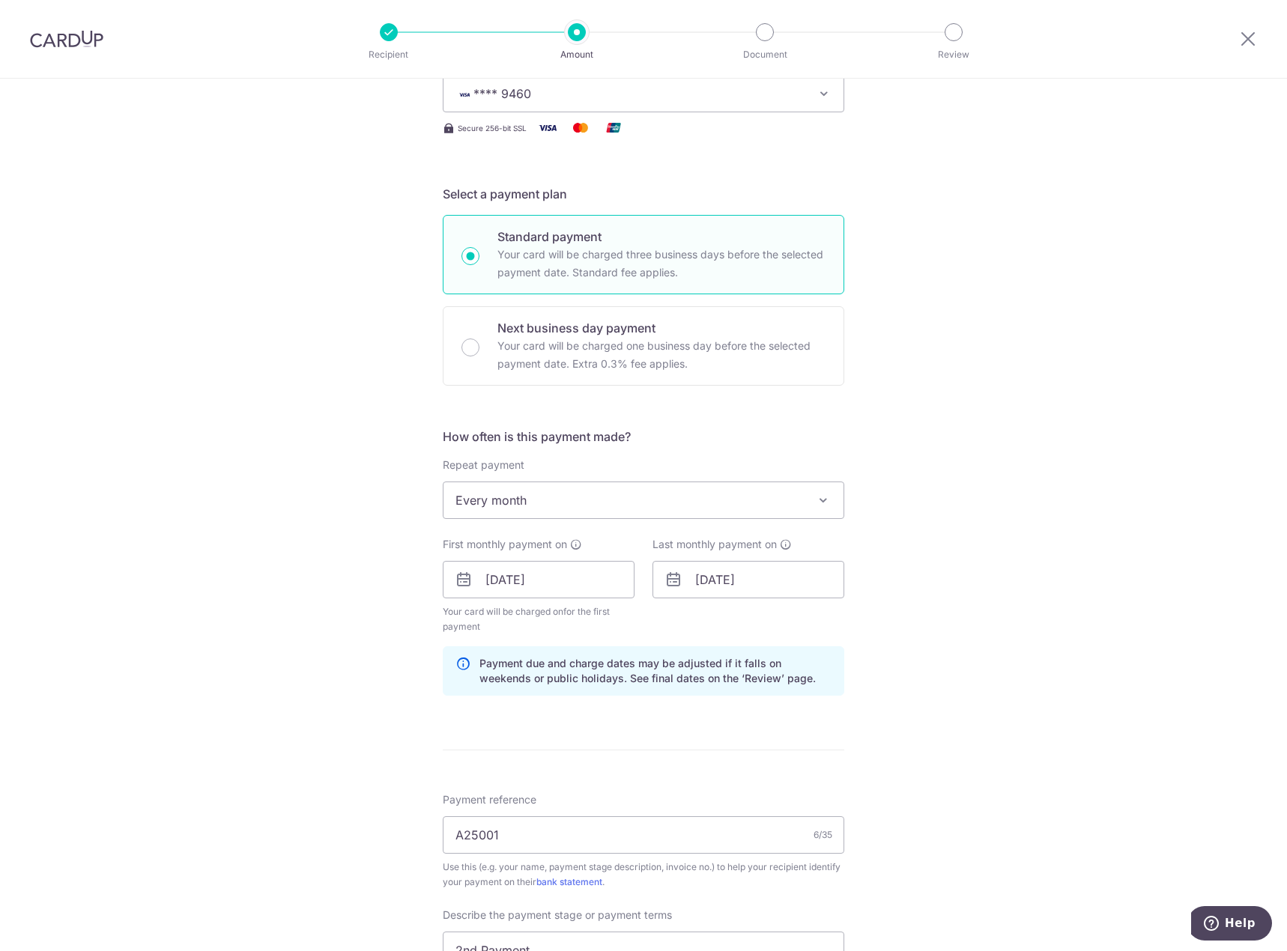
scroll to position [0, 0]
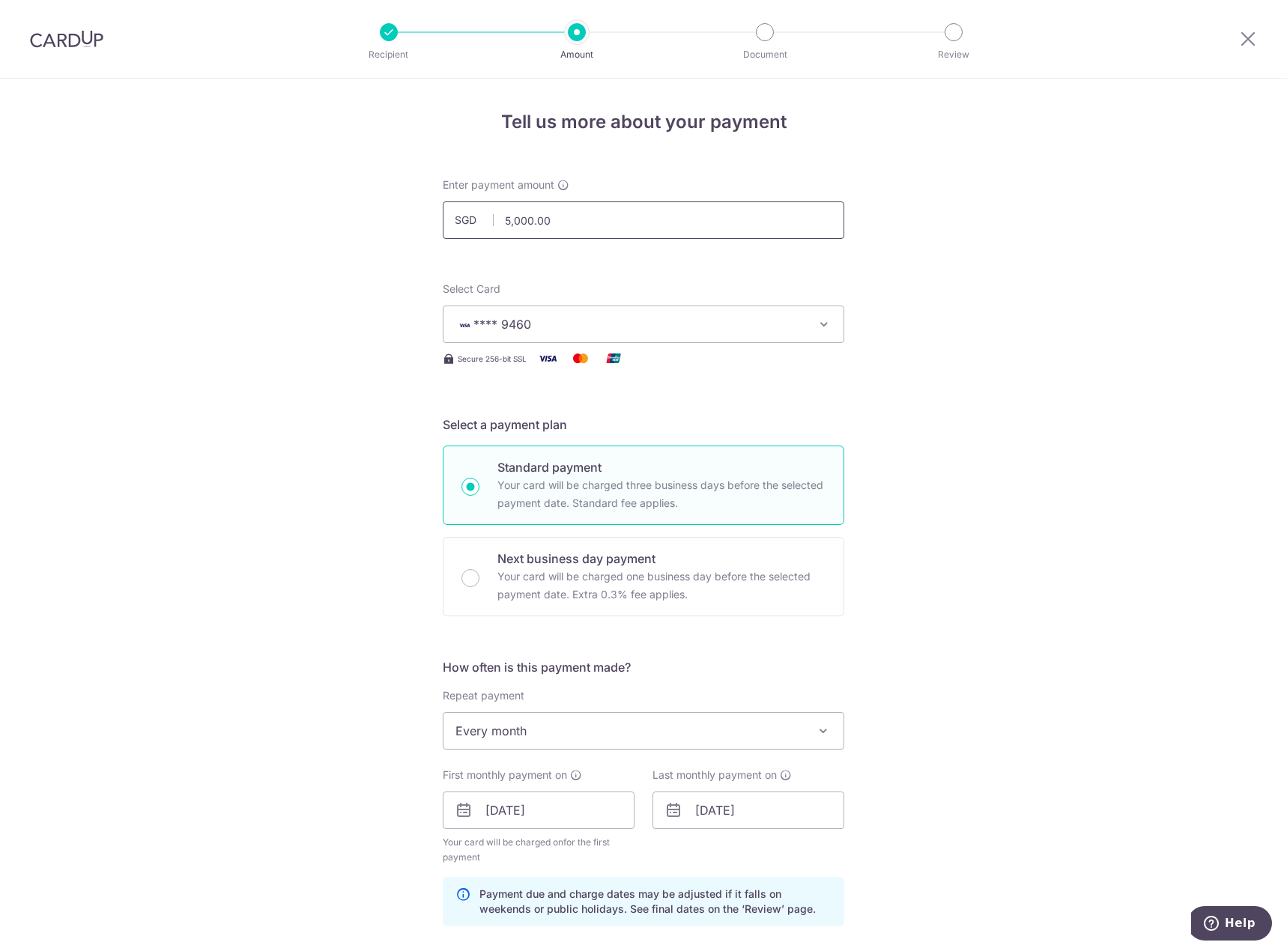
drag, startPoint x: 606, startPoint y: 224, endPoint x: 19, endPoint y: 175, distance: 588.4
click at [171, 188] on div "Tell us more about your payment Enter payment amount SGD 5,000.00 5000.00 Selec…" at bounding box center [643, 855] width 1287 height 1552
click at [34, 215] on div "Tell us more about your payment Enter payment amount SGD 40000 5000.00 Select C…" at bounding box center [643, 855] width 1287 height 1552
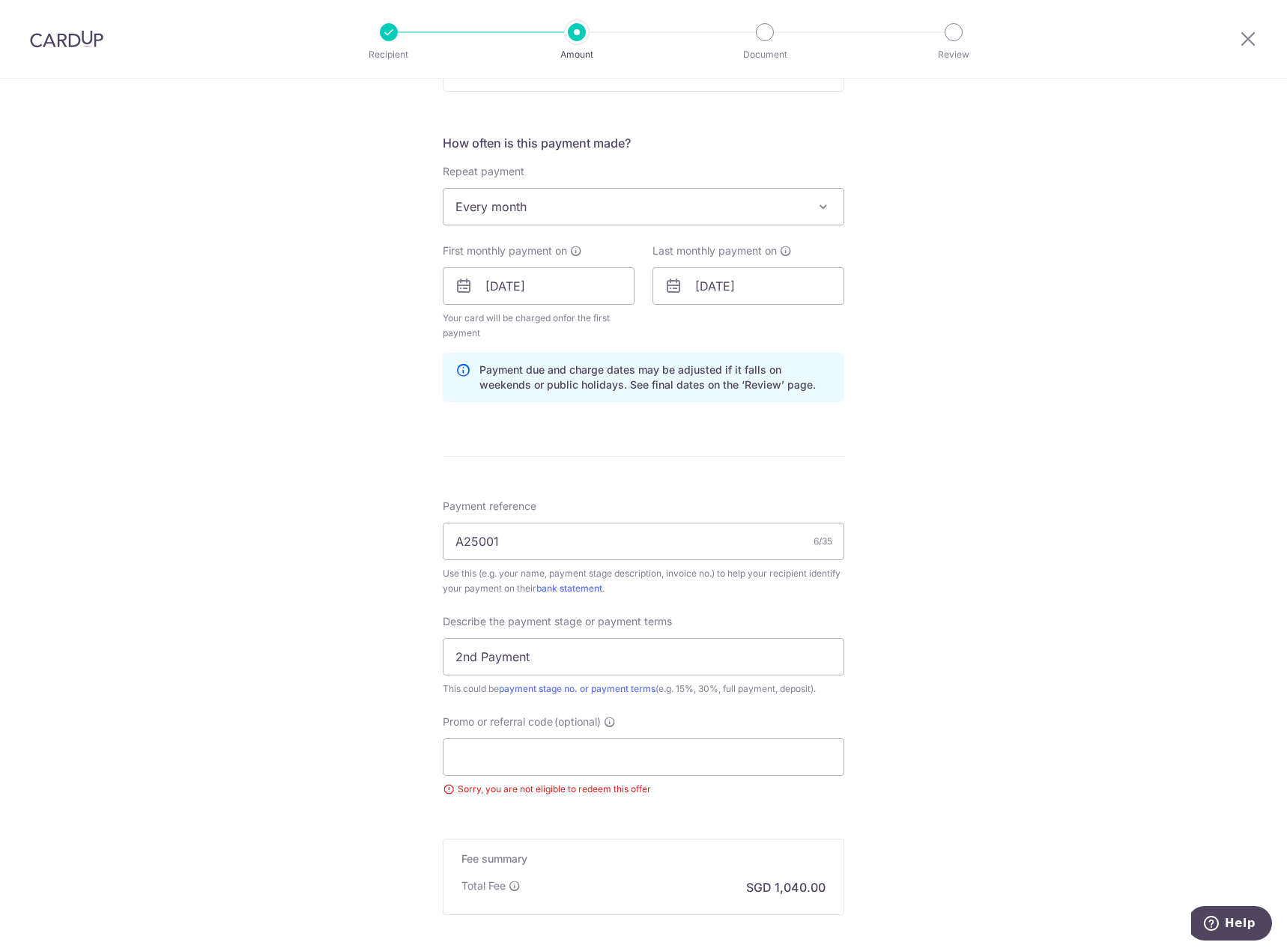
scroll to position [674, 0]
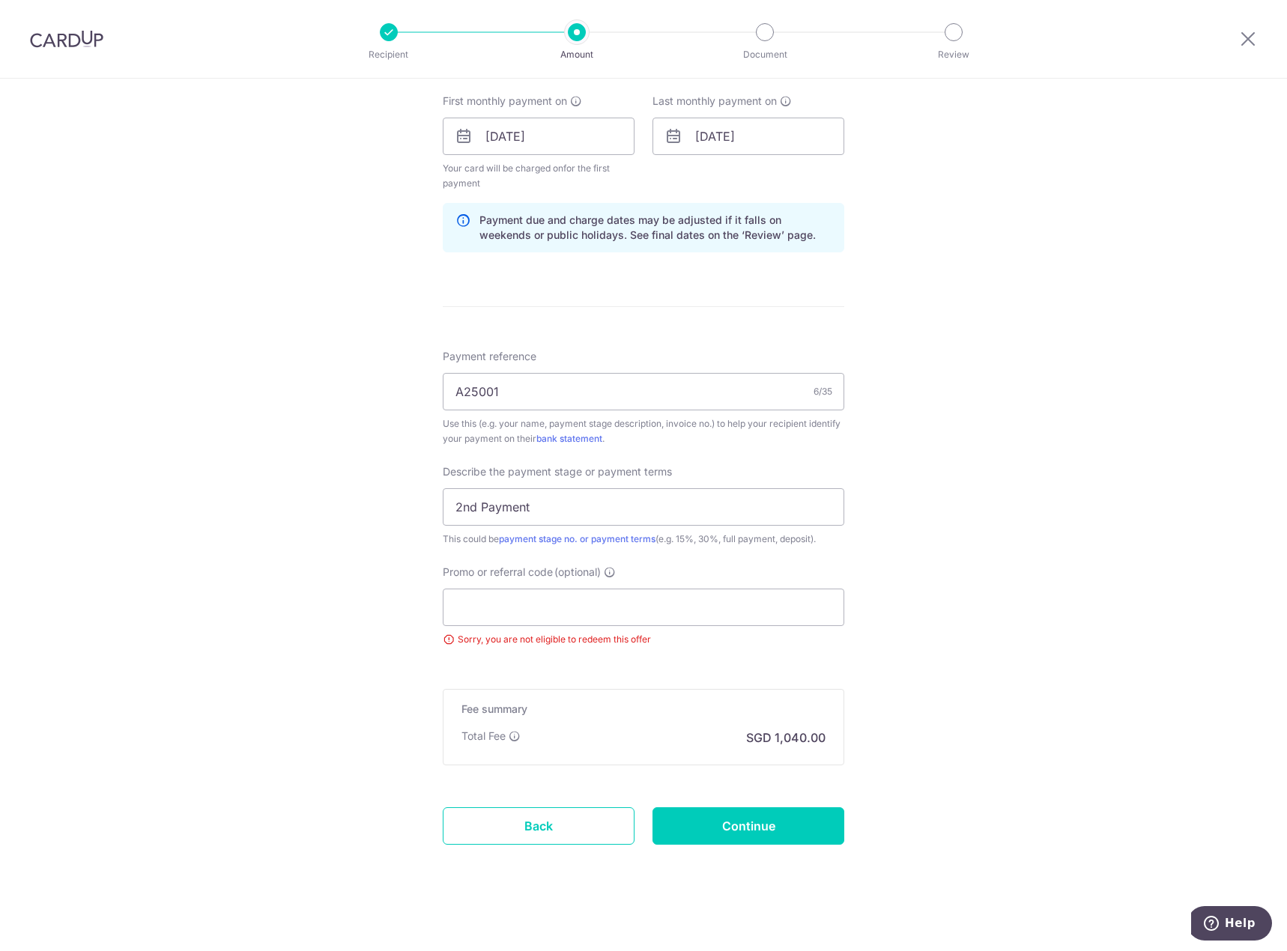
click at [780, 731] on p "SGD 1,040.00" at bounding box center [785, 738] width 79 height 18
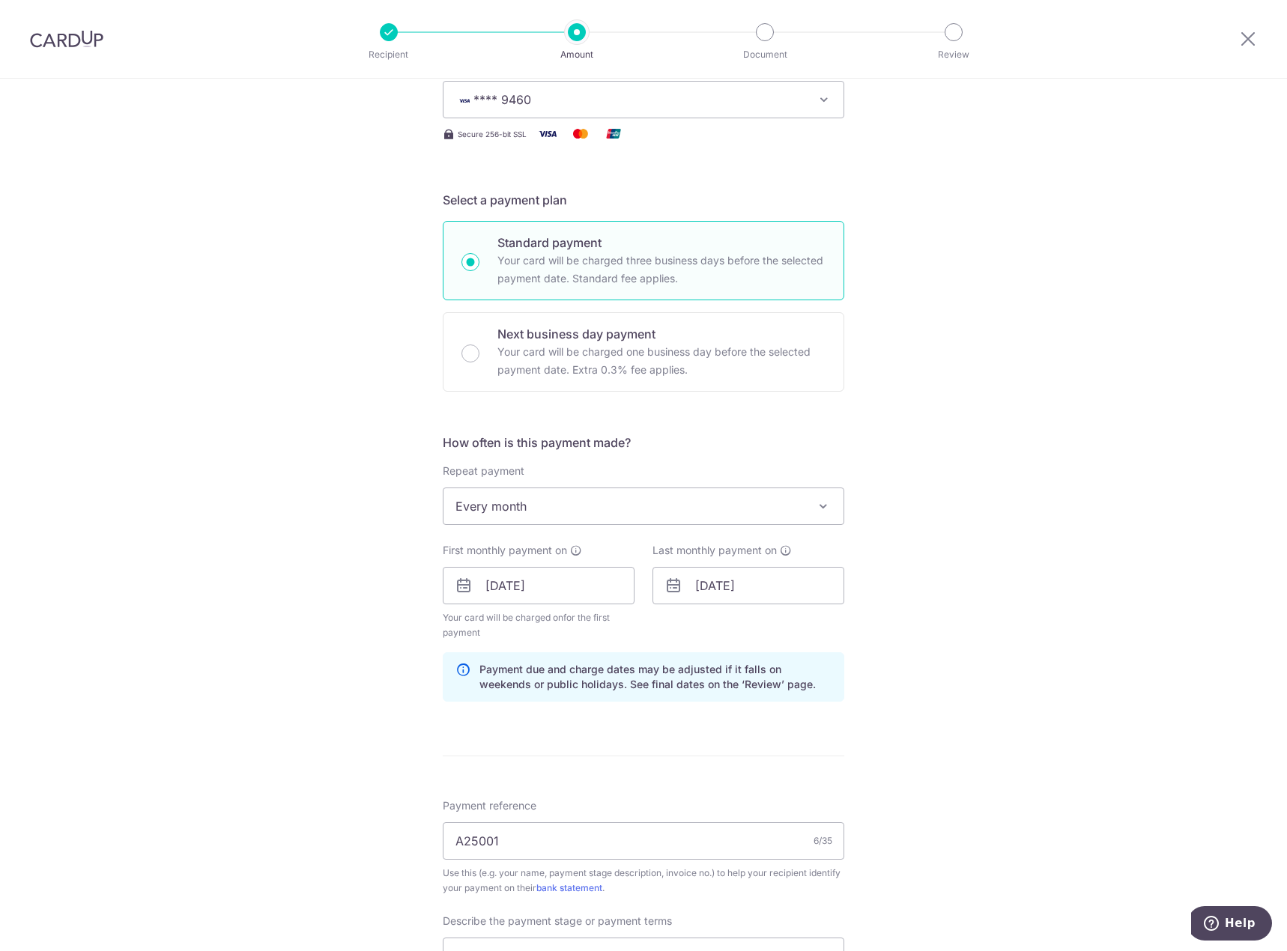
scroll to position [0, 0]
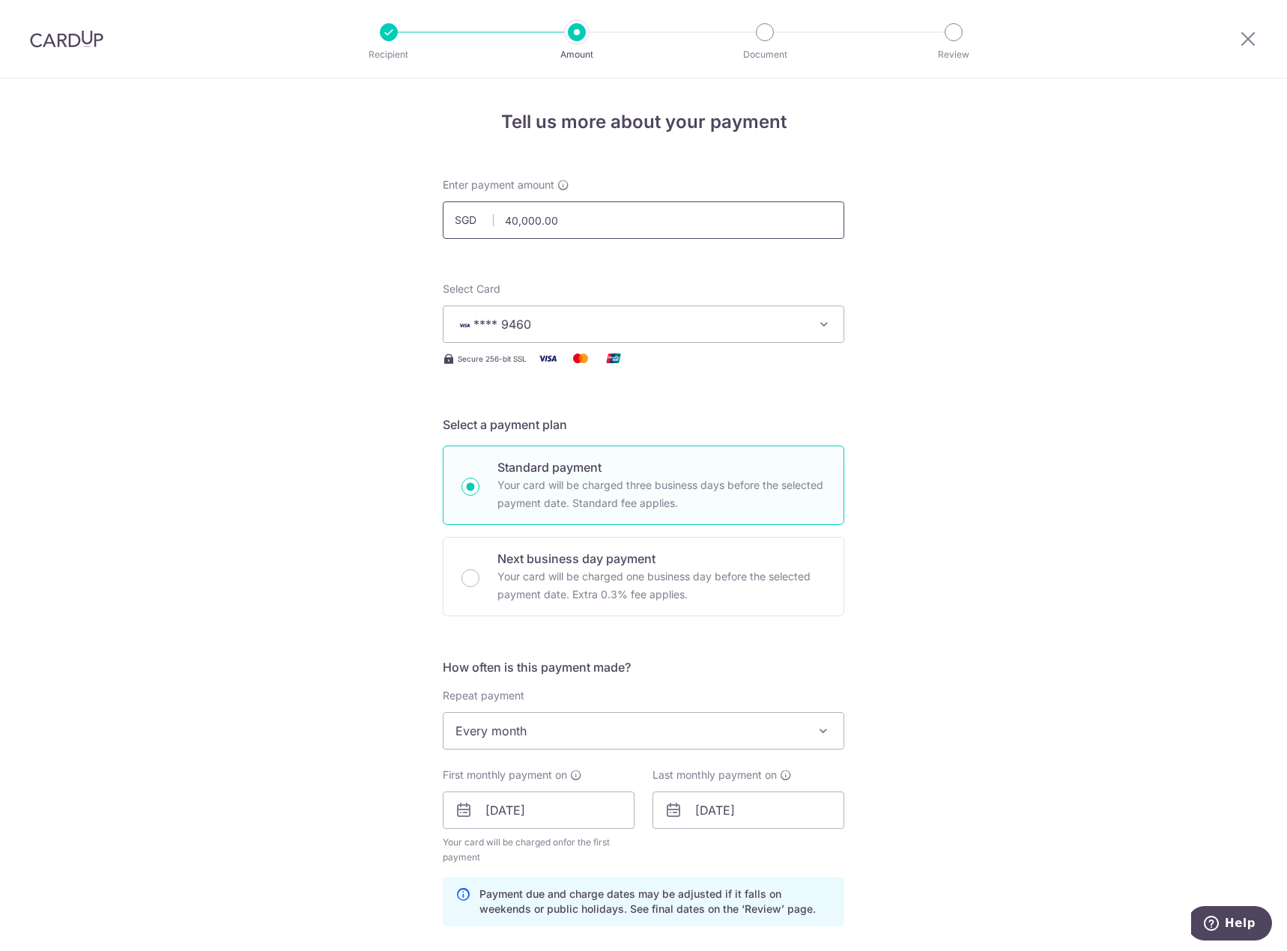
click at [316, 226] on div "Tell us more about your payment Enter payment amount SGD 40,000.00 40000.00 Sel…" at bounding box center [643, 855] width 1287 height 1552
click at [941, 399] on div "Tell us more about your payment Enter payment amount SGD 20000 40000.00 Select …" at bounding box center [643, 855] width 1287 height 1552
type input "20,000.00"
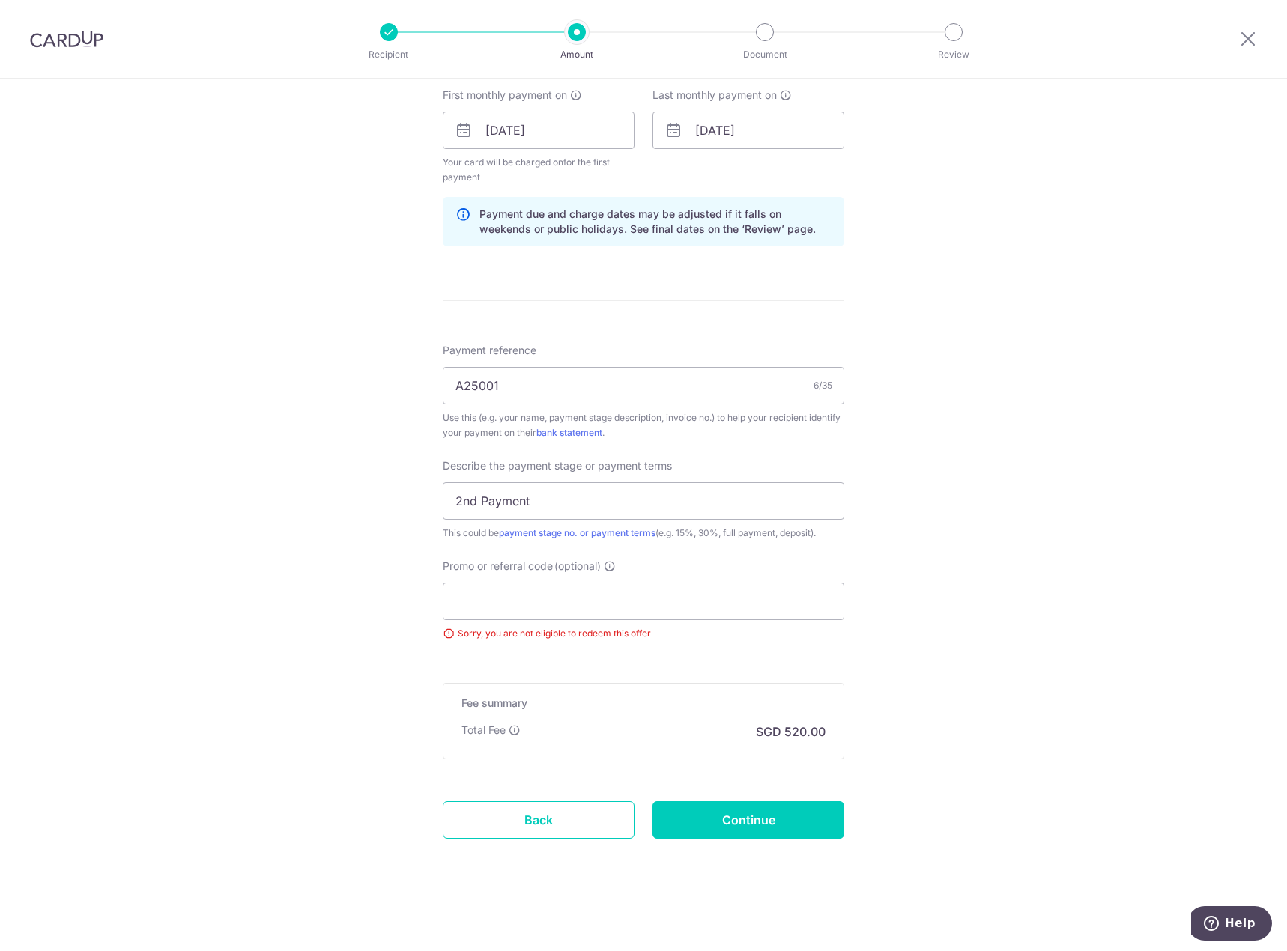
scroll to position [455, 0]
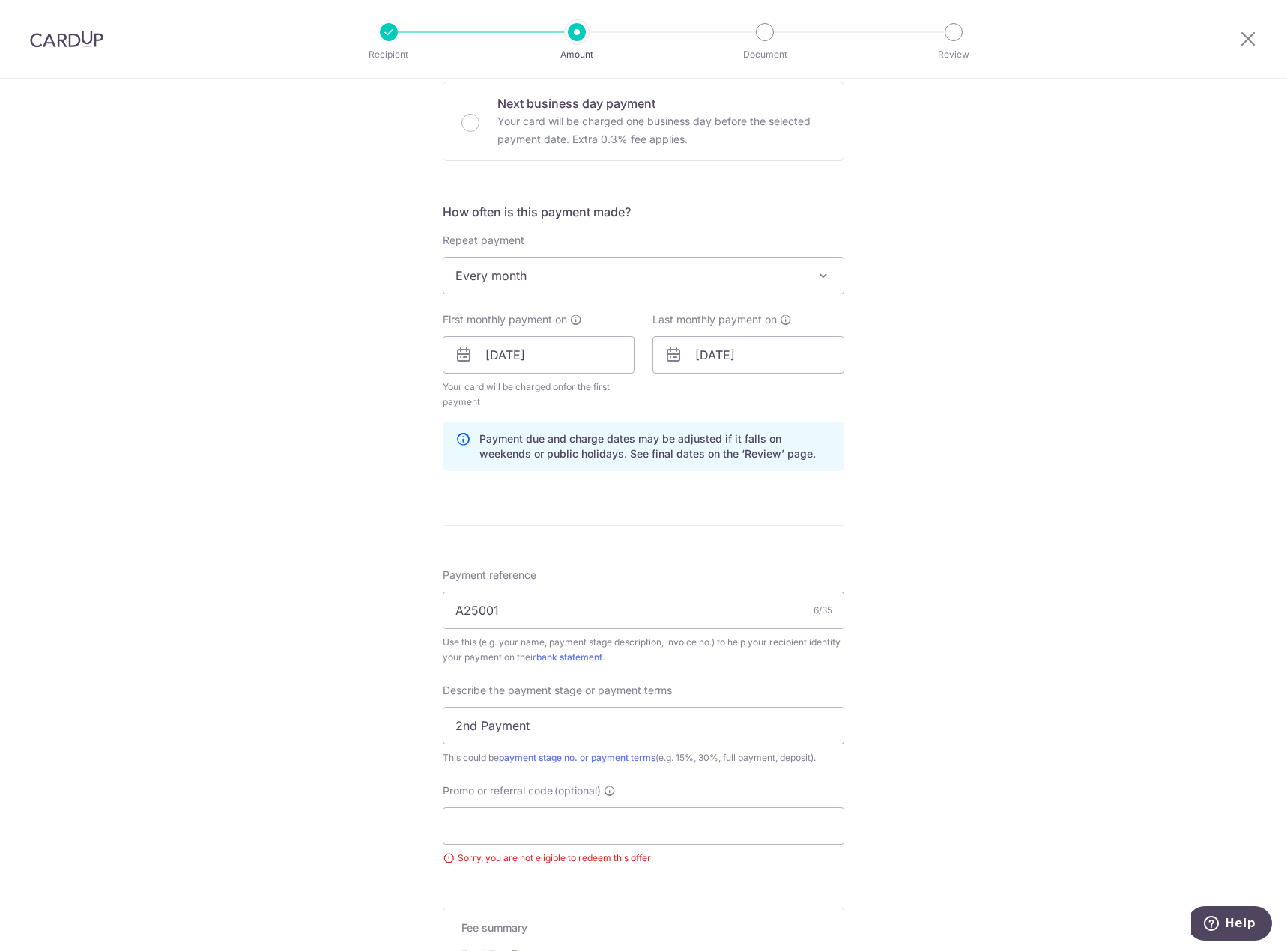
click at [573, 271] on span "Every month" at bounding box center [643, 276] width 400 height 36
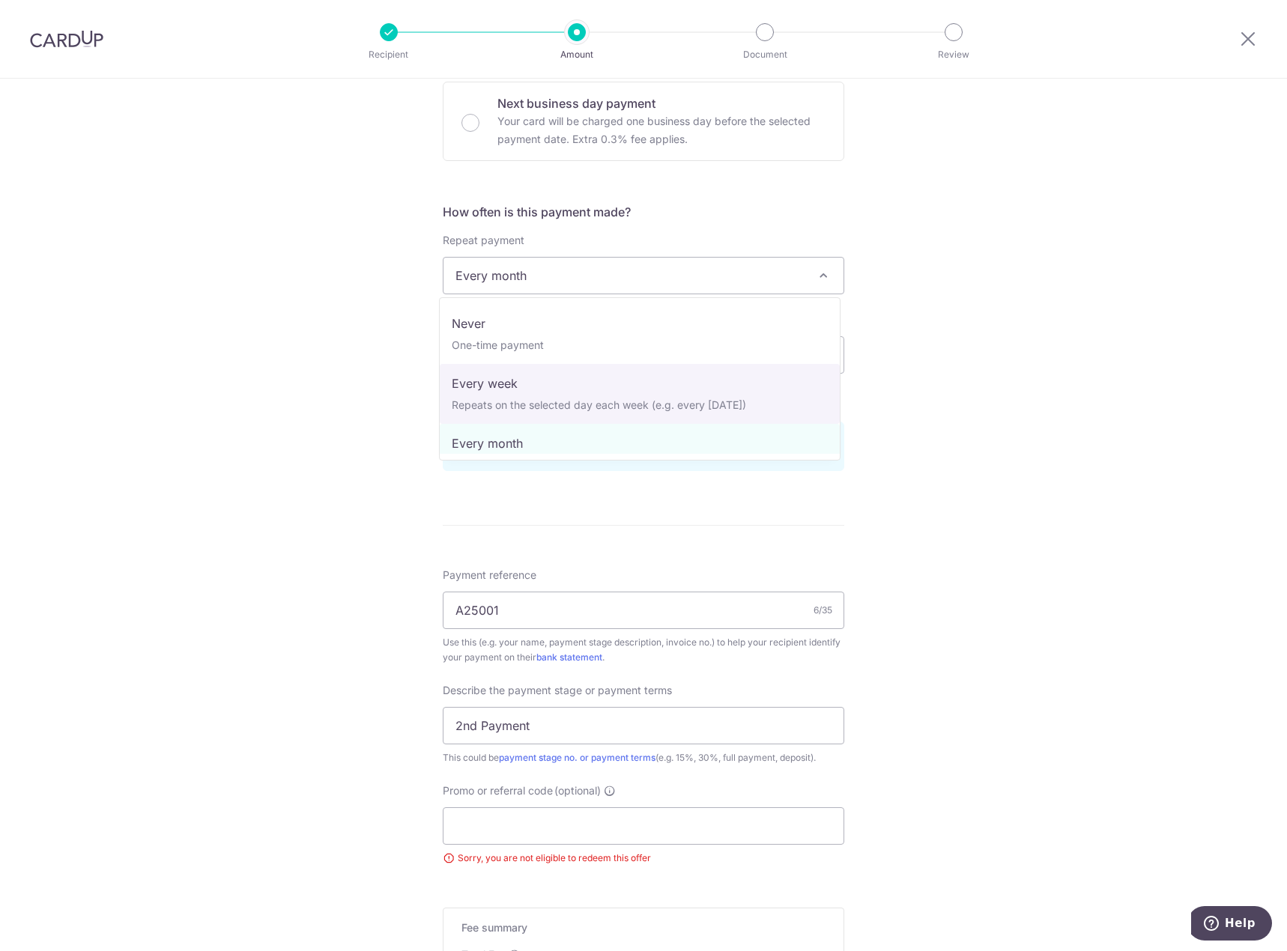
click at [1015, 387] on div "Tell us more about your payment Enter payment amount SGD 20,000.00 20000.00 Sel…" at bounding box center [643, 399] width 1287 height 1552
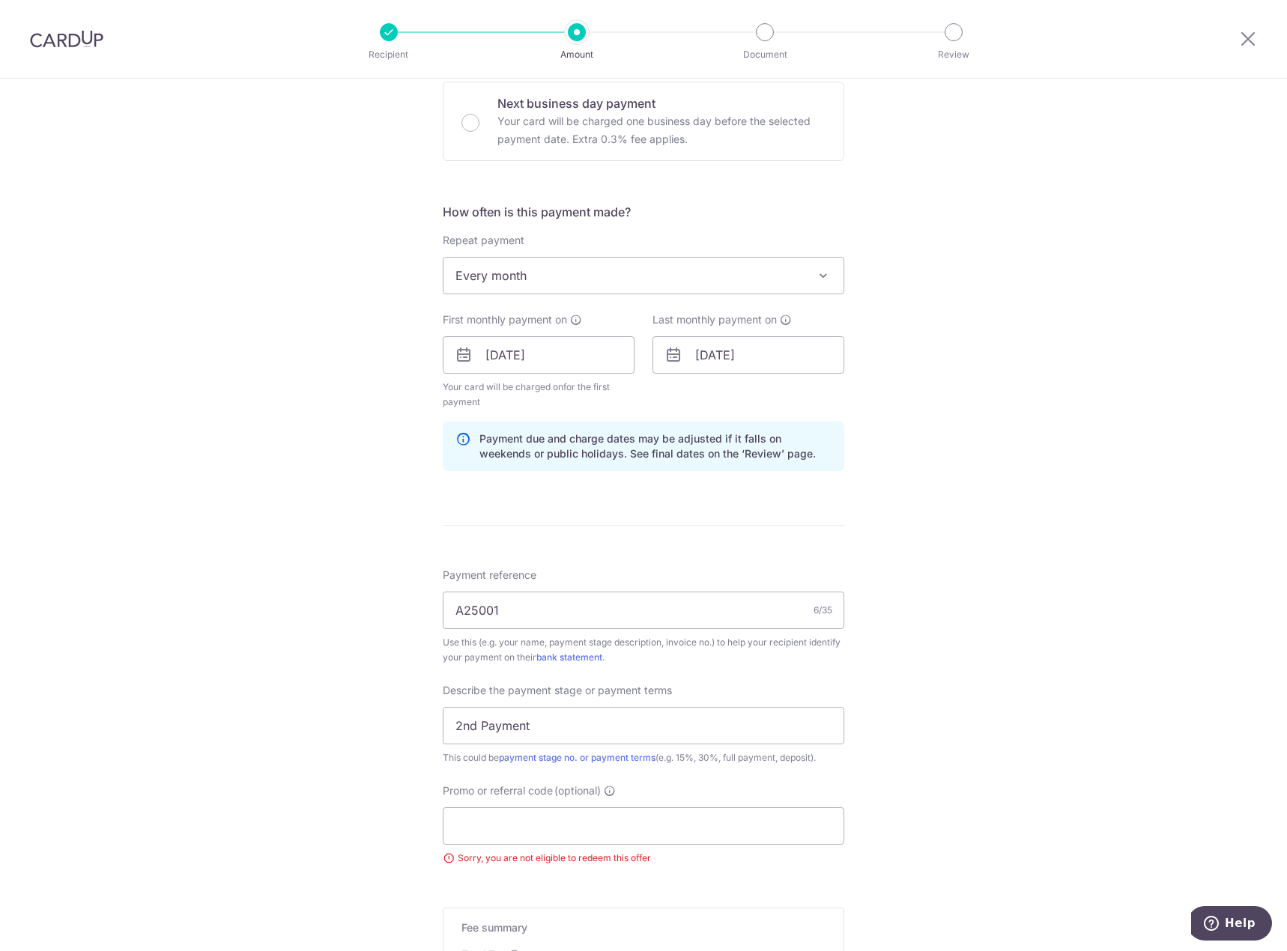
scroll to position [680, 0]
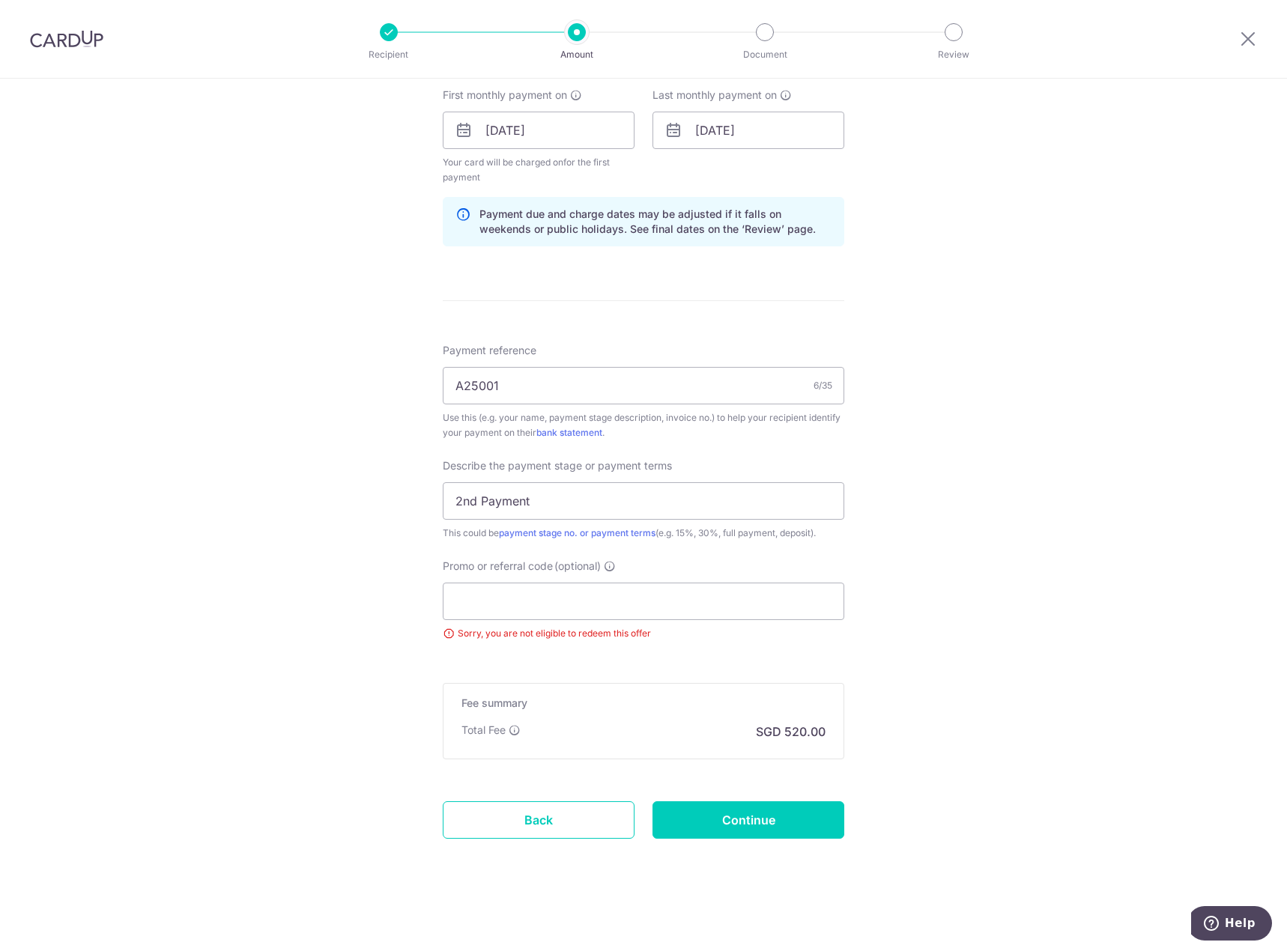
click at [796, 729] on p "SGD 520.00" at bounding box center [791, 732] width 70 height 18
click at [729, 612] on input "Promo or referral code (optional)" at bounding box center [643, 601] width 401 height 37
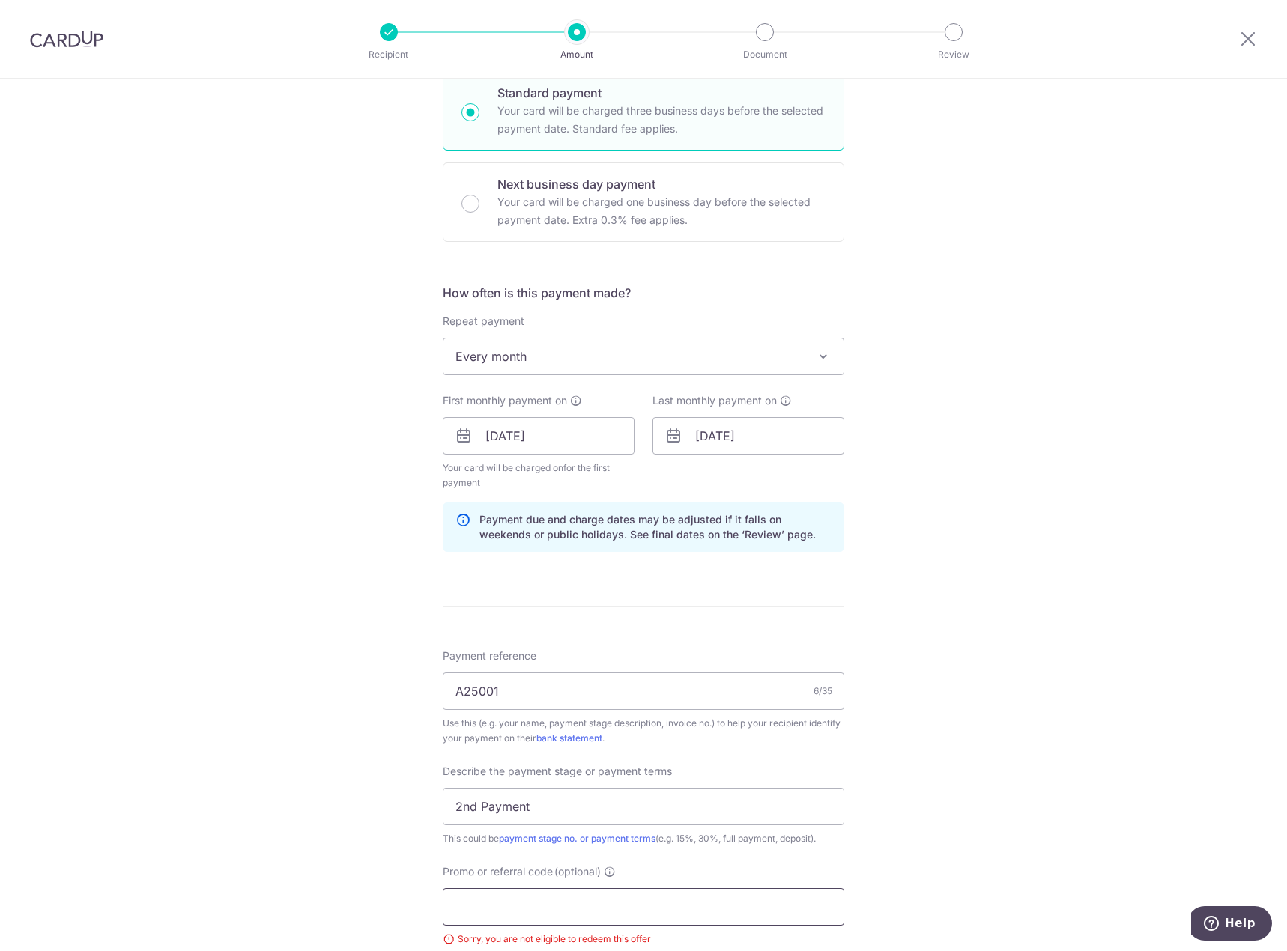
scroll to position [674, 0]
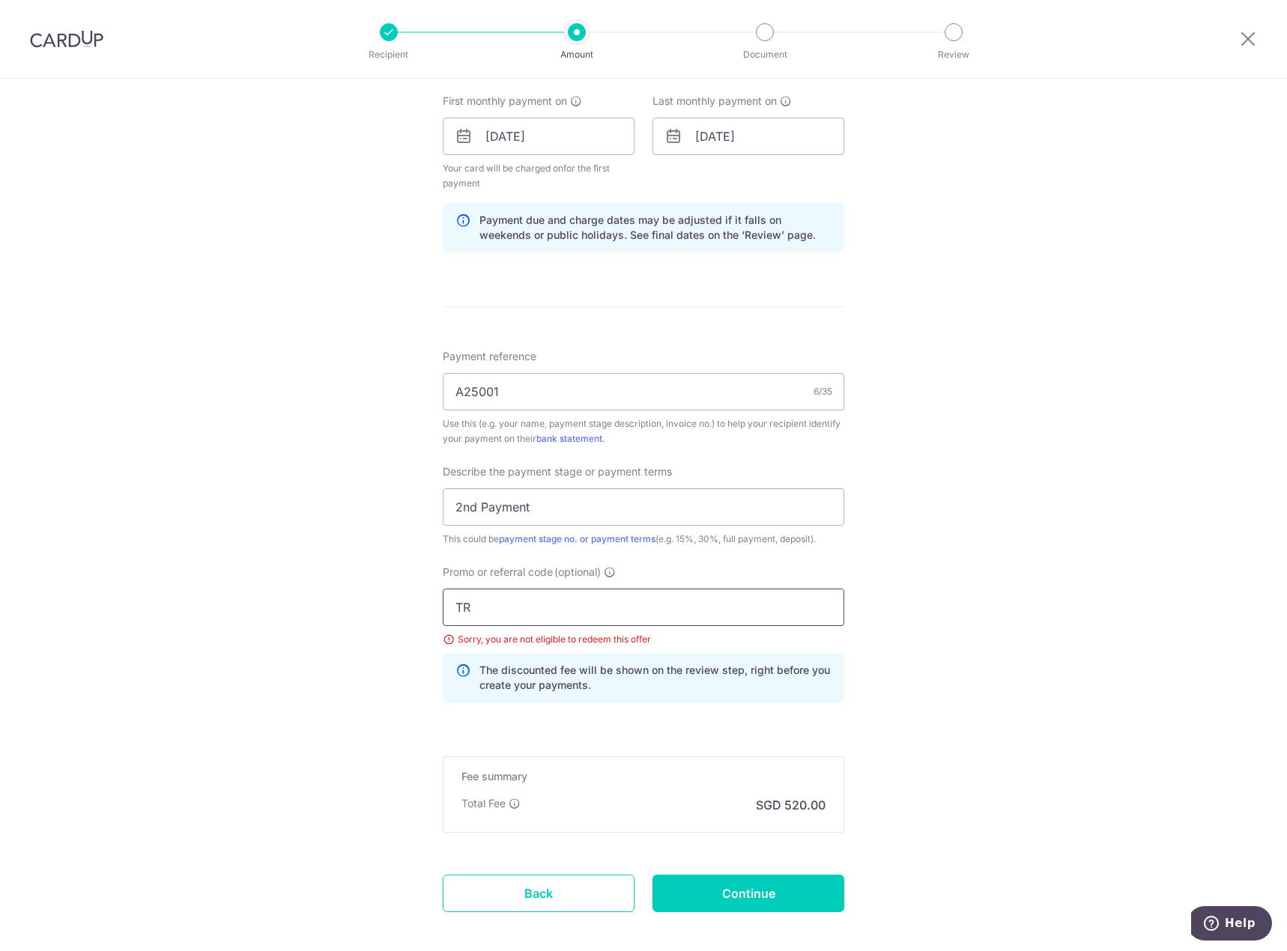
type input "T"
type input "REC185"
click at [754, 550] on div "Payment reference A25001 6/35 Use this (e.g. your name, payment stage descripti…" at bounding box center [643, 531] width 401 height 365
click at [761, 524] on input "2nd Payment" at bounding box center [643, 506] width 401 height 37
click at [681, 632] on div "Sorry, you are not eligible to redeem this offer" at bounding box center [643, 639] width 401 height 15
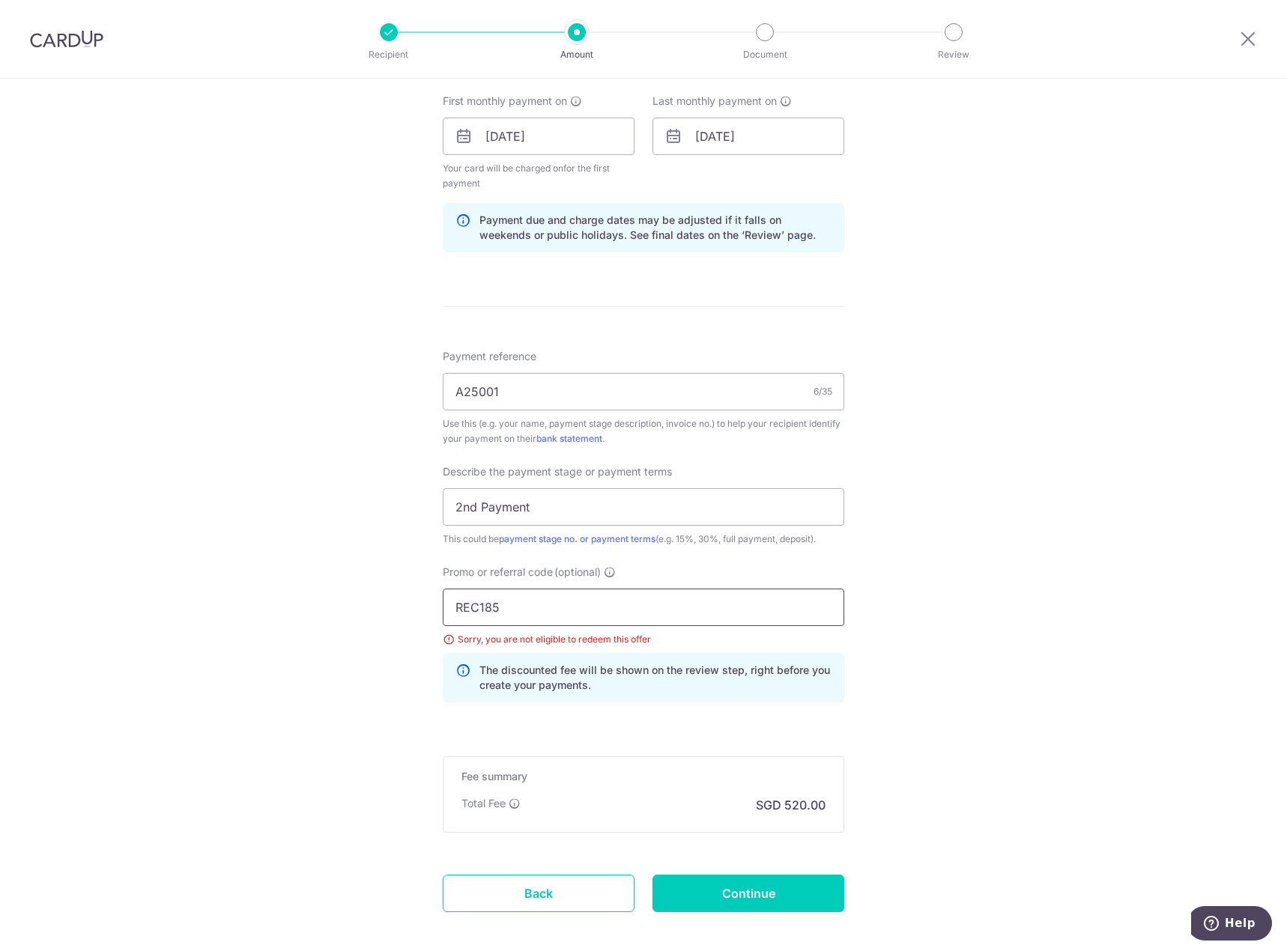
click at [678, 597] on input "REC185" at bounding box center [643, 607] width 401 height 37
click at [1002, 550] on div "Tell us more about your payment Enter payment amount SGD 20,000.00 20000.00 Sel…" at bounding box center [643, 215] width 1287 height 1620
click at [474, 607] on input "REC185" at bounding box center [643, 607] width 401 height 37
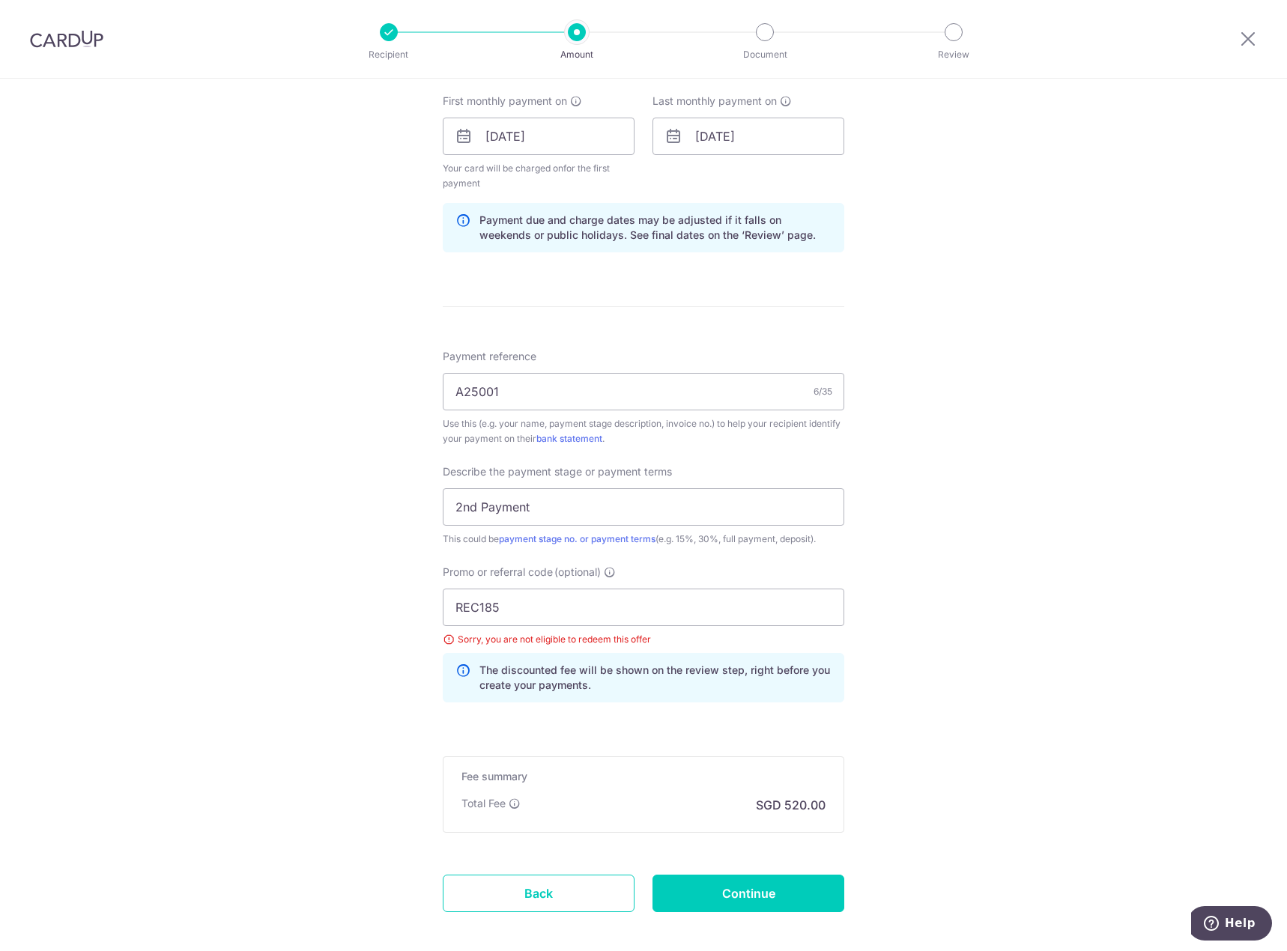
click at [967, 545] on div "Tell us more about your payment Enter payment amount SGD 20,000.00 20000.00 Sel…" at bounding box center [643, 215] width 1287 height 1620
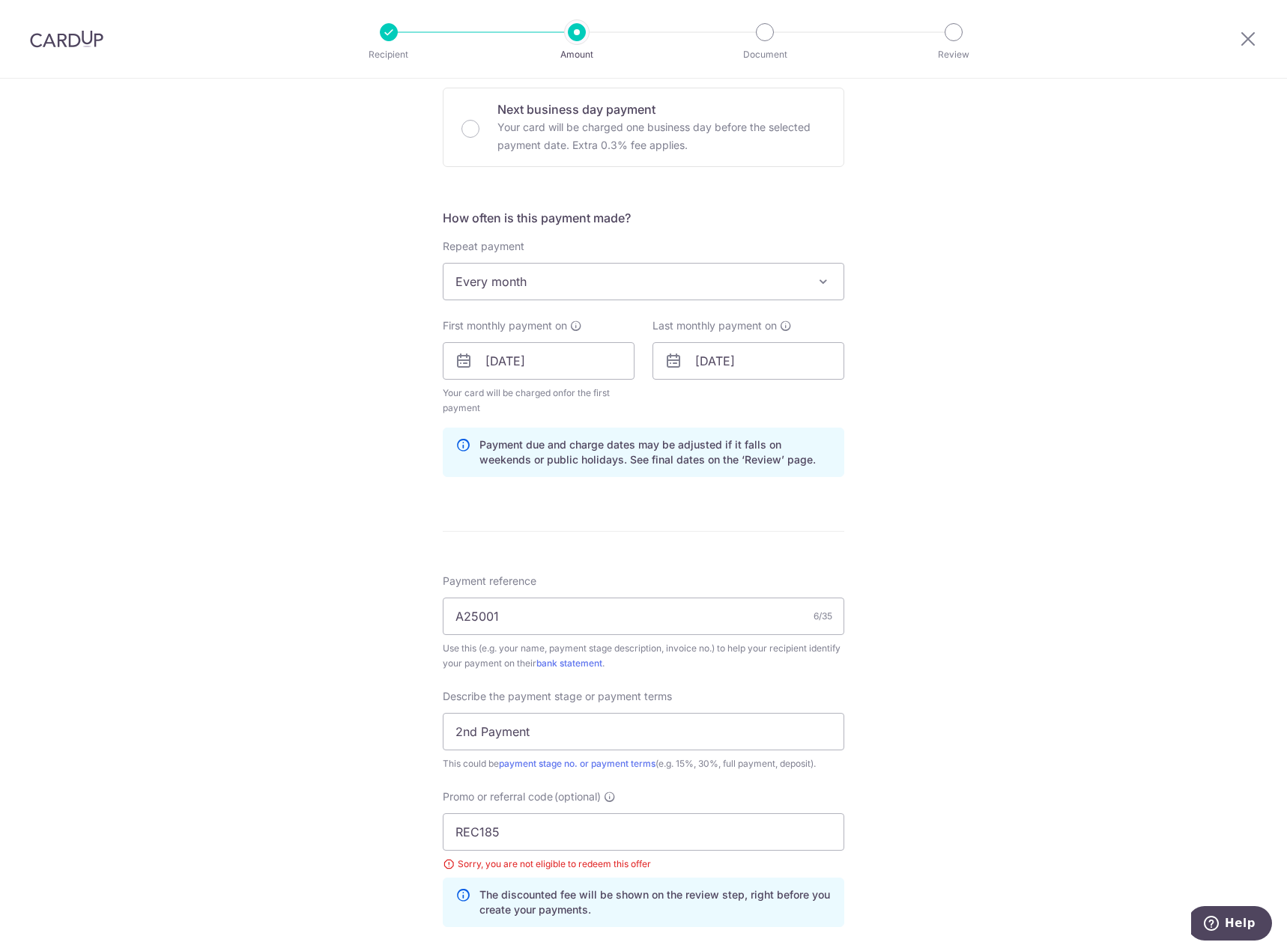
scroll to position [747, 0]
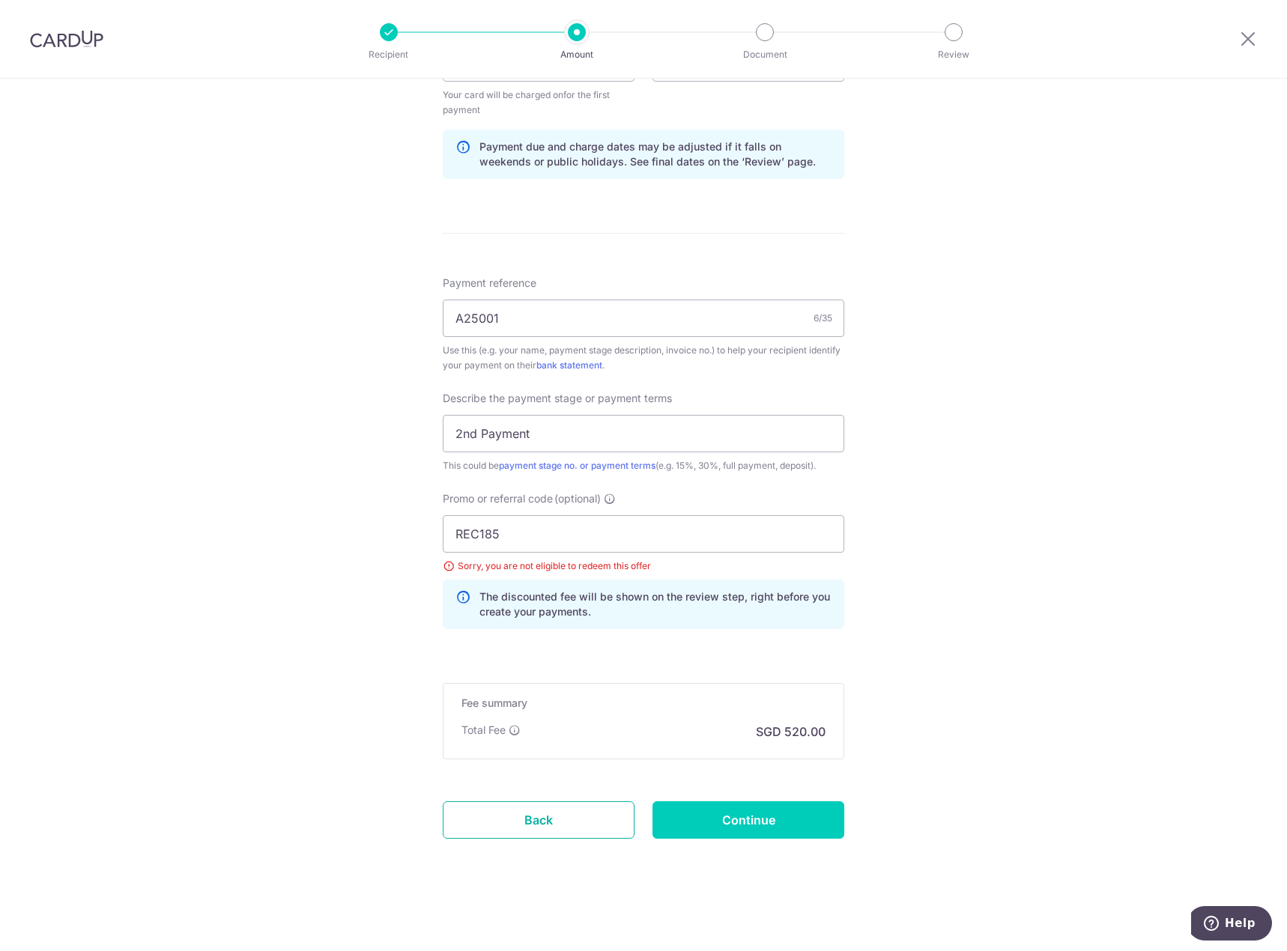
click at [541, 808] on link "Back" at bounding box center [539, 819] width 192 height 37
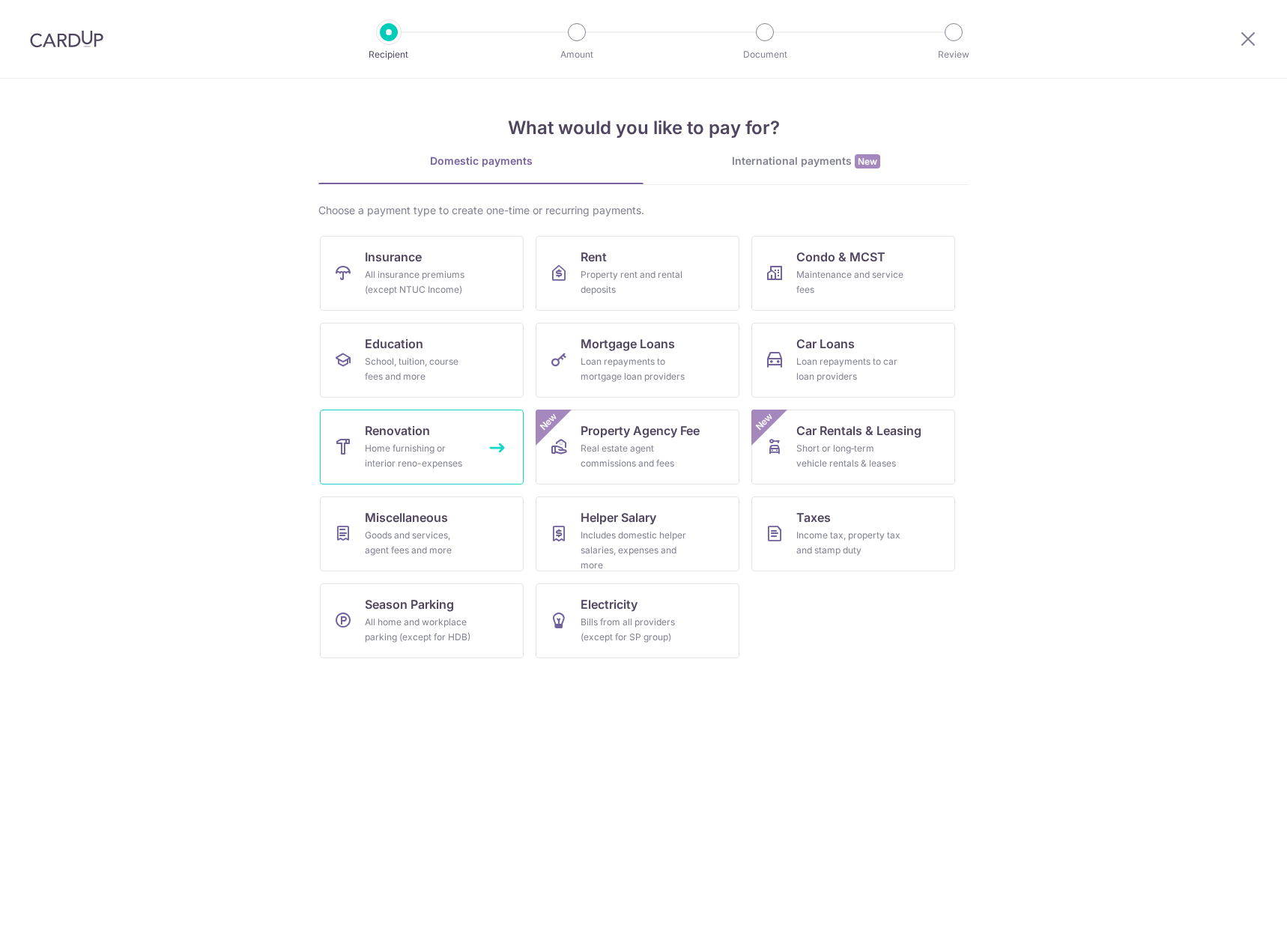
click at [422, 466] on div "Home furnishing or interior reno-expenses" at bounding box center [419, 456] width 108 height 30
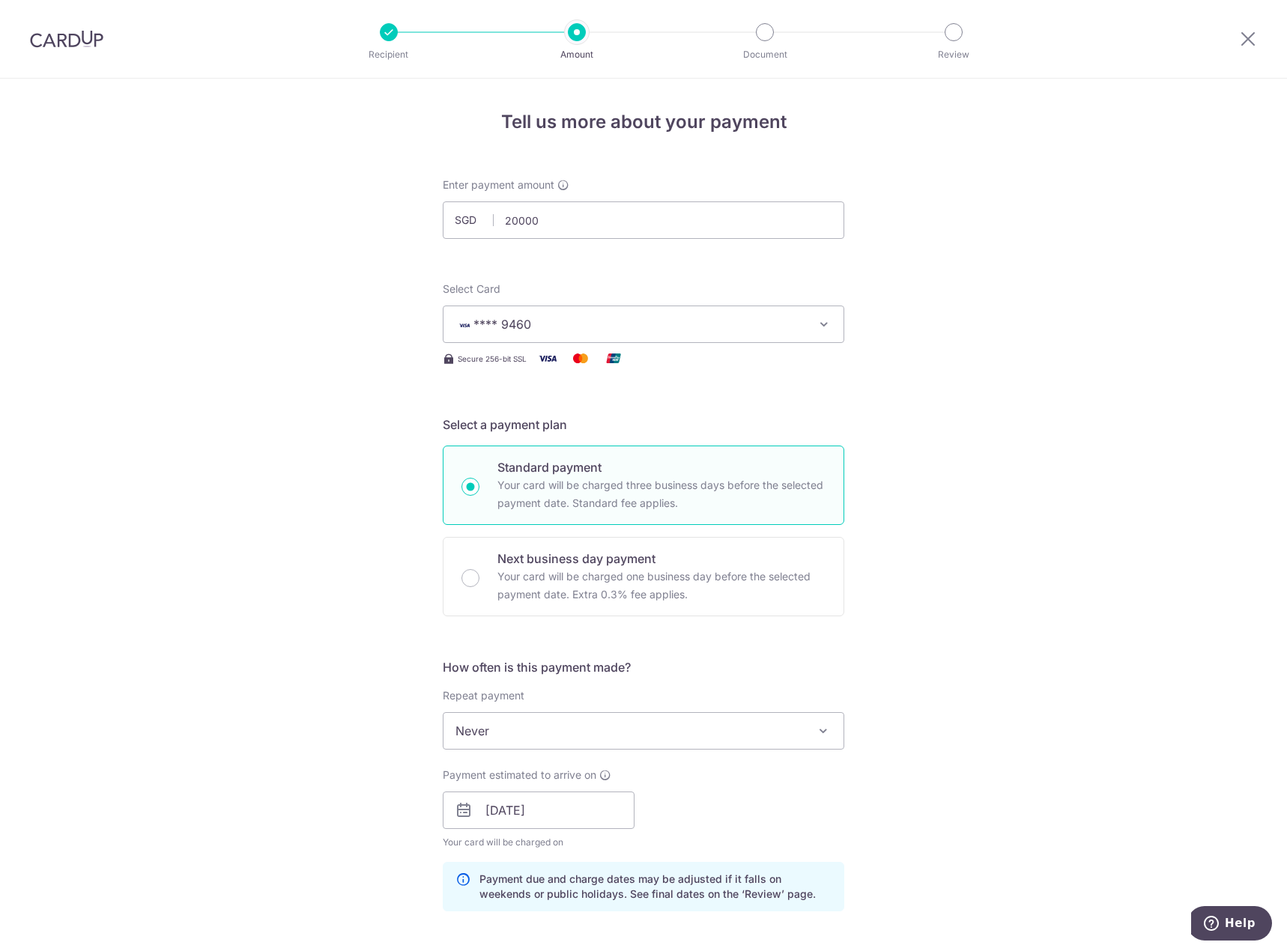
click at [1033, 452] on div "Tell us more about your payment Enter payment amount SGD 20000 1000.00 Select C…" at bounding box center [643, 837] width 1287 height 1516
type input "20,000.00"
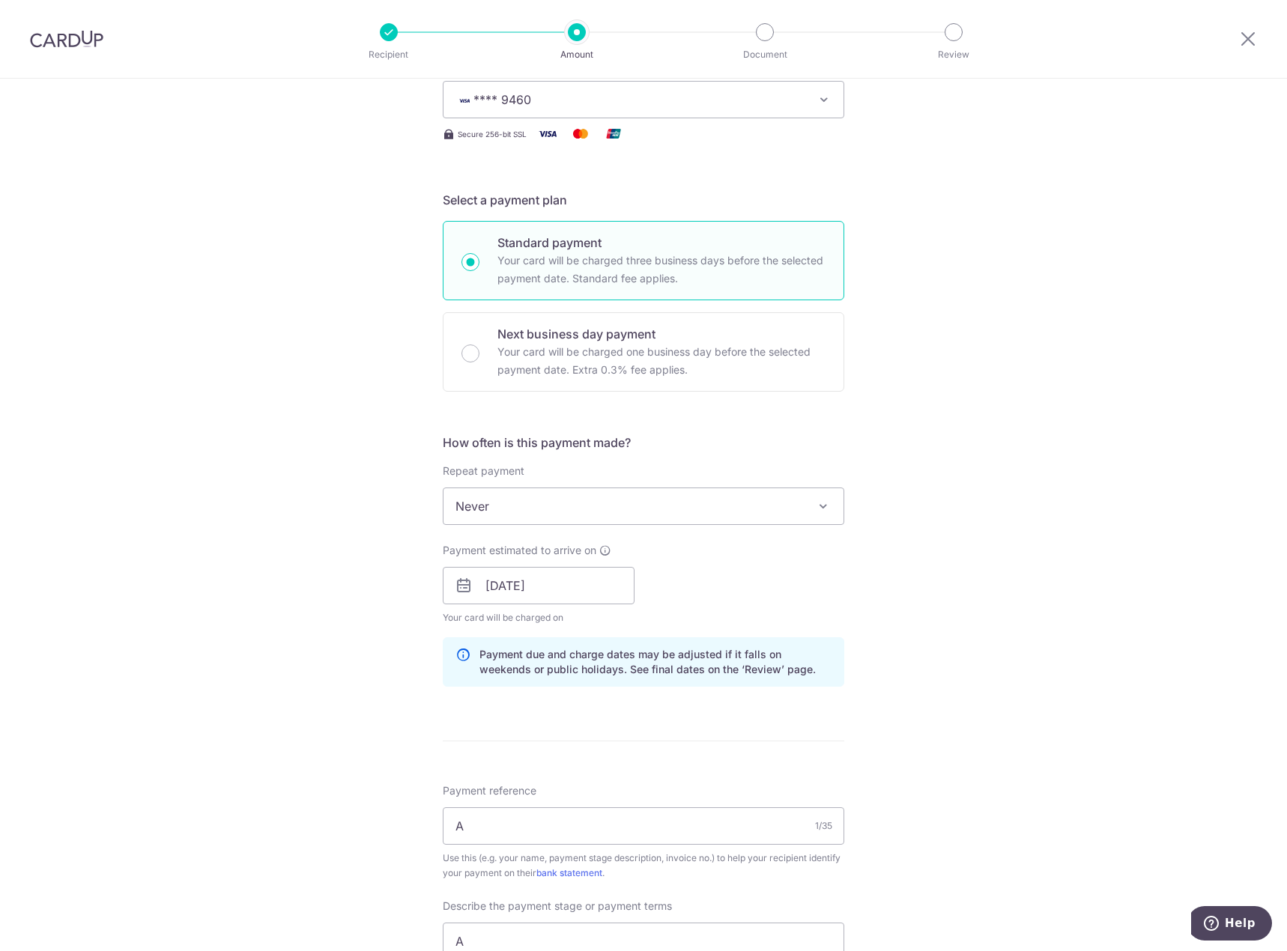
scroll to position [300, 0]
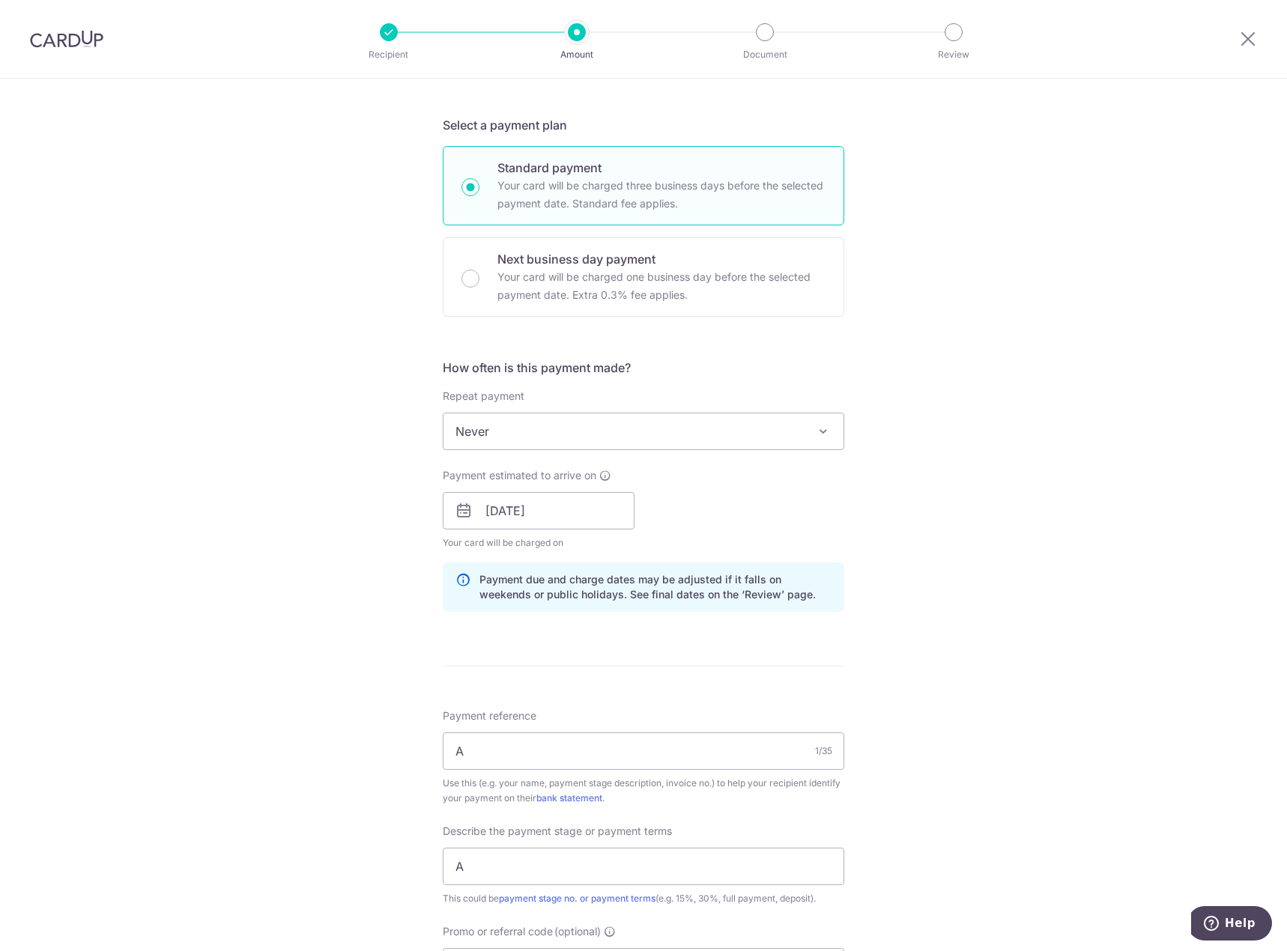
click at [509, 436] on span "Never" at bounding box center [643, 431] width 400 height 36
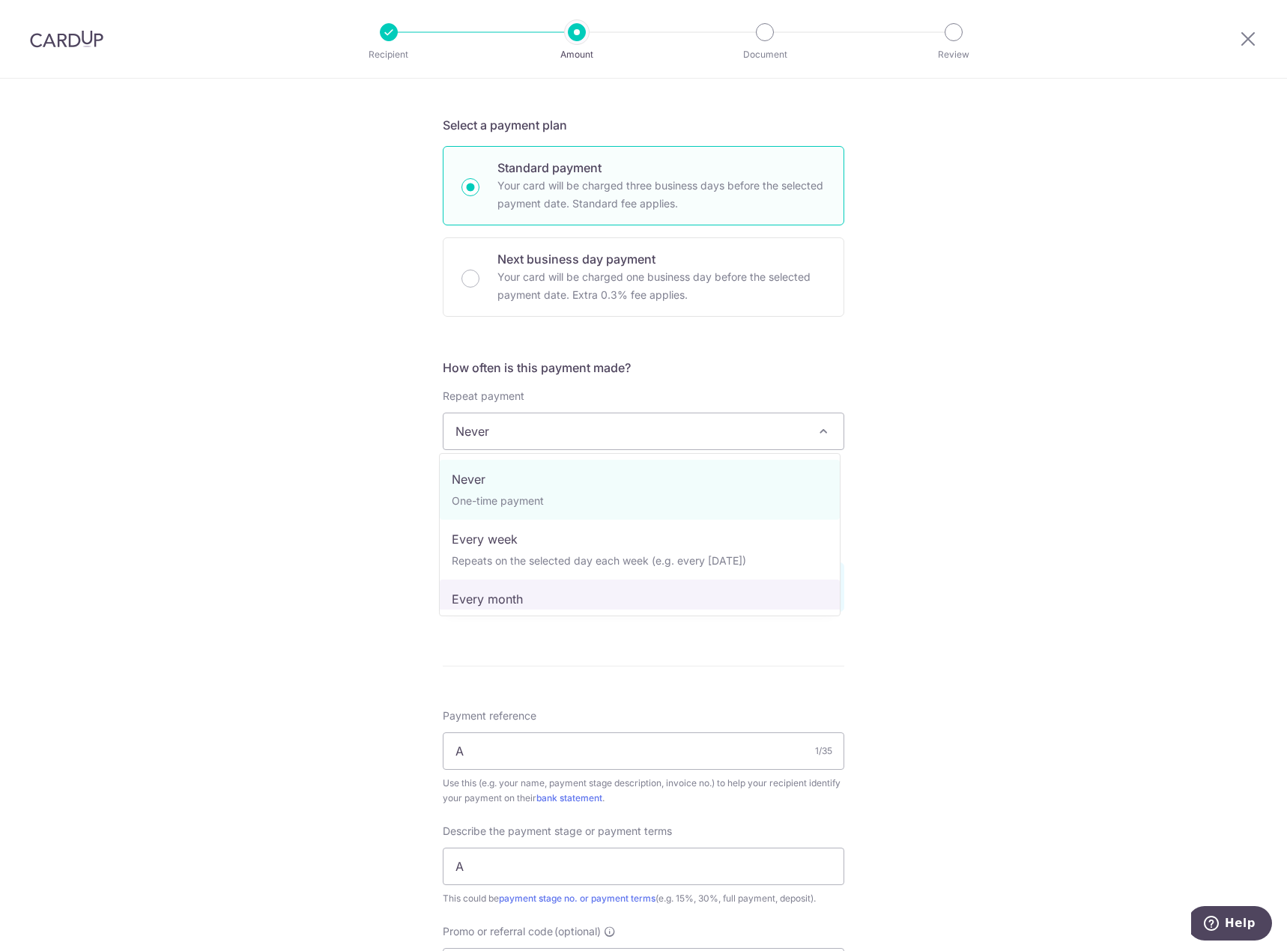
select select "3"
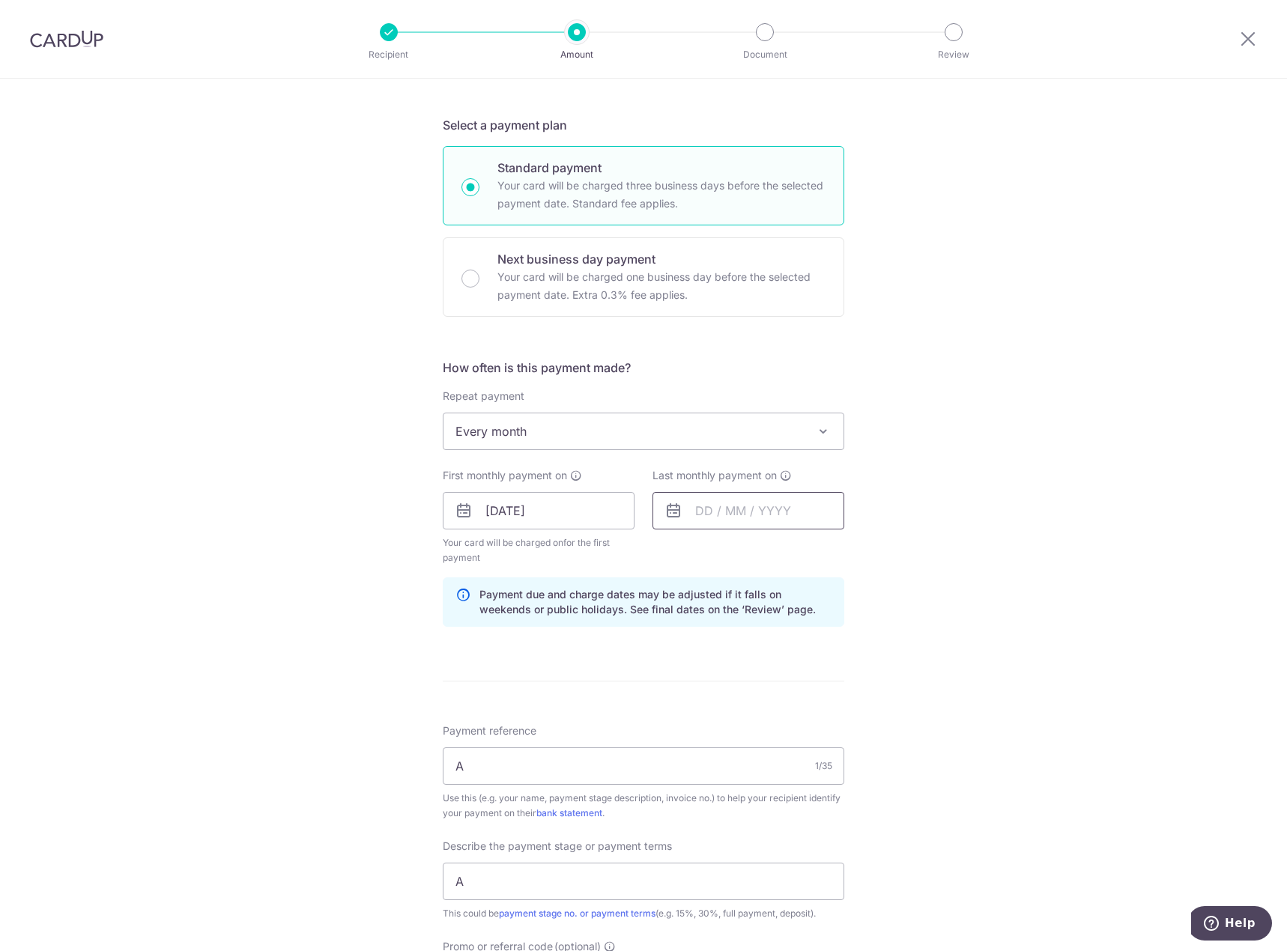
click at [714, 522] on input "text" at bounding box center [748, 510] width 192 height 37
click at [740, 553] on select "Aug Sep Oct Nov Dec" at bounding box center [737, 551] width 40 height 12
click at [689, 714] on link "19" at bounding box center [683, 707] width 24 height 24
type input "[DATE]"
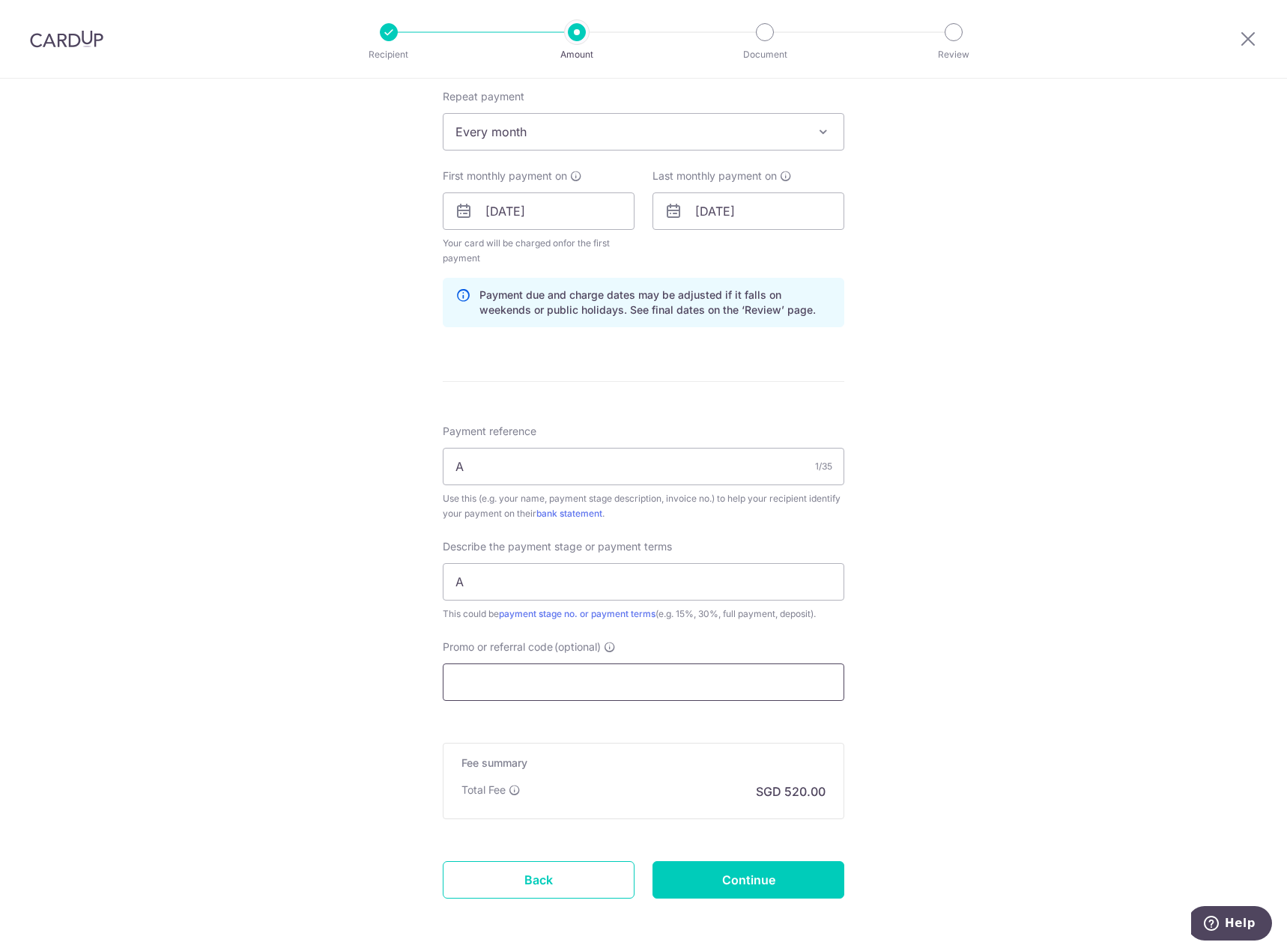
click at [592, 678] on input "Promo or referral code (optional)" at bounding box center [643, 681] width 401 height 37
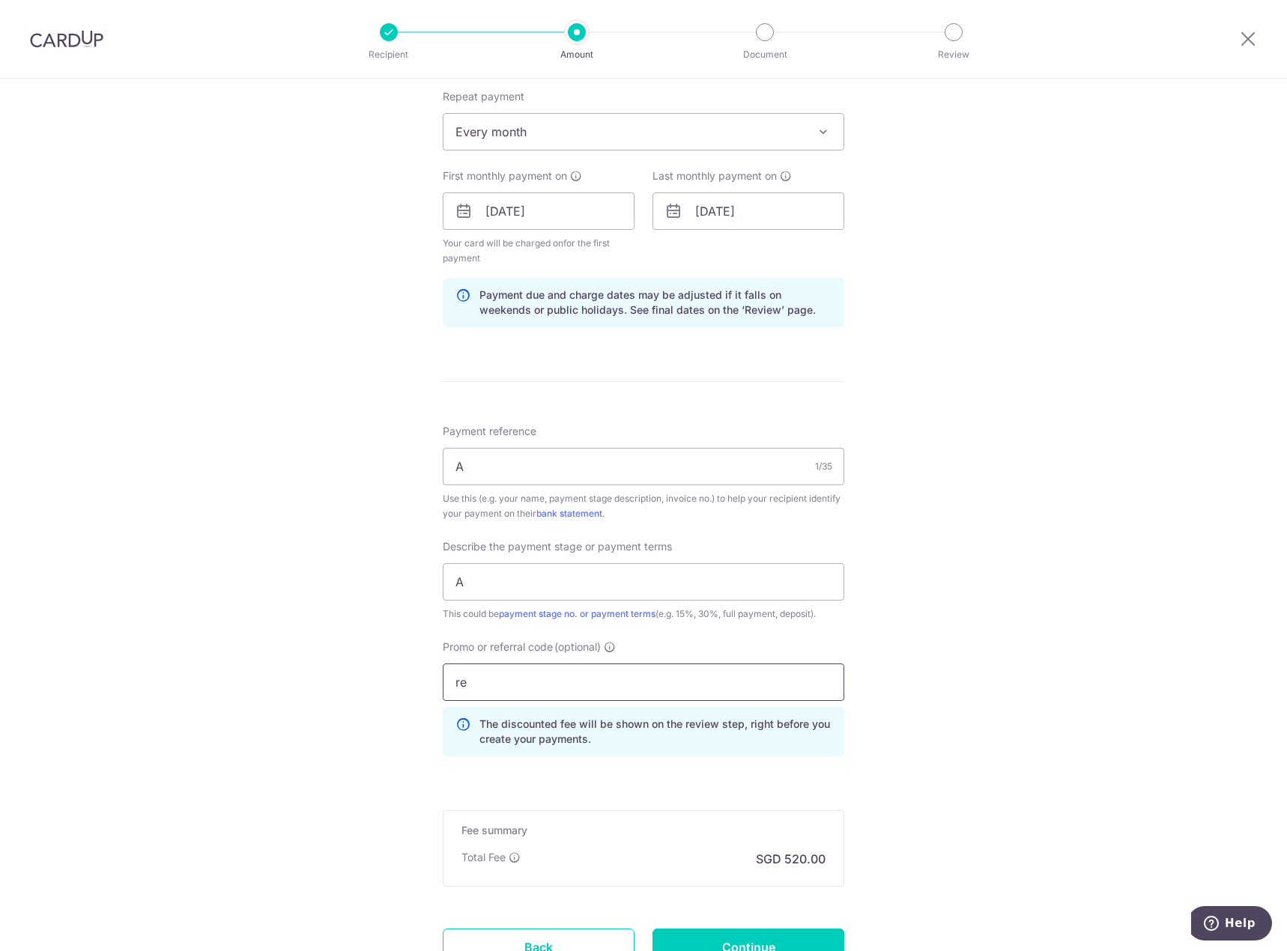
type input "r"
click at [1066, 648] on div "Tell us more about your payment Enter payment amount SGD 20,000.00 20000.00 Sel…" at bounding box center [643, 279] width 1287 height 1599
click at [280, 671] on div "Tell us more about your payment Enter payment amount SGD 20,000.00 20000.00 Sel…" at bounding box center [643, 279] width 1287 height 1599
type input "O"
type input "R"
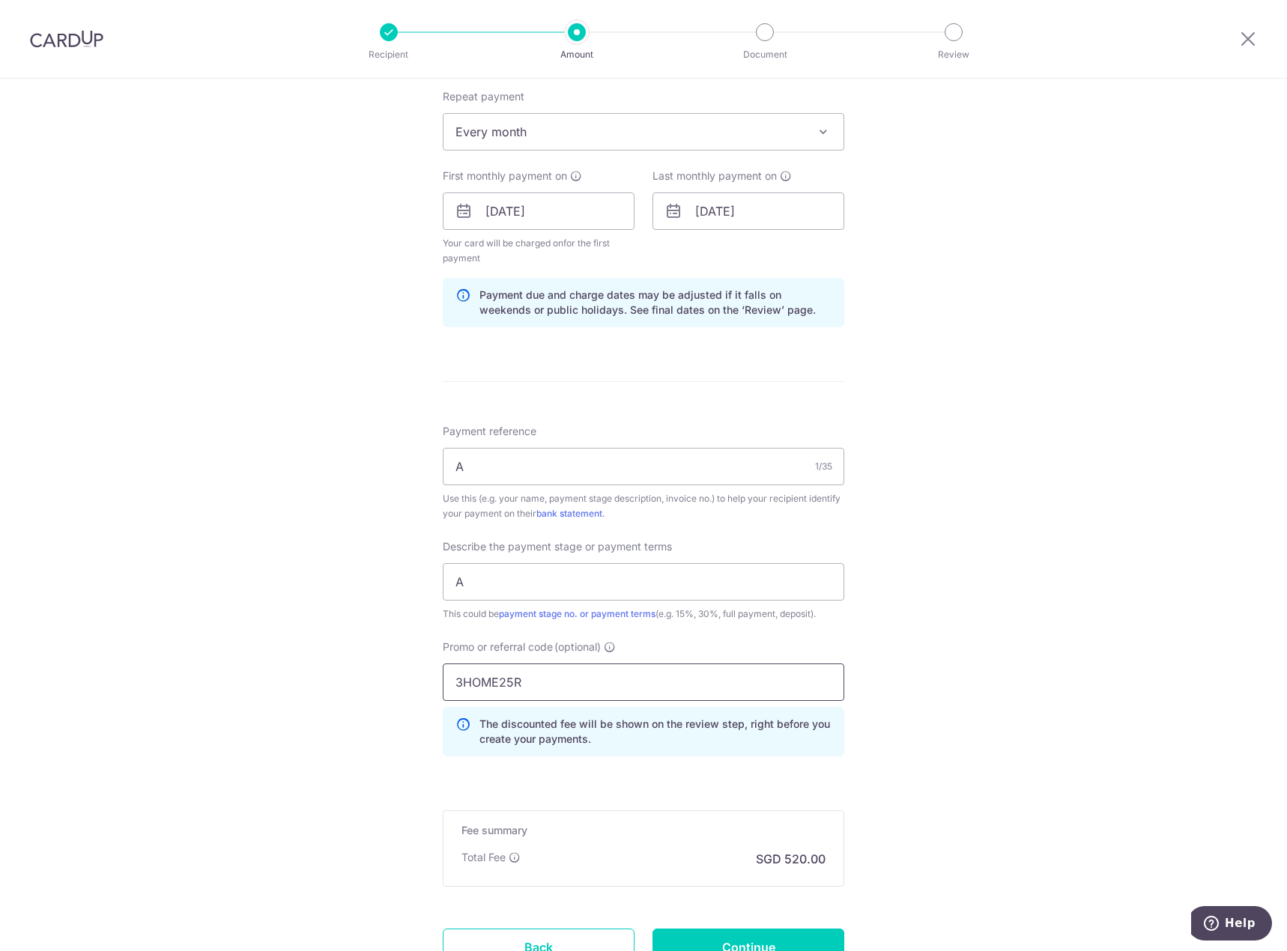
type input "3HOME25R"
click at [1114, 715] on div "Tell us more about your payment Enter payment amount SGD 20,000.00 20000.00 Sel…" at bounding box center [643, 279] width 1287 height 1599
click at [509, 476] on input "A" at bounding box center [643, 466] width 401 height 37
type input "A25001"
drag, startPoint x: 449, startPoint y: 575, endPoint x: 264, endPoint y: 573, distance: 185.0
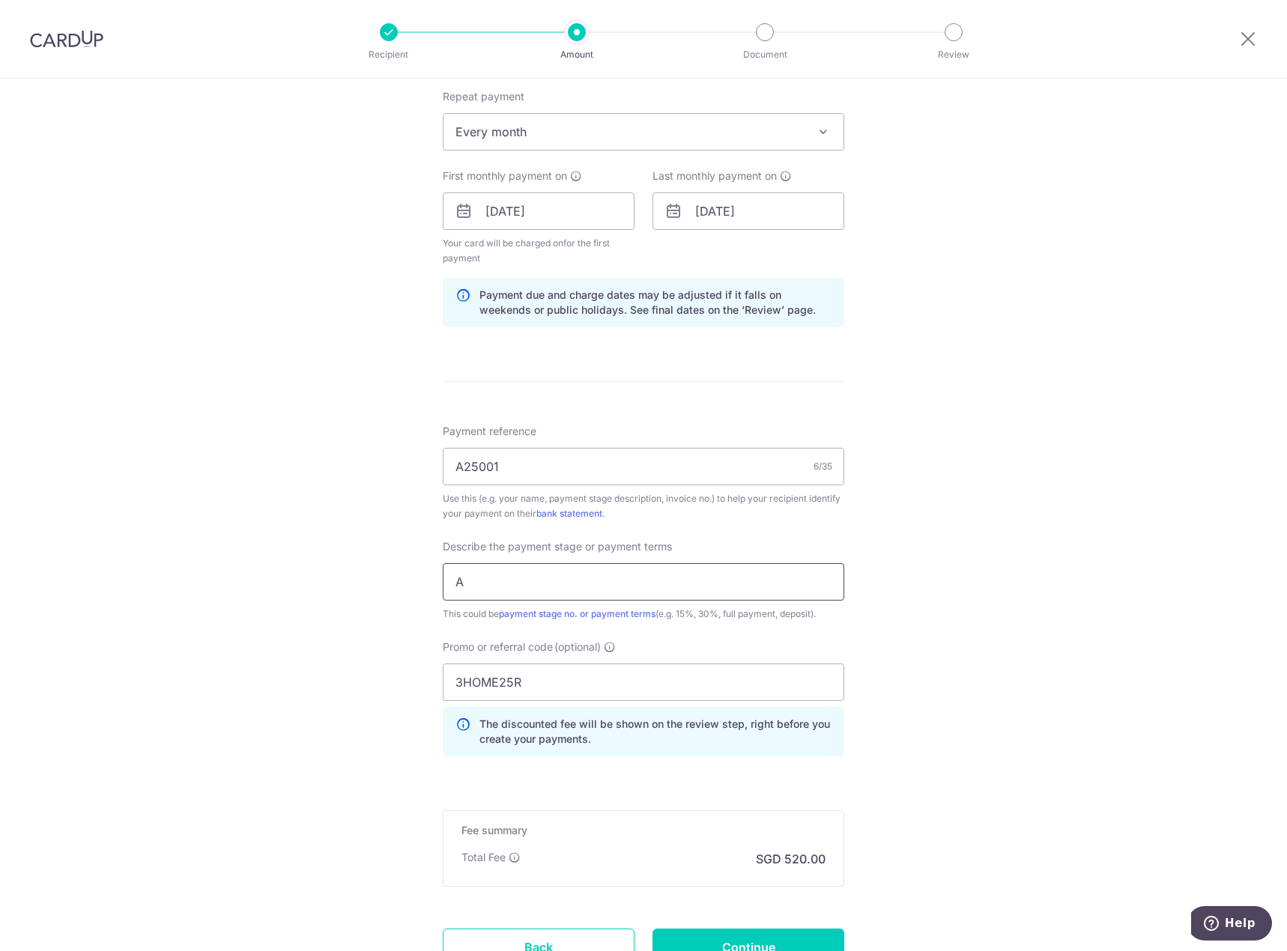
click at [300, 573] on div "Tell us more about your payment Enter payment amount SGD 20,000.00 20000.00 Sel…" at bounding box center [643, 279] width 1287 height 1599
type input "2ND PAYMENT"
drag, startPoint x: 1275, startPoint y: 666, endPoint x: 1216, endPoint y: 666, distance: 59.2
click at [1216, 666] on div "Tell us more about your payment Enter payment amount SGD 20,000.00 20000.00 Sel…" at bounding box center [643, 279] width 1287 height 1599
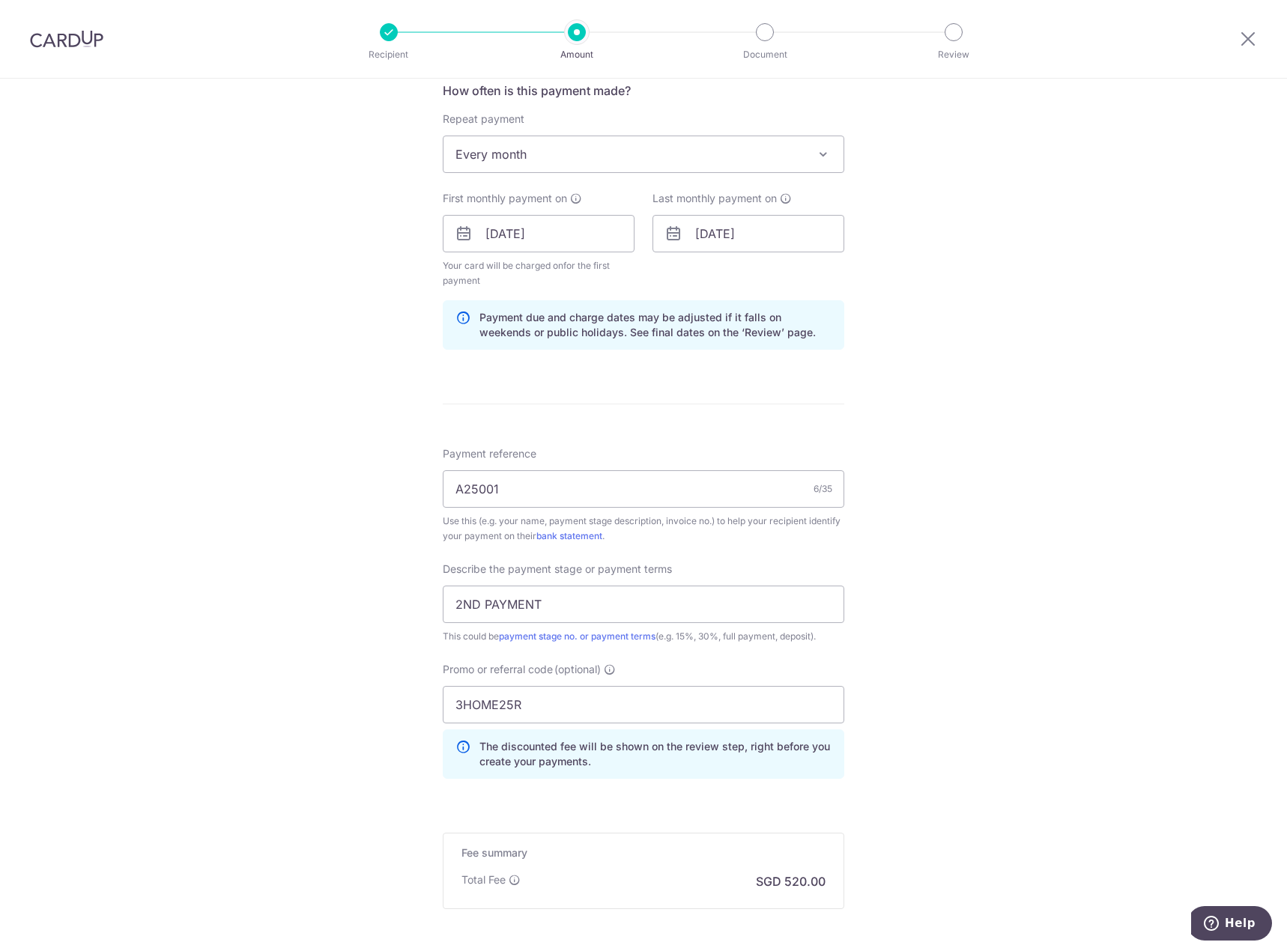
scroll to position [726, 0]
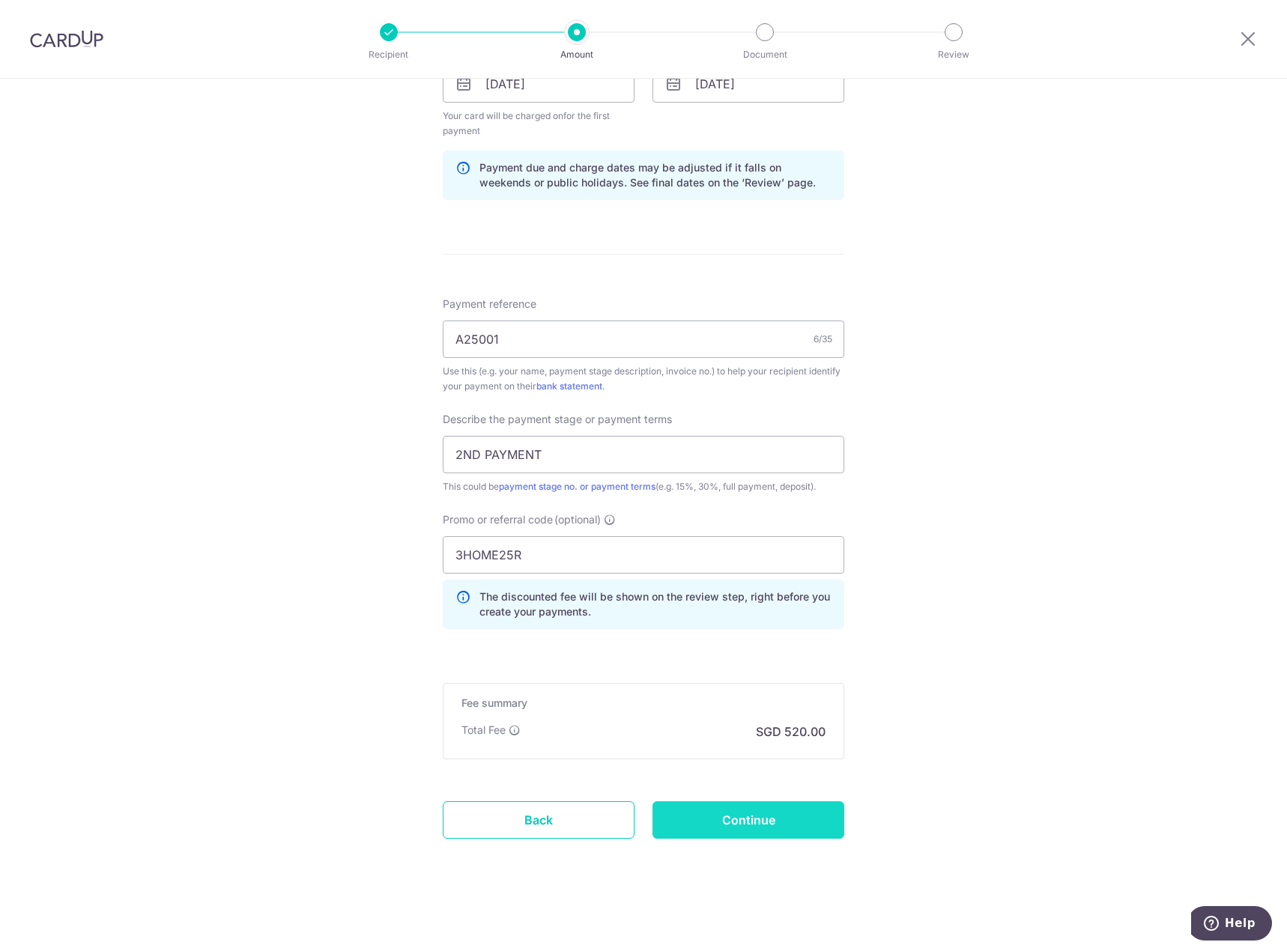
click at [808, 828] on input "Continue" at bounding box center [748, 819] width 192 height 37
type input "Update Schedule"
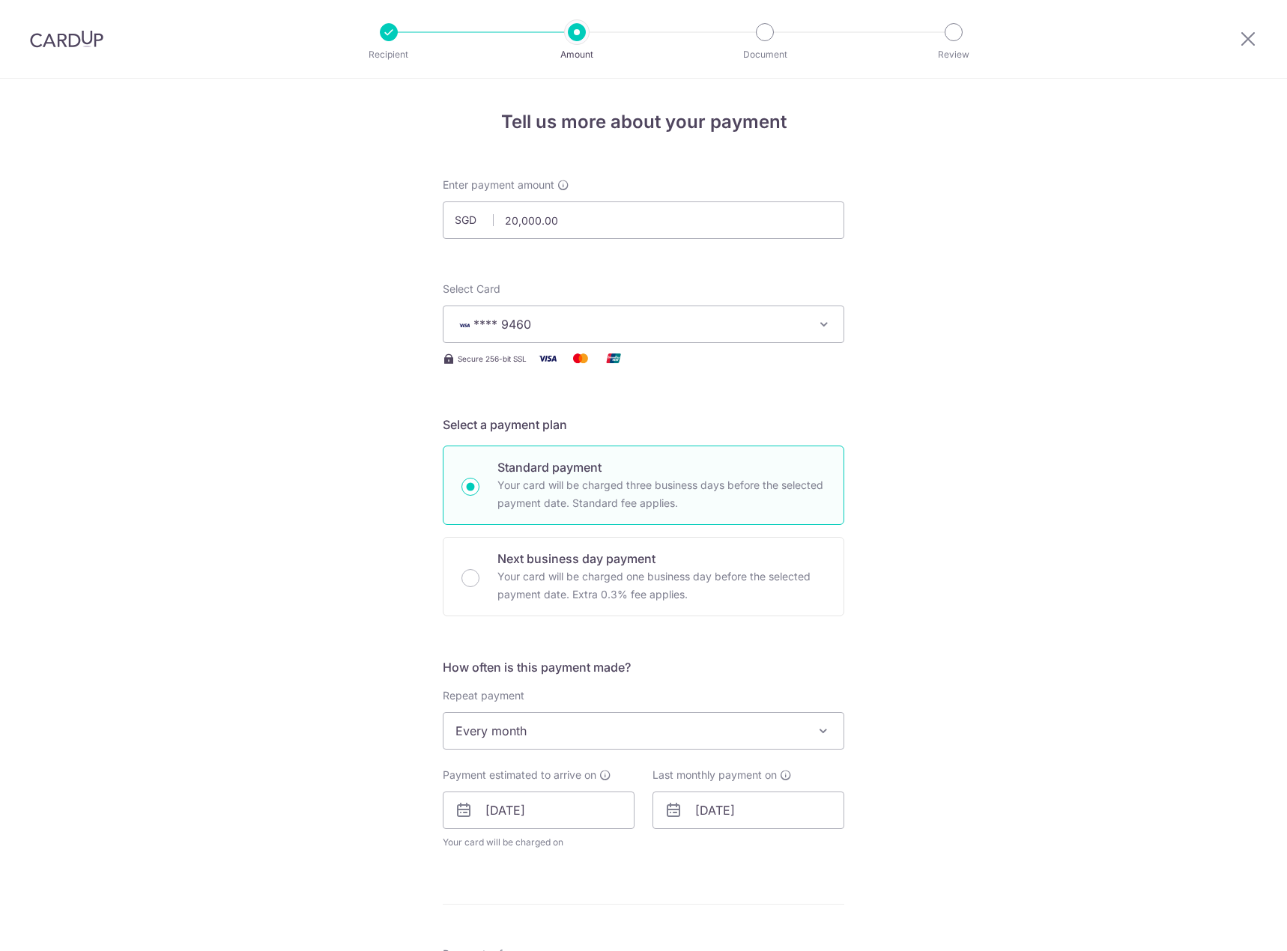
scroll to position [671, 0]
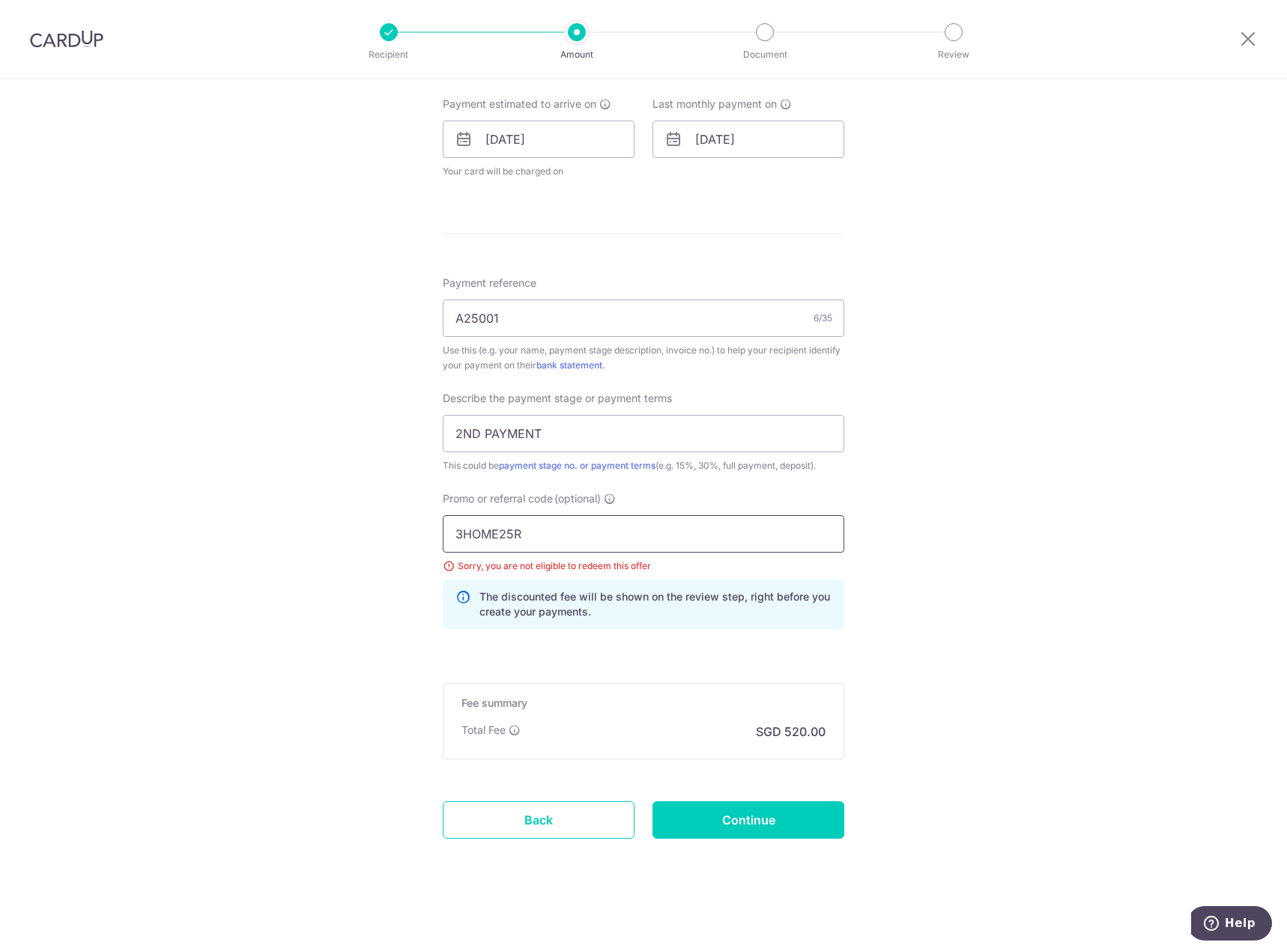
drag, startPoint x: 452, startPoint y: 538, endPoint x: 182, endPoint y: 541, distance: 270.3
click at [186, 541] on div "Tell us more about your payment Enter payment amount SGD 20,000.00 20000.00 Sel…" at bounding box center [643, 179] width 1287 height 1543
type input "REC185"
click at [808, 822] on input "Continue" at bounding box center [748, 819] width 192 height 37
type input "Update Schedule"
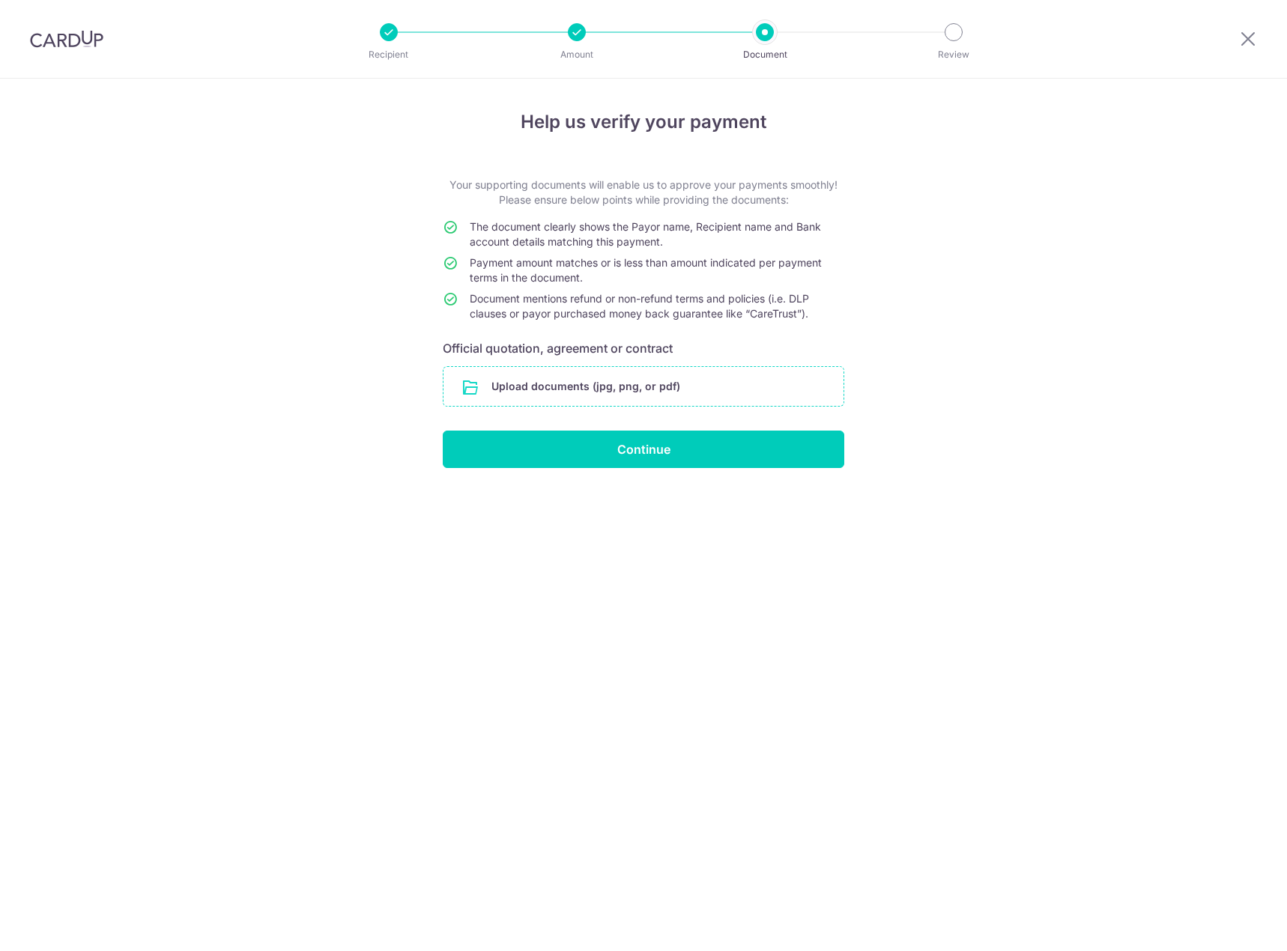
click at [646, 387] on input "file" at bounding box center [643, 386] width 400 height 39
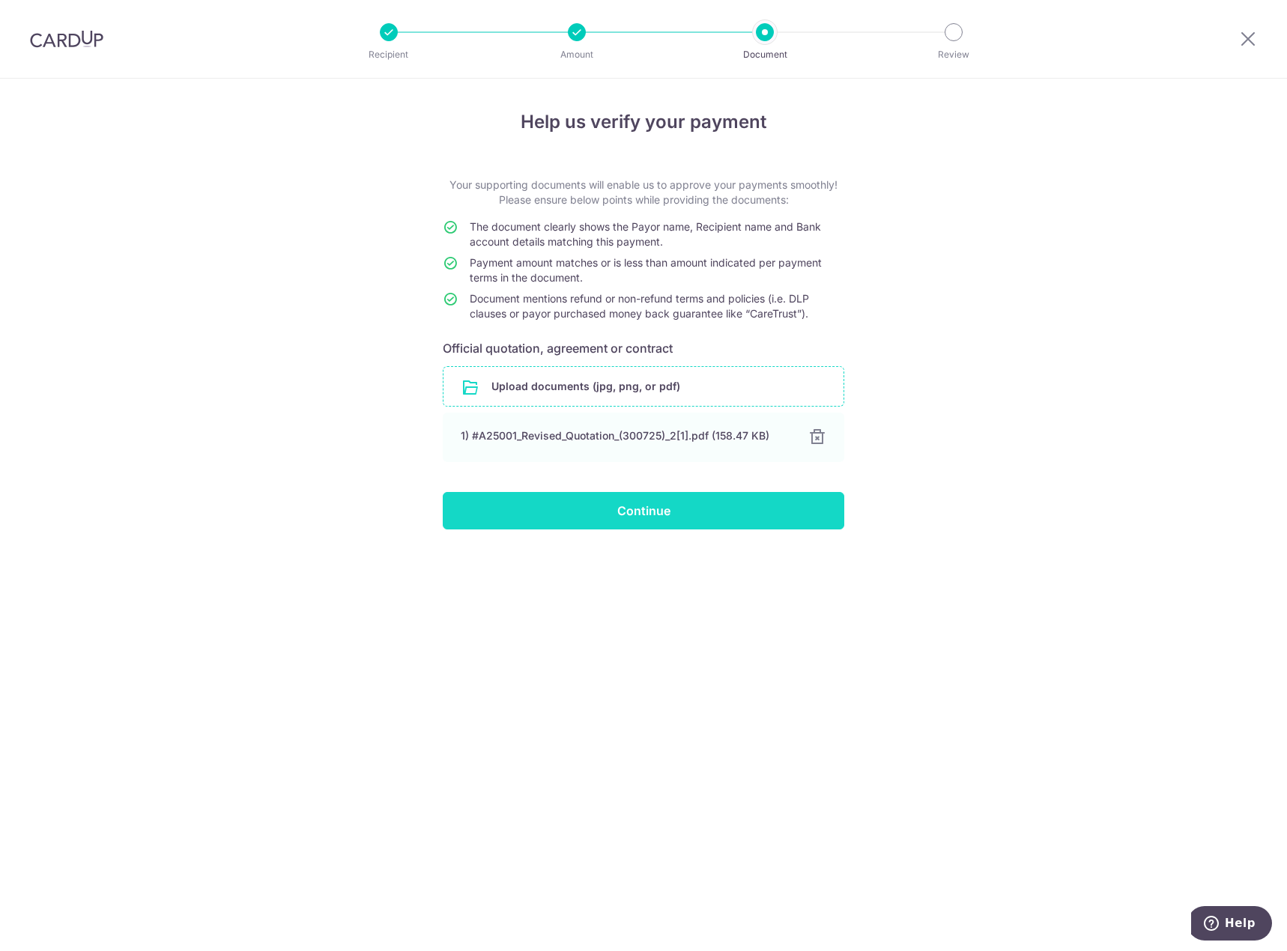
click at [622, 512] on input "Continue" at bounding box center [643, 510] width 401 height 37
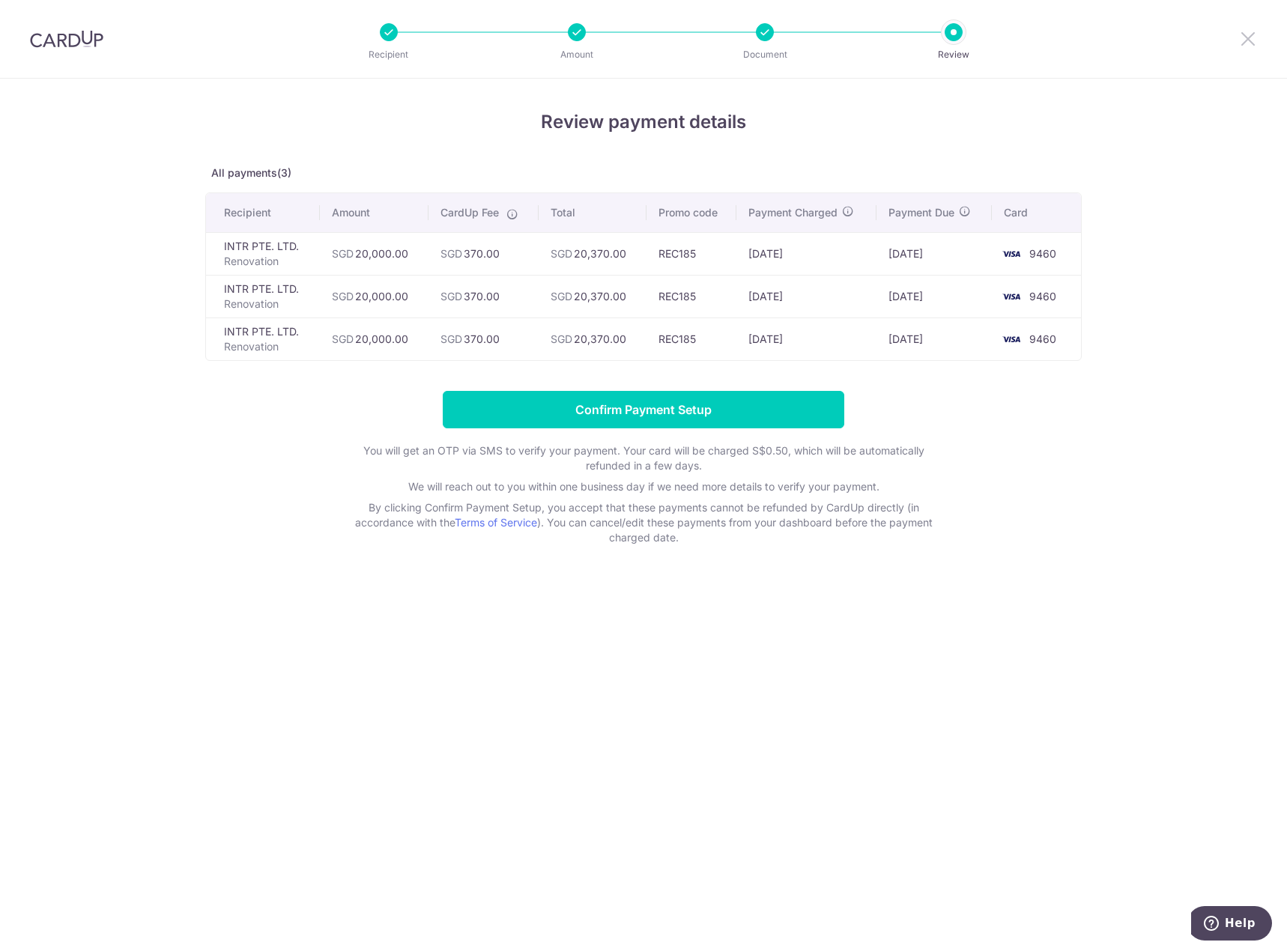
click at [1250, 45] on icon at bounding box center [1248, 38] width 18 height 19
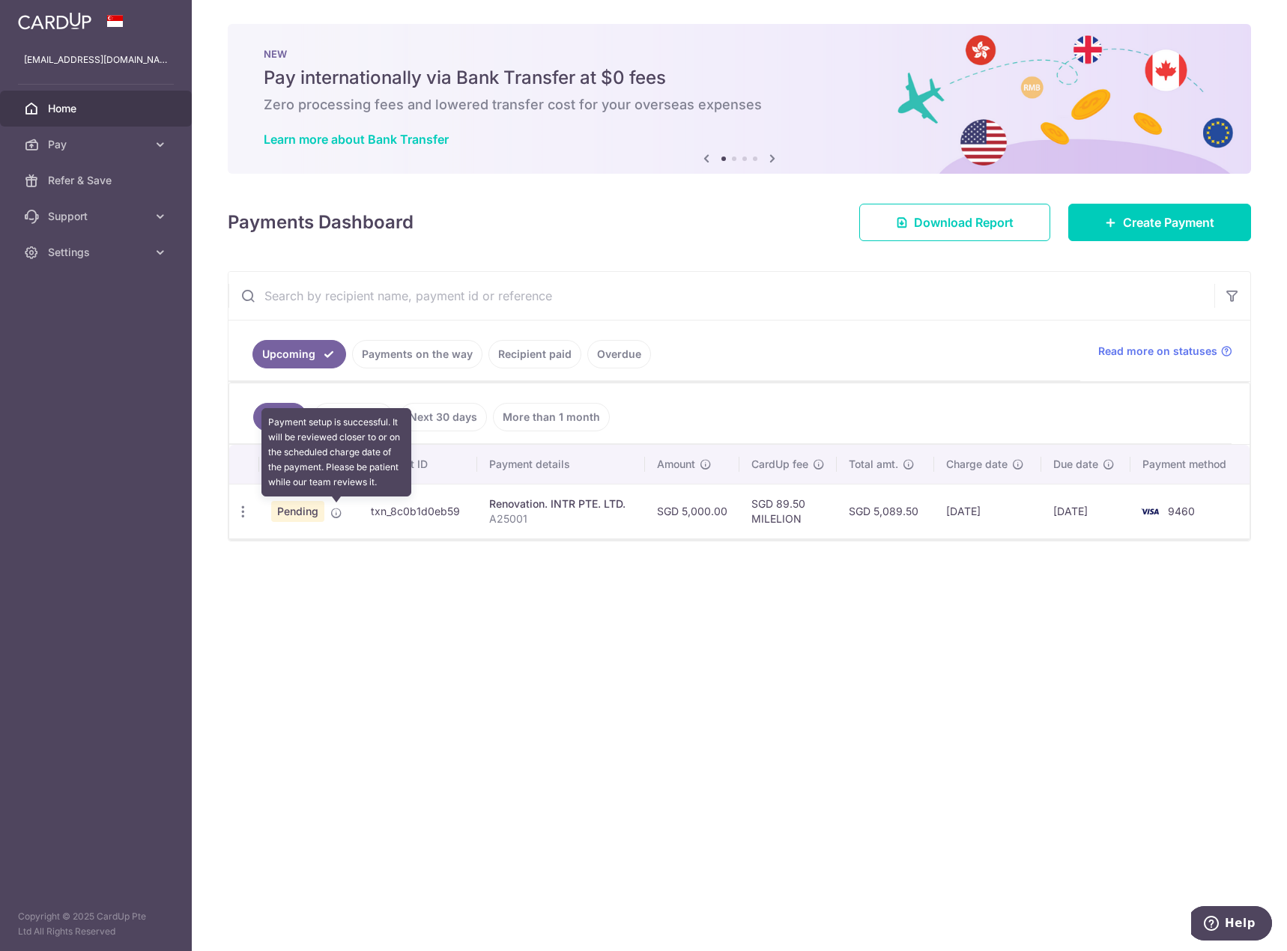
click at [333, 513] on icon at bounding box center [336, 513] width 12 height 12
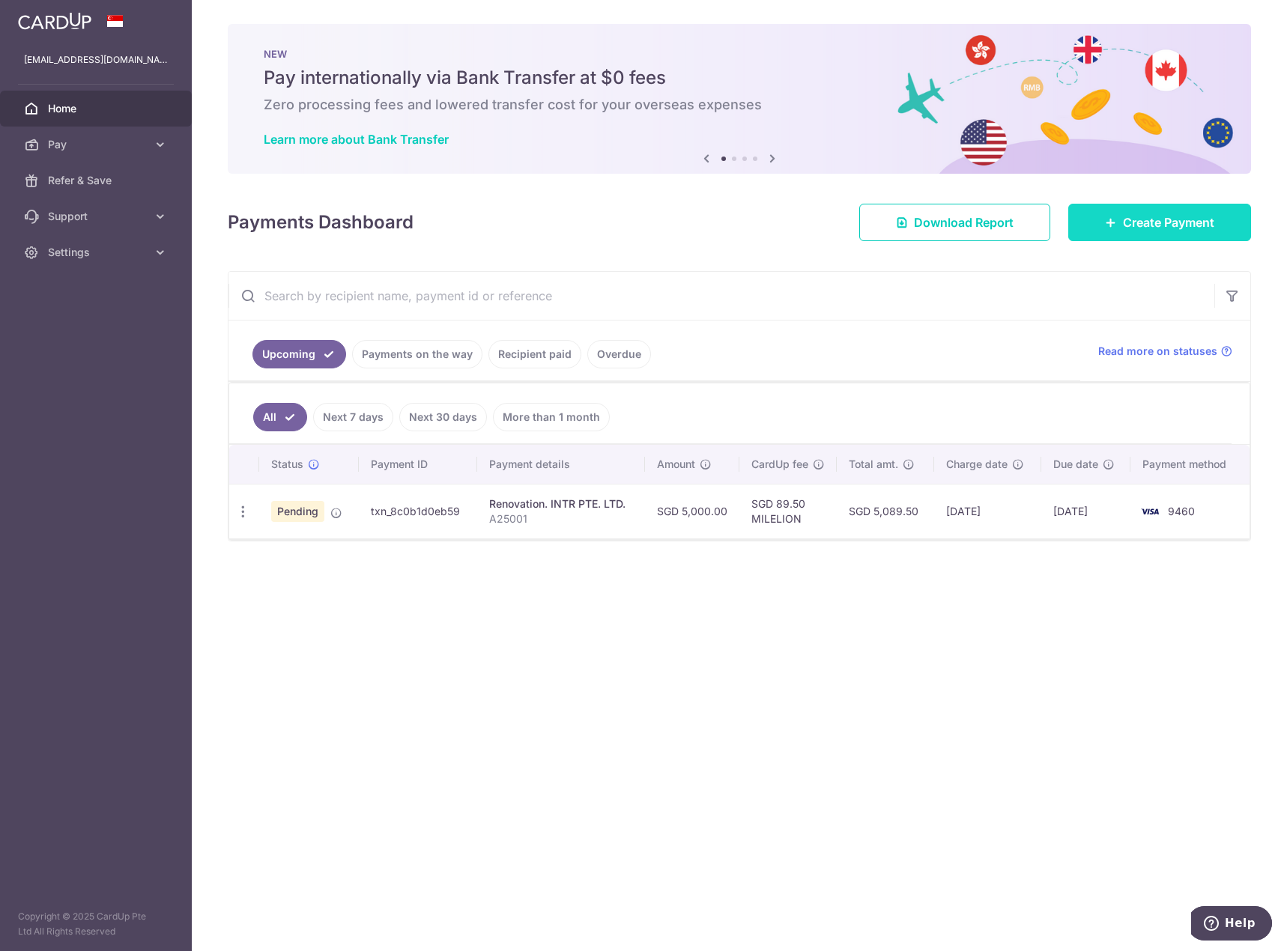
click at [1168, 220] on span "Create Payment" at bounding box center [1168, 222] width 91 height 18
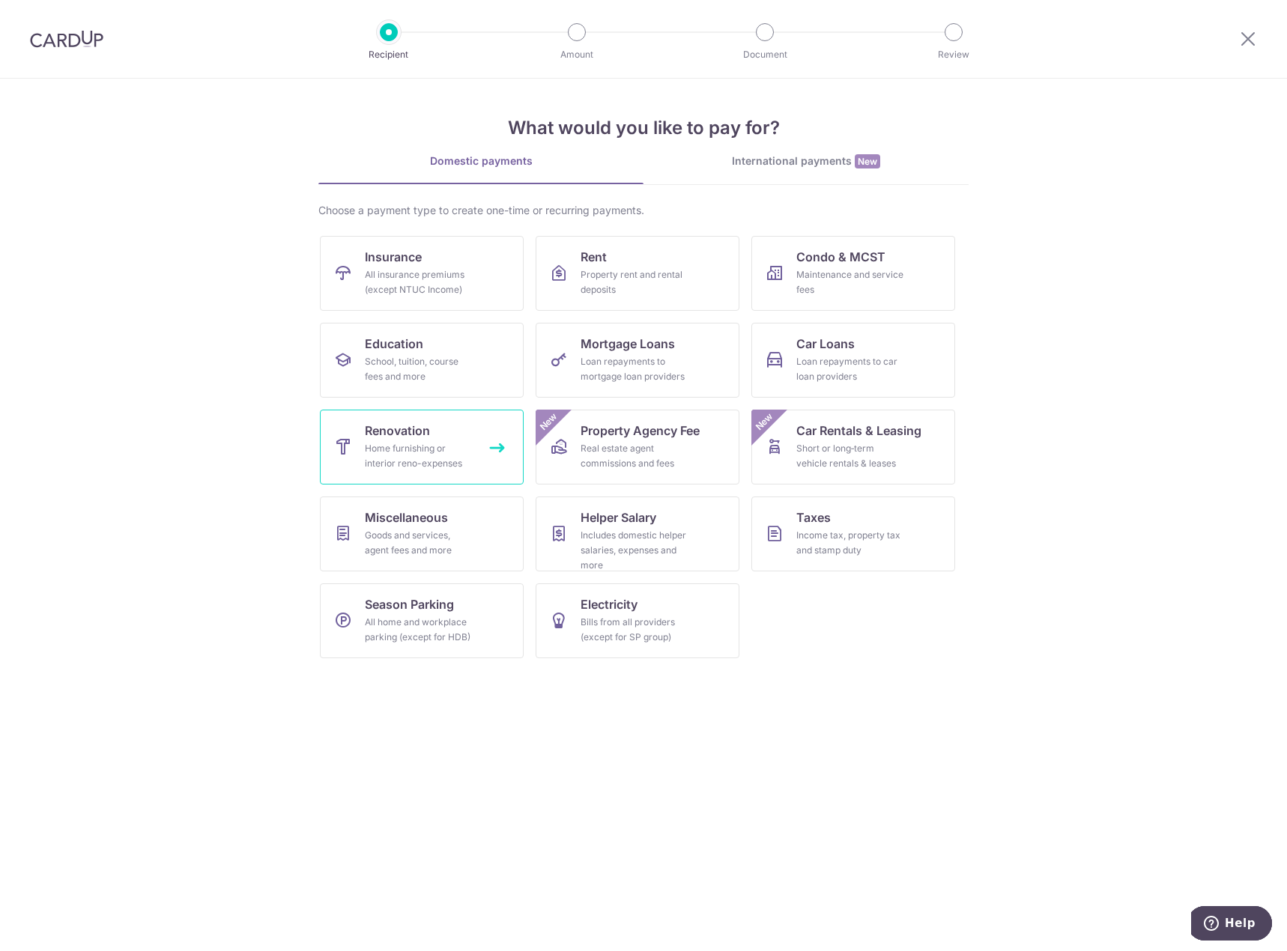
drag, startPoint x: 445, startPoint y: 450, endPoint x: 441, endPoint y: 443, distance: 7.7
click at [443, 449] on div "Home furnishing or interior reno-expenses" at bounding box center [419, 456] width 108 height 30
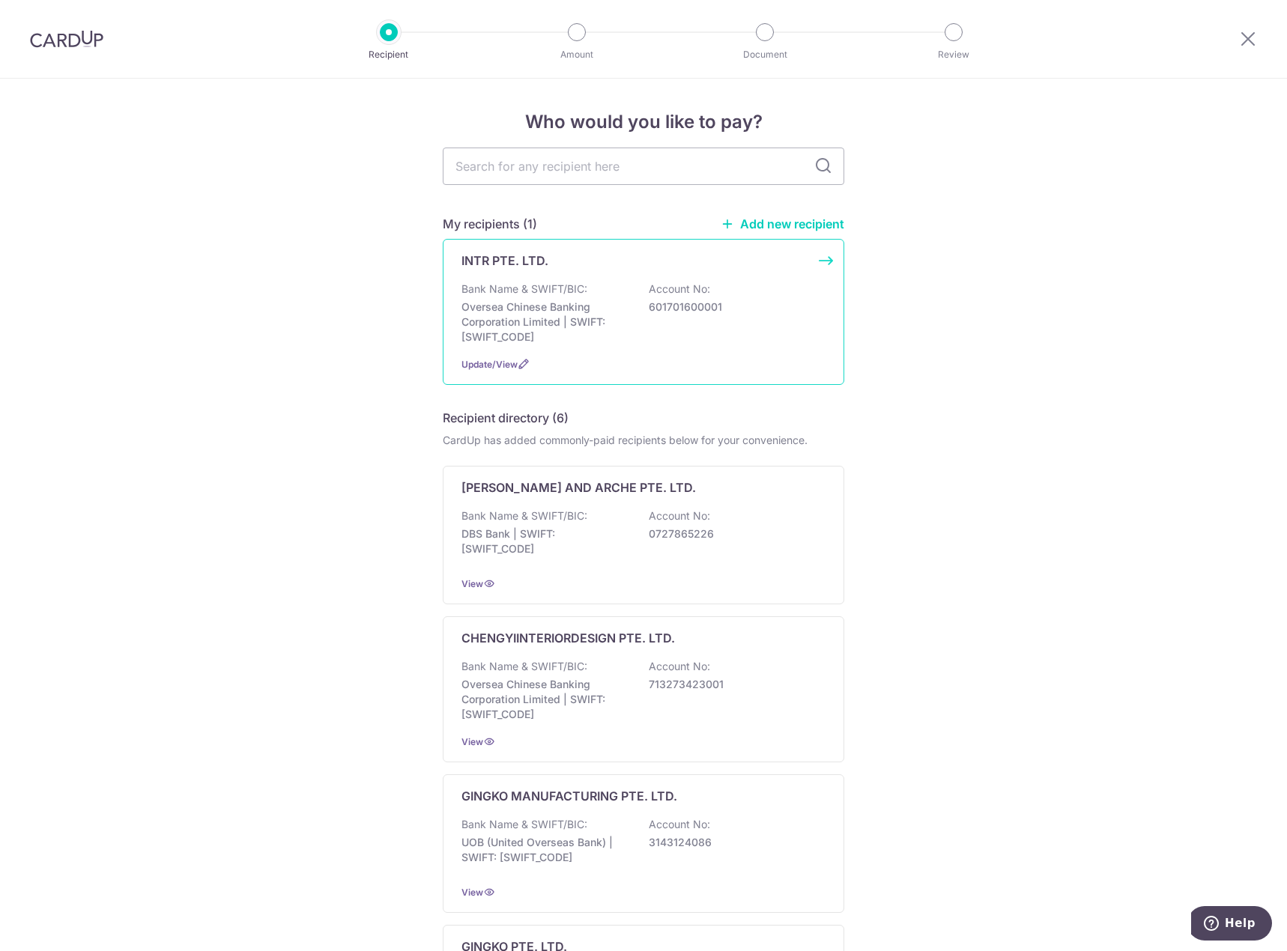
click at [582, 303] on p "Oversea Chinese Banking Corporation Limited | SWIFT: [SWIFT_CODE]" at bounding box center [545, 322] width 168 height 45
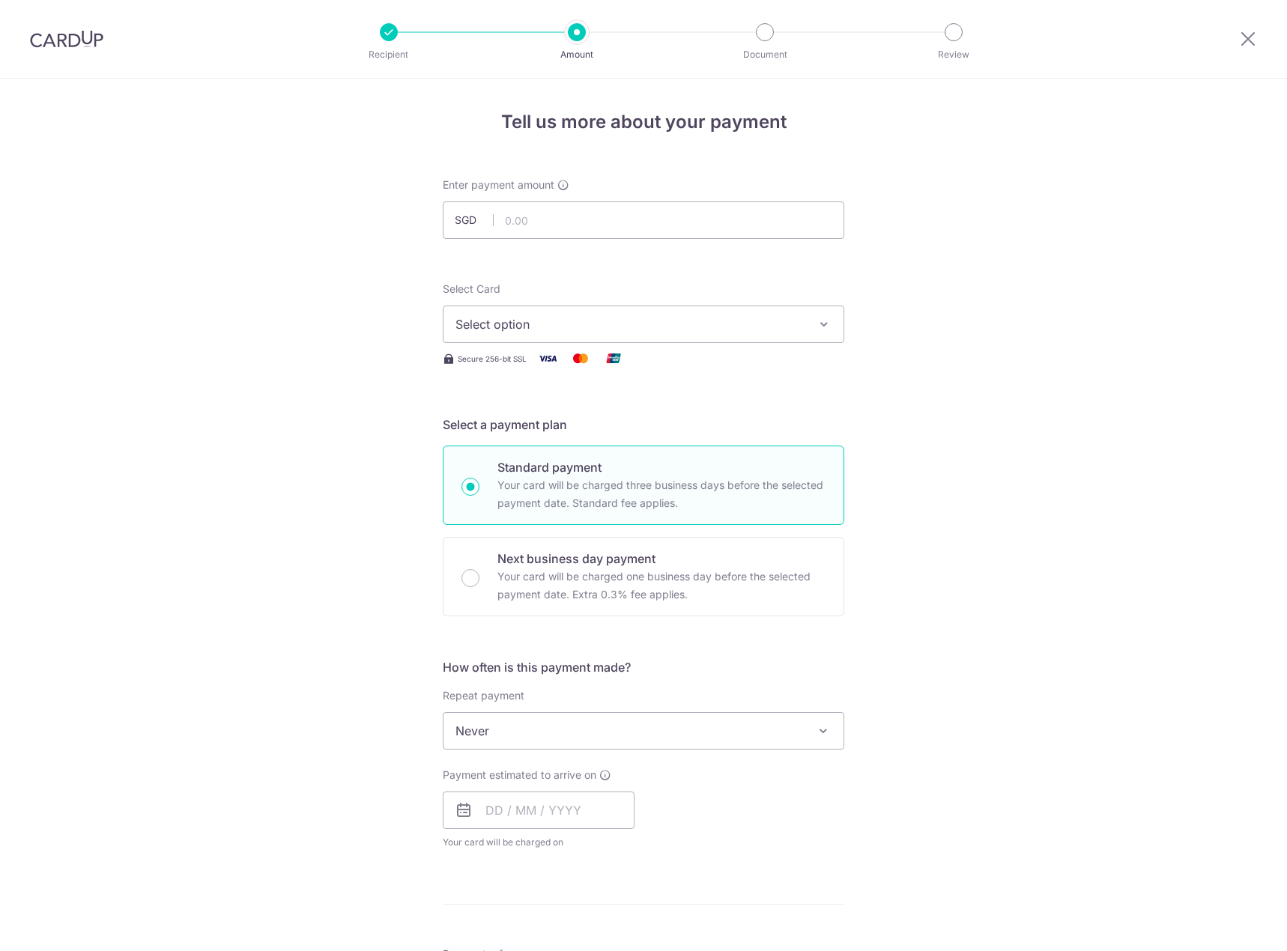
click at [528, 231] on input "text" at bounding box center [643, 219] width 401 height 37
type input "20,000.00"
click at [511, 328] on span "Select option" at bounding box center [629, 324] width 349 height 18
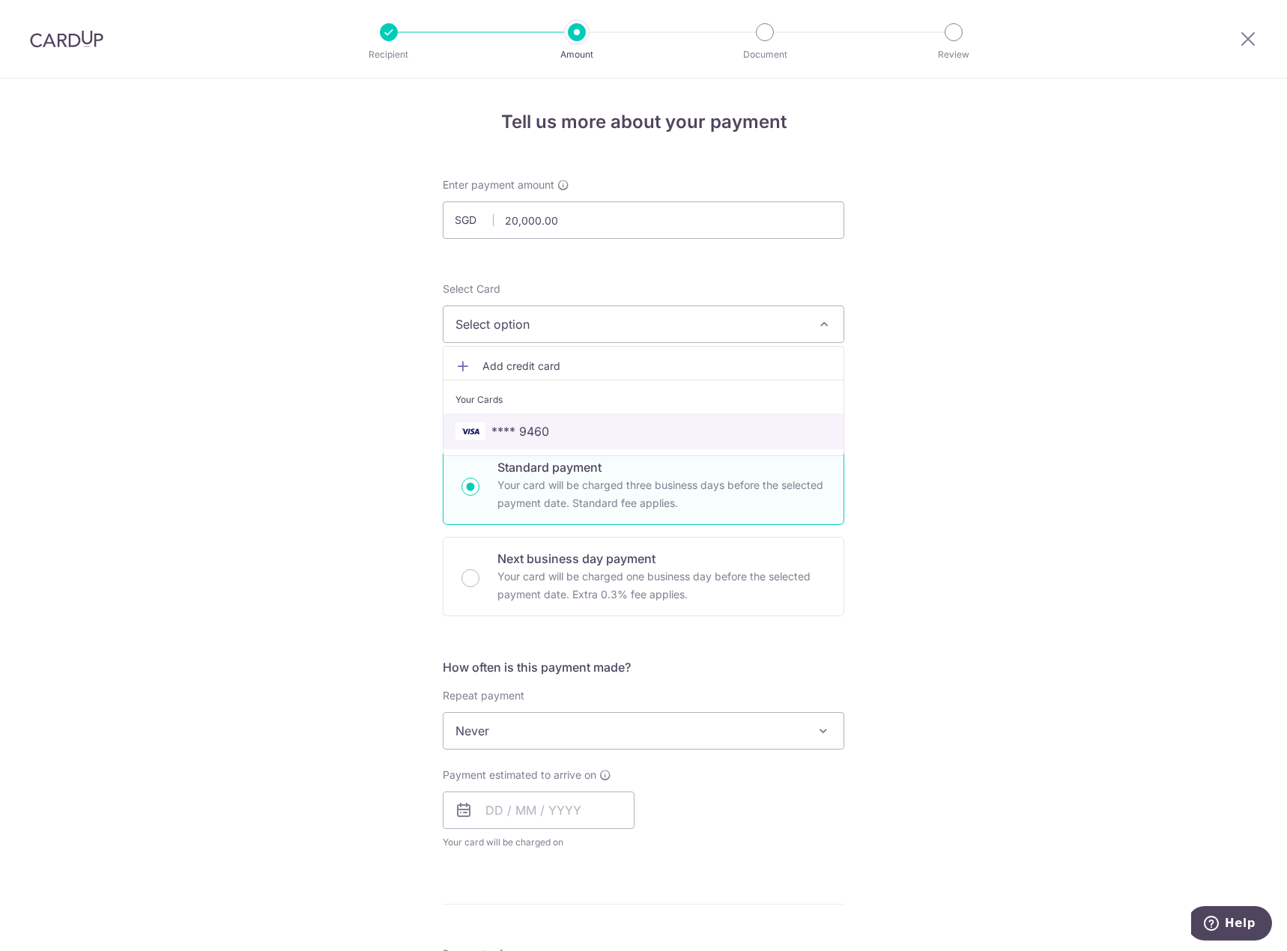
drag, startPoint x: 527, startPoint y: 425, endPoint x: 536, endPoint y: 440, distance: 17.5
click at [526, 425] on span "**** 9460" at bounding box center [520, 431] width 58 height 18
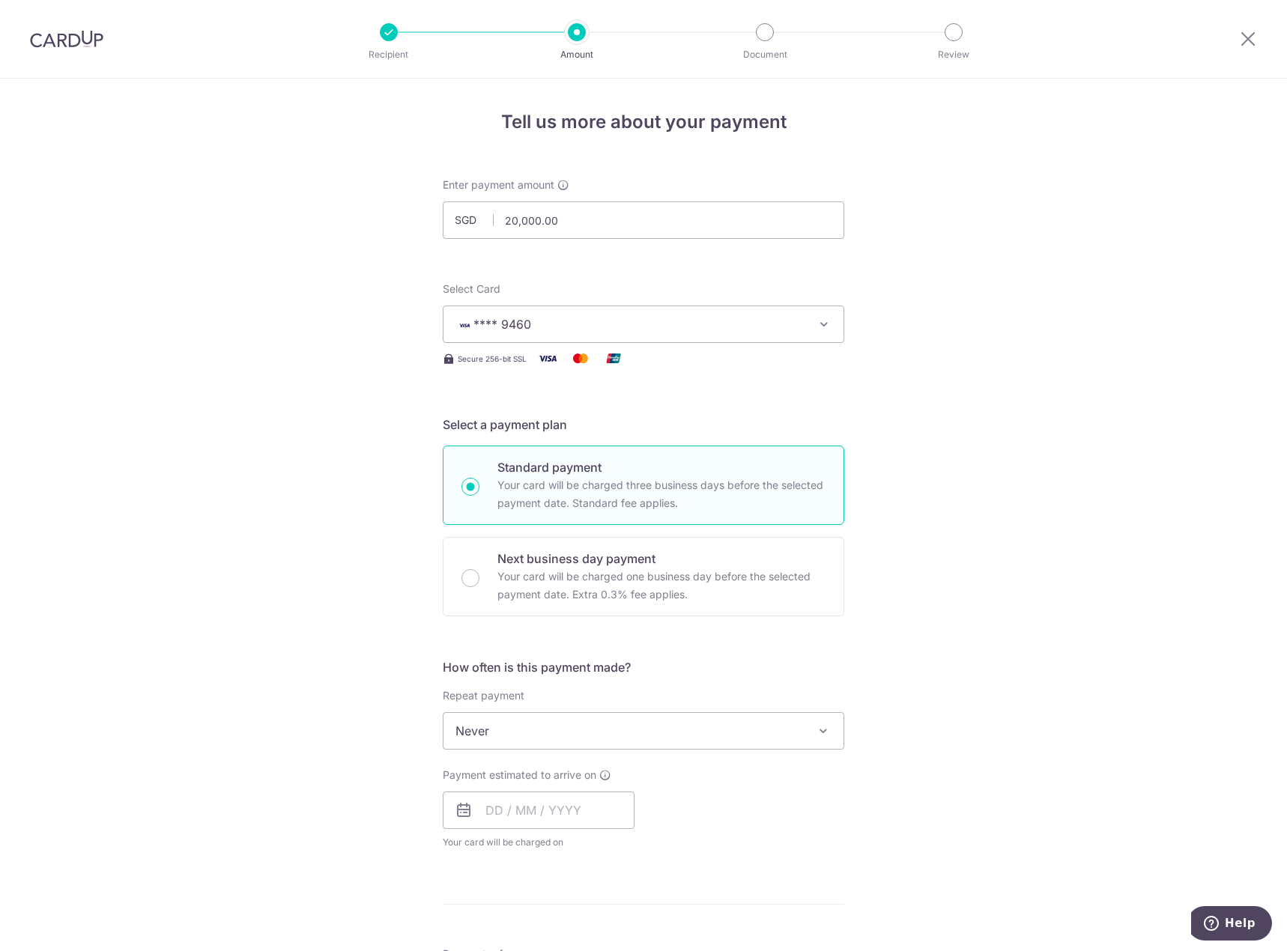
scroll to position [150, 0]
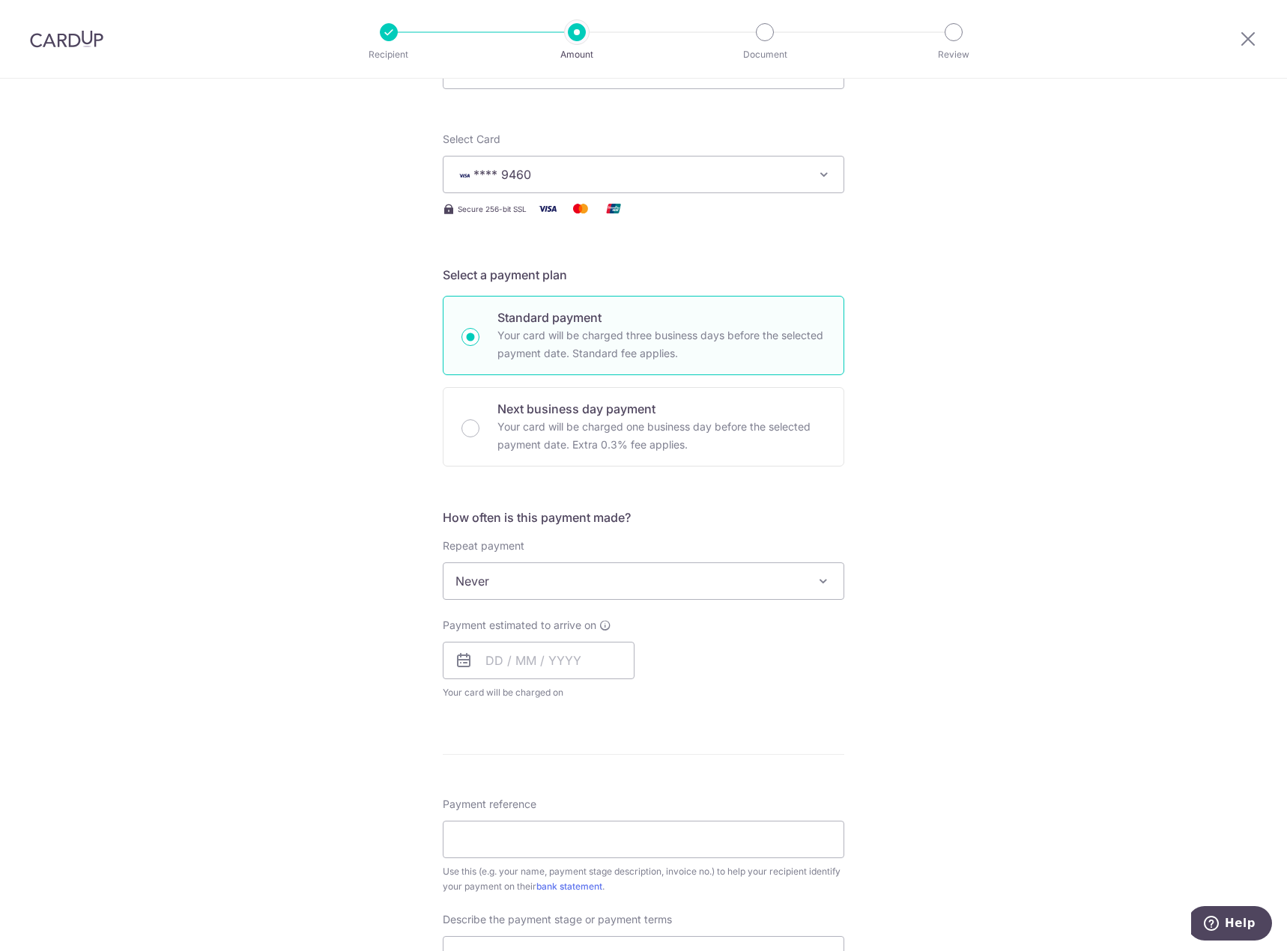
click at [517, 585] on span "Never" at bounding box center [643, 581] width 400 height 36
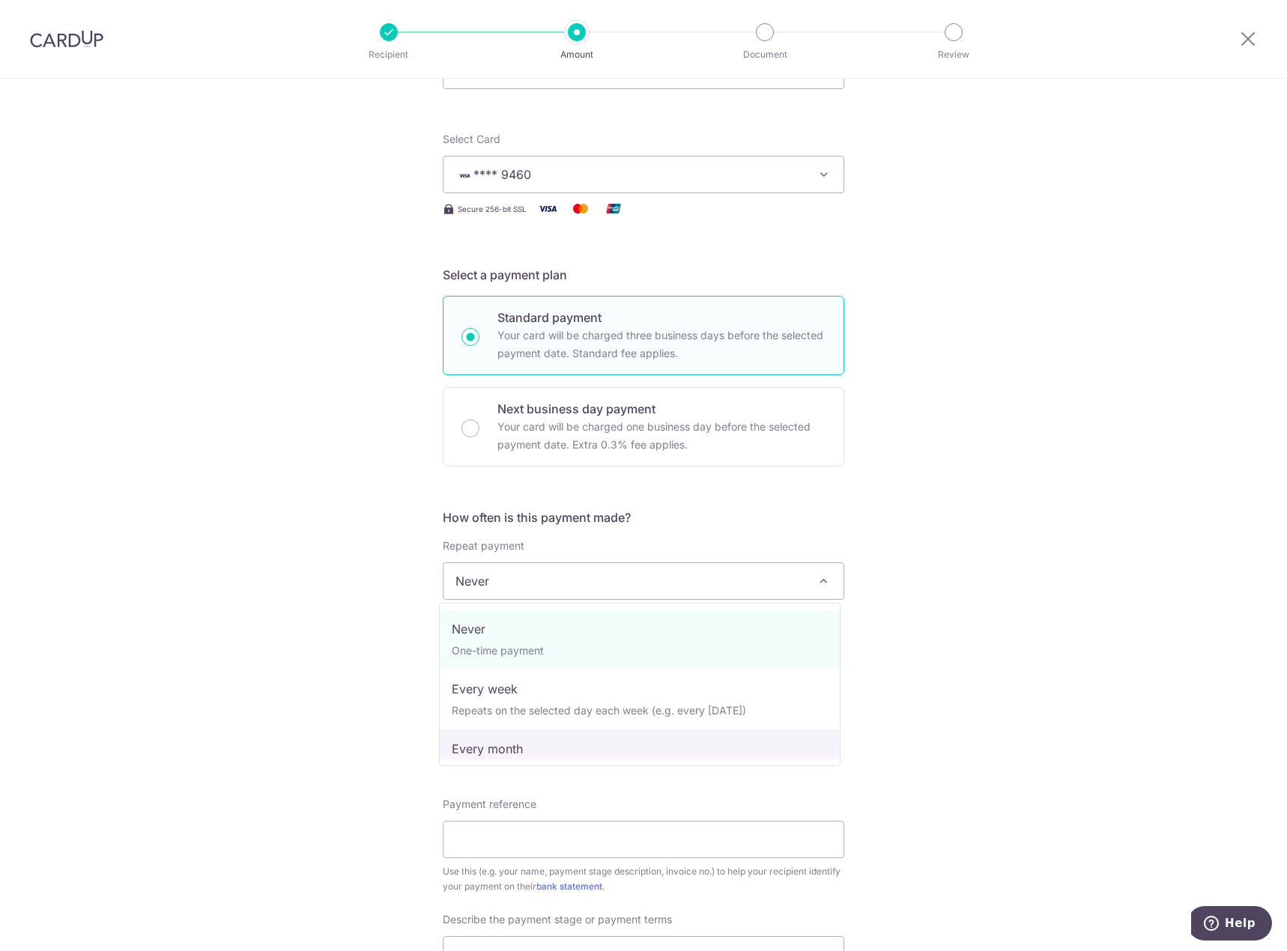
select select "3"
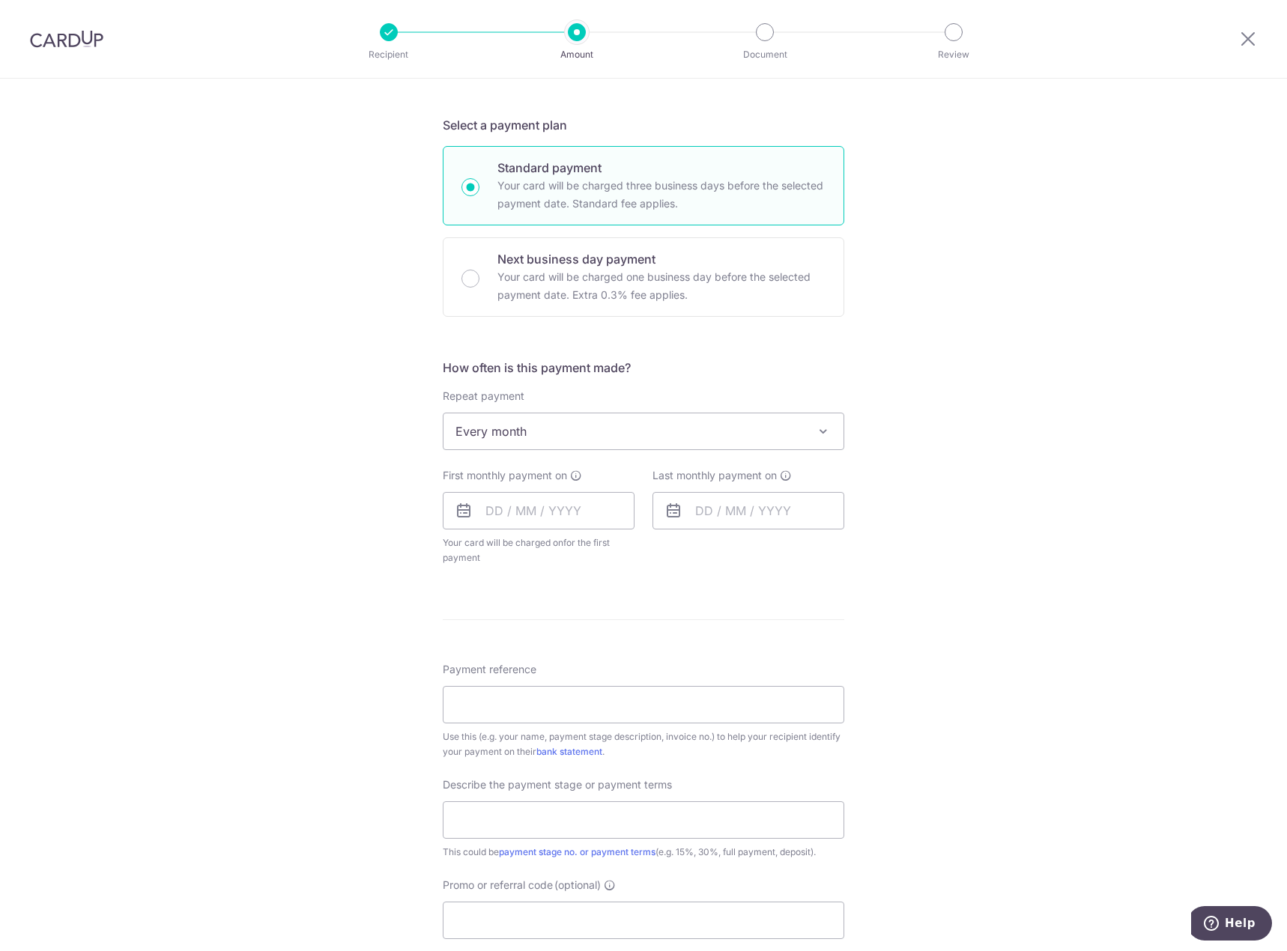
scroll to position [374, 0]
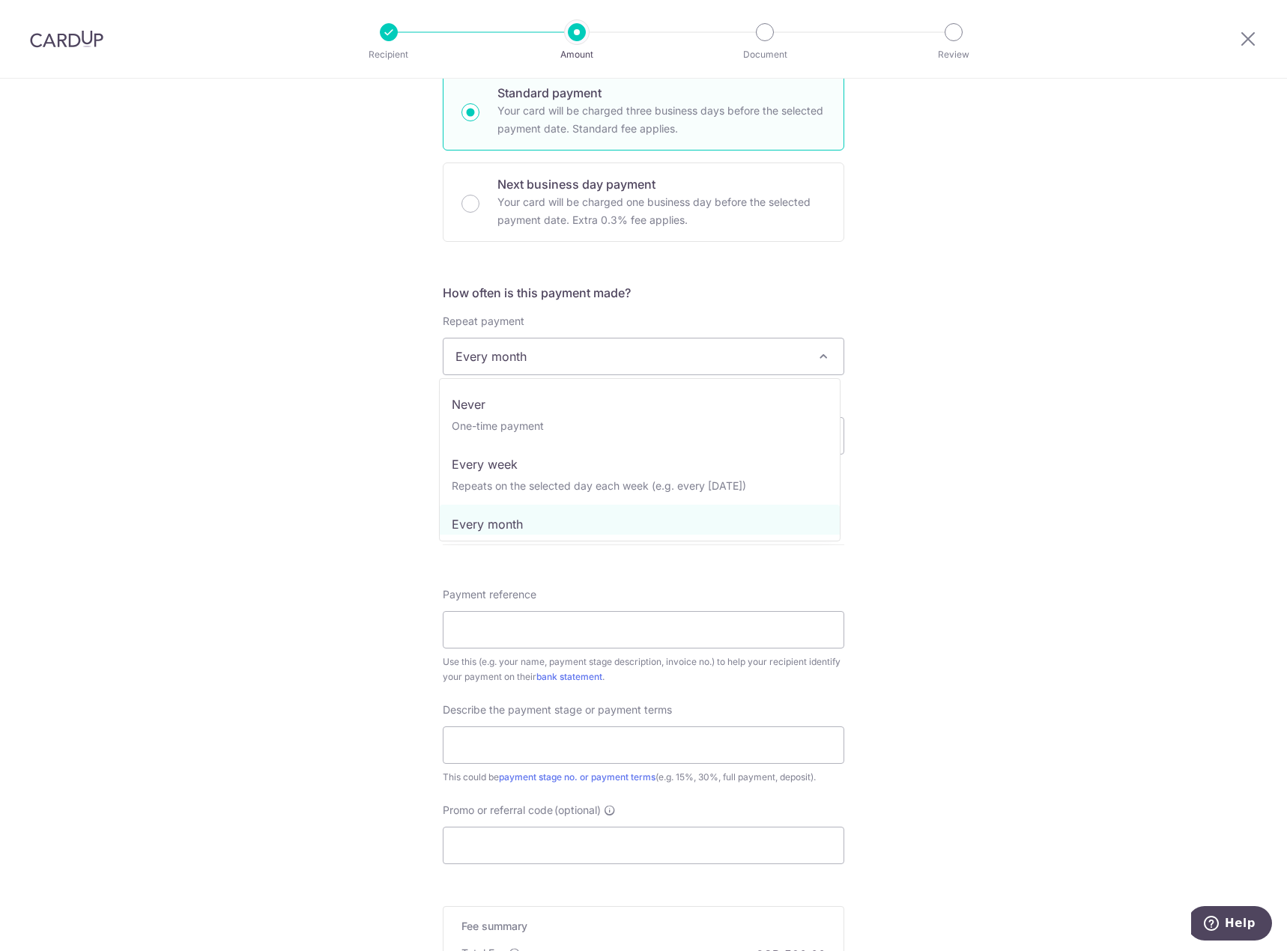
click at [821, 354] on span at bounding box center [823, 356] width 18 height 18
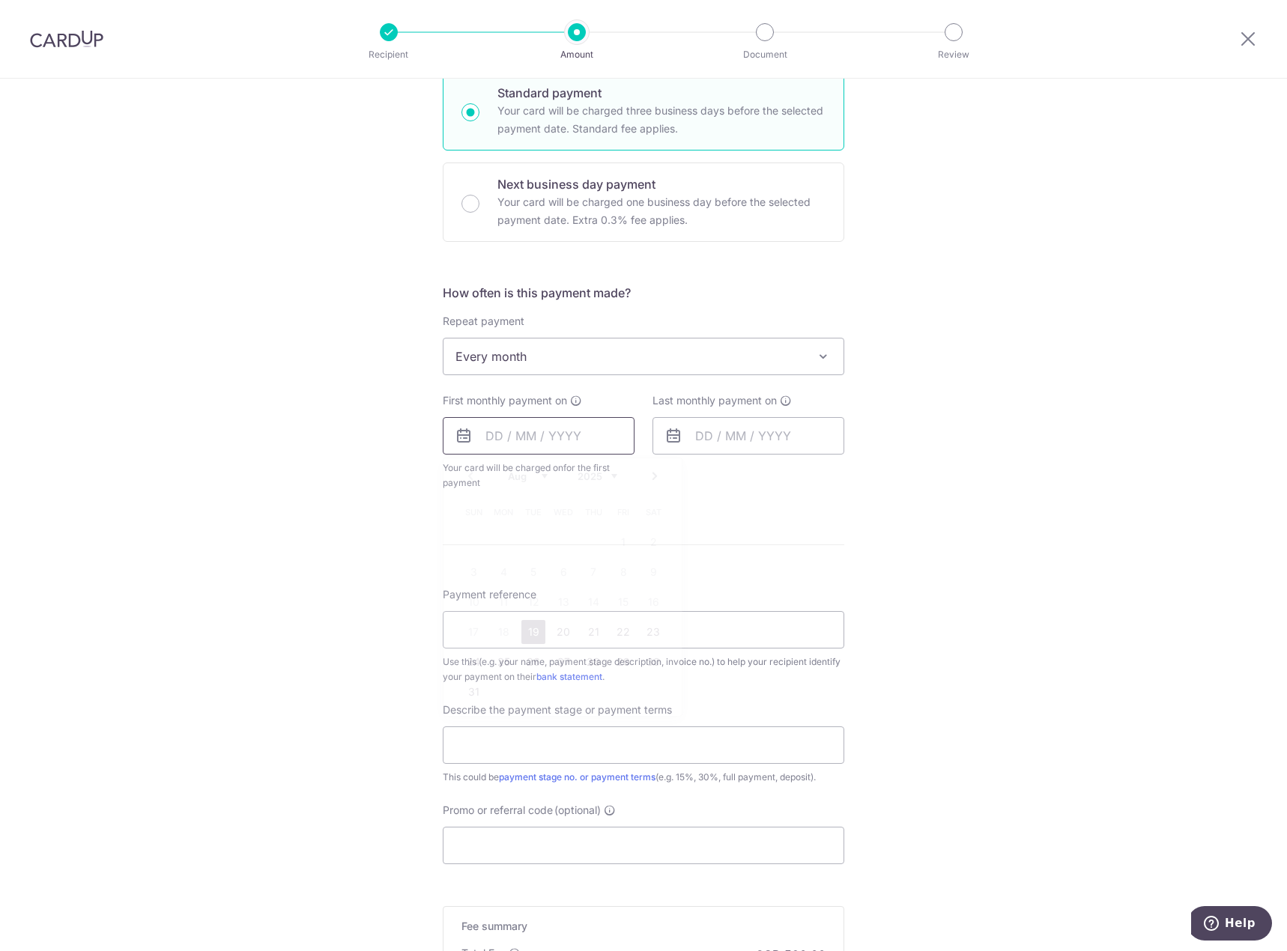
click at [509, 434] on input "text" at bounding box center [539, 435] width 192 height 37
click at [523, 637] on link "19" at bounding box center [533, 632] width 24 height 24
type input "[DATE]"
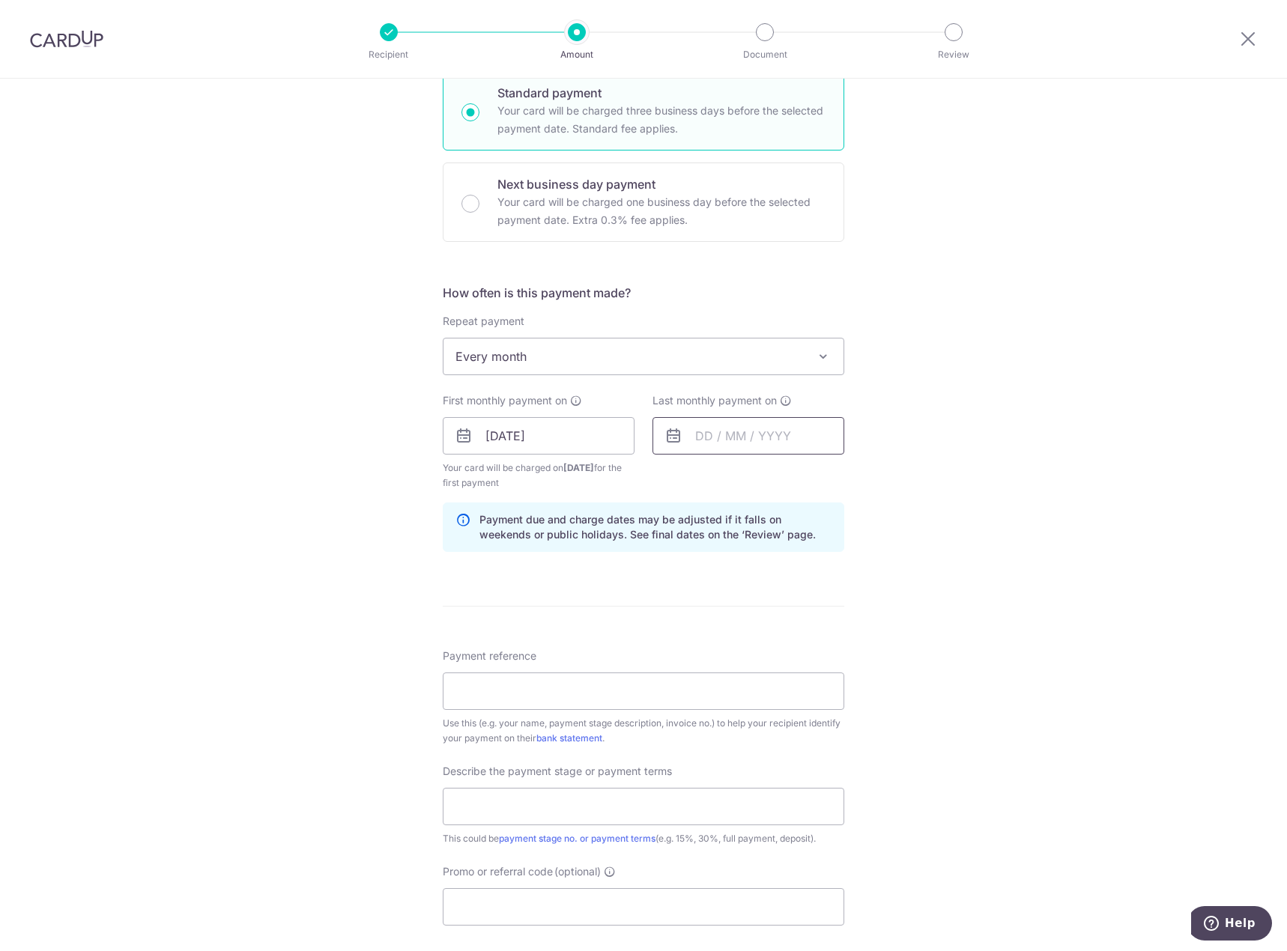
click at [748, 439] on input "text" at bounding box center [748, 435] width 192 height 37
click at [866, 478] on link "Next" at bounding box center [864, 476] width 18 height 18
click at [829, 607] on link "19" at bounding box center [833, 602] width 24 height 24
type input "[DATE]"
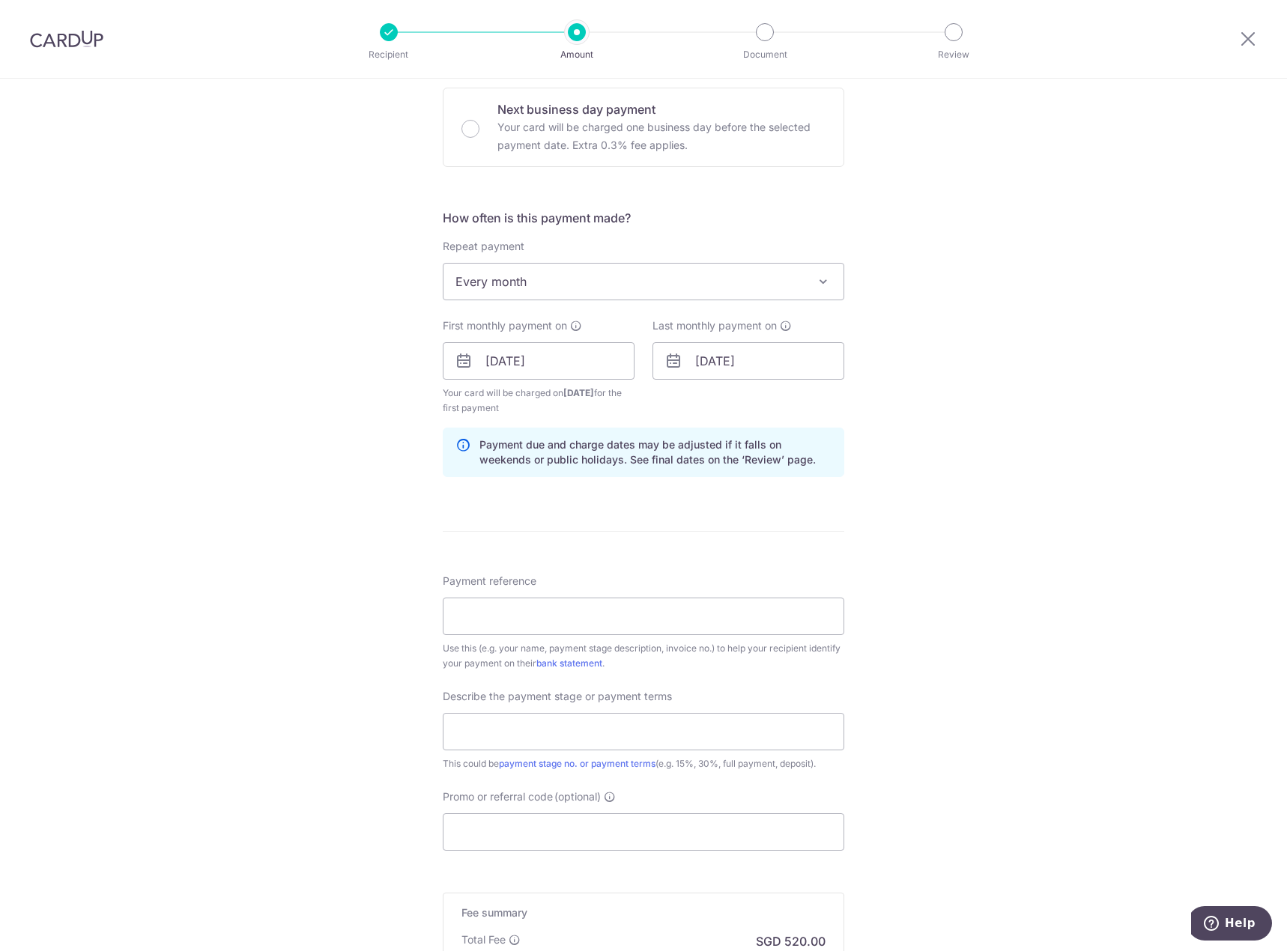
scroll to position [599, 0]
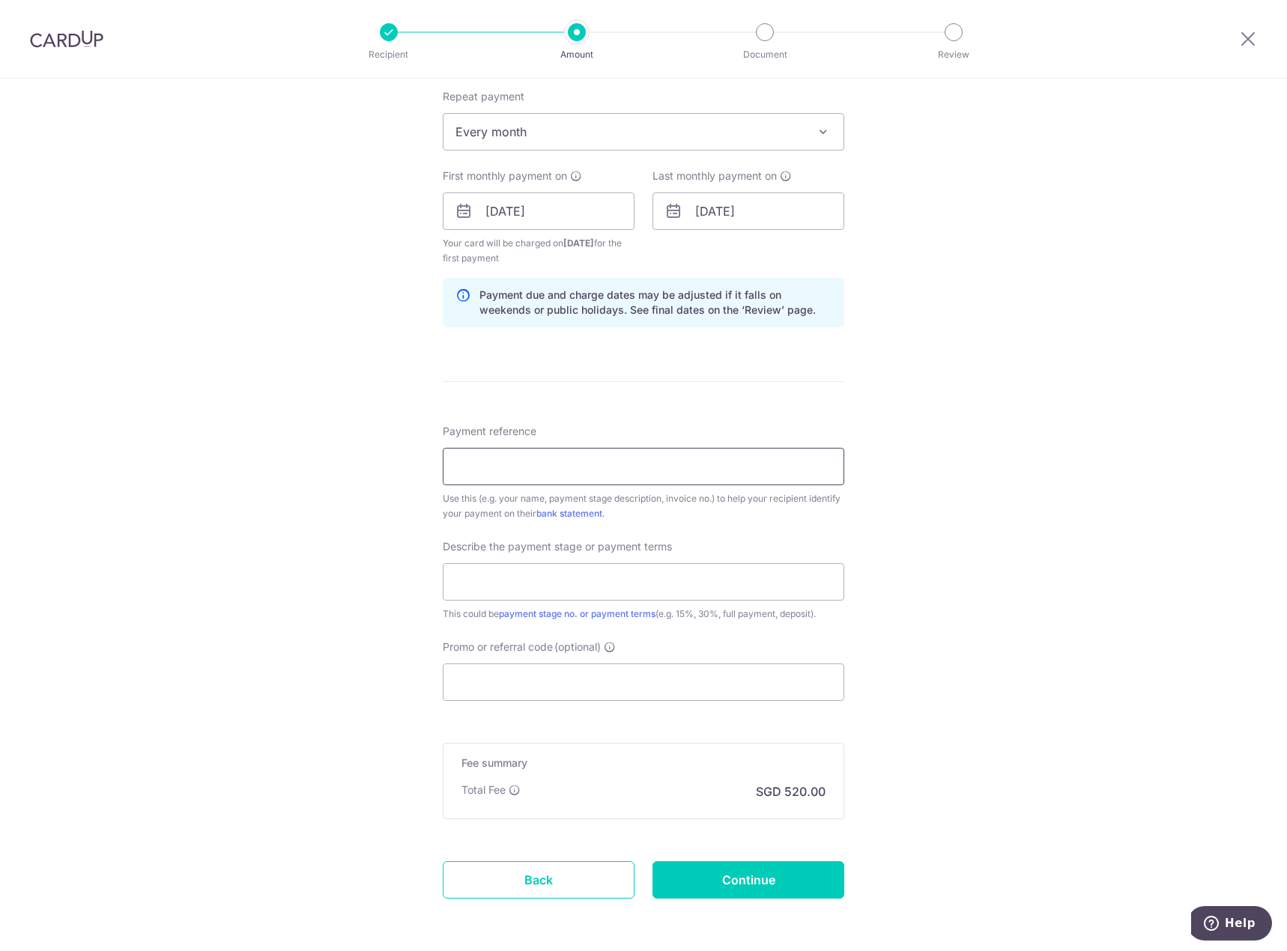
click at [646, 471] on input "Payment reference" at bounding box center [643, 466] width 401 height 37
type input "A25001"
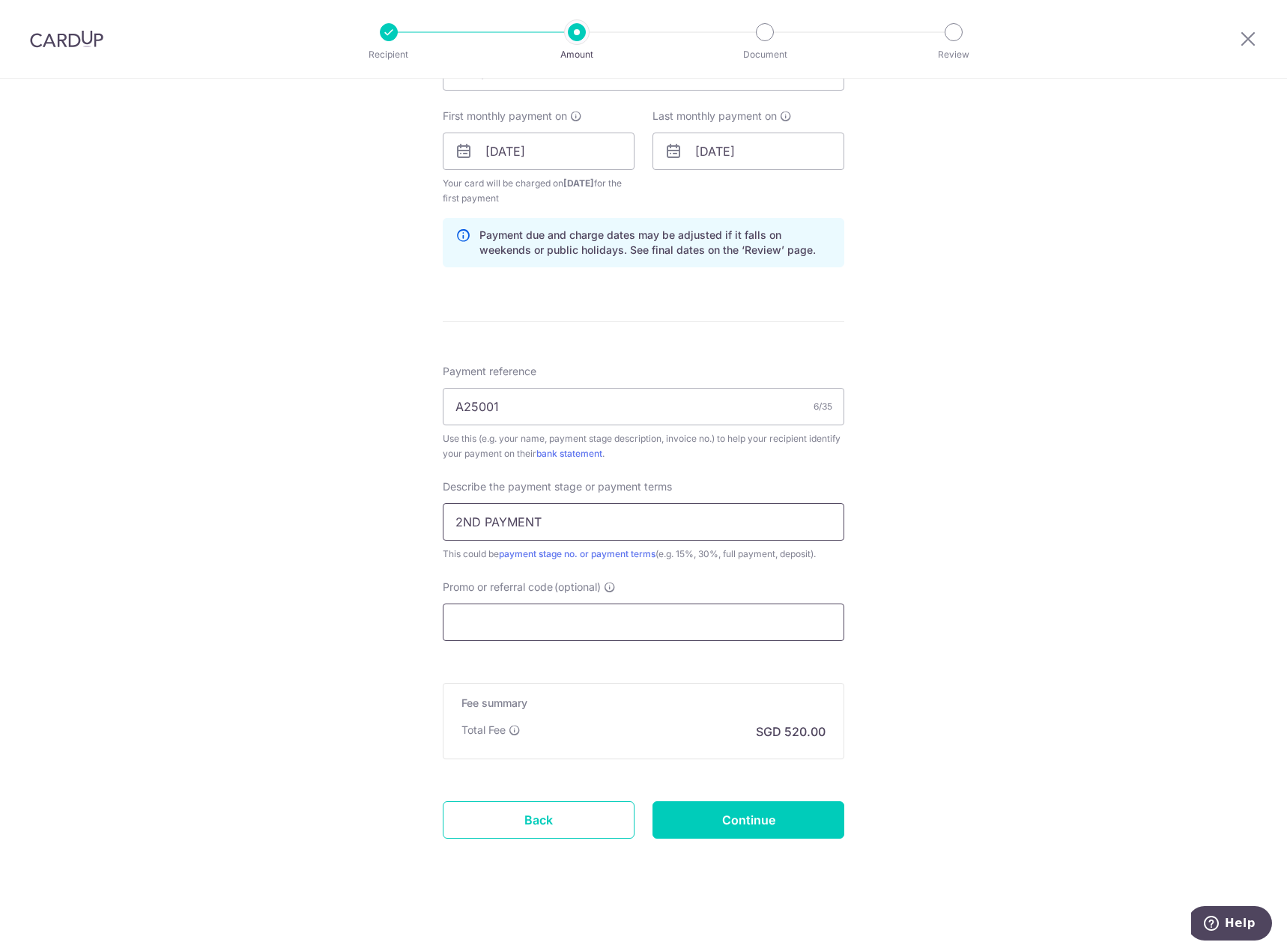
type input "2ND PAYMENT"
click at [597, 619] on input "Promo or referral code (optional)" at bounding box center [643, 622] width 401 height 37
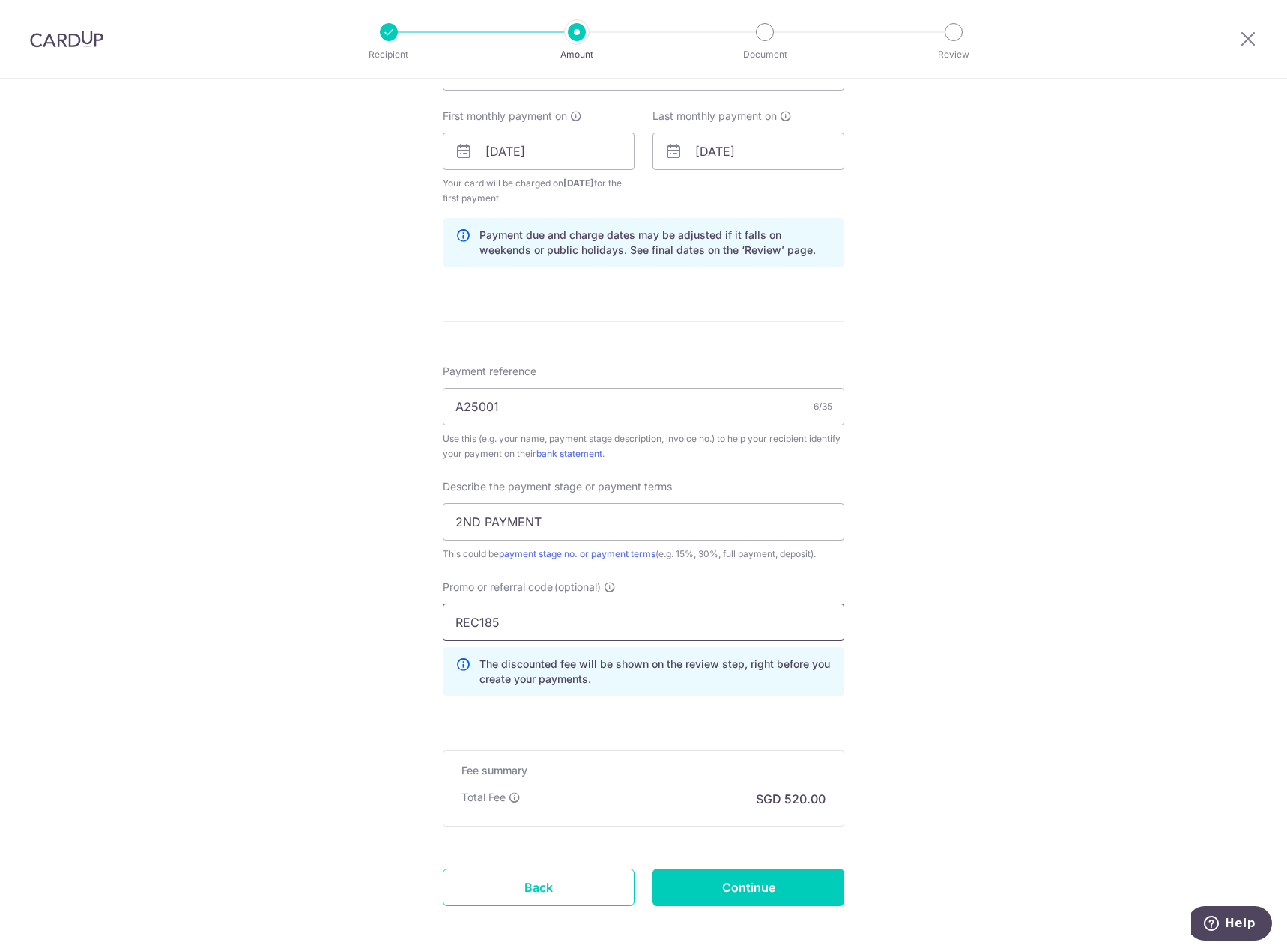
type input "REC185"
click at [875, 594] on div "Tell us more about your payment Enter payment amount SGD 20,000.00 20000.00 Sel…" at bounding box center [643, 219] width 1287 height 1599
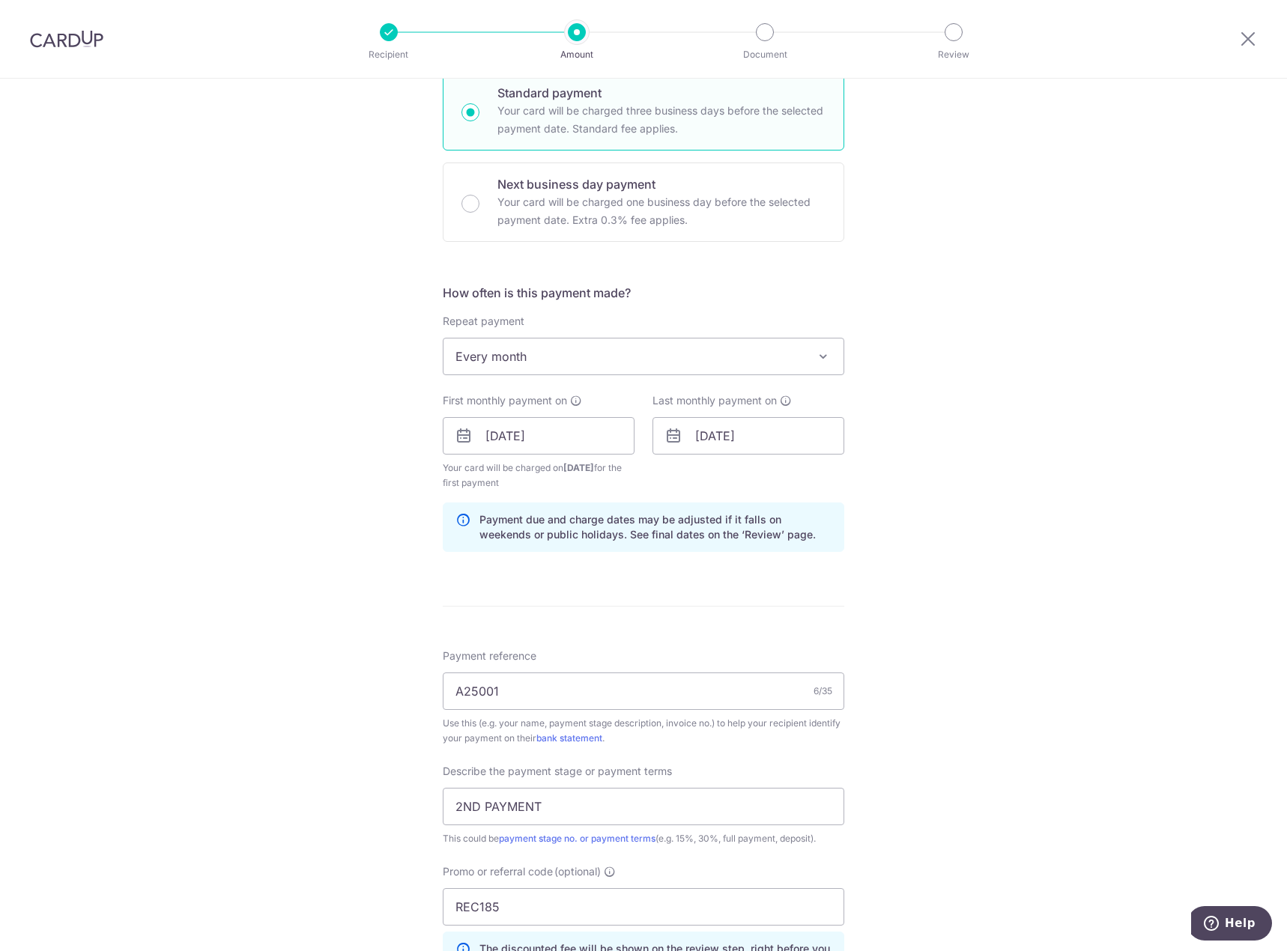
scroll to position [726, 0]
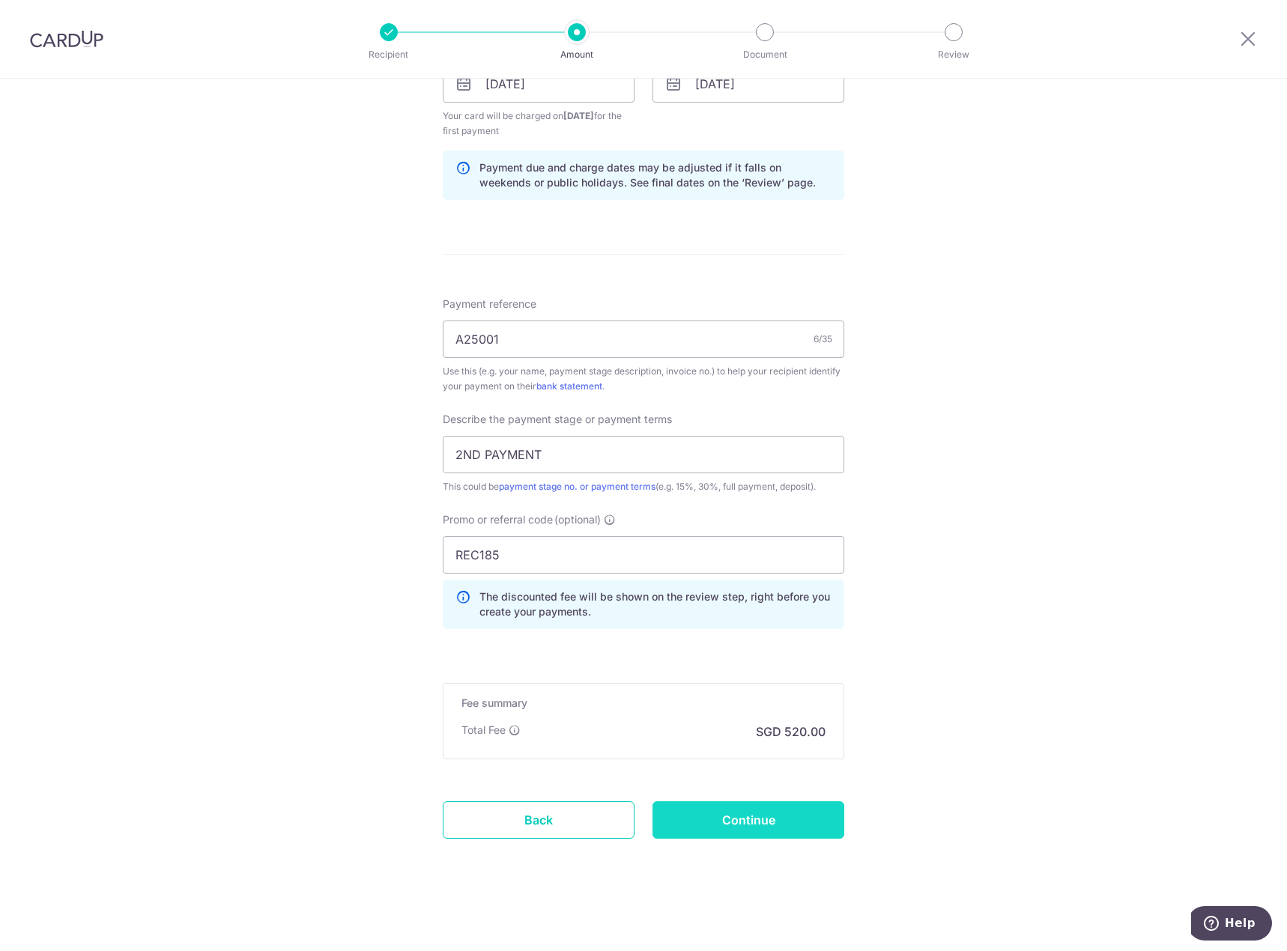
click at [792, 824] on input "Continue" at bounding box center [748, 819] width 192 height 37
type input "Create Schedule"
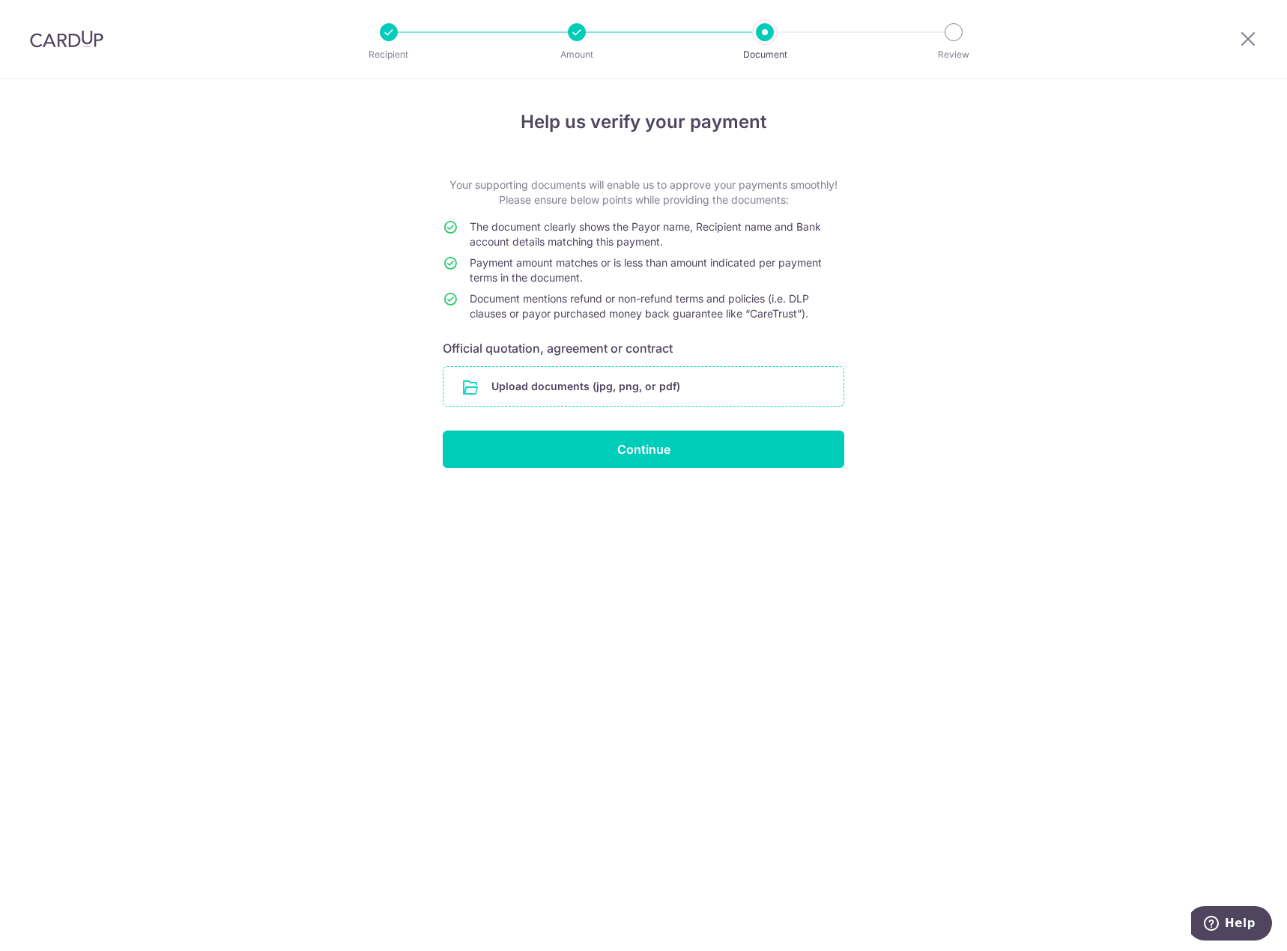
click at [737, 387] on input "file" at bounding box center [643, 386] width 400 height 39
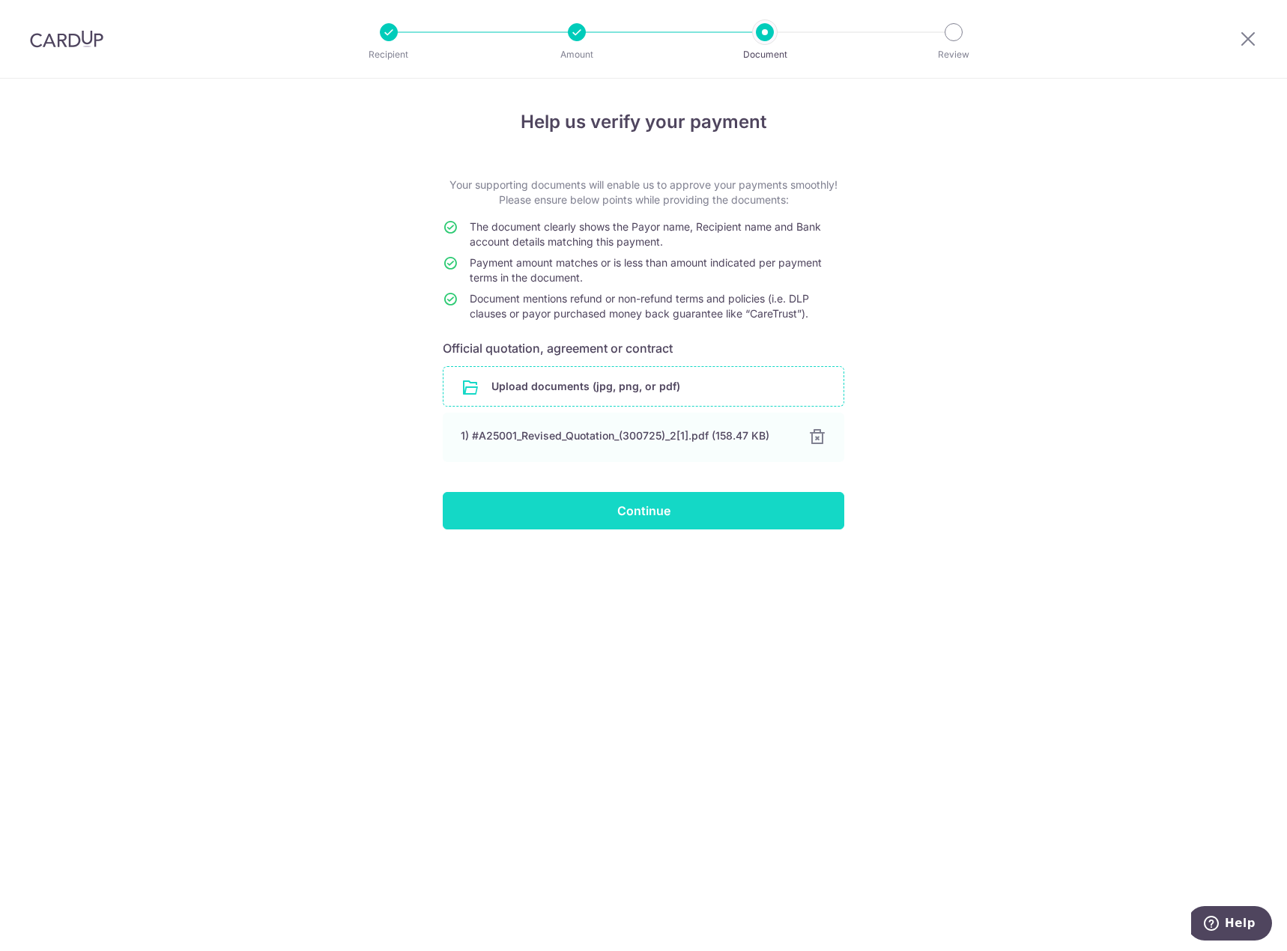
click at [786, 519] on input "Continue" at bounding box center [643, 510] width 401 height 37
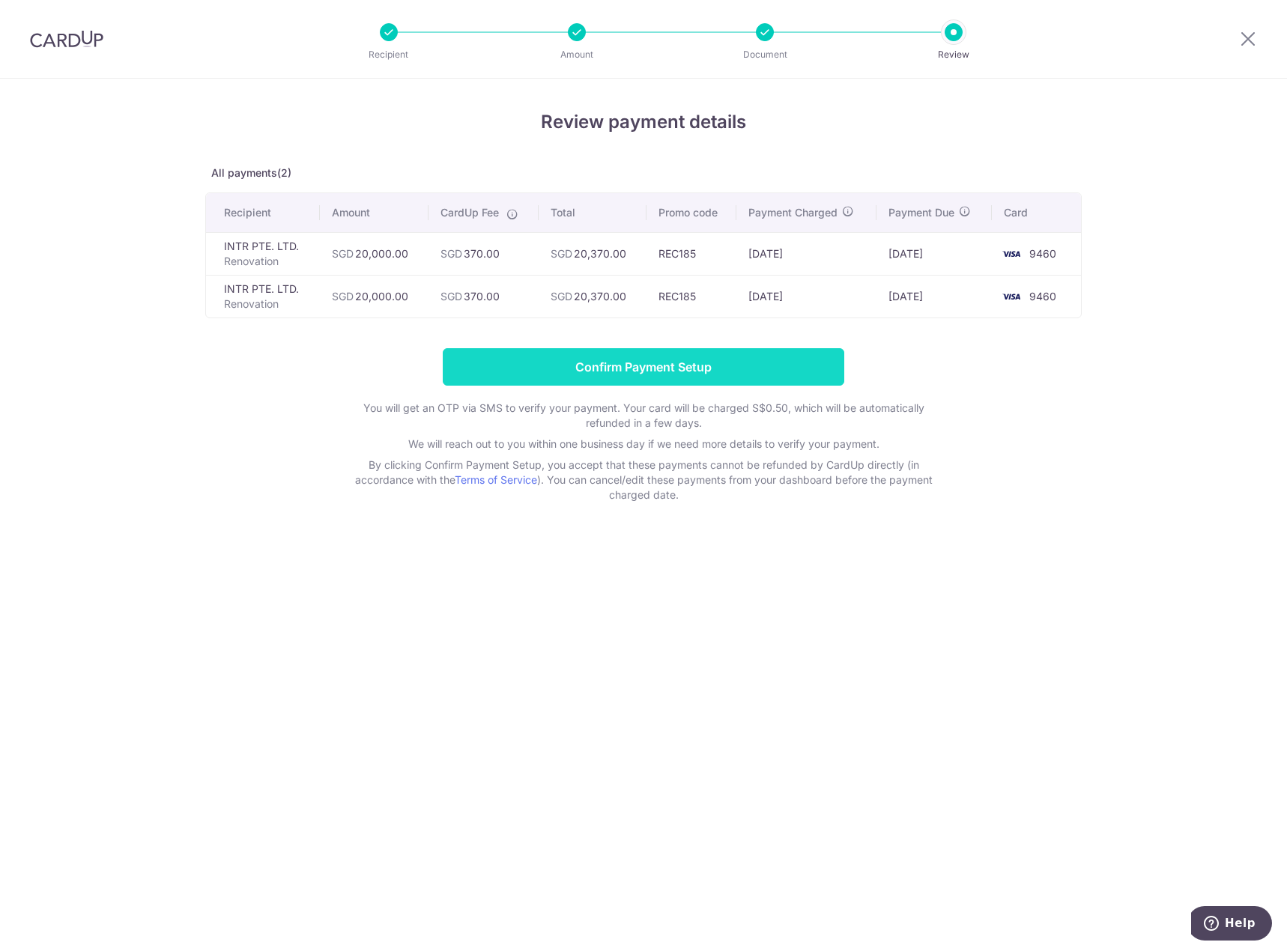
click at [686, 373] on input "Confirm Payment Setup" at bounding box center [643, 366] width 401 height 37
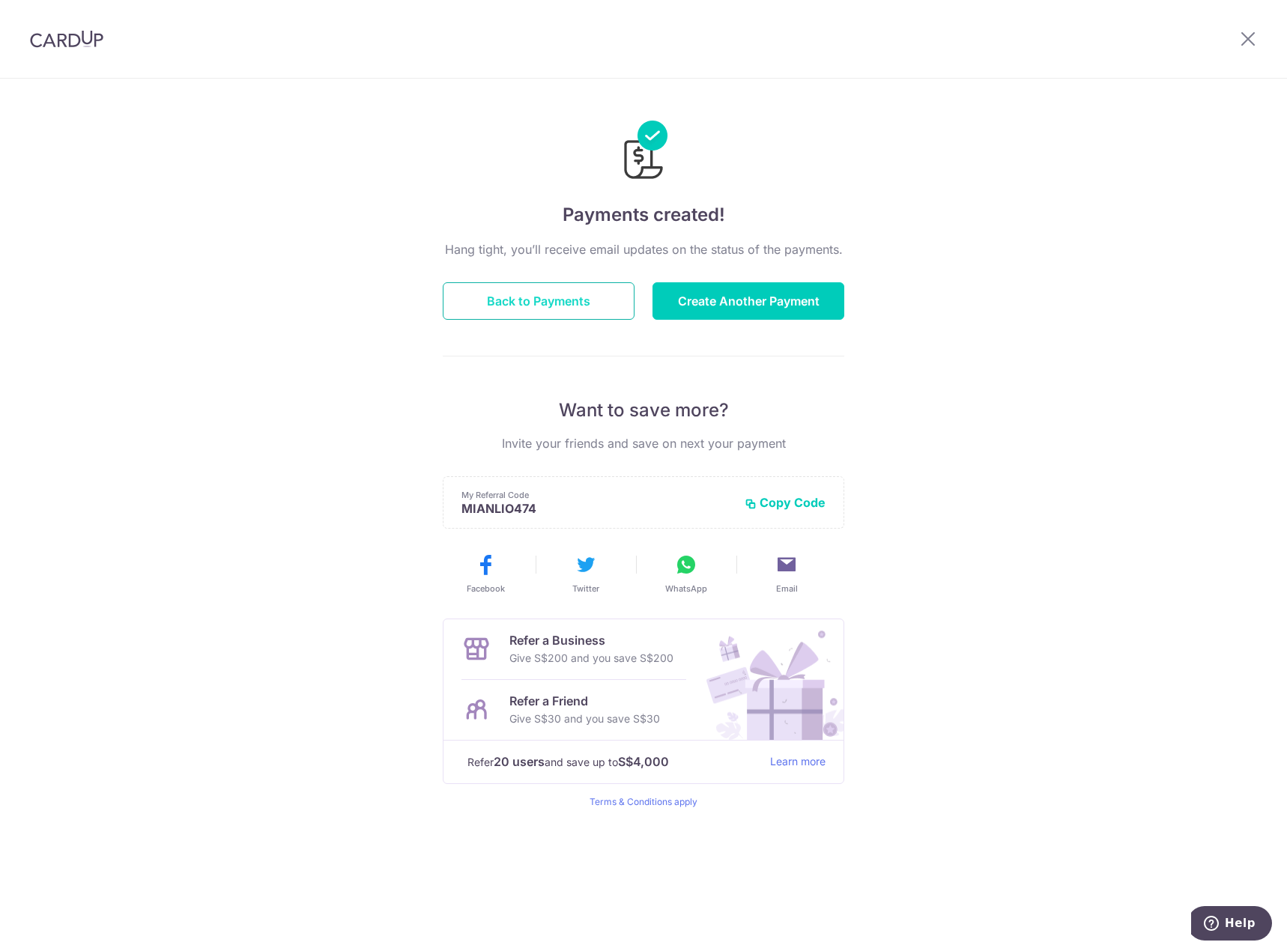
click at [567, 303] on button "Back to Payments" at bounding box center [539, 300] width 192 height 37
